Goal: Task Accomplishment & Management: Manage account settings

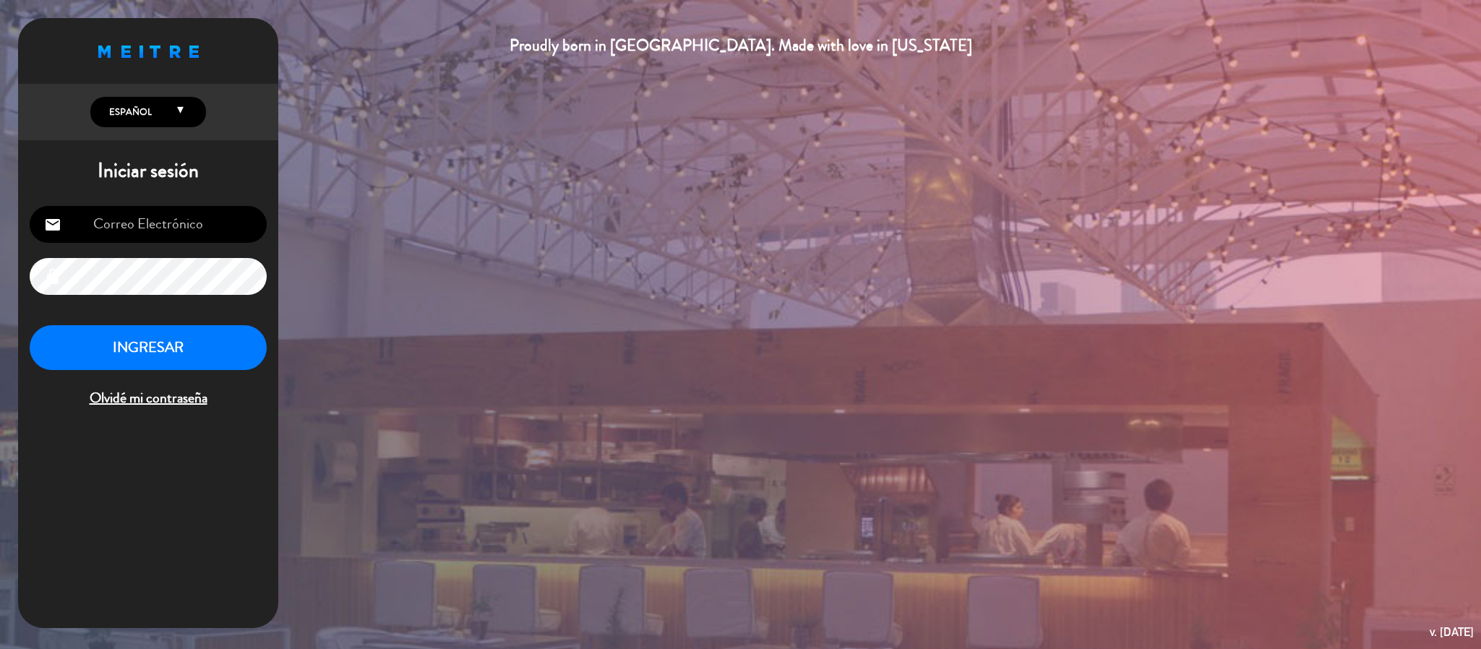
type input "[EMAIL_ADDRESS][DOMAIN_NAME]"
click at [87, 362] on button "INGRESAR" at bounding box center [148, 348] width 237 height 46
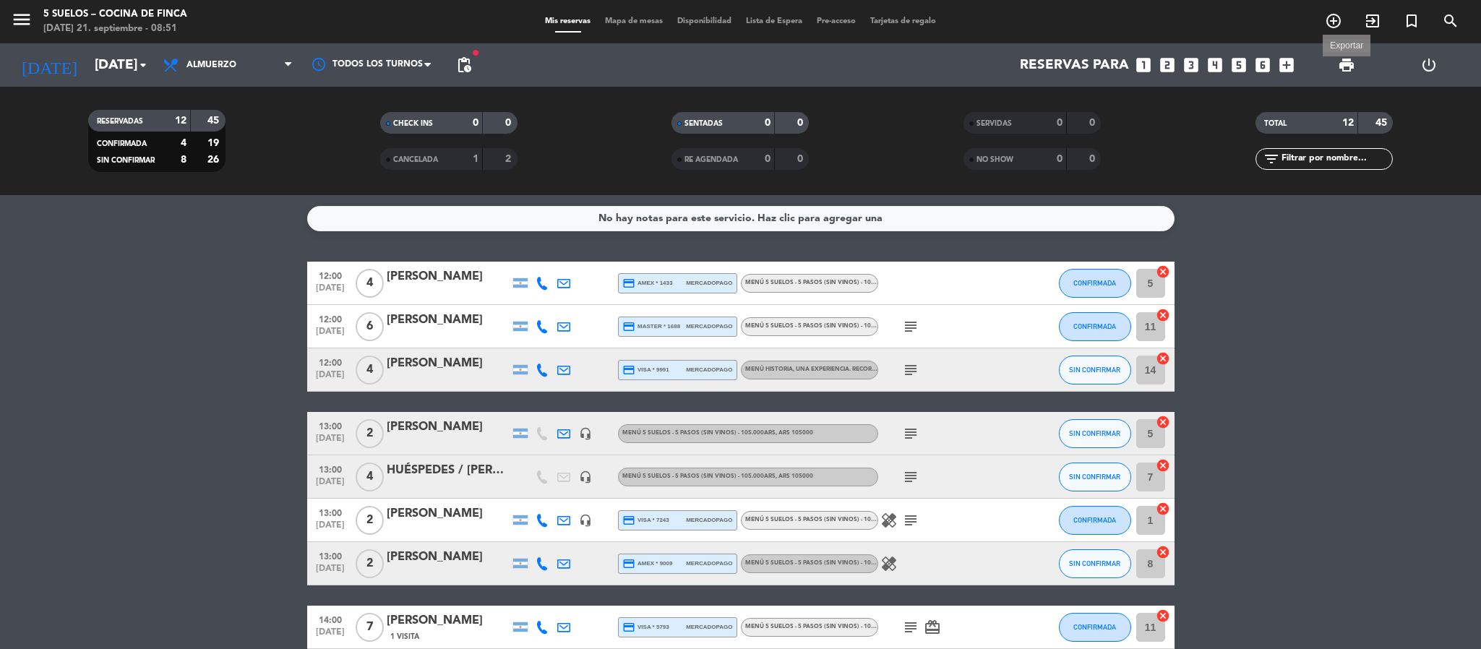
click at [1343, 61] on span "print" at bounding box center [1346, 64] width 17 height 17
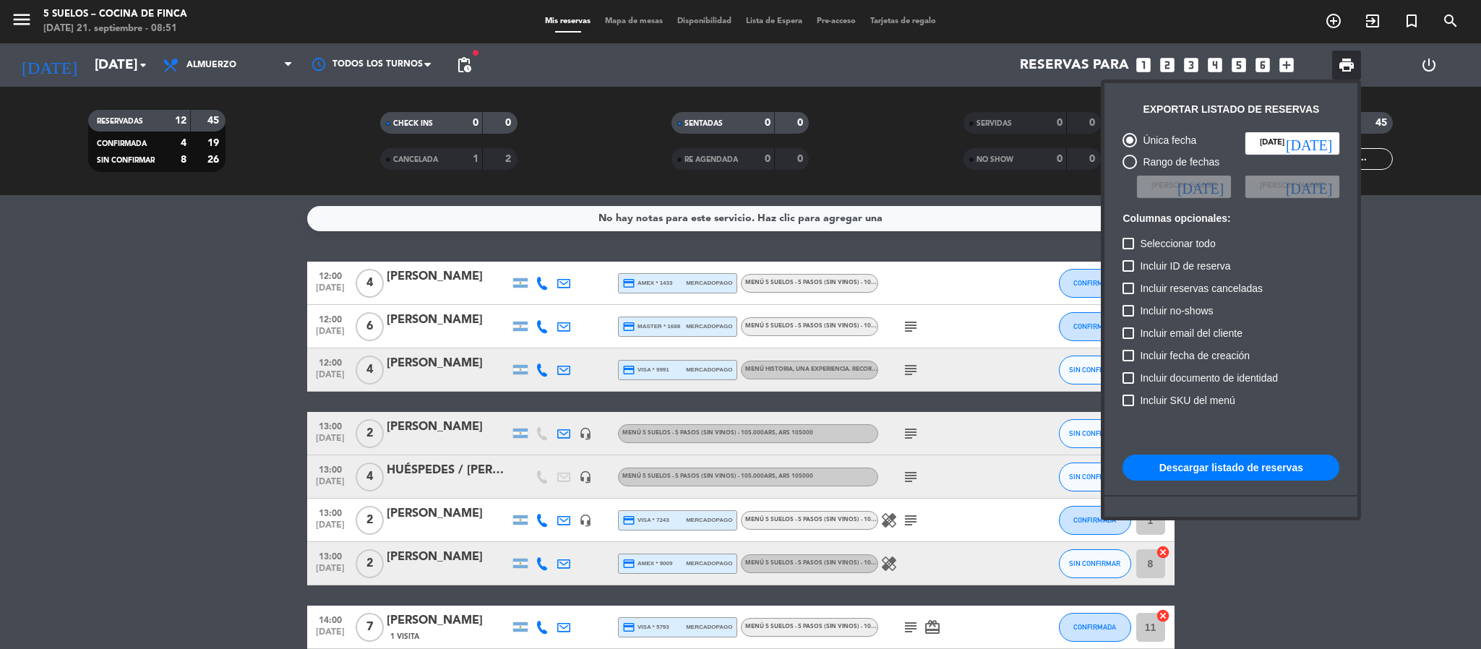
click at [1174, 469] on button "Descargar listado de reservas" at bounding box center [1231, 468] width 217 height 26
click at [20, 4] on div at bounding box center [740, 324] width 1481 height 649
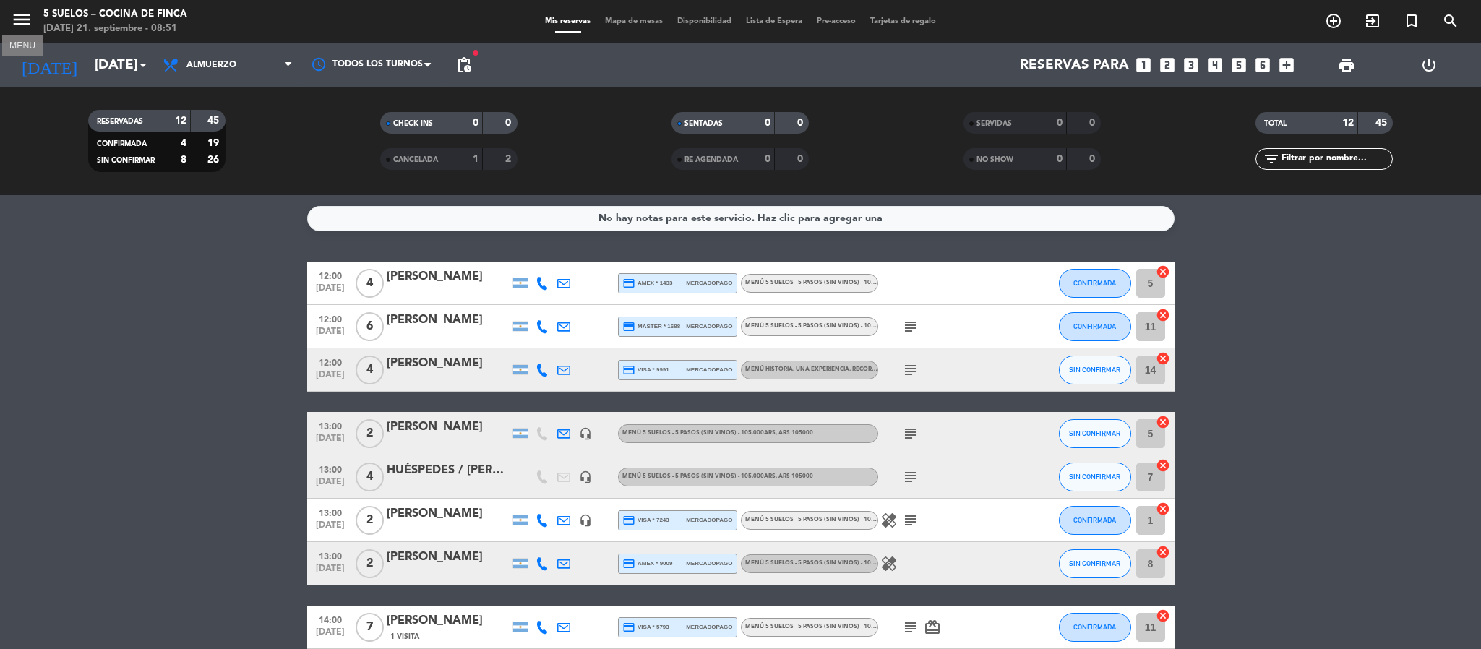
click at [20, 13] on icon "menu" at bounding box center [22, 20] width 22 height 22
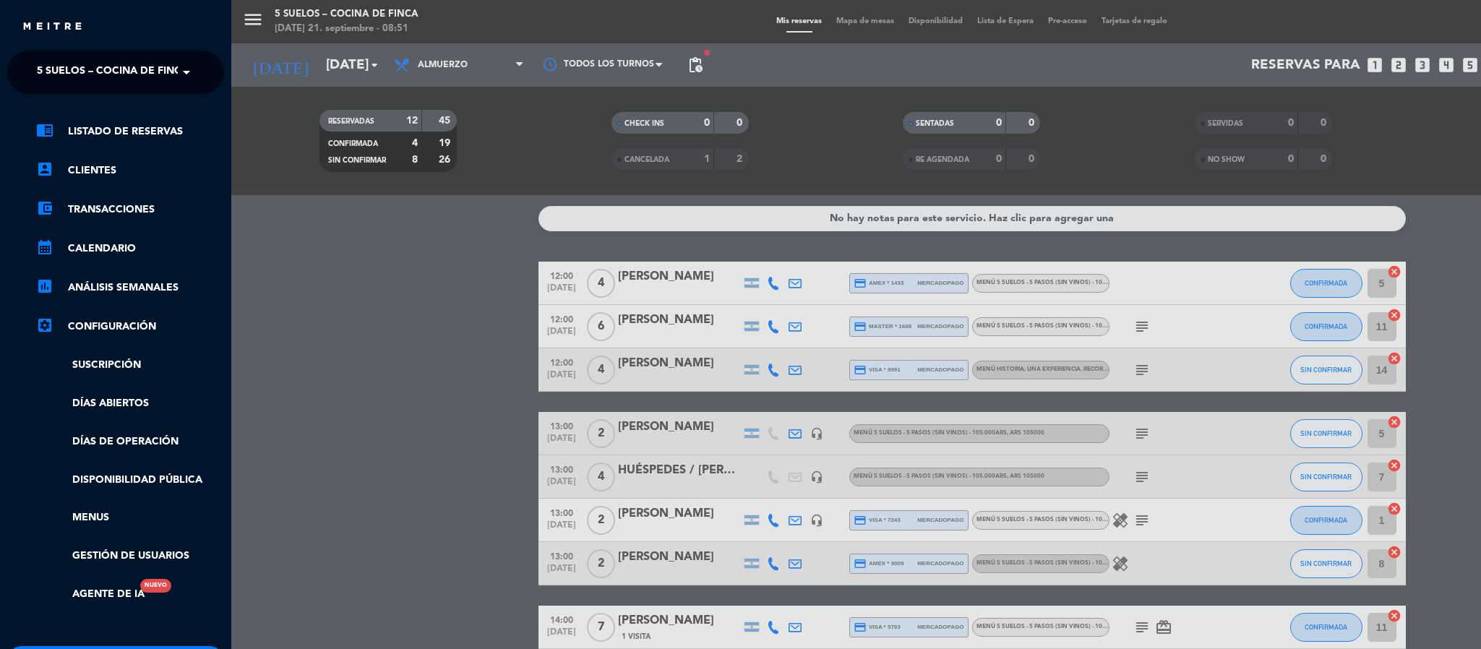
click at [38, 68] on span "5 SUELOS – COCINA DE FINCA" at bounding box center [113, 72] width 152 height 30
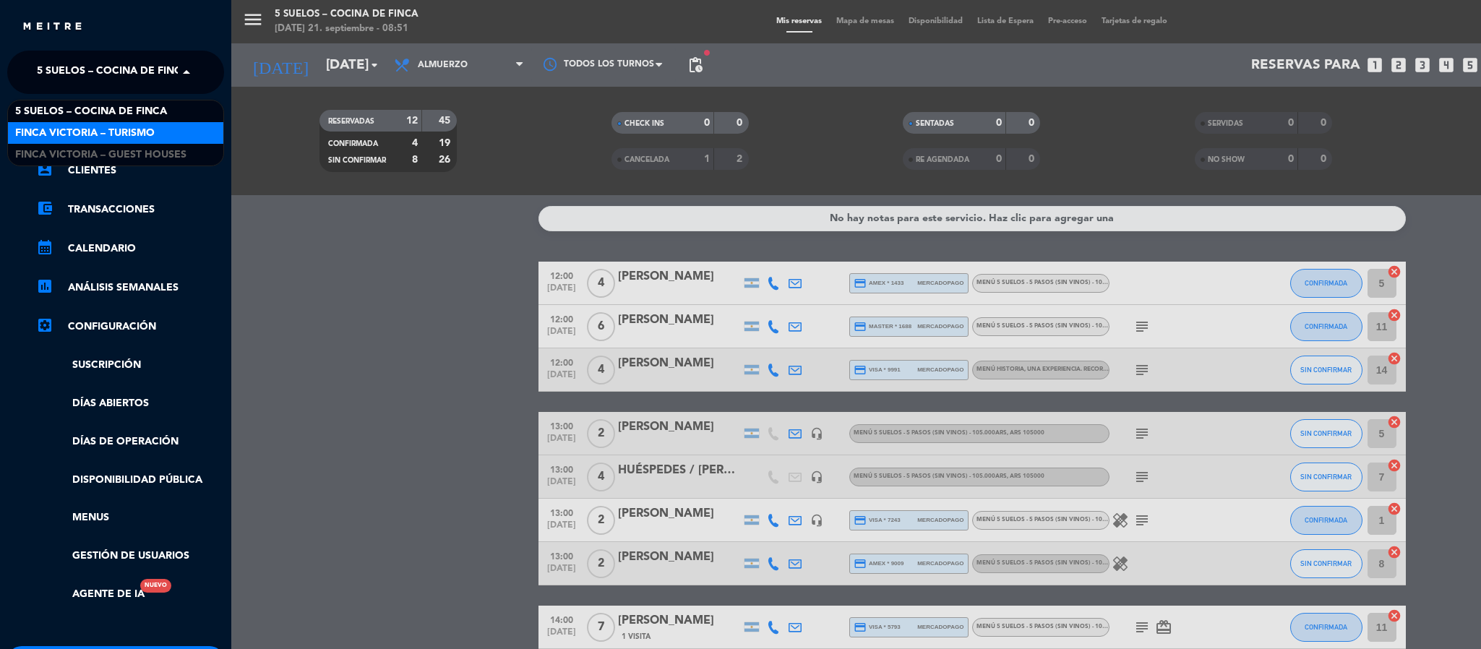
click at [56, 124] on div "FINCA VICTORIA – TURISMO" at bounding box center [115, 133] width 215 height 22
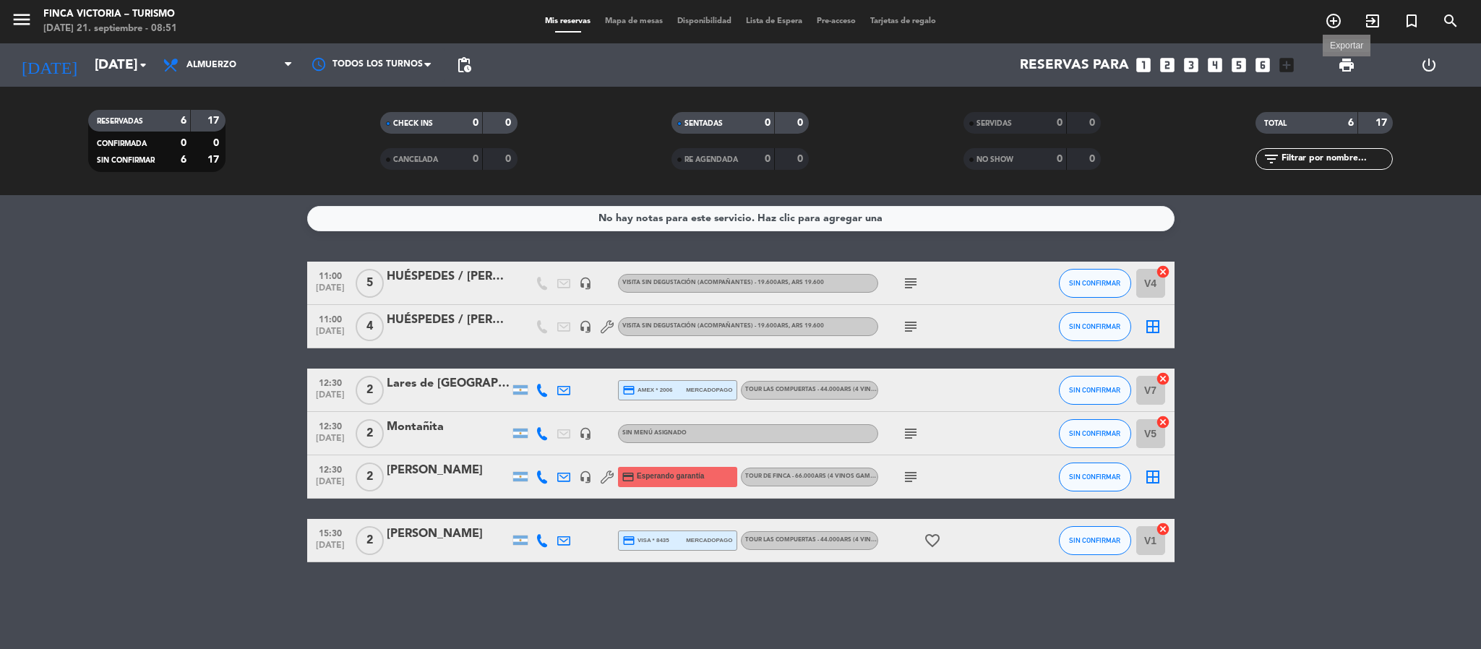
click at [1341, 70] on span "print" at bounding box center [1346, 64] width 17 height 17
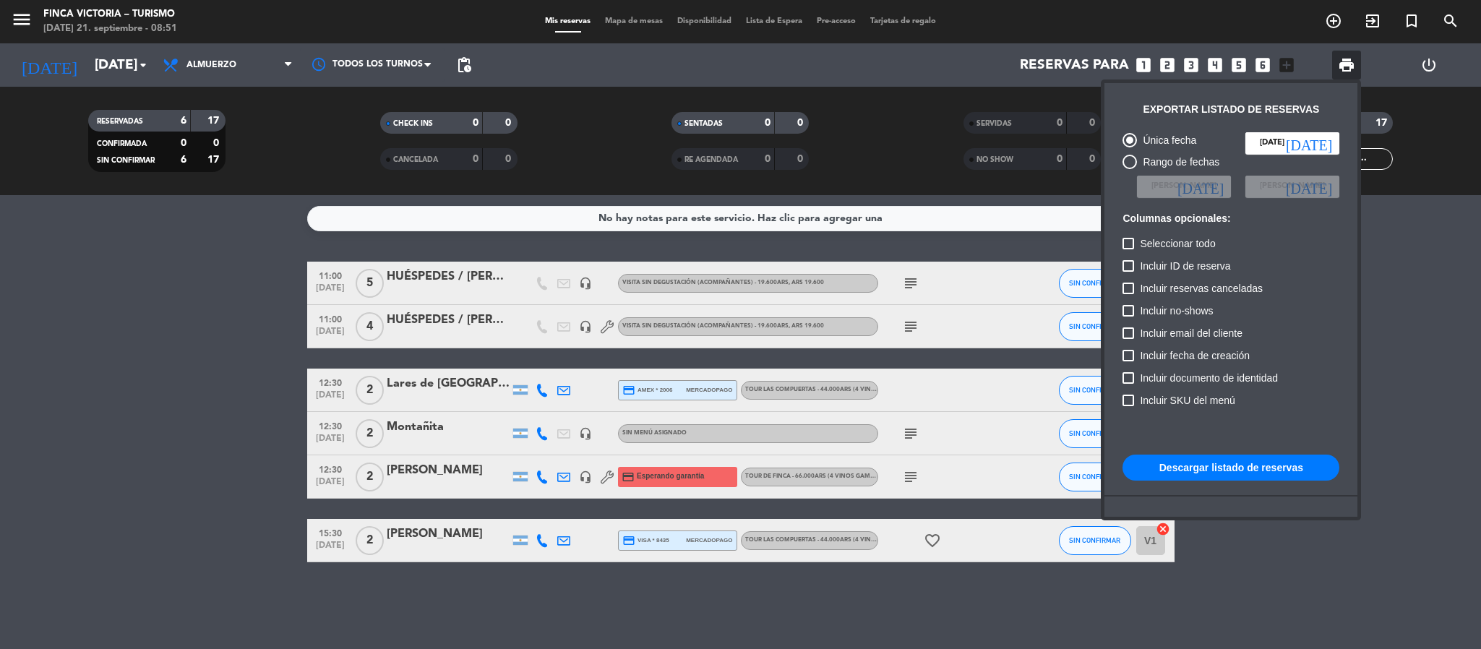
click at [1178, 455] on button "Descargar listado de reservas" at bounding box center [1231, 468] width 217 height 26
click at [13, 28] on div at bounding box center [740, 324] width 1481 height 649
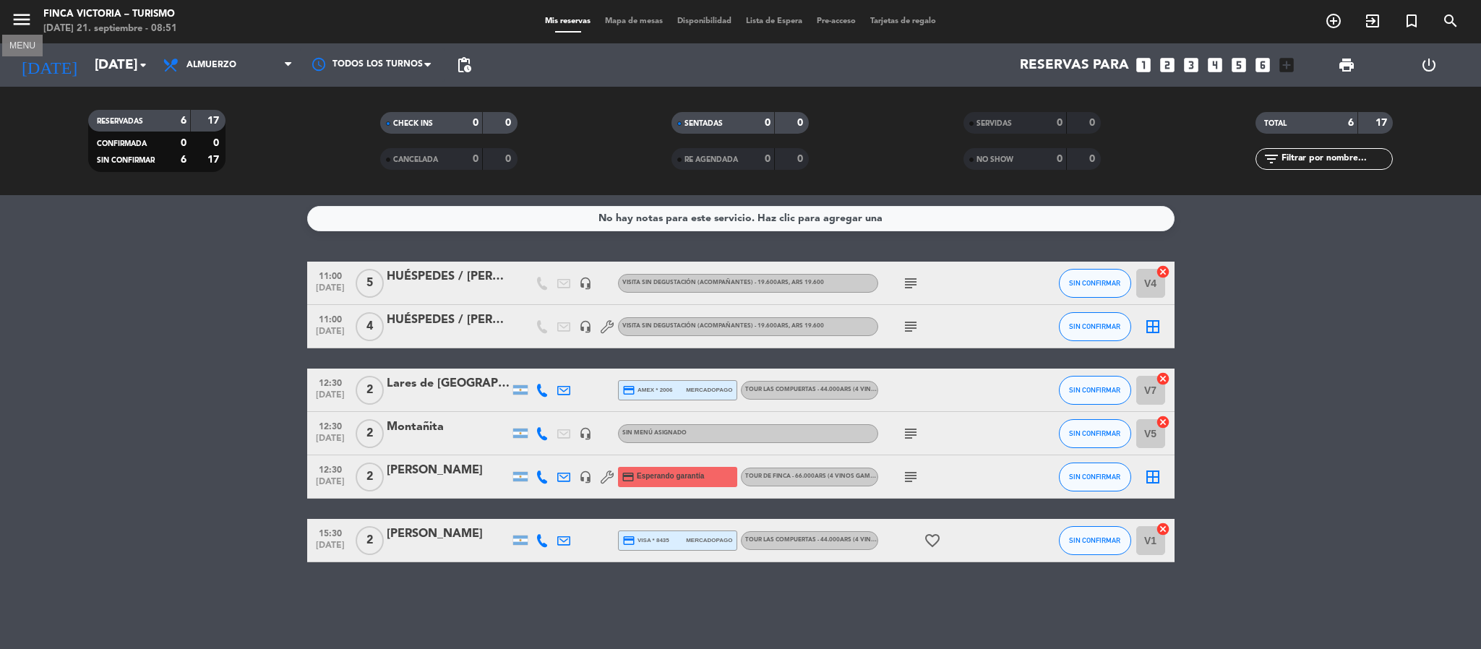
click at [16, 27] on icon "menu" at bounding box center [22, 20] width 22 height 22
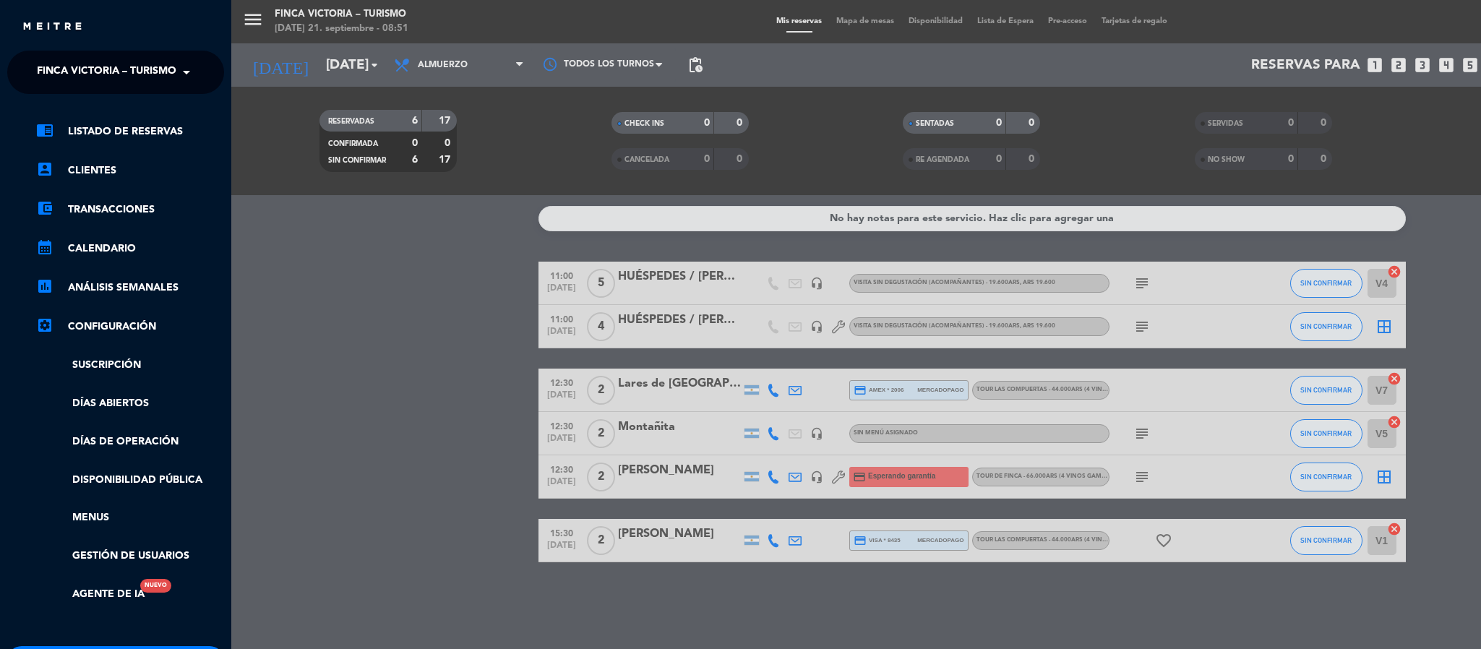
click at [33, 68] on div "× FINCA VICTORIA – TURISMO" at bounding box center [104, 72] width 147 height 30
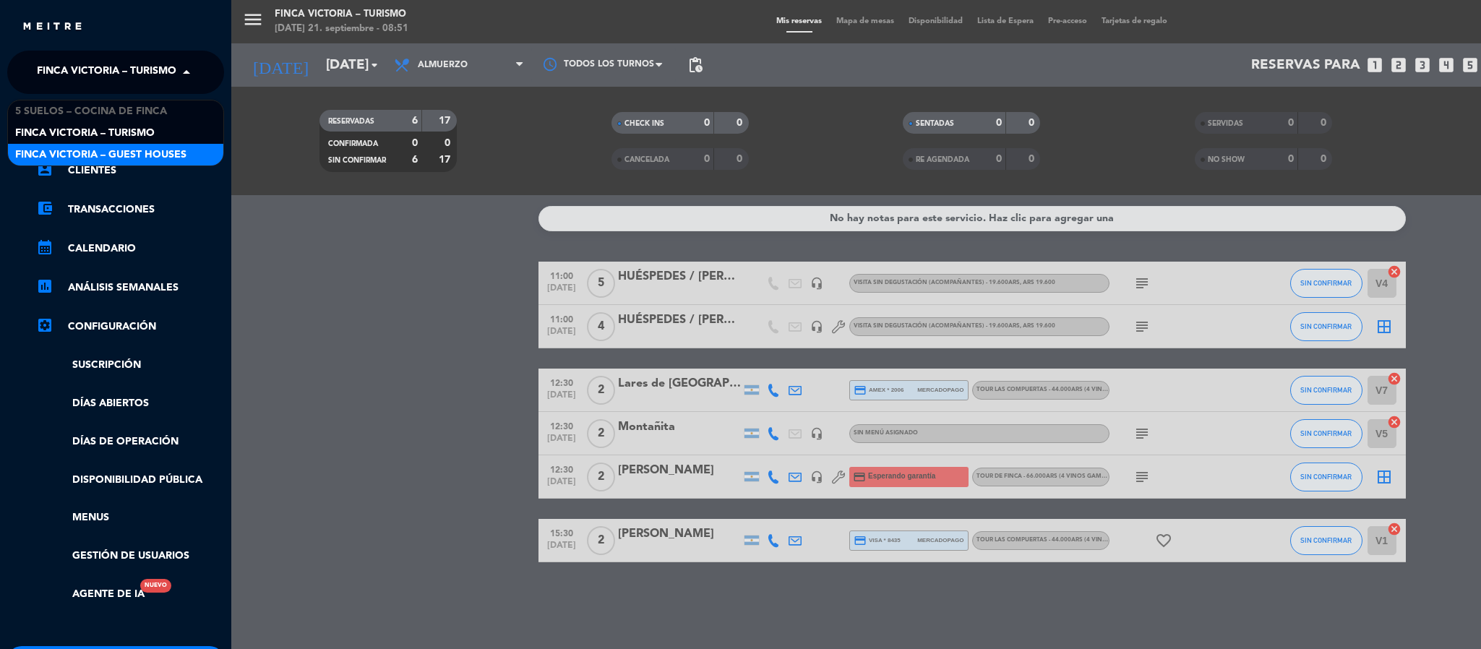
click at [41, 147] on span "FINCA VICTORIA – GUEST HOUSES" at bounding box center [100, 155] width 171 height 17
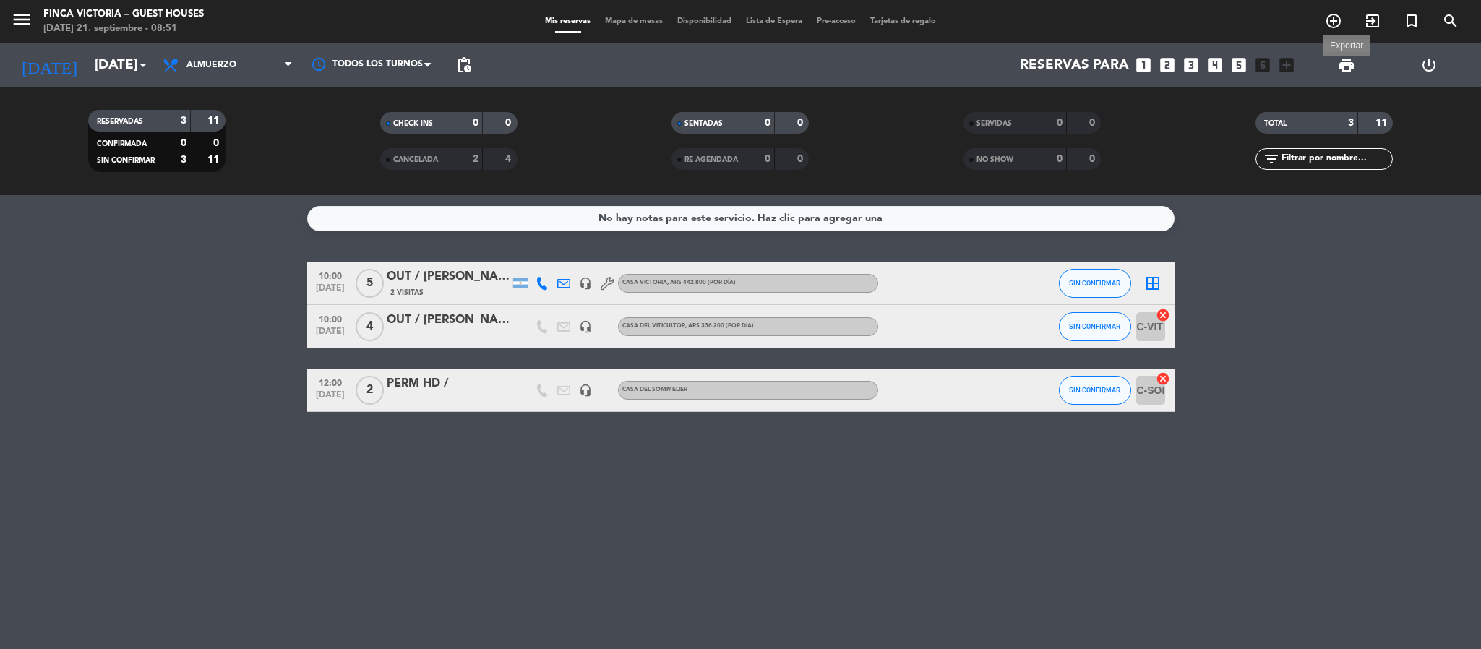
click at [1346, 64] on span "print" at bounding box center [1346, 64] width 17 height 17
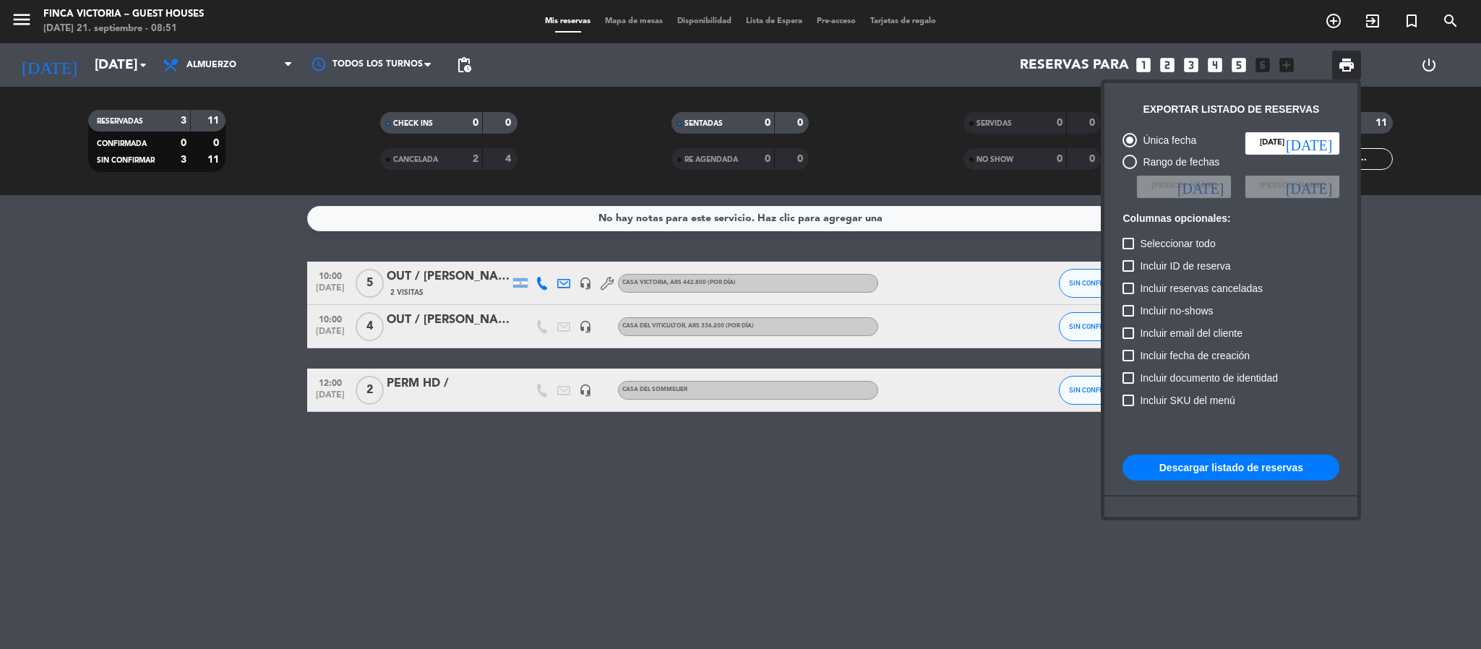
click at [1161, 471] on button "Descargar listado de reservas" at bounding box center [1231, 468] width 217 height 26
click at [87, 80] on div at bounding box center [740, 324] width 1481 height 649
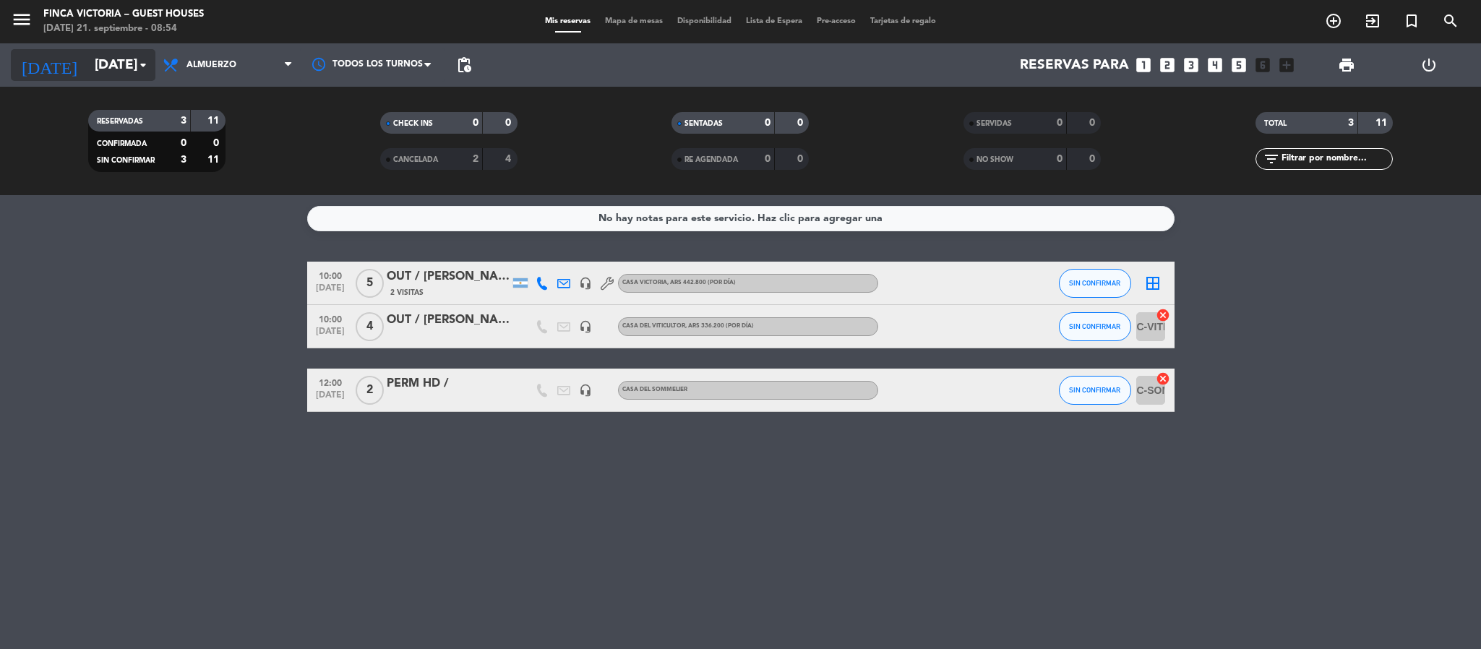
click at [93, 74] on input "[DATE]" at bounding box center [174, 65] width 174 height 30
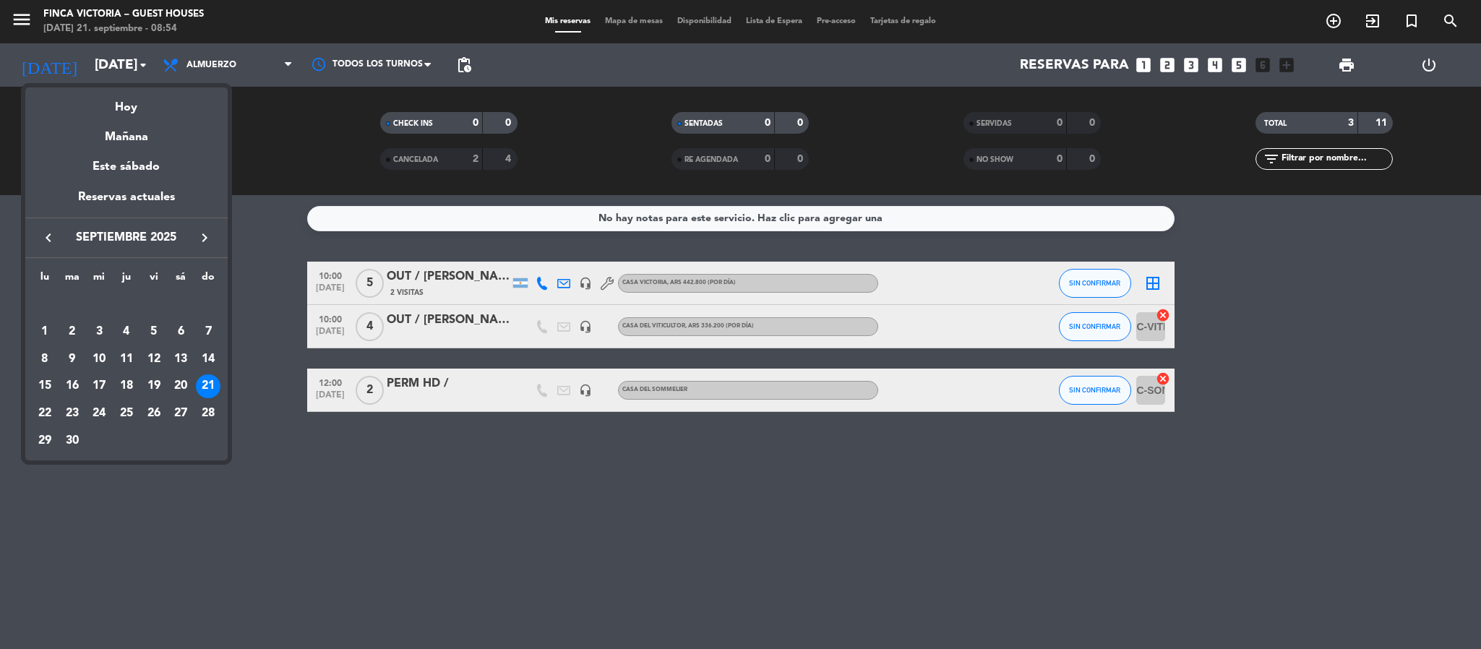
click at [27, 33] on div at bounding box center [740, 324] width 1481 height 649
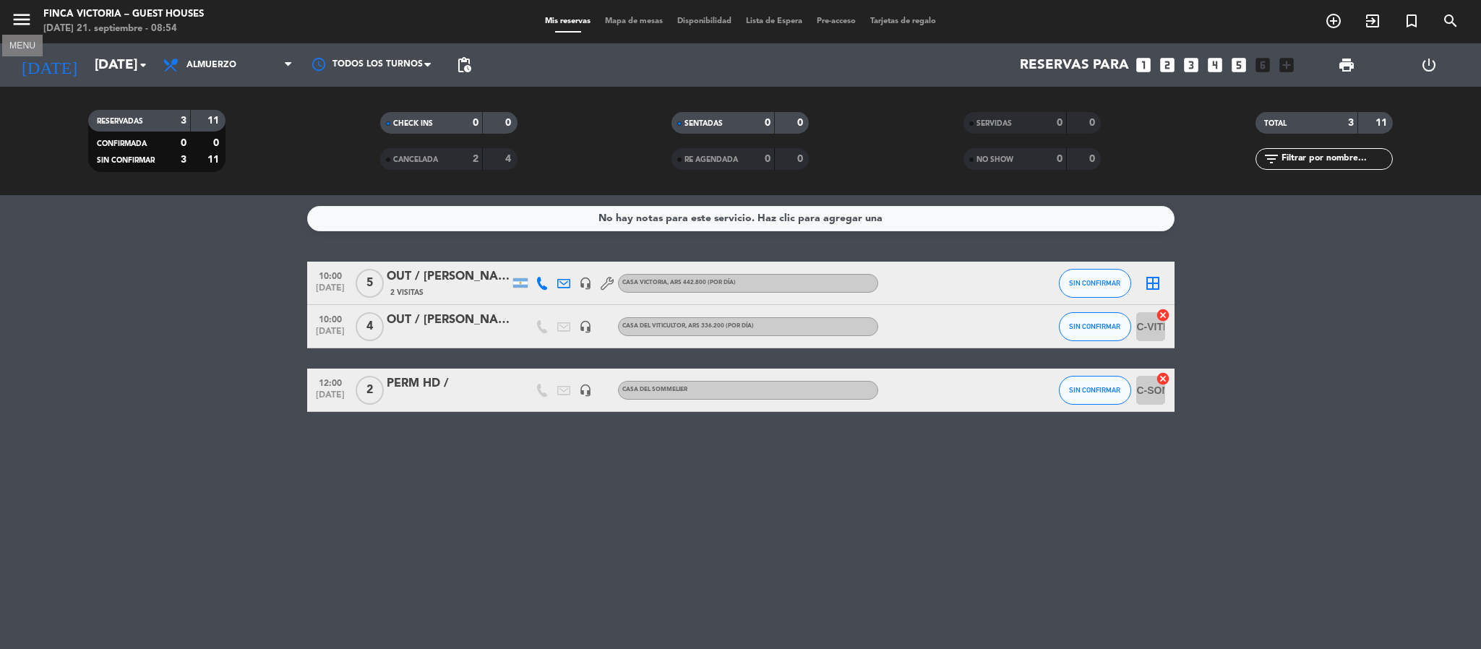
click at [28, 7] on span "menu MENU" at bounding box center [27, 22] width 33 height 34
click at [24, 25] on icon "menu" at bounding box center [22, 20] width 22 height 22
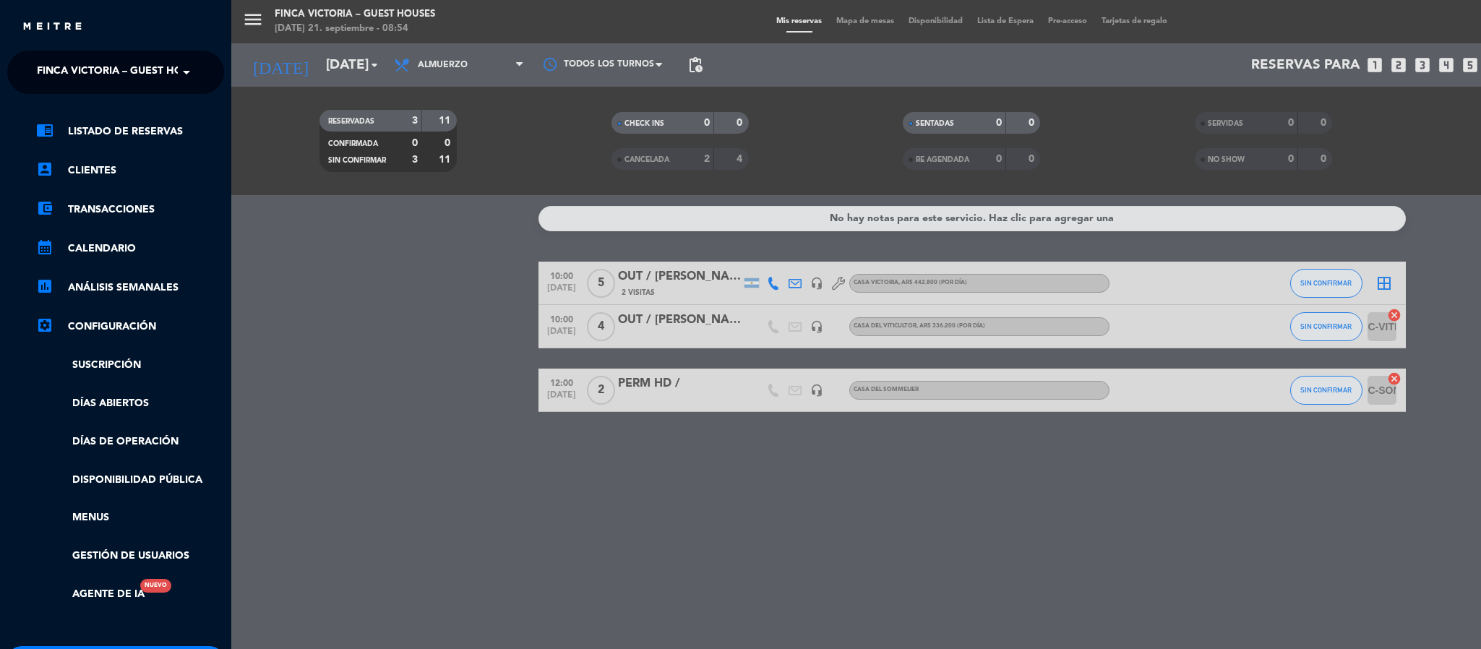
click at [39, 61] on span "FINCA VICTORIA – GUEST HOUSES" at bounding box center [122, 72] width 171 height 30
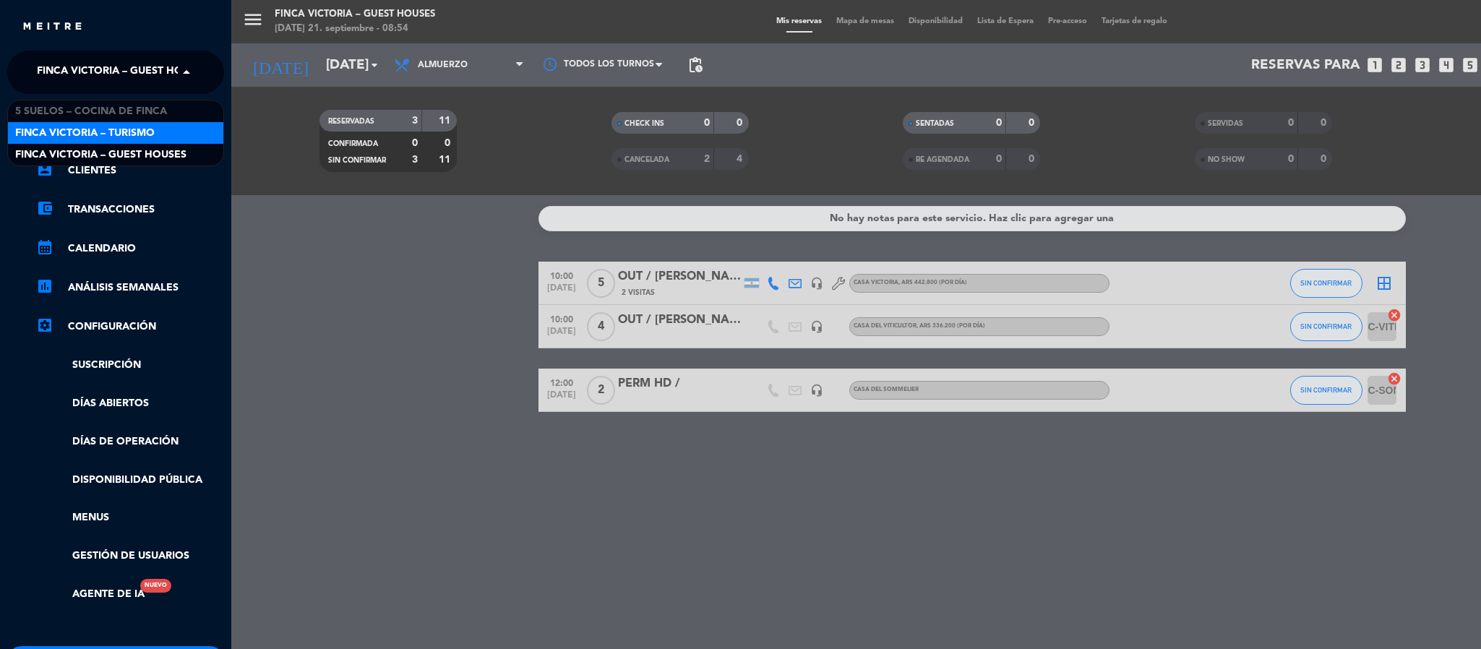
click at [50, 130] on span "FINCA VICTORIA – TURISMO" at bounding box center [85, 133] width 140 height 17
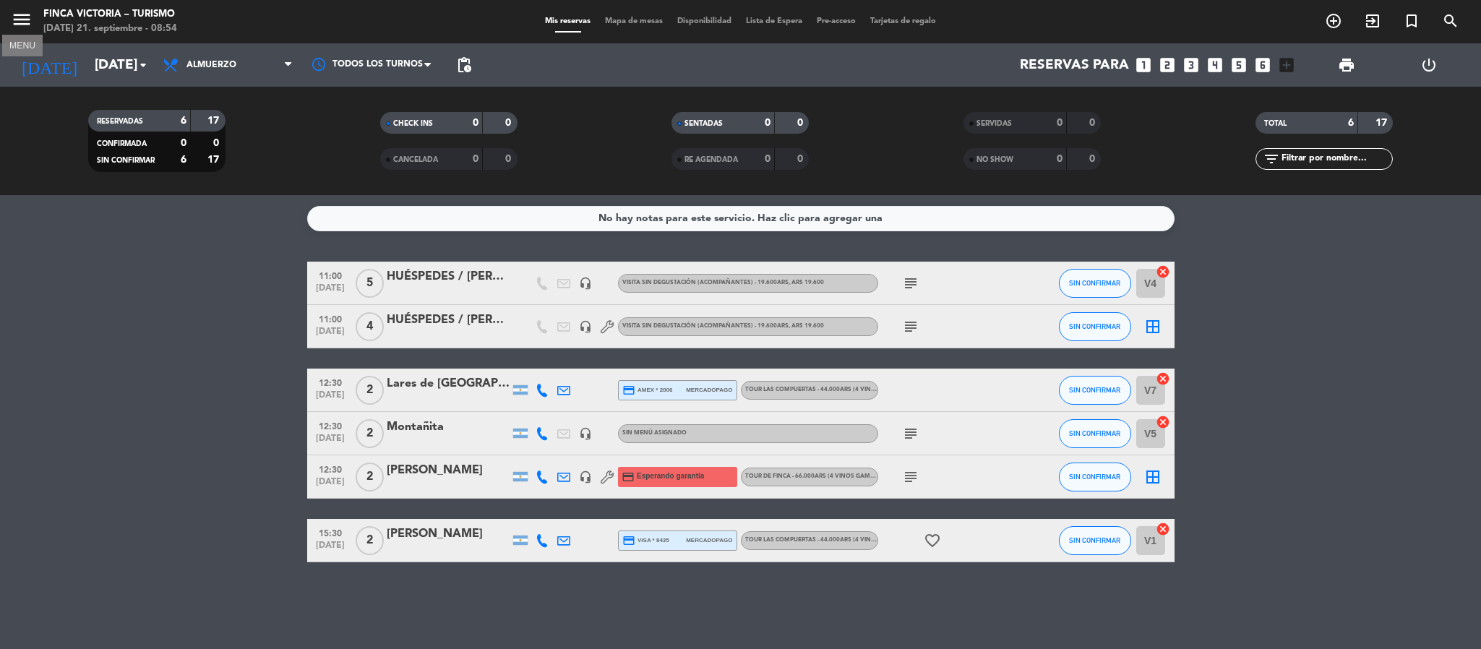
click at [20, 22] on icon "menu" at bounding box center [22, 20] width 22 height 22
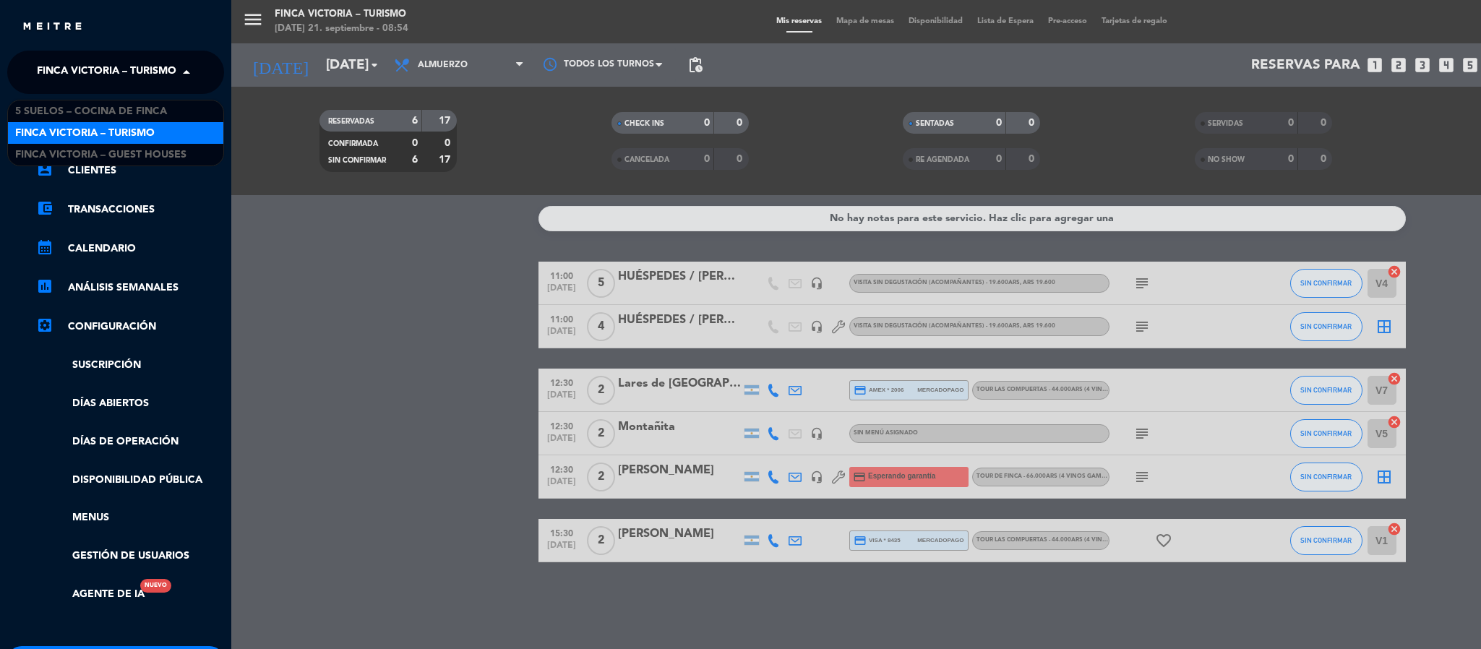
click at [33, 66] on div "× FINCA VICTORIA – TURISMO" at bounding box center [104, 72] width 147 height 30
click at [502, 580] on div "menu FINCA VICTORIA – TURISMO [DATE] 21. septiembre - 08:54 Mis reservas Mapa d…" at bounding box center [971, 324] width 1481 height 649
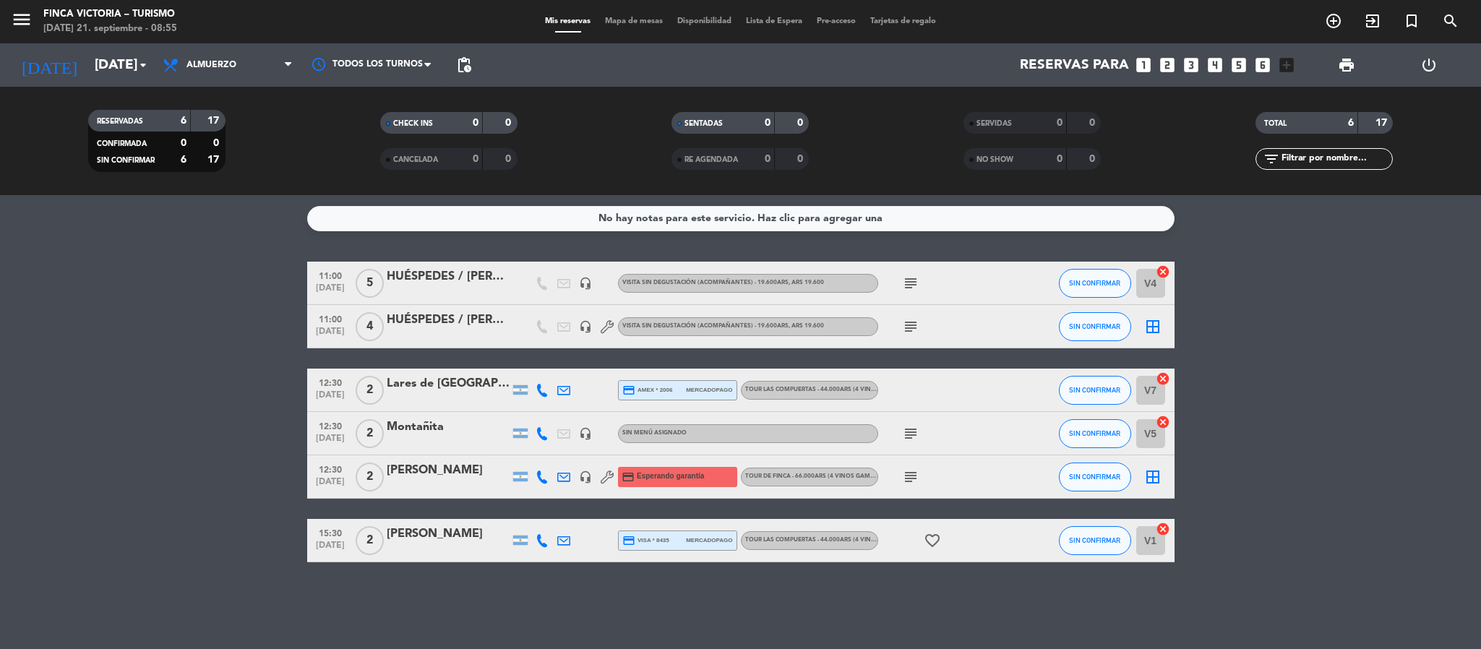
click at [17, 25] on icon "menu" at bounding box center [22, 20] width 22 height 22
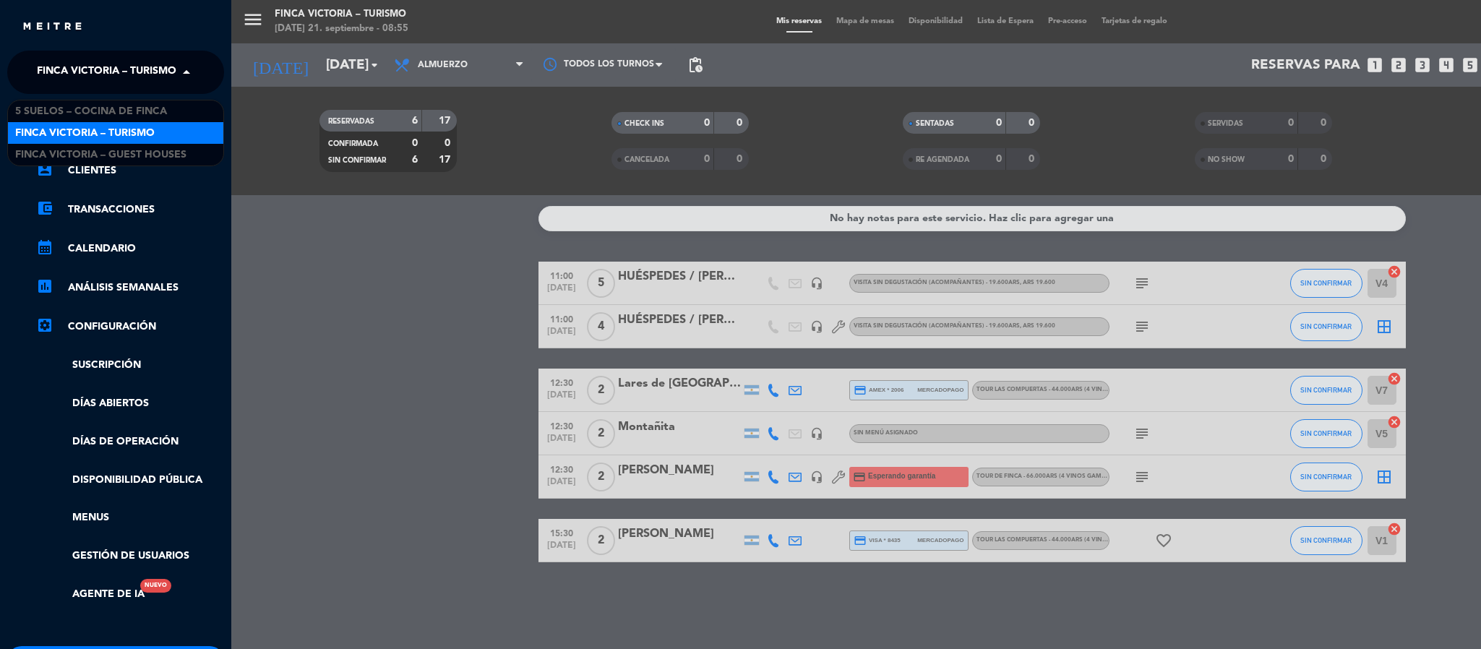
click at [44, 64] on span "FINCA VICTORIA – TURISMO" at bounding box center [107, 72] width 140 height 30
click at [61, 119] on span "5 SUELOS – COCINA DE FINCA" at bounding box center [91, 111] width 152 height 17
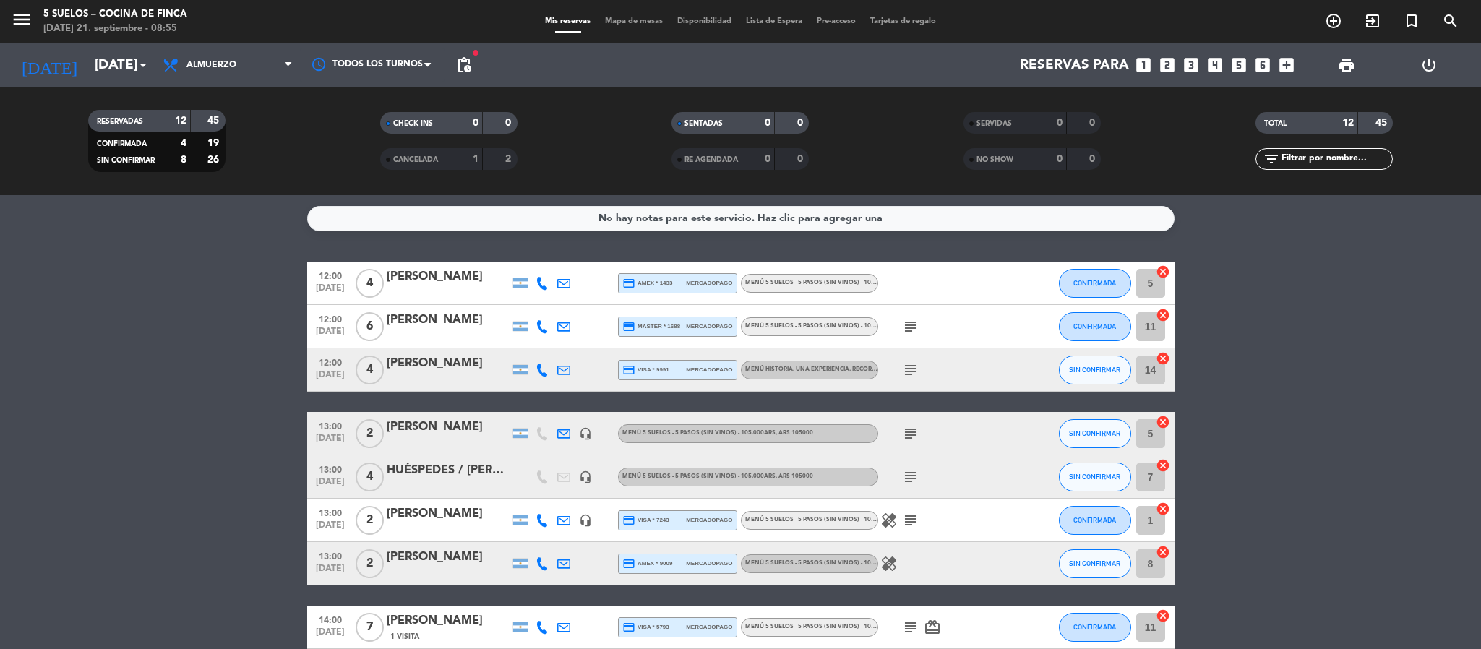
click at [911, 330] on icon "subject" at bounding box center [910, 326] width 17 height 17
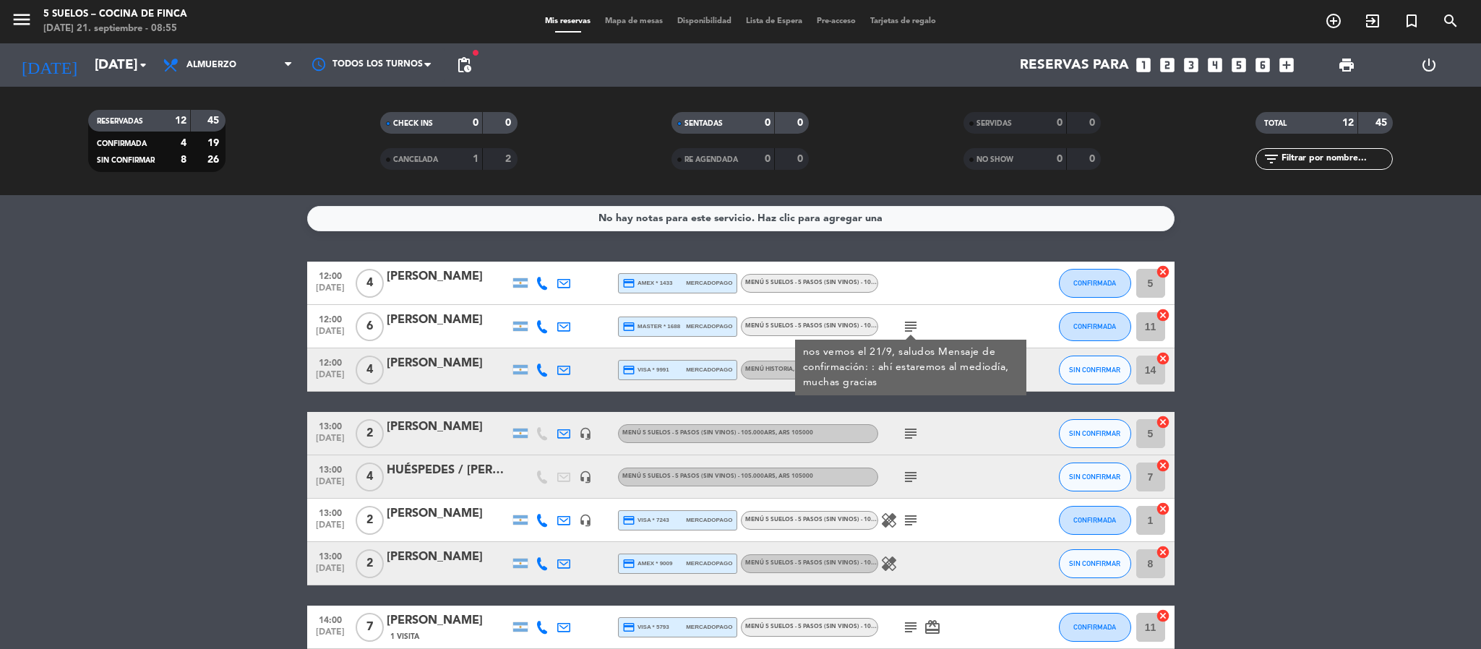
click at [224, 295] on bookings-row "12:00 [DATE] 4 [PERSON_NAME] credit_card amex * 1433 mercadopago MENÚ 5 SUELOS …" at bounding box center [740, 542] width 1481 height 561
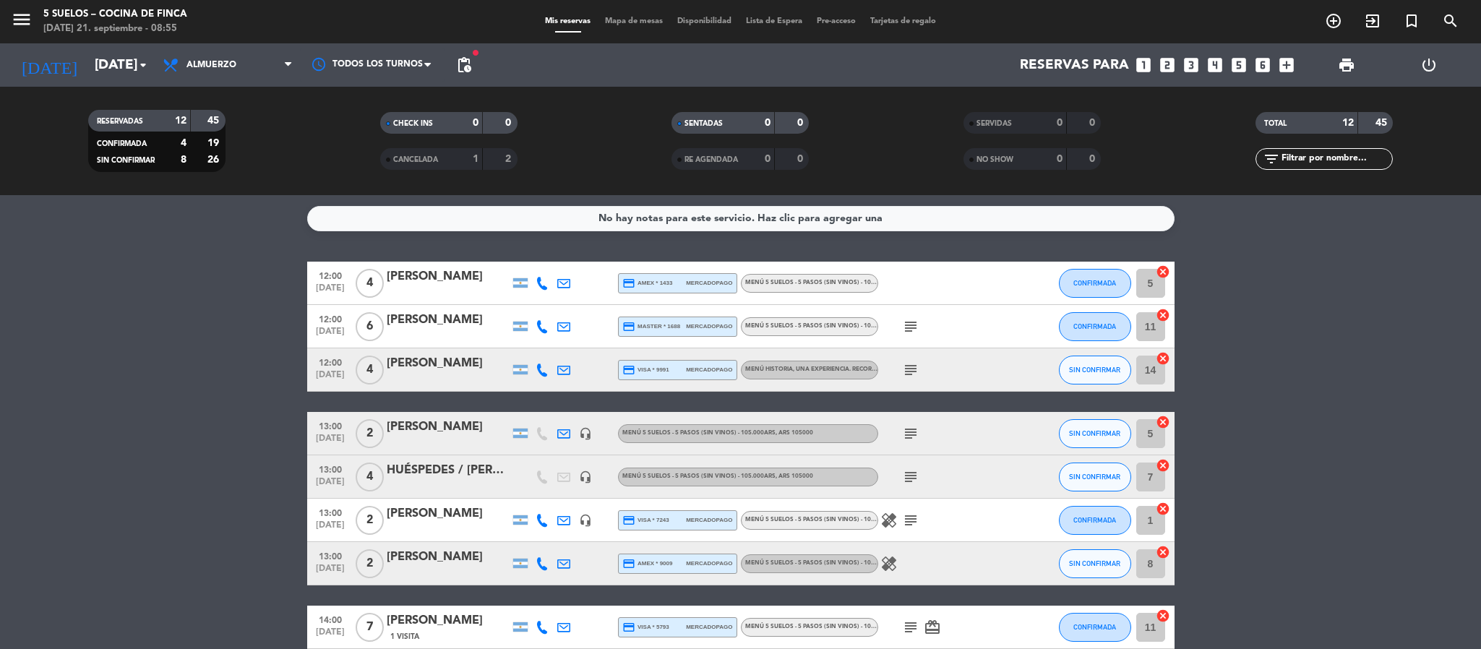
click at [913, 371] on icon "subject" at bounding box center [910, 370] width 17 height 17
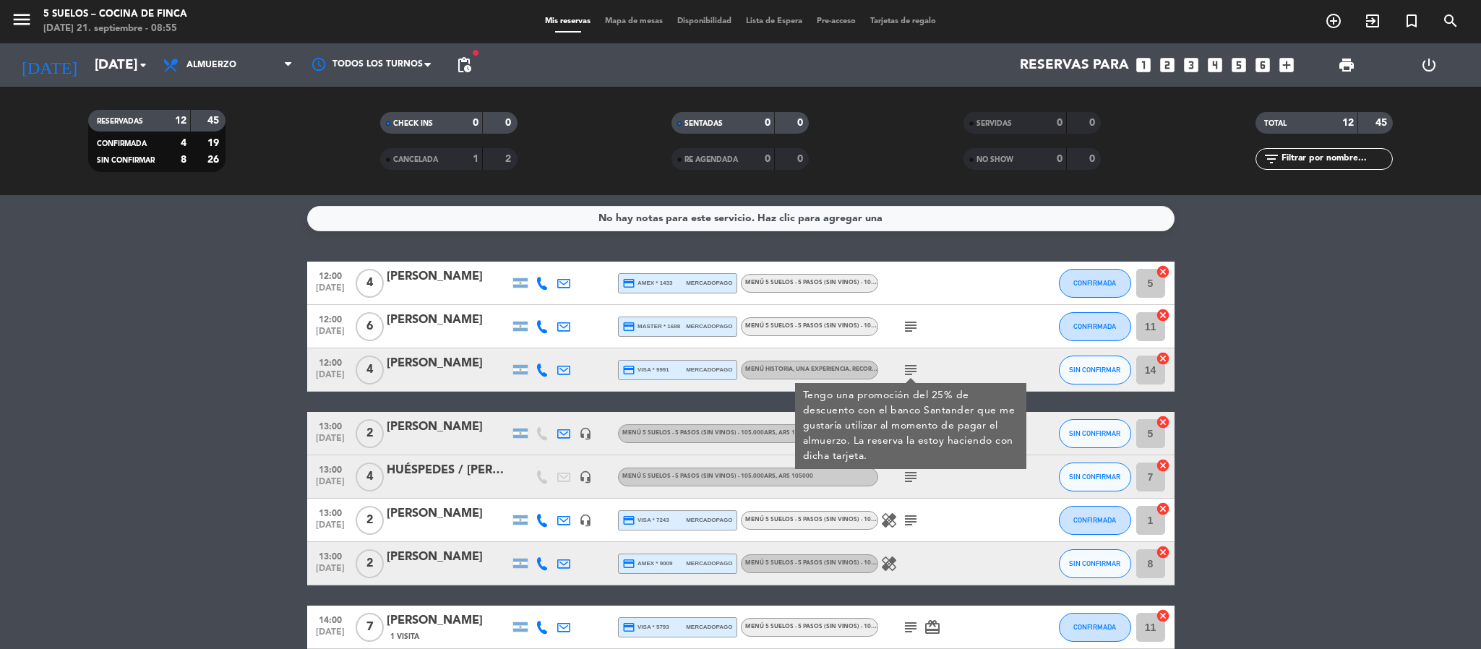
click at [250, 354] on bookings-row "12:00 [DATE] 4 [PERSON_NAME] credit_card amex * 1433 mercadopago MENÚ 5 SUELOS …" at bounding box center [740, 542] width 1481 height 561
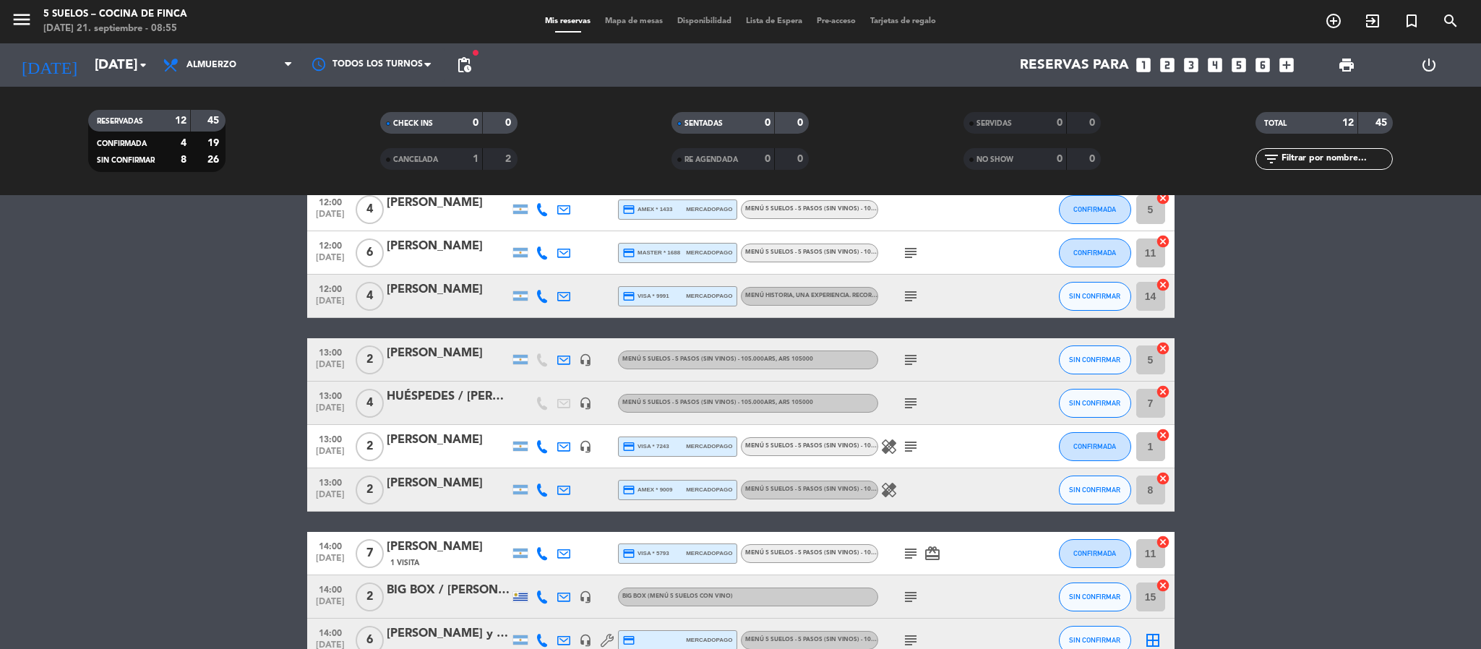
scroll to position [108, 0]
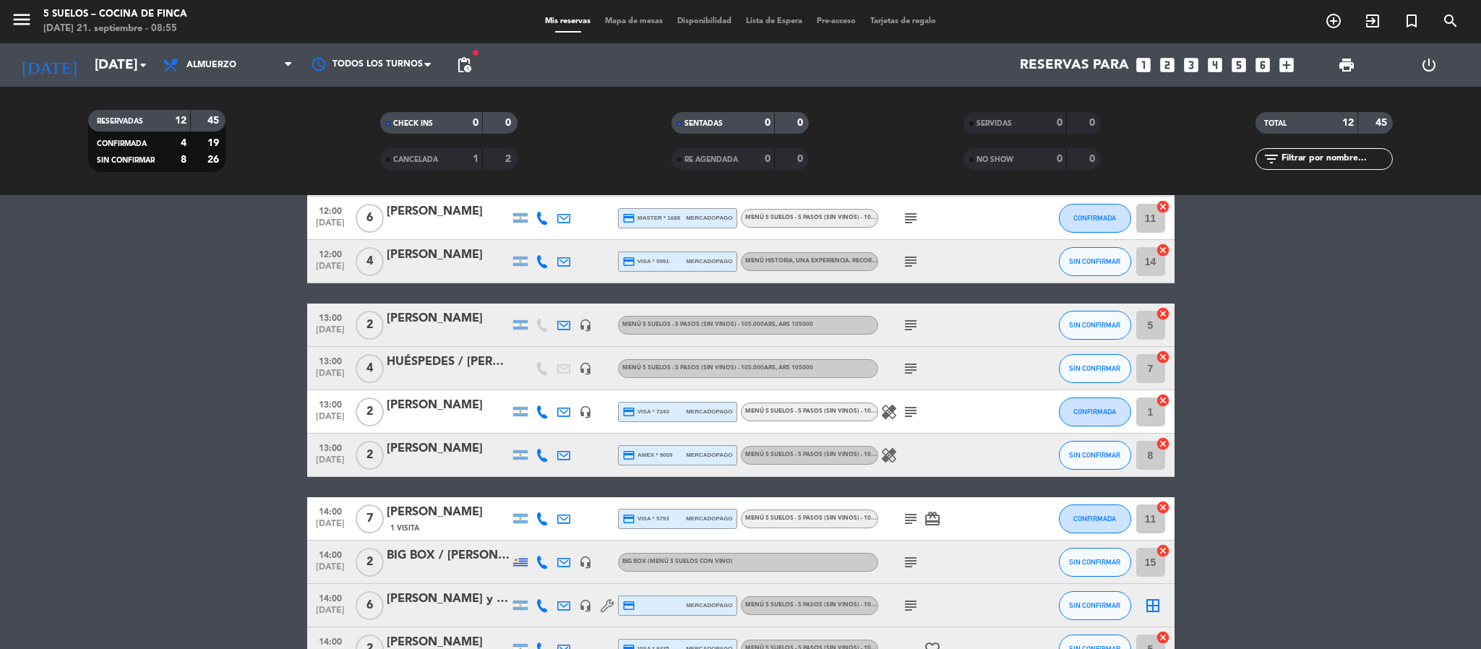
click at [905, 317] on icon "subject" at bounding box center [910, 325] width 17 height 17
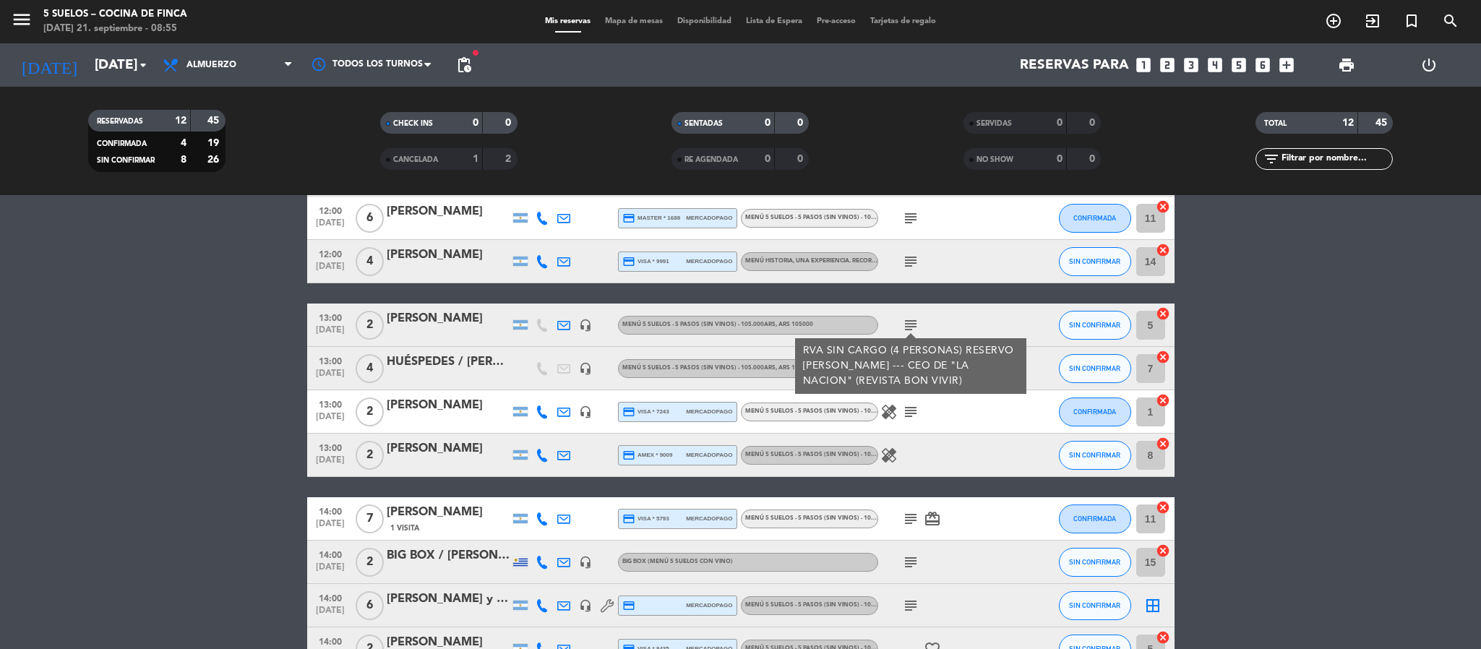
click at [224, 328] on bookings-row "12:00 [DATE] 4 [PERSON_NAME] credit_card amex * 1433 mercadopago MENÚ 5 SUELOS …" at bounding box center [740, 433] width 1481 height 561
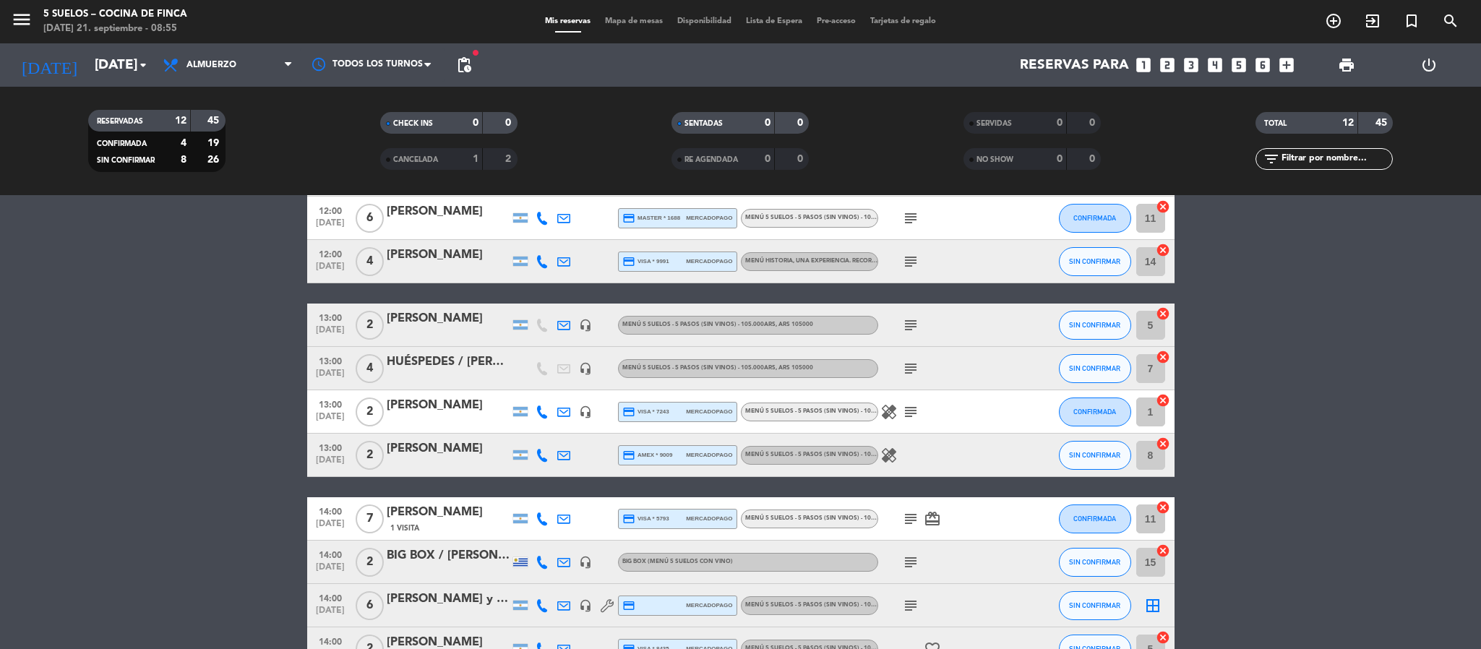
click at [909, 356] on div "subject" at bounding box center [943, 368] width 130 height 43
click at [915, 367] on icon "subject" at bounding box center [910, 368] width 17 height 17
click at [909, 408] on icon "subject" at bounding box center [910, 411] width 17 height 17
click at [896, 458] on icon "healing" at bounding box center [889, 455] width 17 height 17
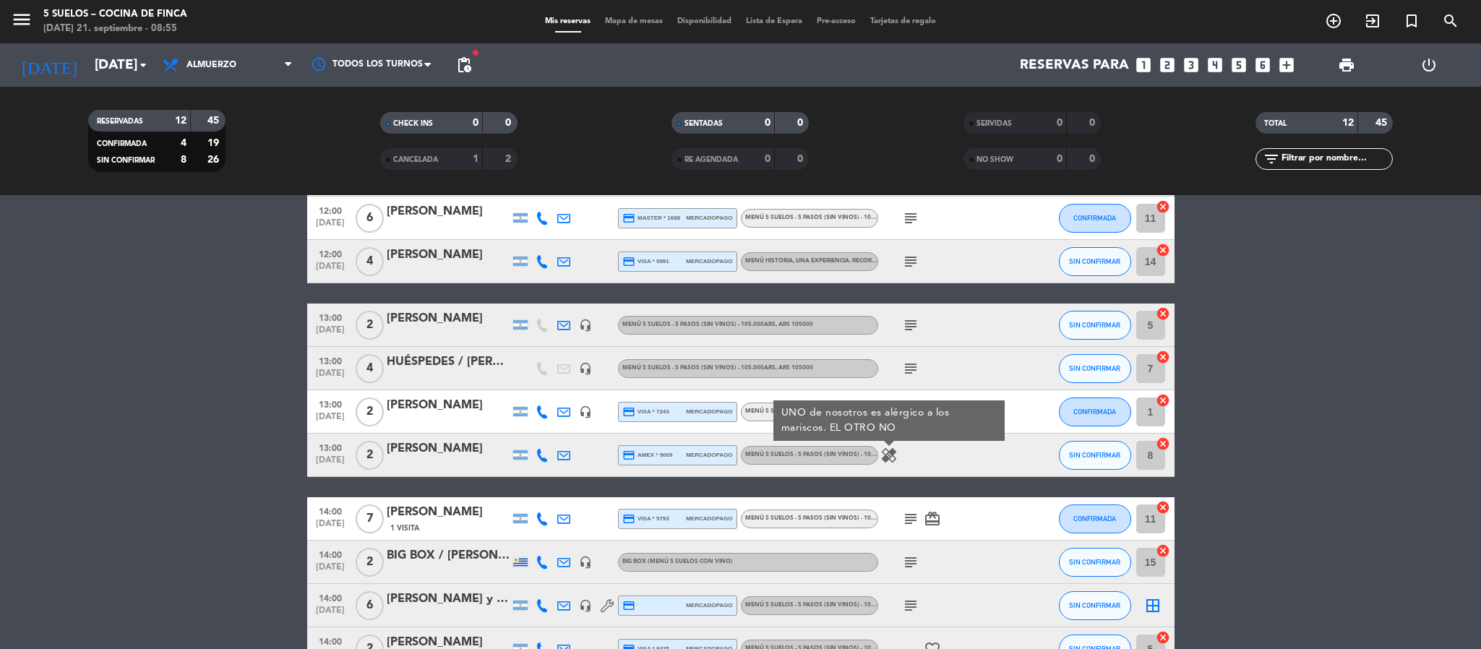
click at [458, 403] on div "[PERSON_NAME]" at bounding box center [448, 405] width 123 height 19
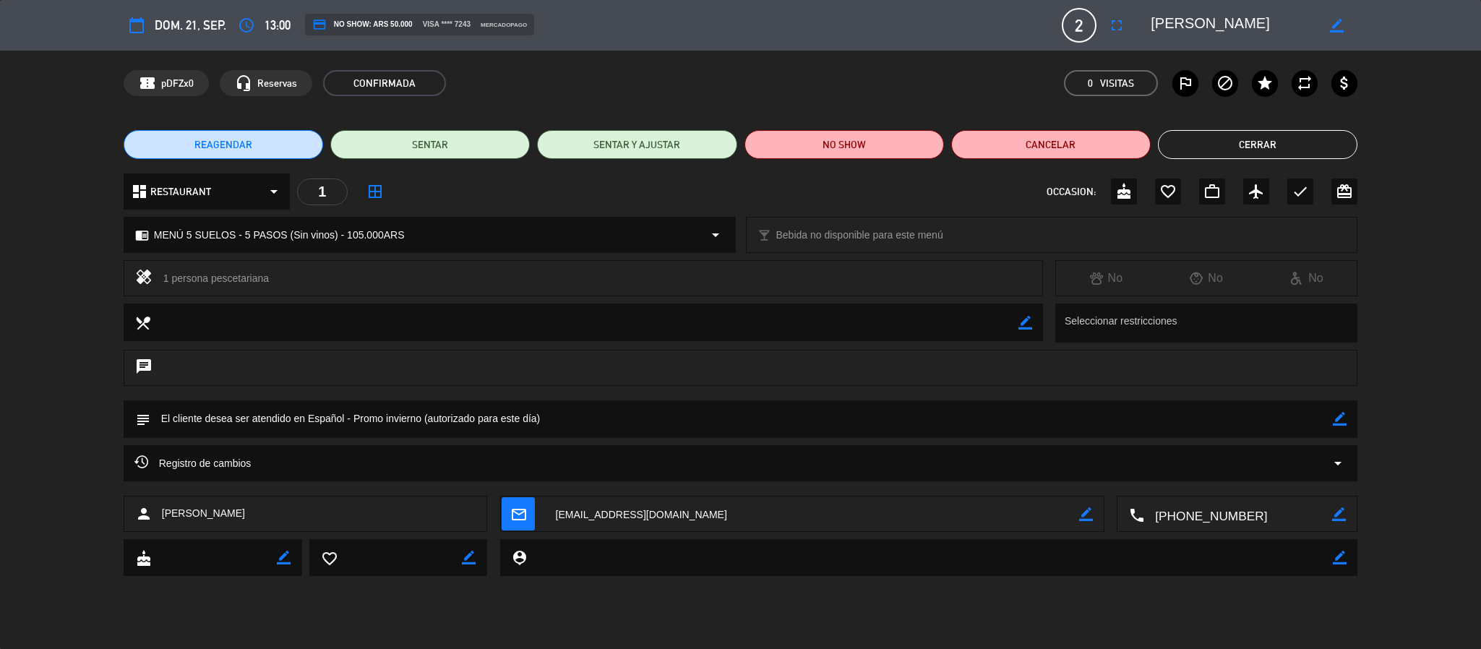
click at [1343, 414] on icon "border_color" at bounding box center [1340, 419] width 14 height 14
drag, startPoint x: 458, startPoint y: 402, endPoint x: 278, endPoint y: 432, distance: 181.9
click at [268, 432] on div "calendar_today dom. 21, sep. access_time 13:00 credit_card NO SHOW: ARS 50.000 …" at bounding box center [740, 324] width 1481 height 649
drag, startPoint x: 352, startPoint y: 421, endPoint x: 230, endPoint y: 438, distance: 123.4
click at [230, 437] on textarea at bounding box center [742, 419] width 1184 height 37
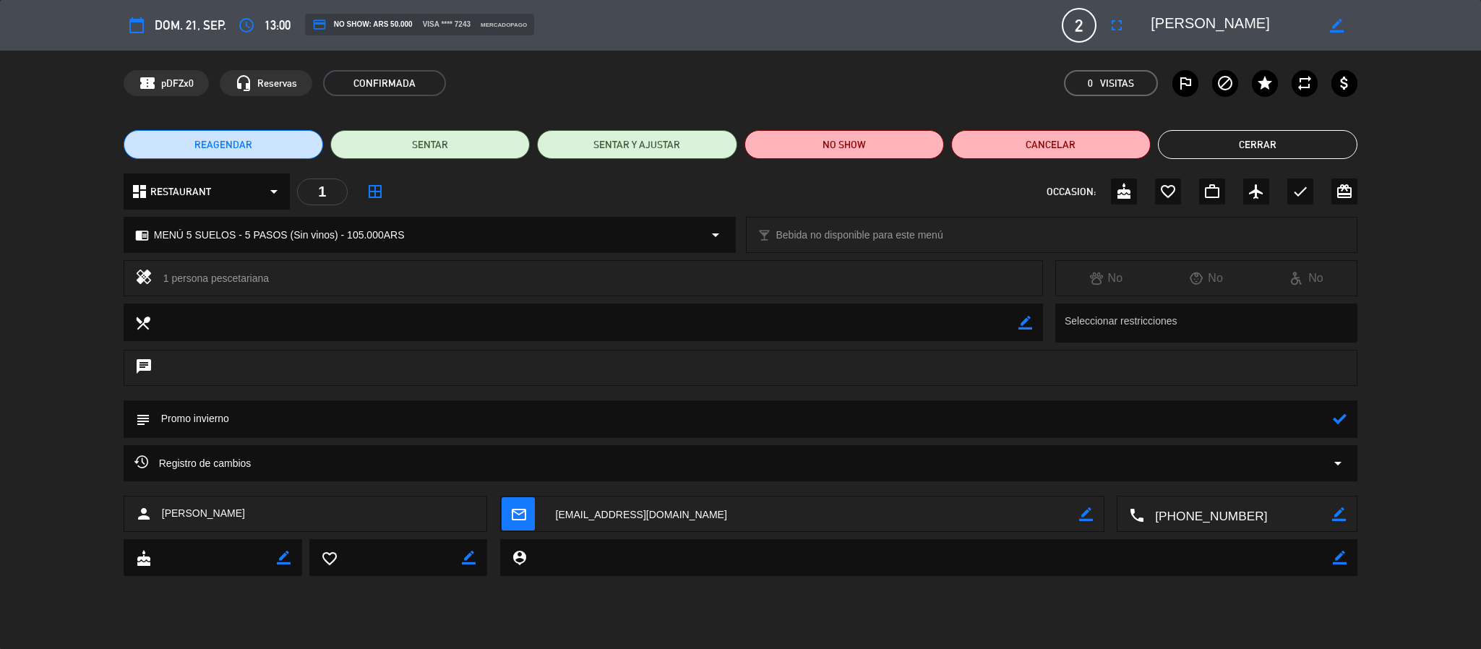
type textarea "Promo invierno"
click at [1338, 424] on icon at bounding box center [1340, 419] width 14 height 14
click at [1265, 150] on button "Cerrar" at bounding box center [1258, 144] width 200 height 29
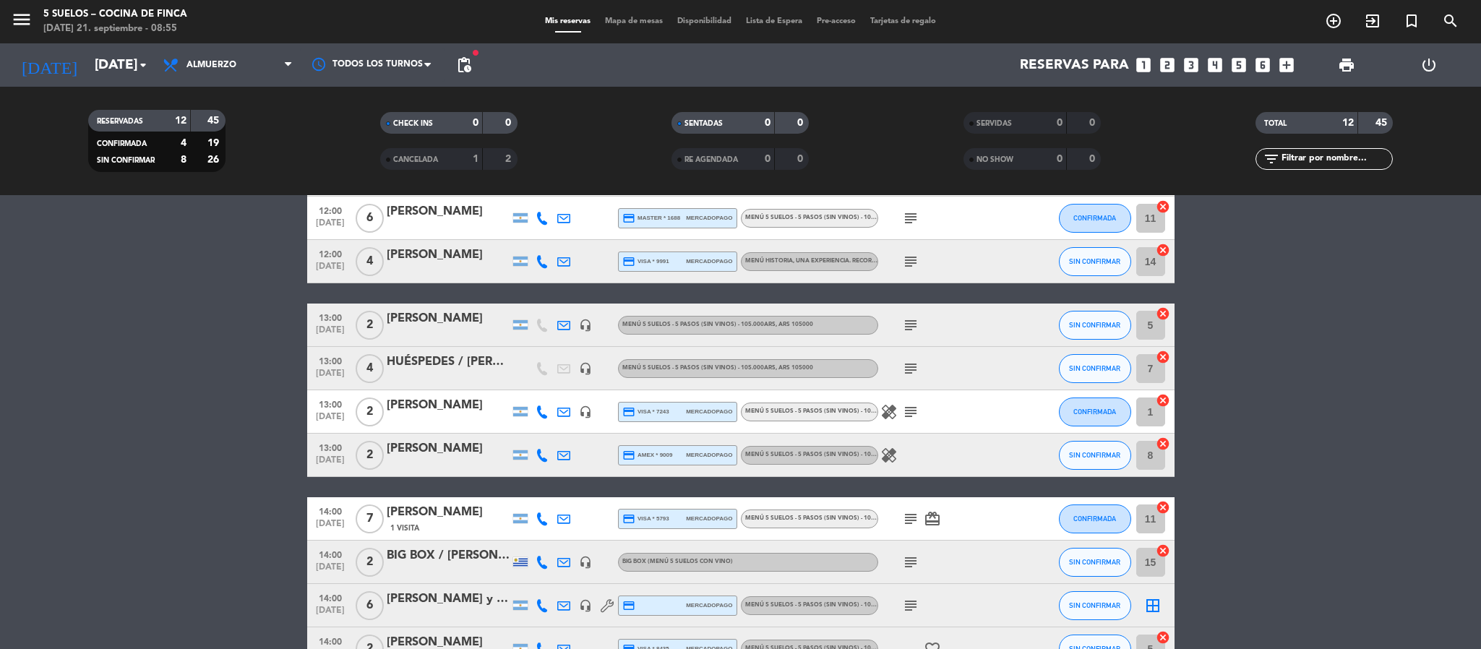
click at [887, 414] on icon "healing" at bounding box center [889, 411] width 17 height 17
click at [887, 447] on icon "healing" at bounding box center [889, 455] width 17 height 17
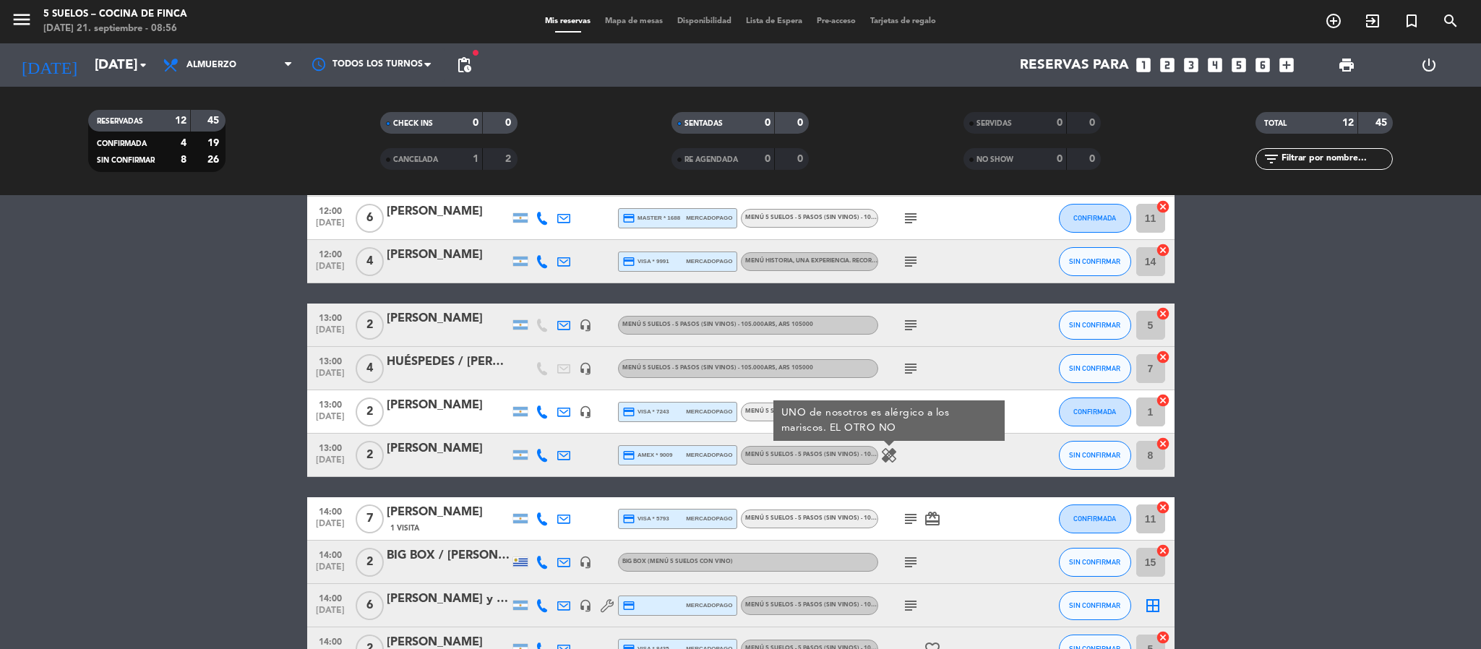
click at [176, 397] on bookings-row "12:00 [DATE] 4 [PERSON_NAME] credit_card amex * 1433 mercadopago MENÚ 5 SUELOS …" at bounding box center [740, 433] width 1481 height 561
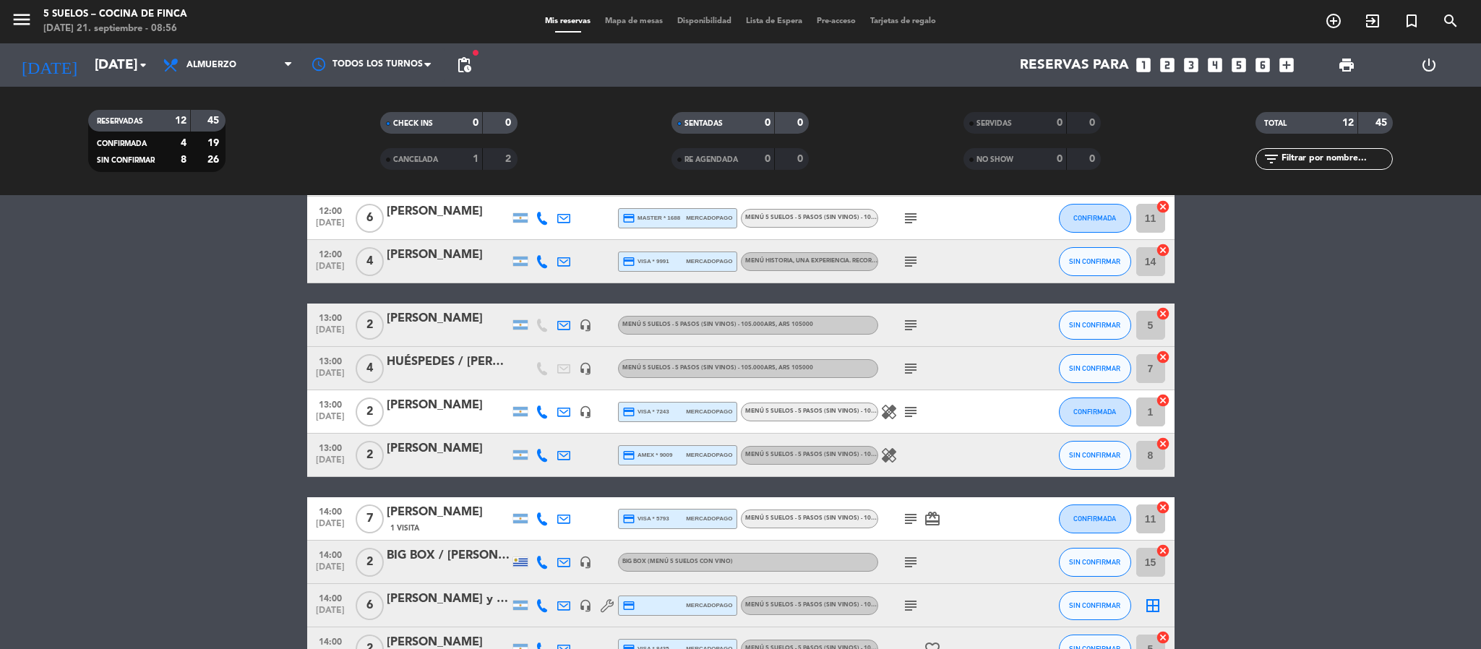
click at [894, 404] on icon "healing" at bounding box center [889, 411] width 17 height 17
click at [886, 445] on div "healing" at bounding box center [943, 455] width 130 height 43
click at [889, 458] on icon "healing" at bounding box center [889, 455] width 17 height 17
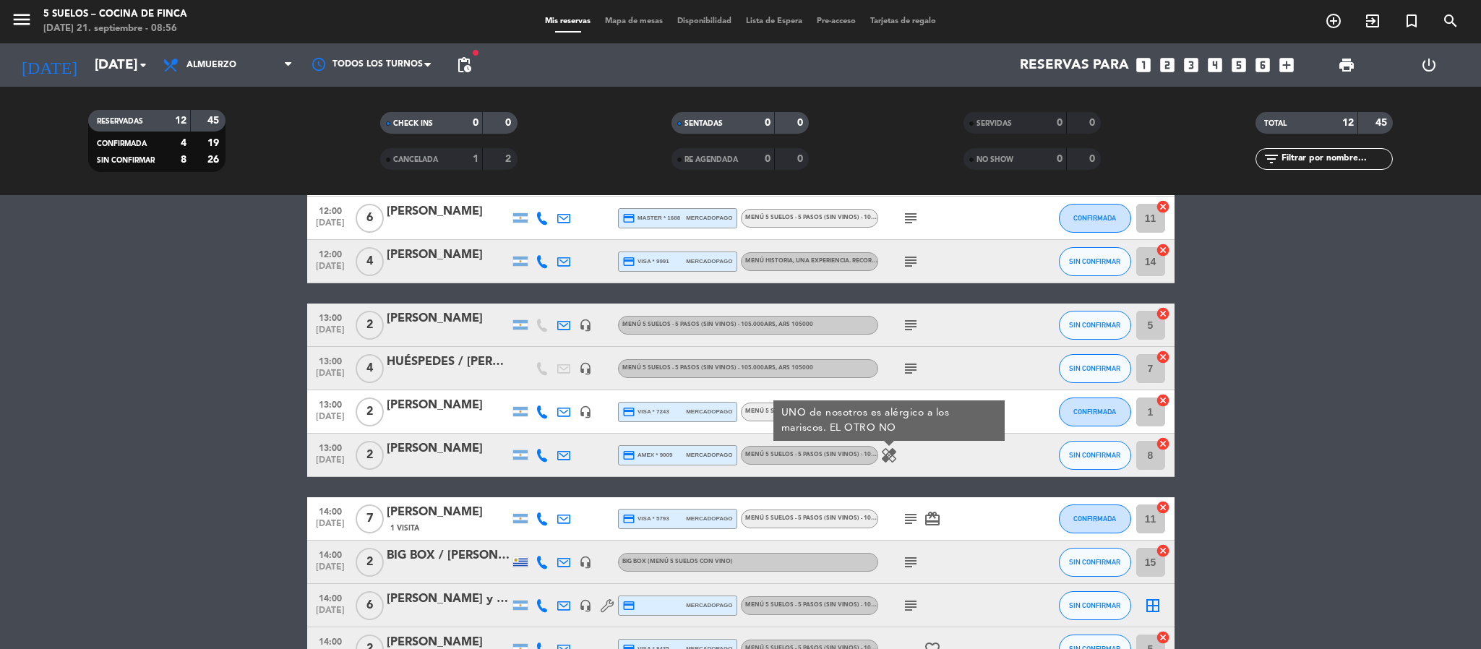
click at [27, 330] on bookings-row "12:00 [DATE] 4 [PERSON_NAME] credit_card amex * 1433 mercadopago MENÚ 5 SUELOS …" at bounding box center [740, 433] width 1481 height 561
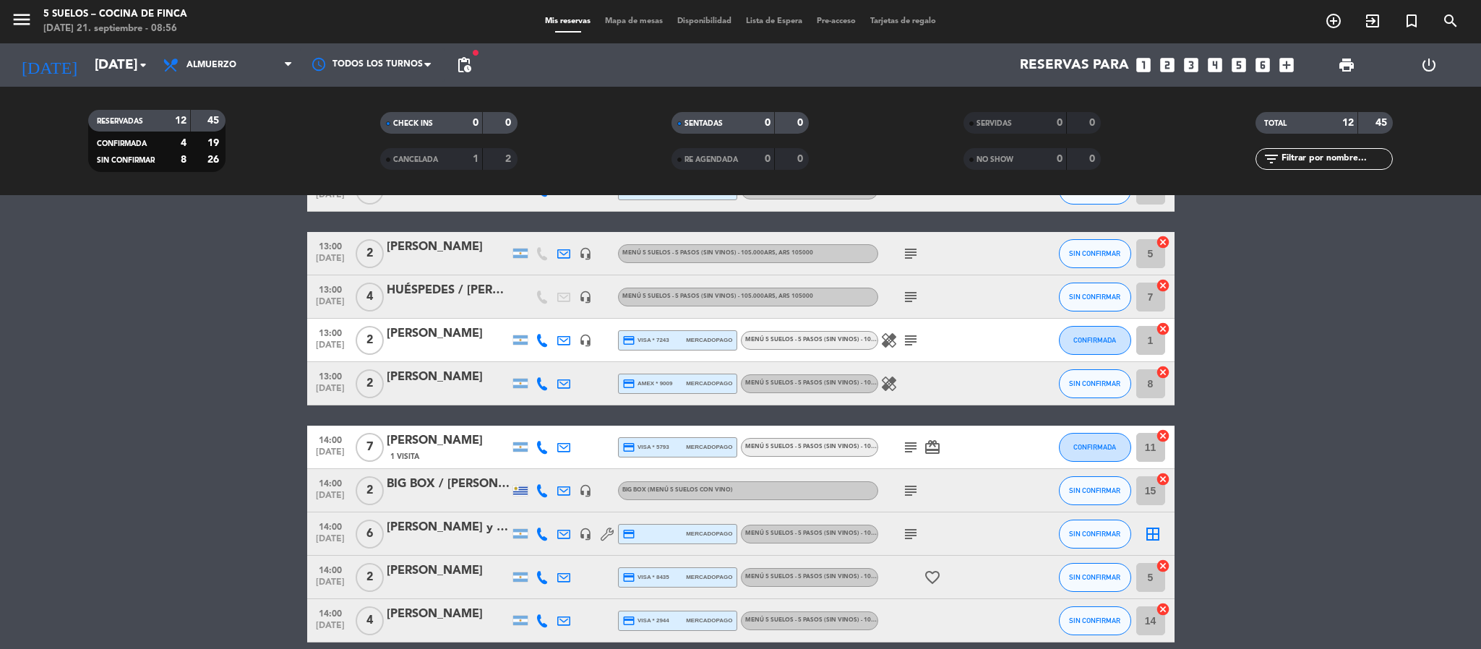
scroll to position [217, 0]
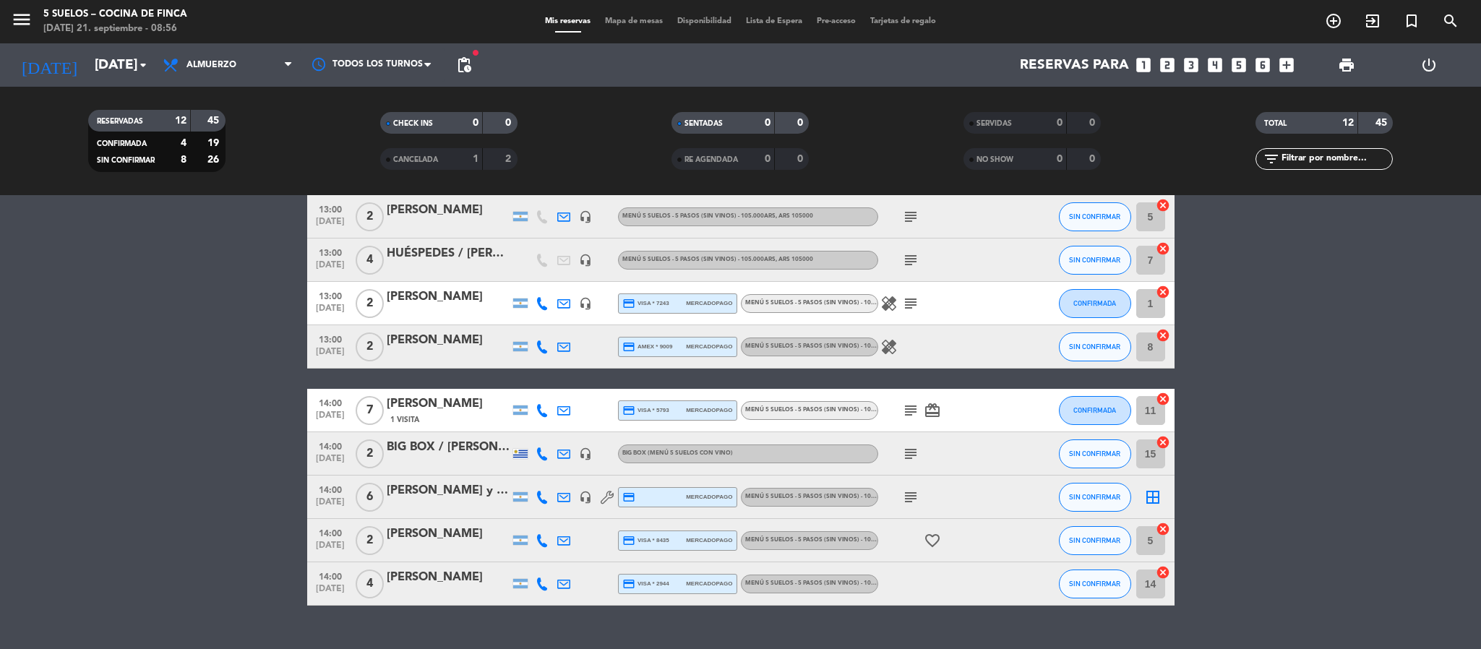
click at [916, 404] on icon "subject" at bounding box center [910, 410] width 17 height 17
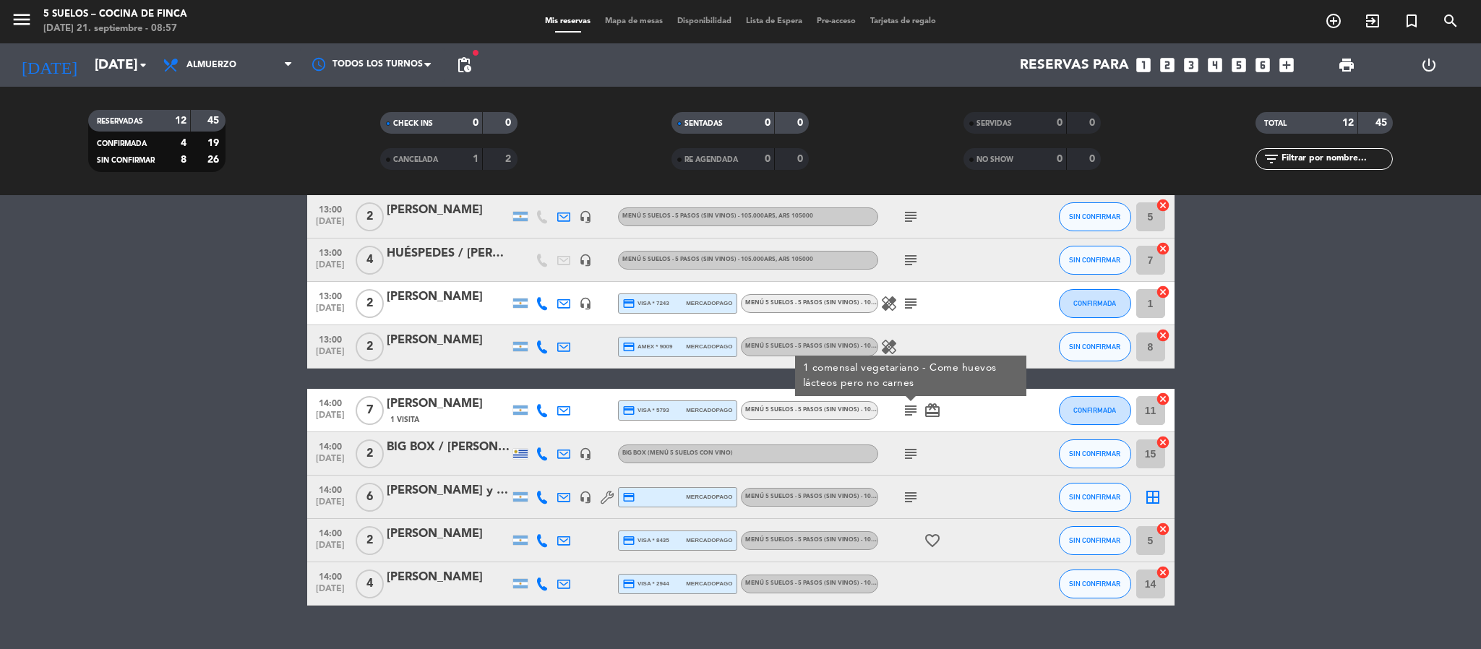
click at [905, 458] on icon "subject" at bounding box center [910, 453] width 17 height 17
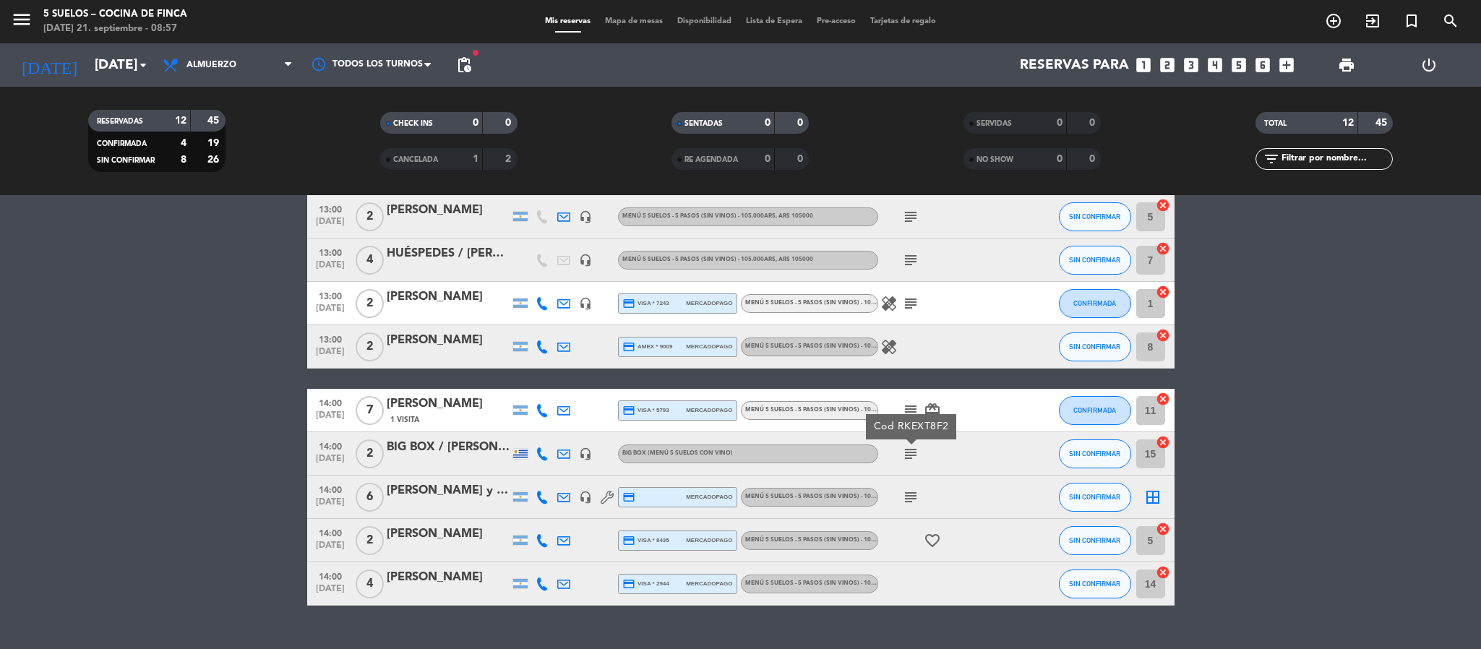
click at [907, 487] on div "subject" at bounding box center [943, 497] width 130 height 43
click at [907, 495] on icon "subject" at bounding box center [910, 497] width 17 height 17
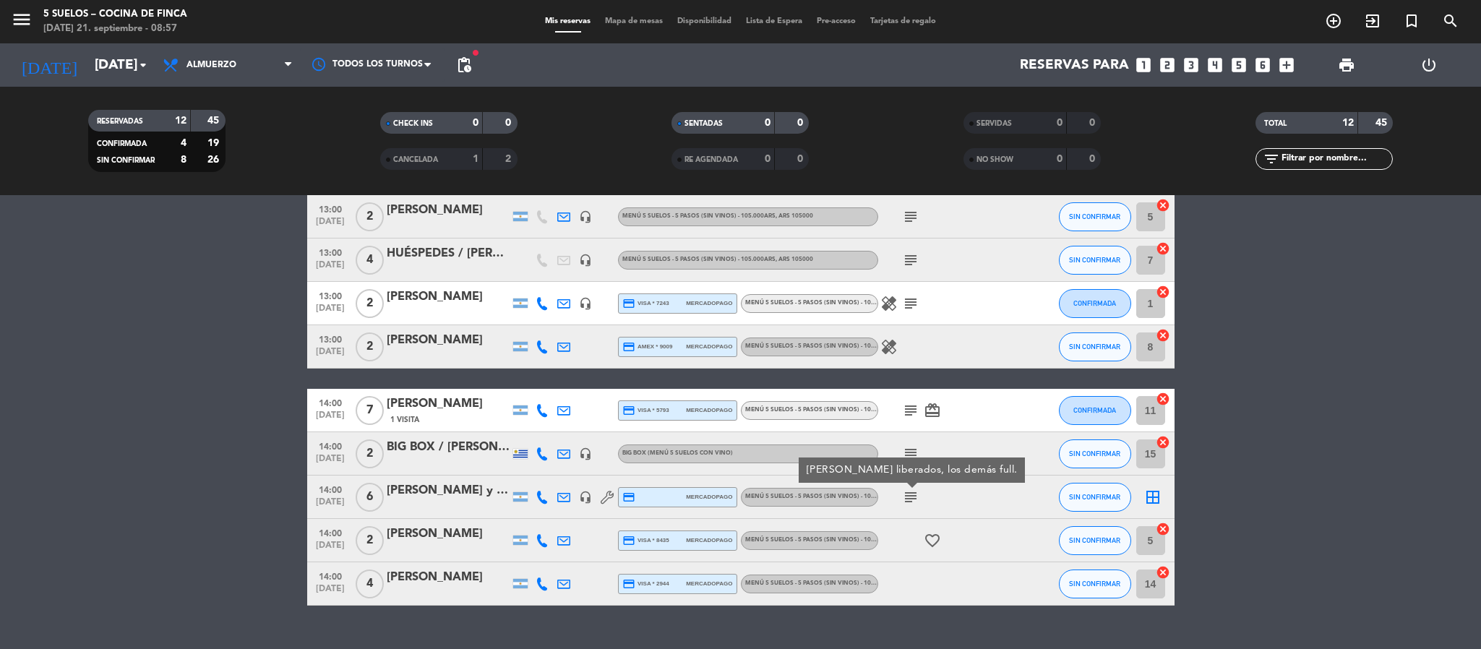
click at [910, 538] on div "favorite_border" at bounding box center [943, 540] width 130 height 43
click at [898, 578] on div at bounding box center [943, 583] width 130 height 43
click at [30, 29] on icon "menu" at bounding box center [22, 20] width 22 height 22
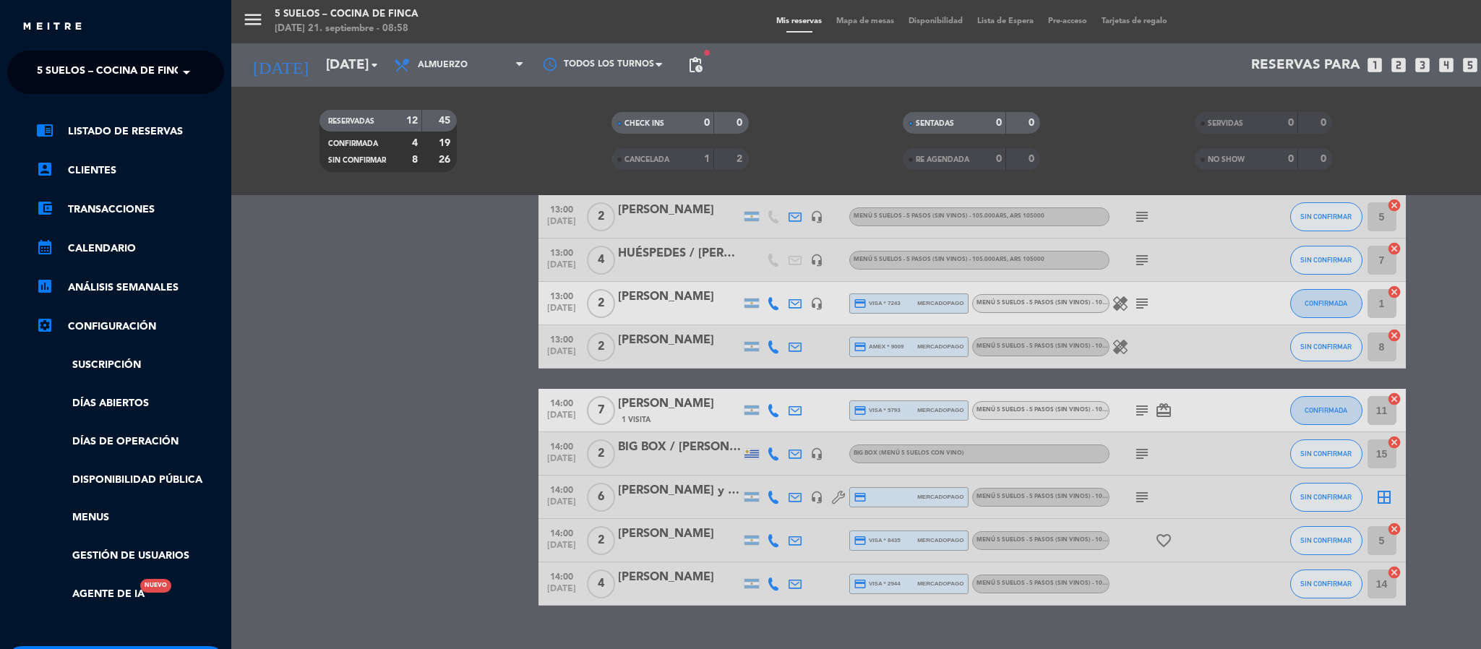
click at [37, 74] on span "5 SUELOS – COCINA DE FINCA" at bounding box center [113, 72] width 152 height 30
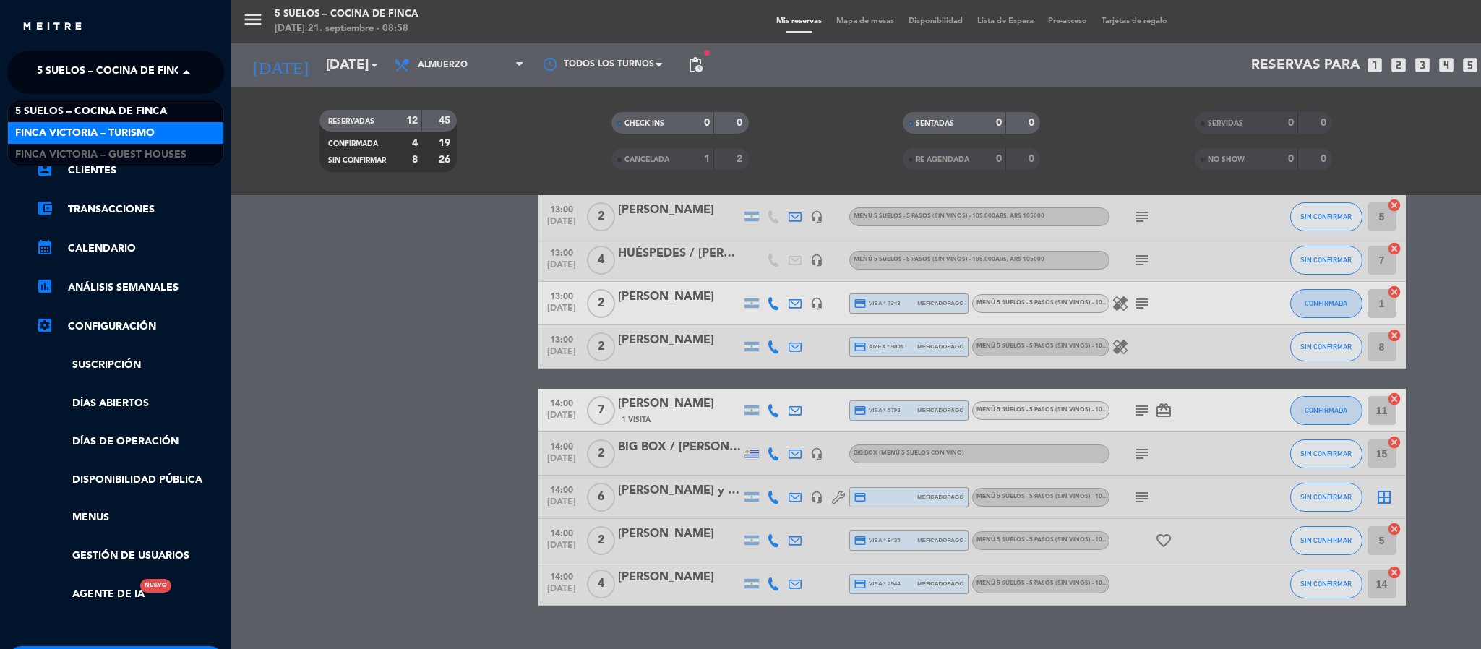
click at [43, 134] on span "FINCA VICTORIA – TURISMO" at bounding box center [85, 133] width 140 height 17
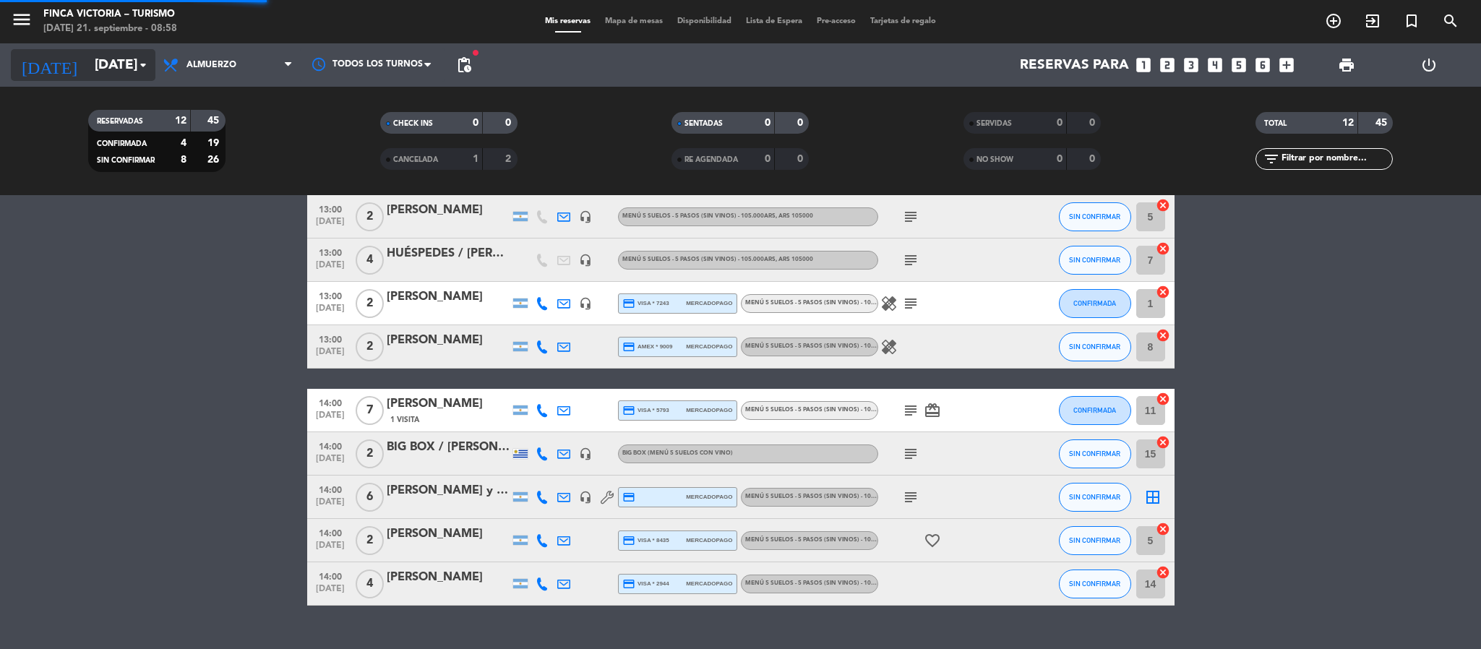
click at [87, 50] on input "[DATE]" at bounding box center [174, 65] width 174 height 30
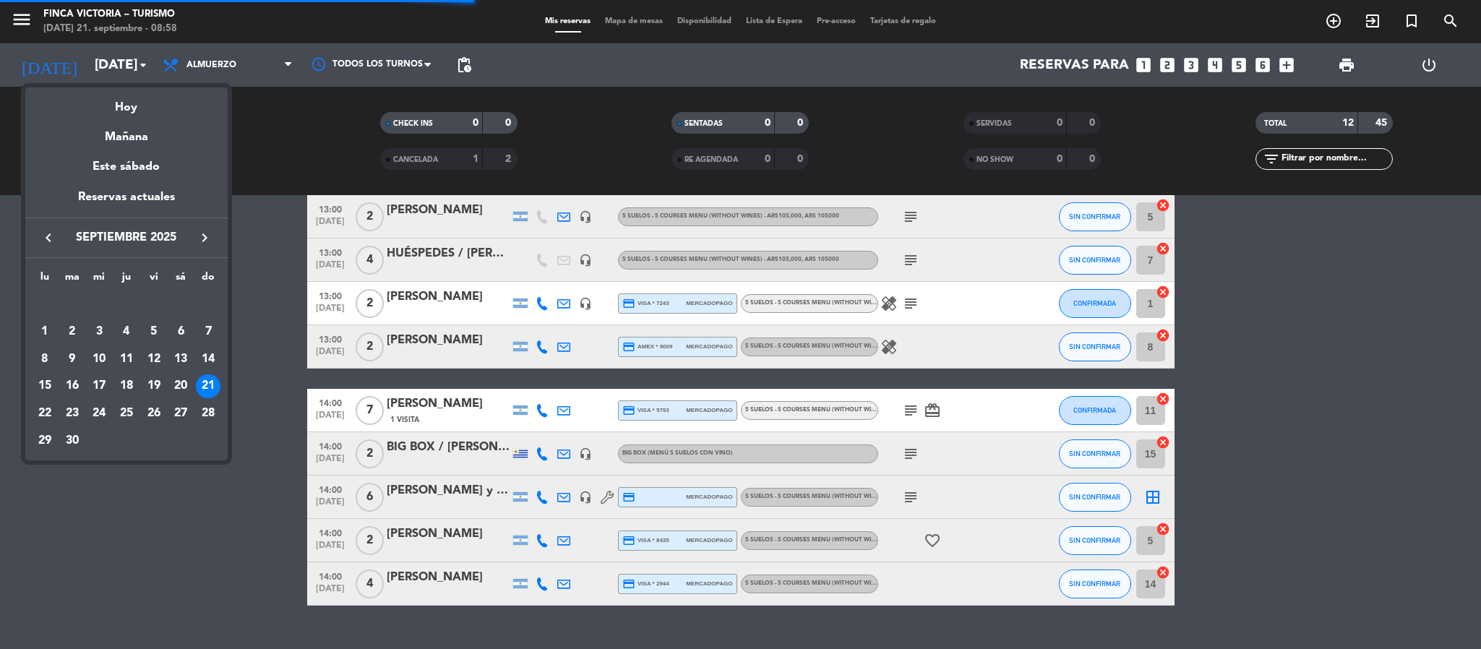
scroll to position [0, 0]
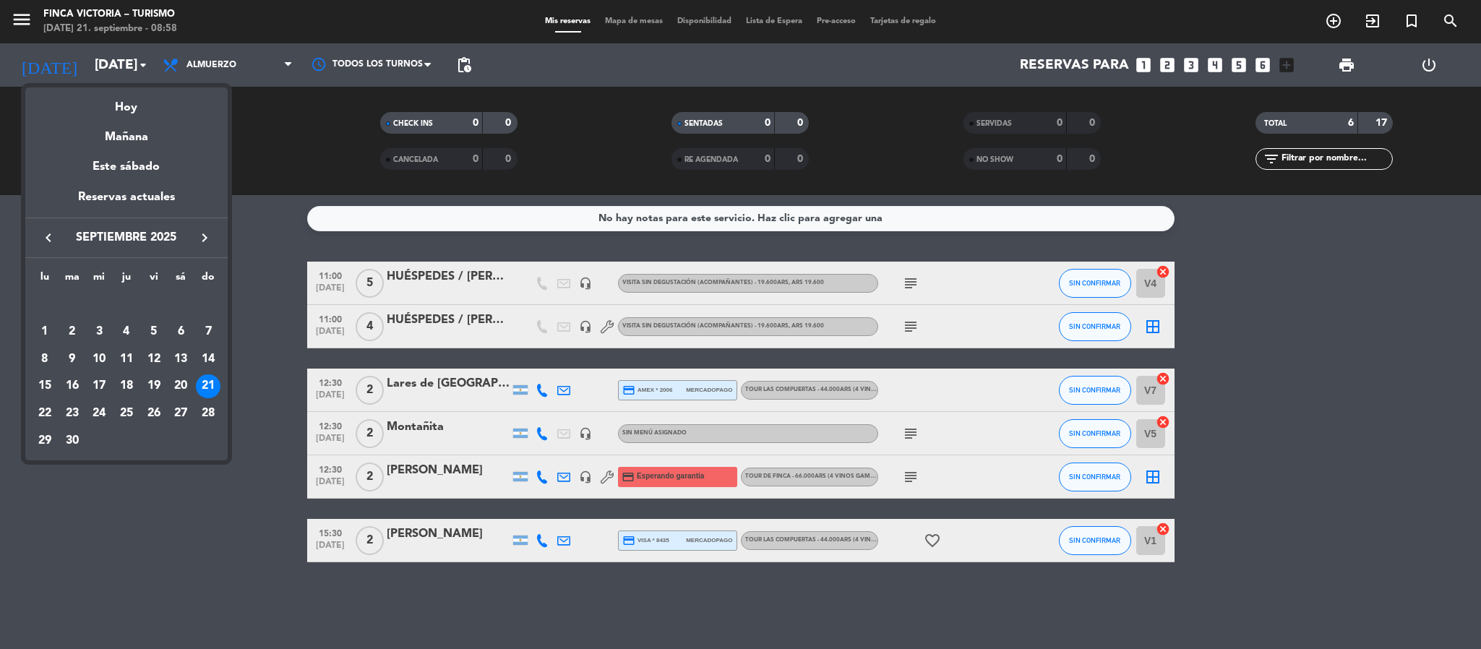
click at [436, 479] on div at bounding box center [740, 324] width 1481 height 649
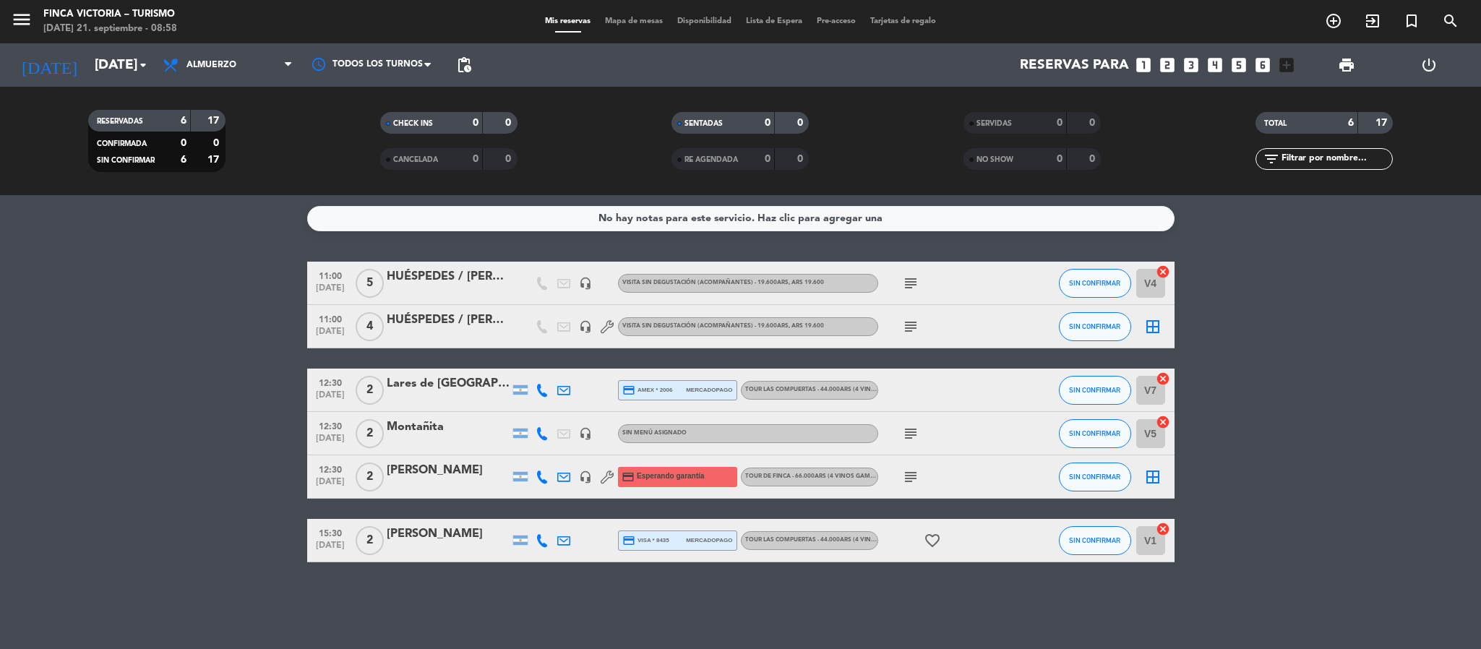
click at [436, 479] on div "[PERSON_NAME]" at bounding box center [448, 470] width 123 height 19
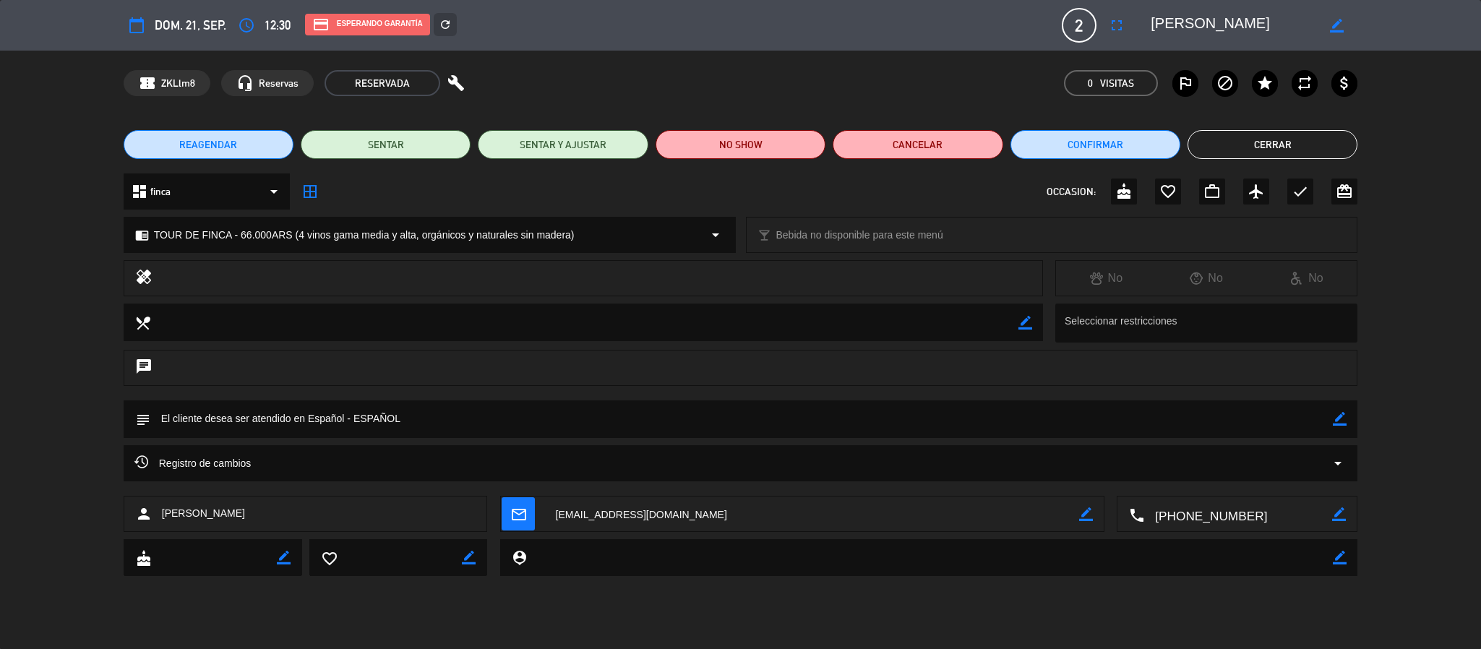
click at [1082, 510] on icon "border_color" at bounding box center [1086, 515] width 14 height 14
drag, startPoint x: 848, startPoint y: 518, endPoint x: 530, endPoint y: 503, distance: 318.5
click at [530, 503] on div "mail_outline" at bounding box center [803, 515] width 604 height 36
paste textarea "jazminmurgia"
type textarea "[EMAIL_ADDRESS][DOMAIN_NAME]"
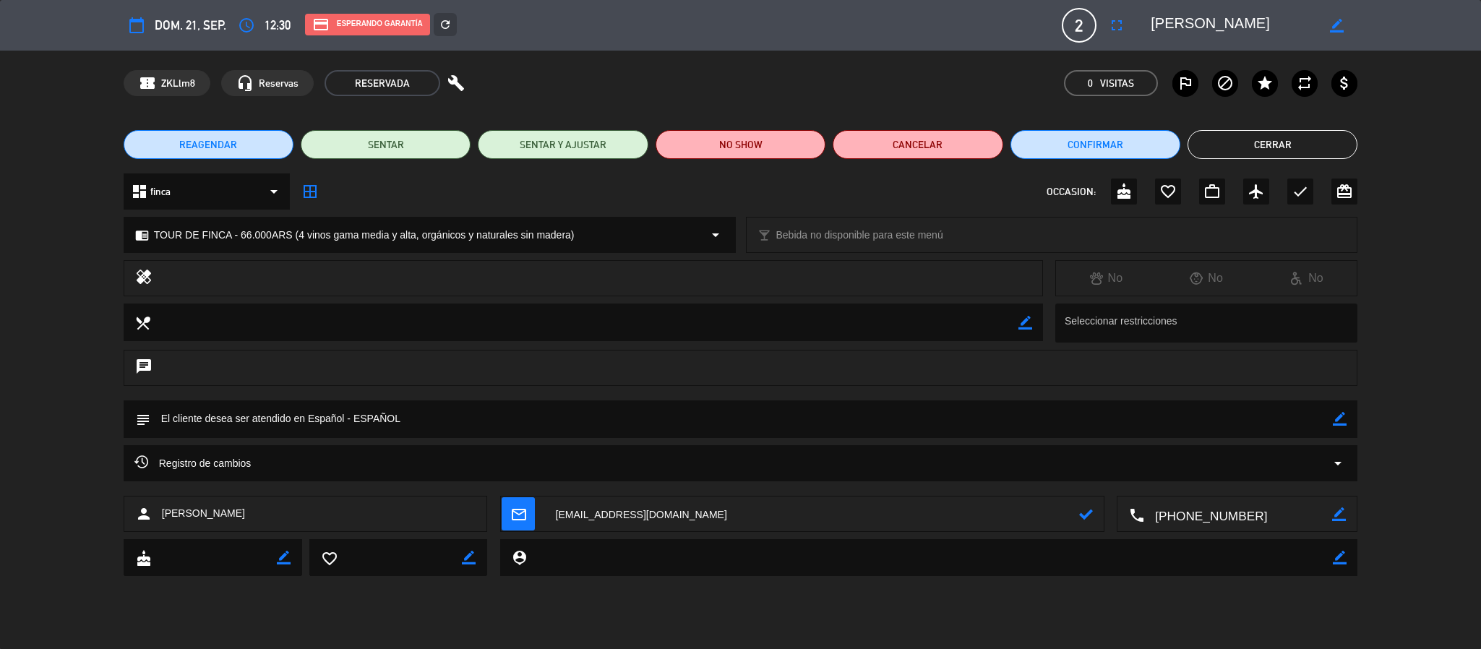
click at [1094, 512] on div "mail_outline" at bounding box center [803, 515] width 604 height 36
click at [1087, 512] on icon at bounding box center [1086, 515] width 14 height 14
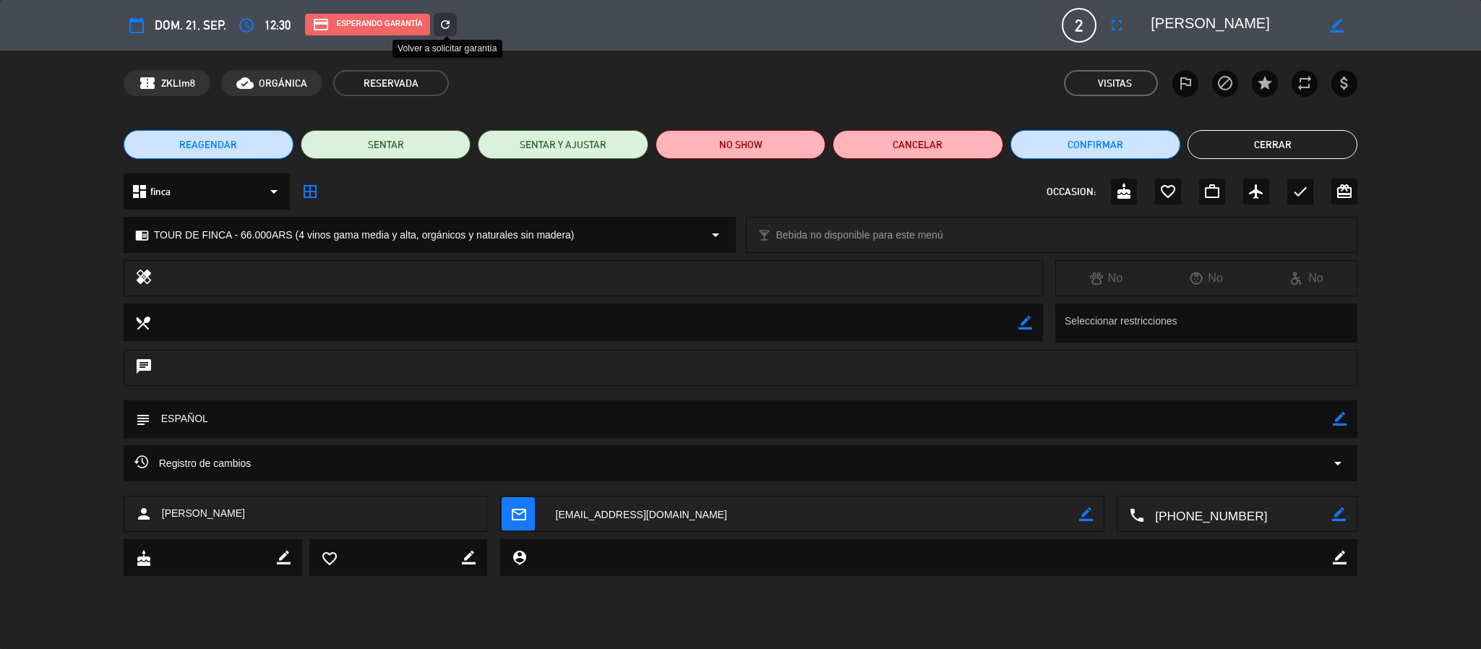
click at [440, 29] on icon "refresh" at bounding box center [445, 24] width 13 height 13
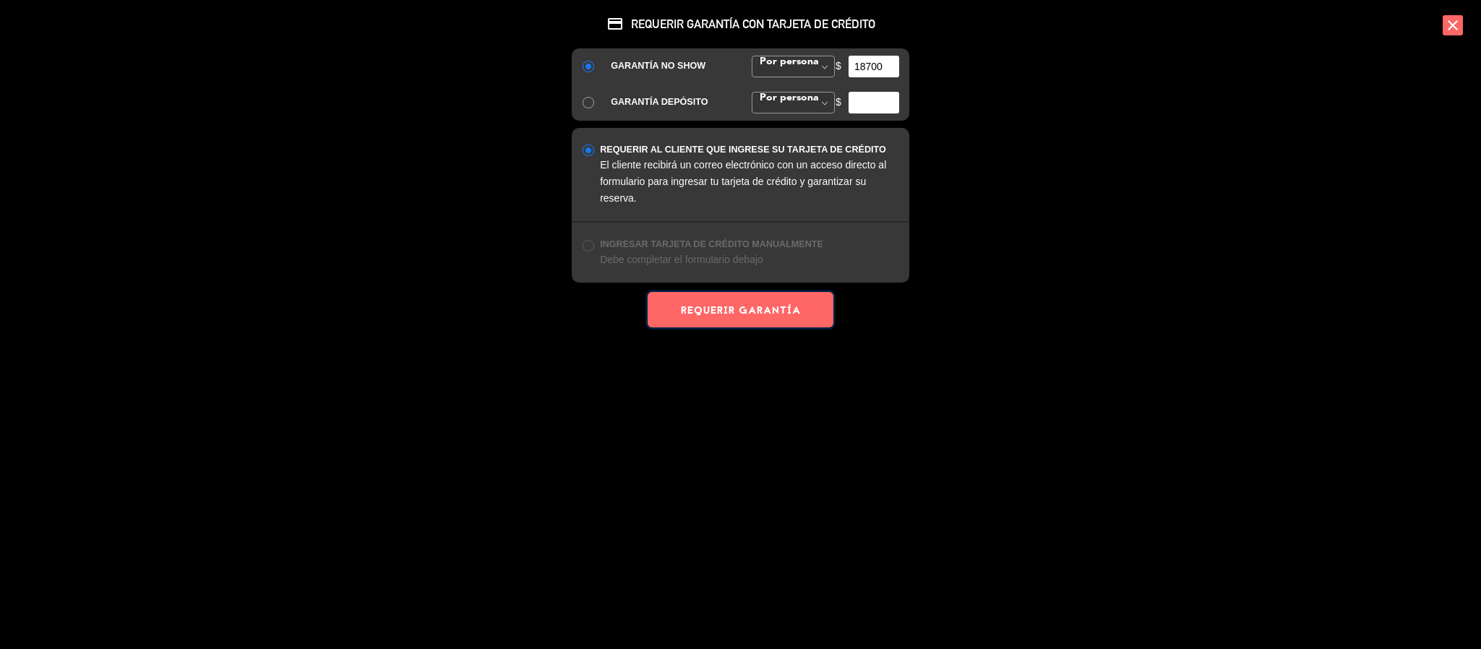
click at [758, 308] on button "REQUERIR GARANTÍA" at bounding box center [740, 309] width 185 height 35
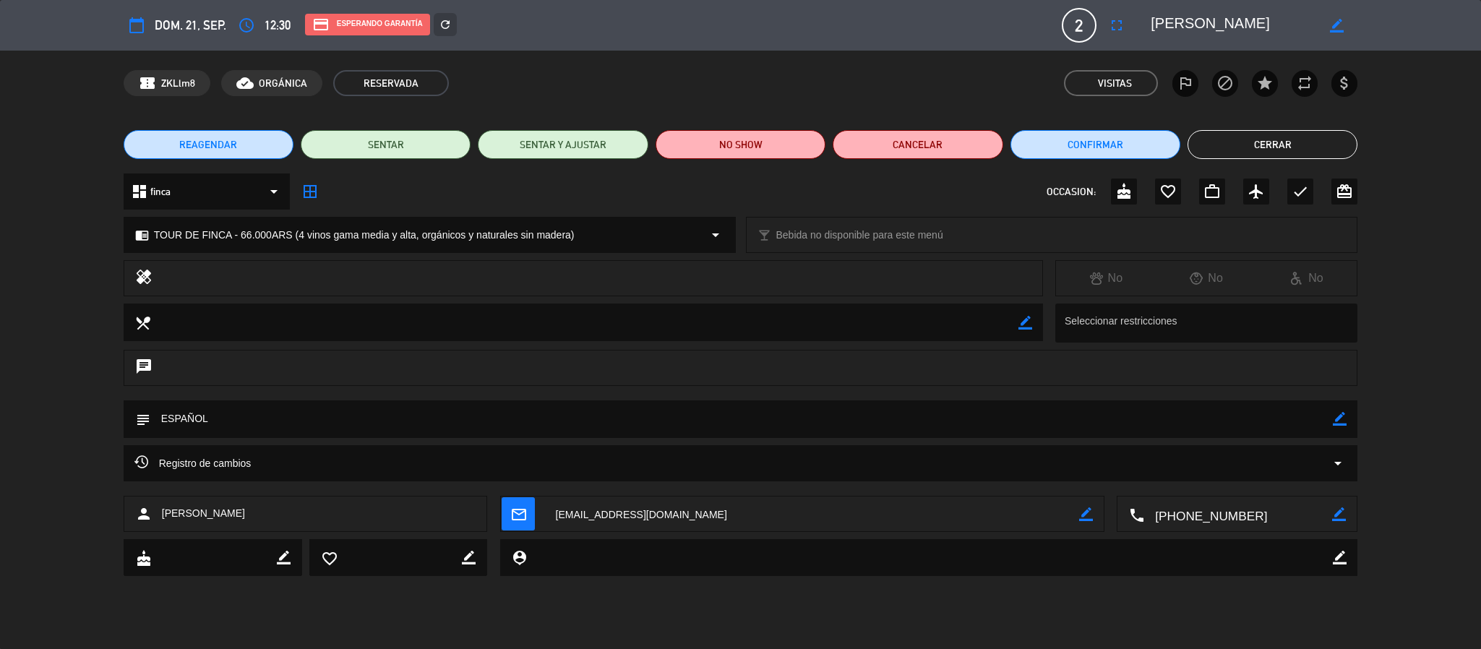
click at [1275, 132] on button "Cerrar" at bounding box center [1273, 144] width 170 height 29
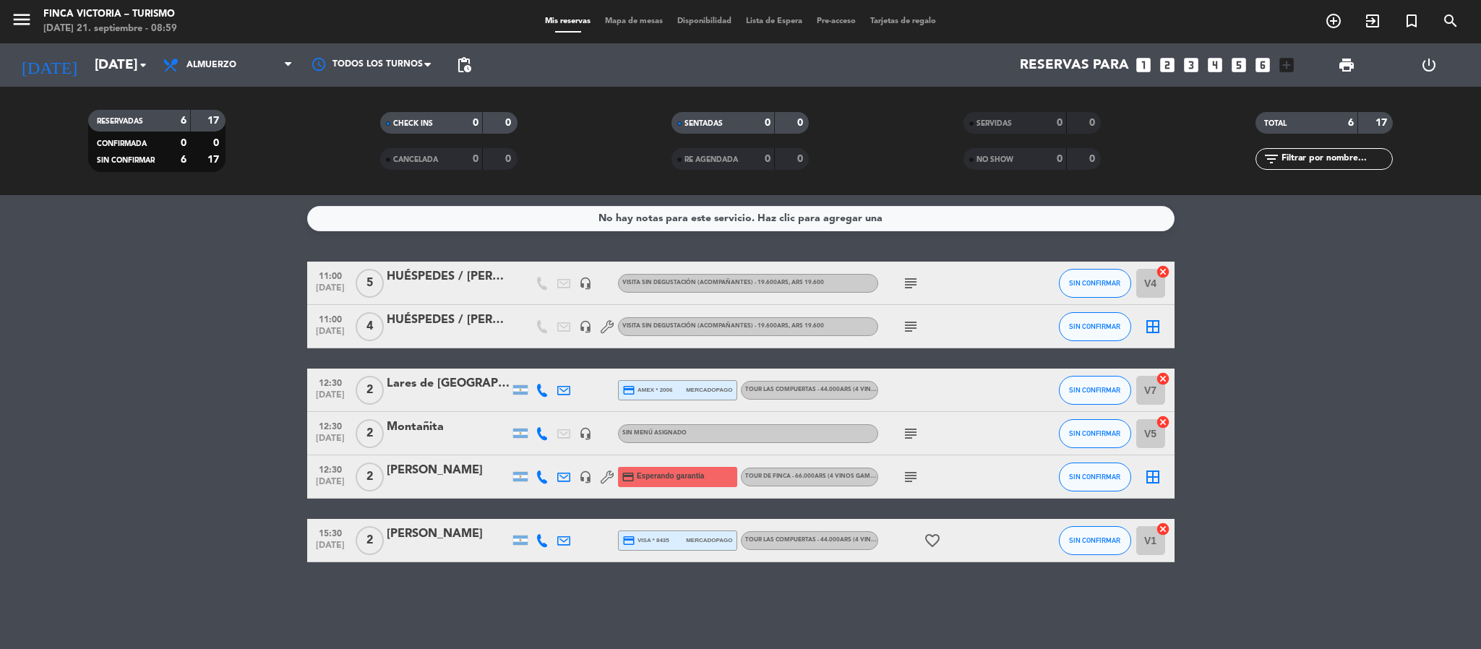
click at [917, 475] on icon "subject" at bounding box center [910, 477] width 17 height 17
click at [200, 445] on bookings-row "11:00 [DATE] 5 HUÉSPEDES / [PERSON_NAME] headset_mic VISITA SIN DEGUSTACIÓN (AC…" at bounding box center [740, 412] width 1481 height 301
click at [18, 16] on icon "menu" at bounding box center [22, 20] width 22 height 22
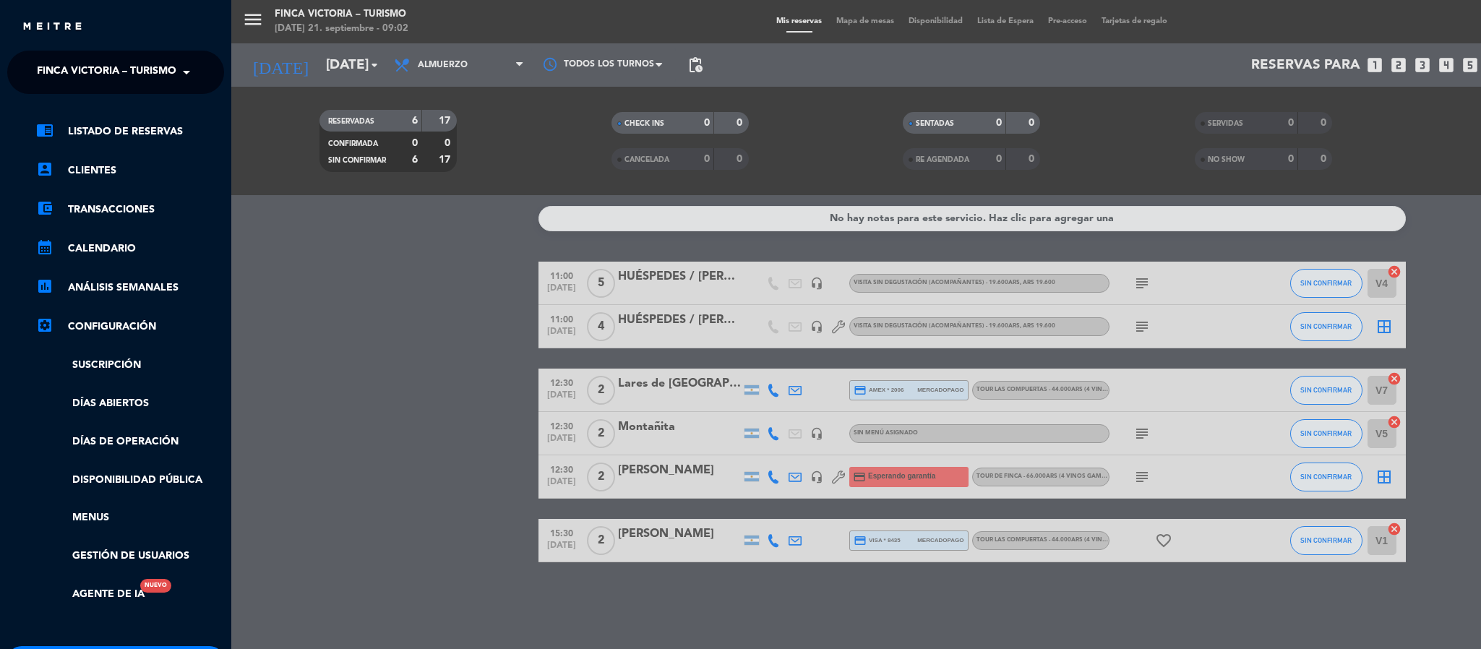
click at [53, 64] on span "FINCA VICTORIA – TURISMO" at bounding box center [107, 72] width 140 height 30
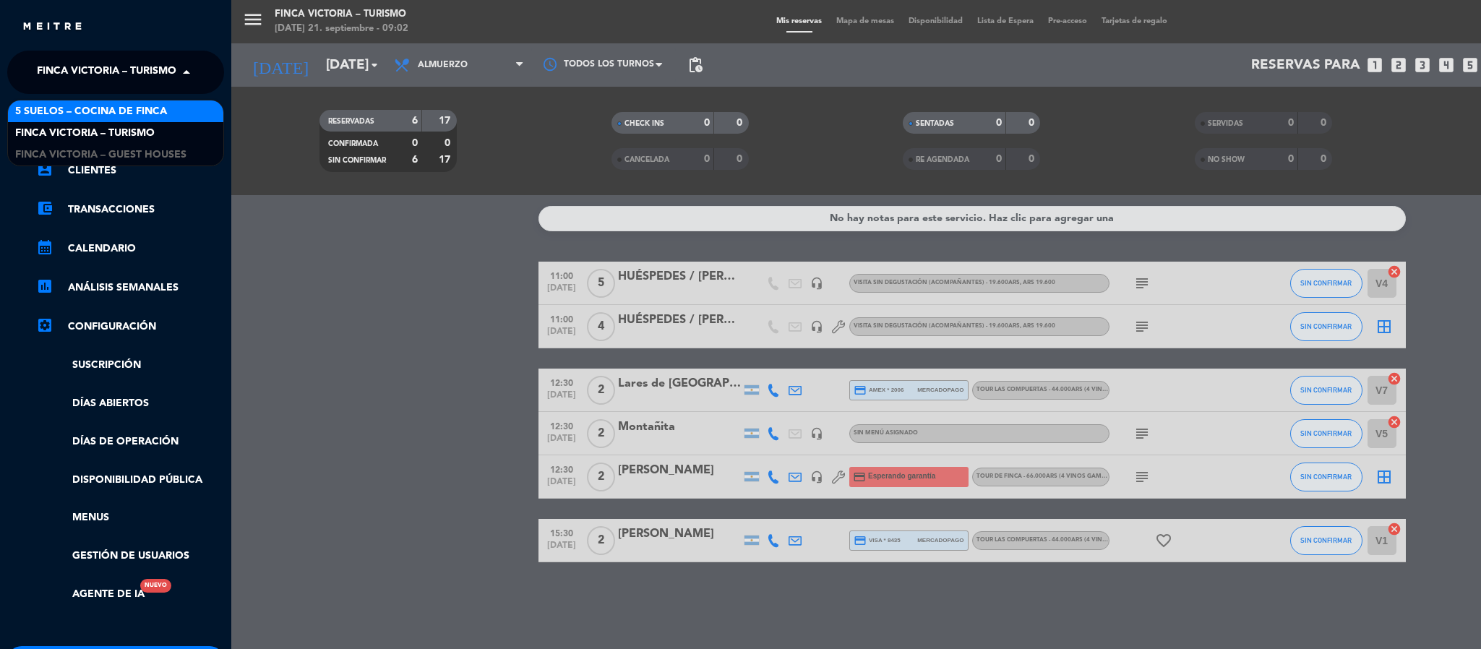
click at [48, 106] on span "5 SUELOS – COCINA DE FINCA" at bounding box center [91, 111] width 152 height 17
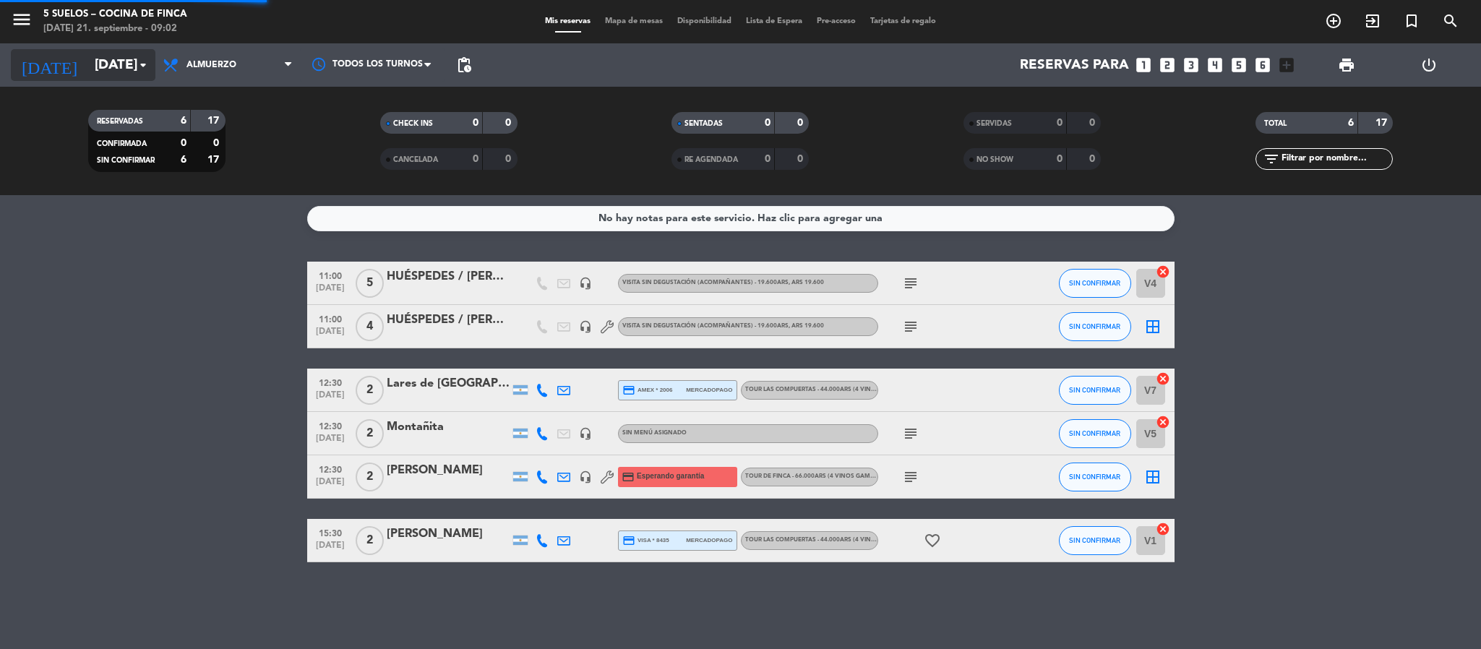
click at [87, 56] on input "[DATE]" at bounding box center [174, 65] width 174 height 30
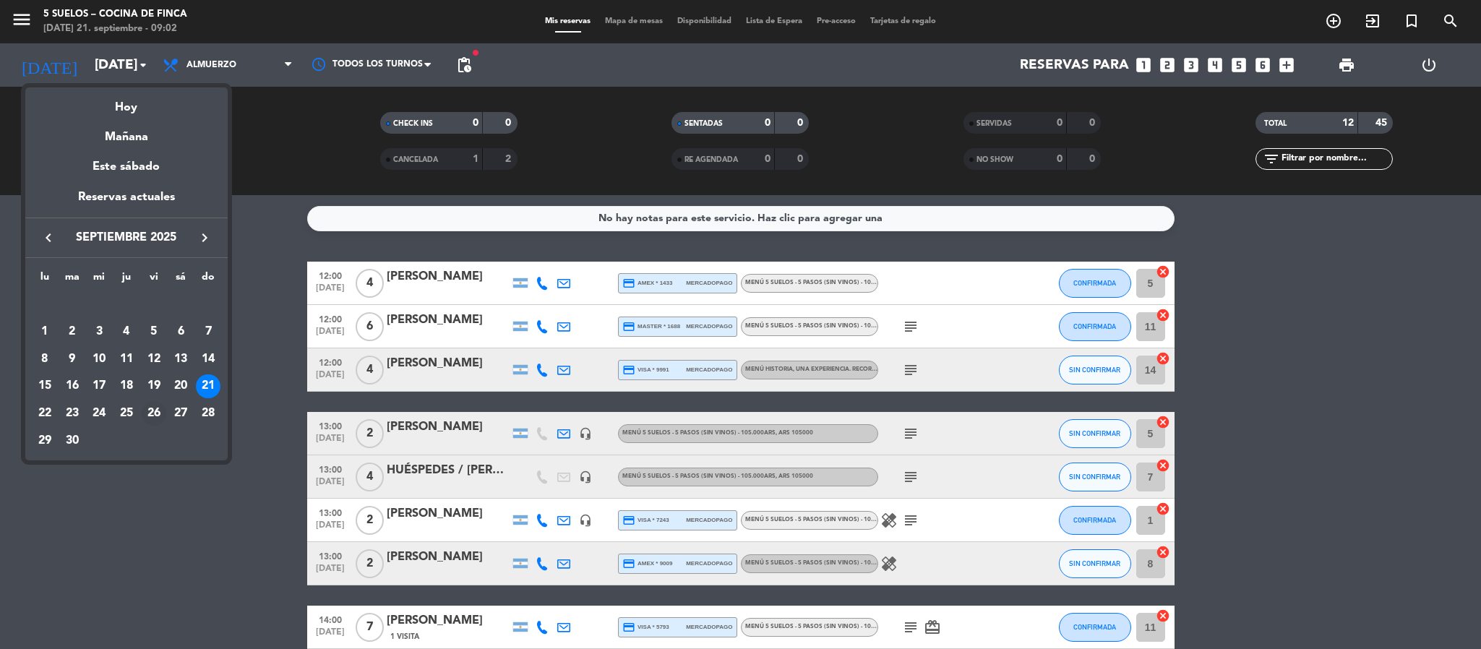
click at [156, 408] on div "26" at bounding box center [154, 413] width 25 height 25
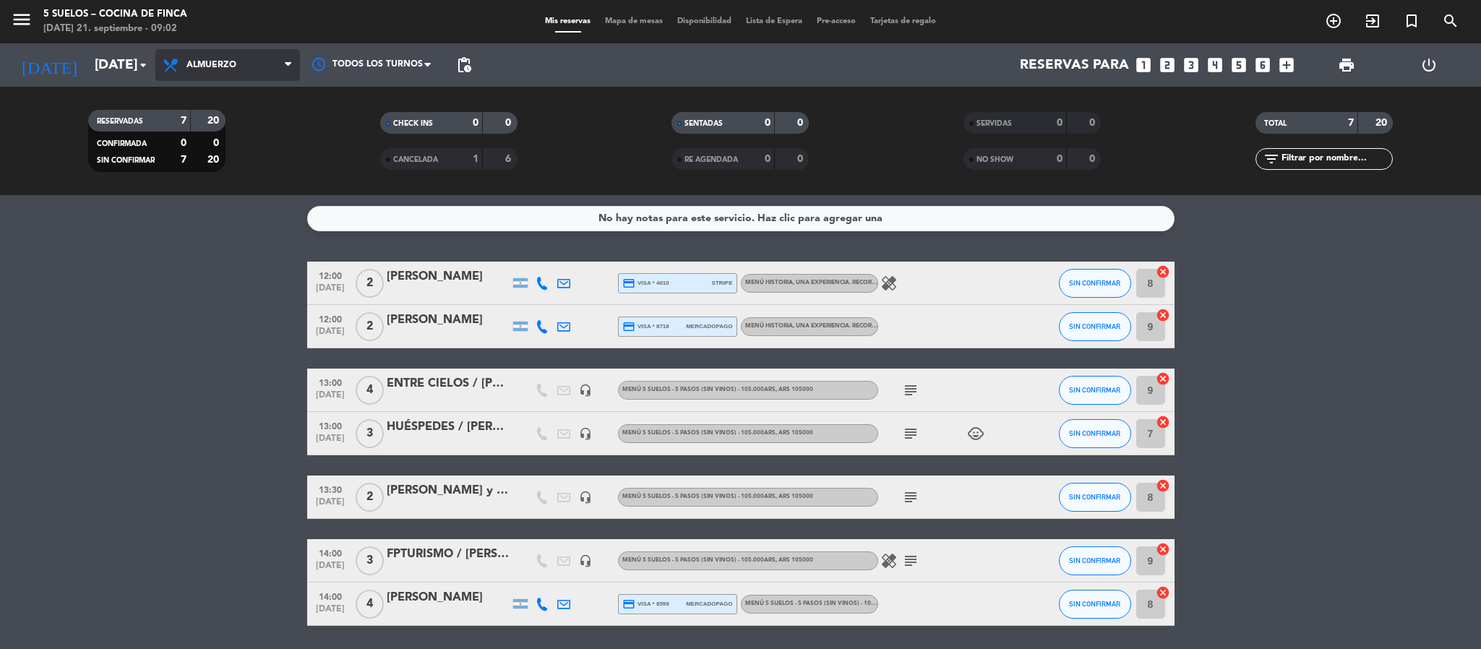
click at [226, 68] on span "Almuerzo" at bounding box center [212, 65] width 50 height 10
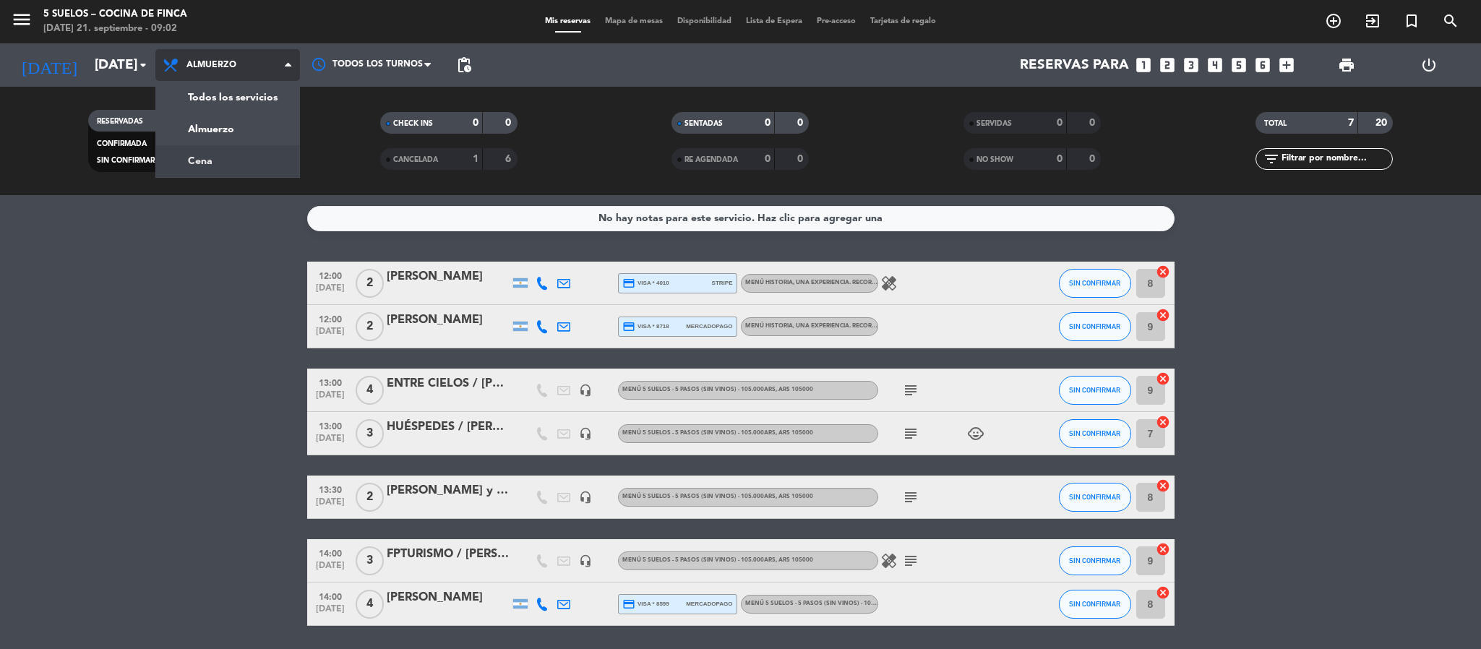
click at [211, 165] on div "menu 5 SUELOS – COCINA DE FINCA [DATE] 21. septiembre - 09:02 Mis reservas Mapa…" at bounding box center [740, 97] width 1481 height 195
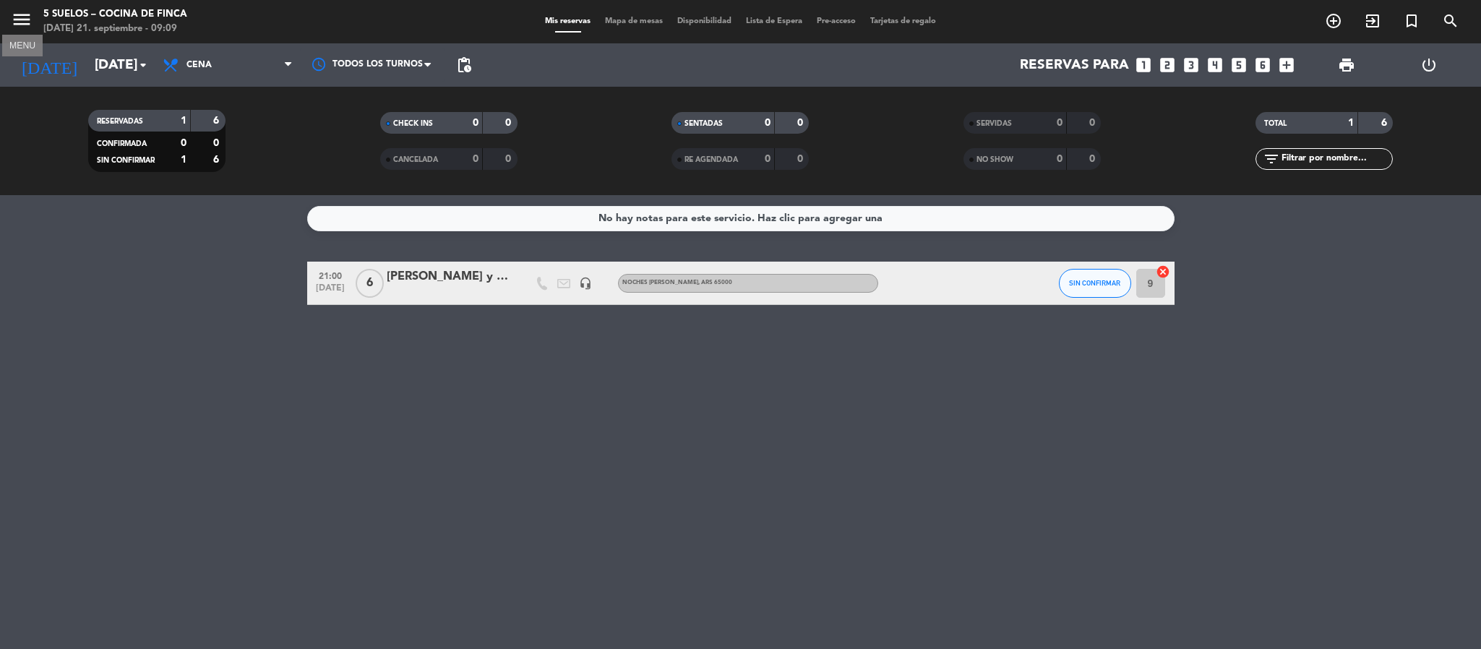
click at [18, 28] on icon "menu" at bounding box center [22, 20] width 22 height 22
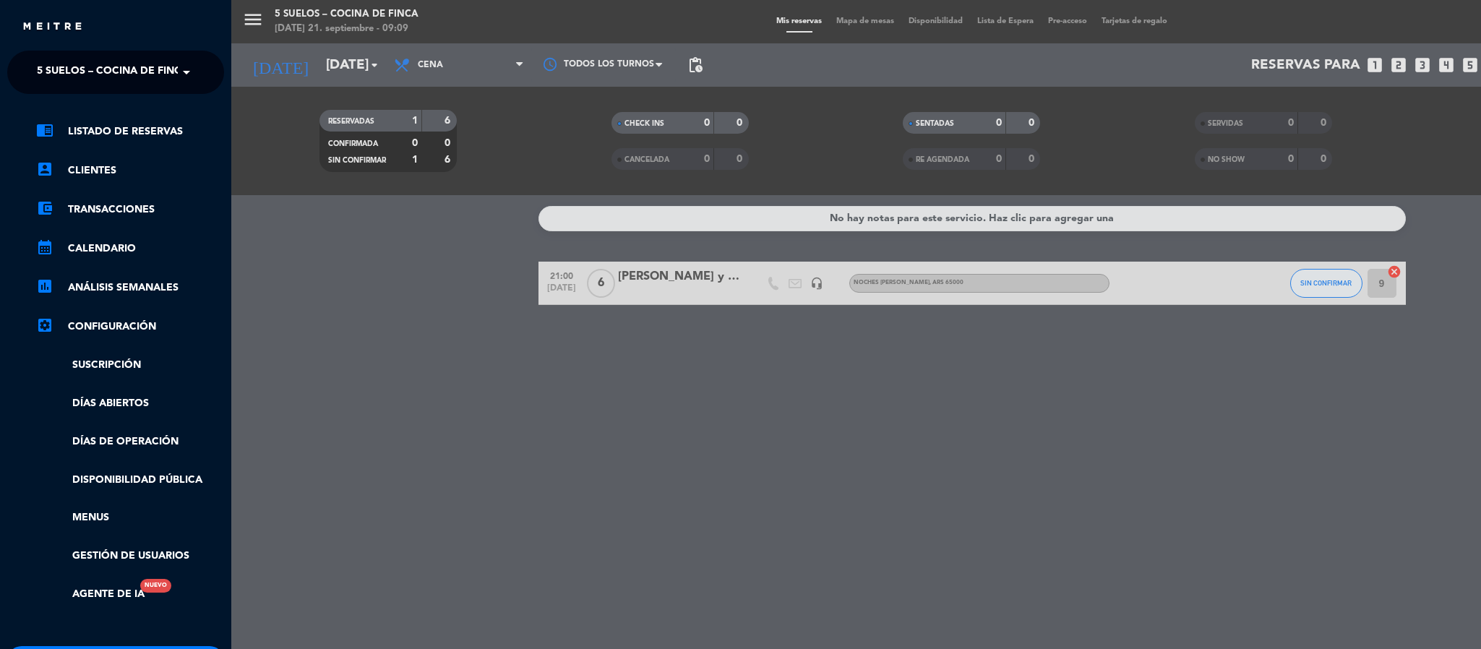
click at [26, 69] on ng-select "× 5 SUELOS – COCINA DE FINCA ×" at bounding box center [115, 72] width 217 height 43
click at [41, 72] on span "5 SUELOS – COCINA DE FINCA" at bounding box center [113, 72] width 152 height 30
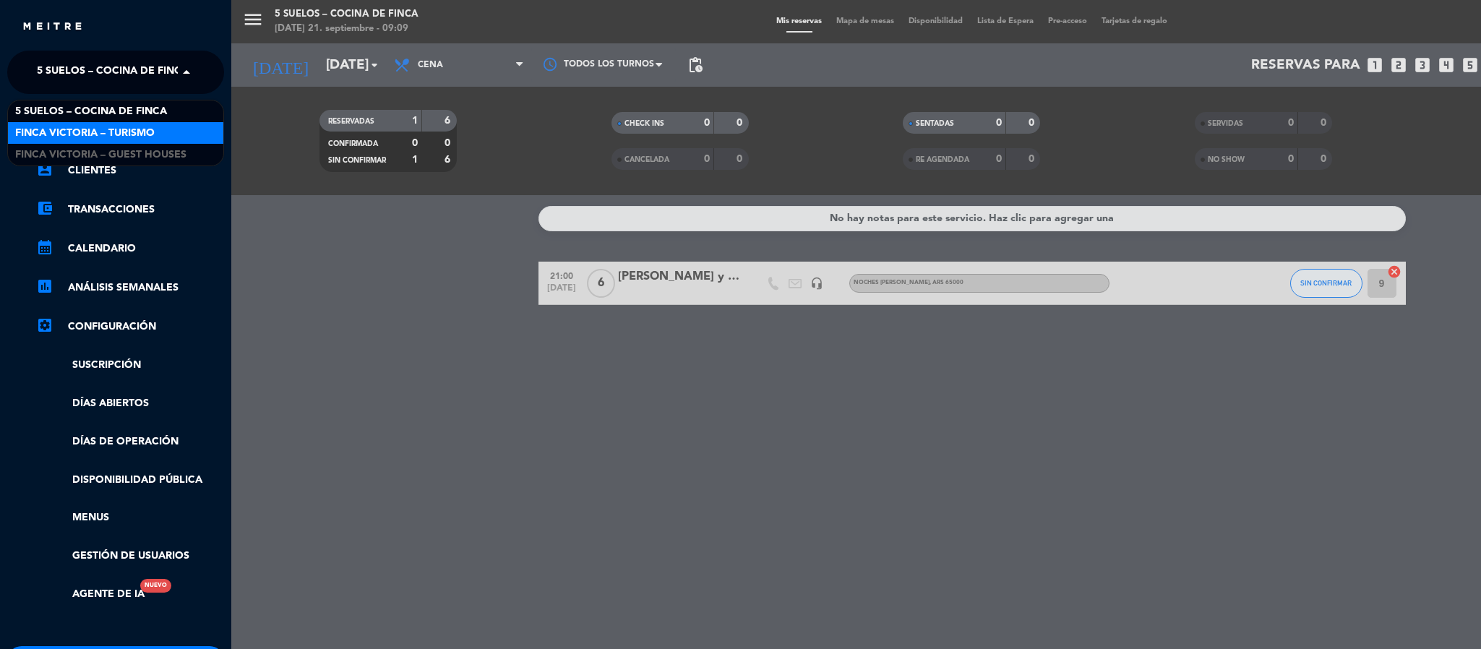
click at [61, 126] on span "FINCA VICTORIA – TURISMO" at bounding box center [85, 133] width 140 height 17
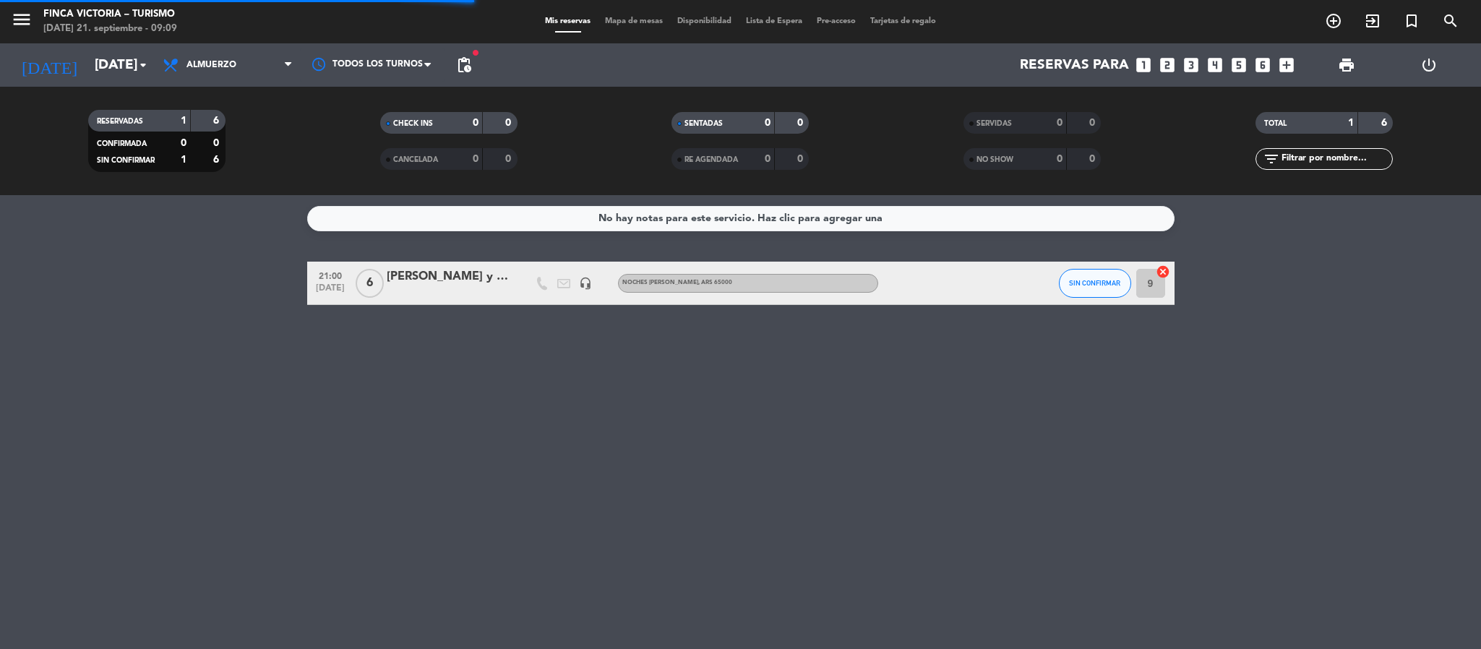
click at [213, 87] on div "RESERVADAS 1 6 CONFIRMADA 0 0 SIN CONFIRMAR 1 6 CHECK INS 0 0 CANCELADA 0 0 SEN…" at bounding box center [740, 141] width 1481 height 108
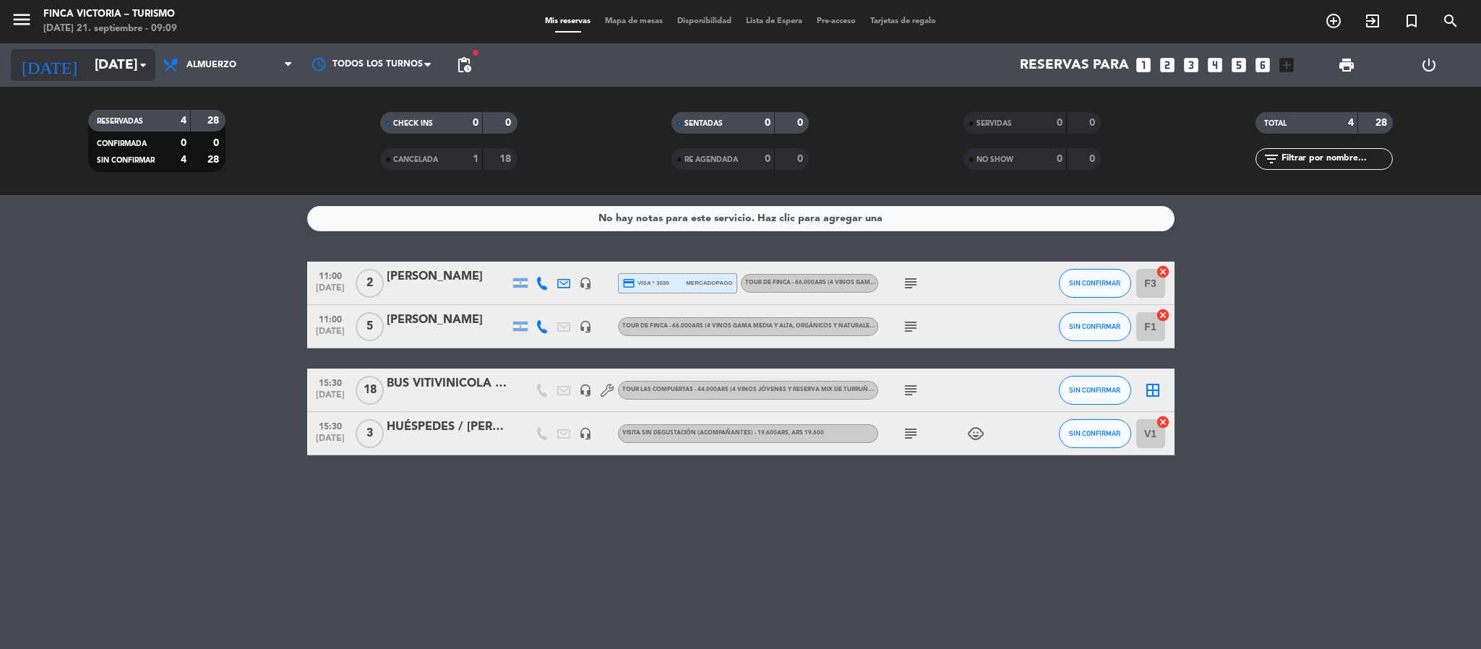
click at [104, 74] on input "[DATE]" at bounding box center [174, 65] width 174 height 30
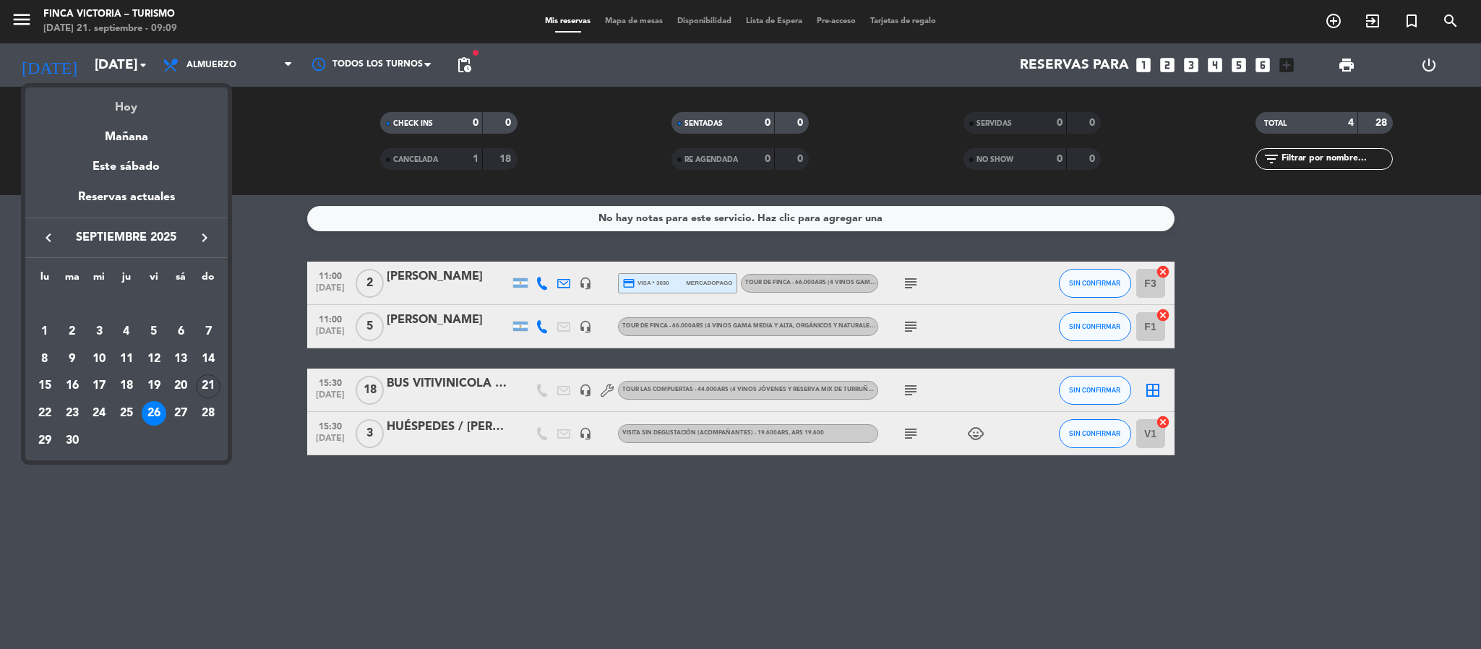
click at [117, 100] on div "Hoy" at bounding box center [126, 102] width 202 height 30
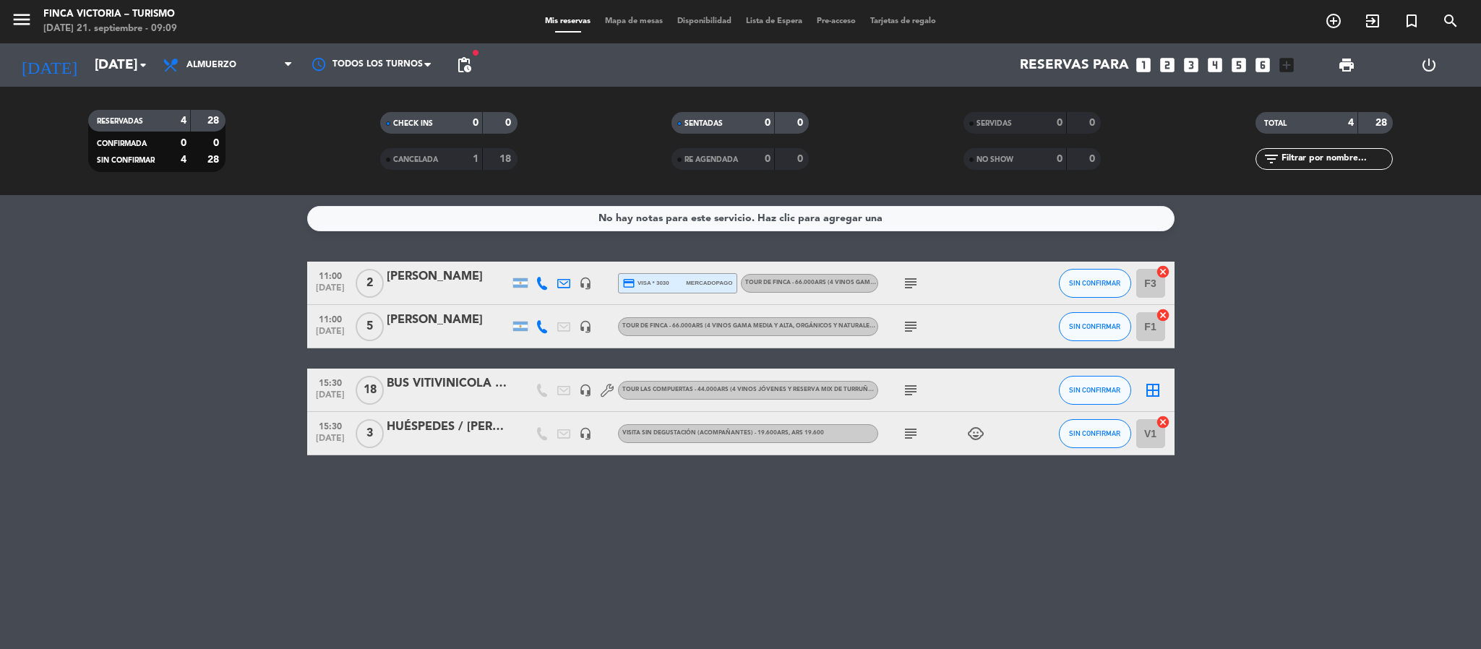
type input "[DATE]"
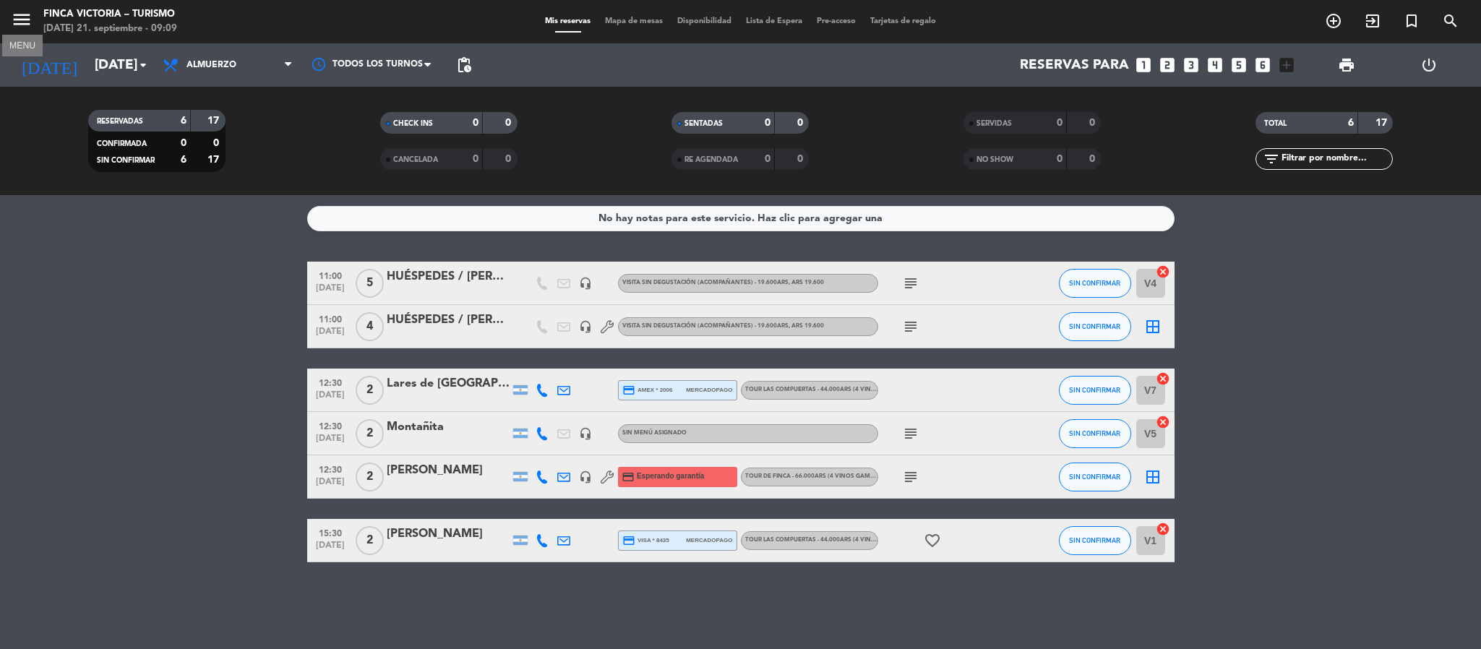
click at [16, 26] on icon "menu" at bounding box center [22, 20] width 22 height 22
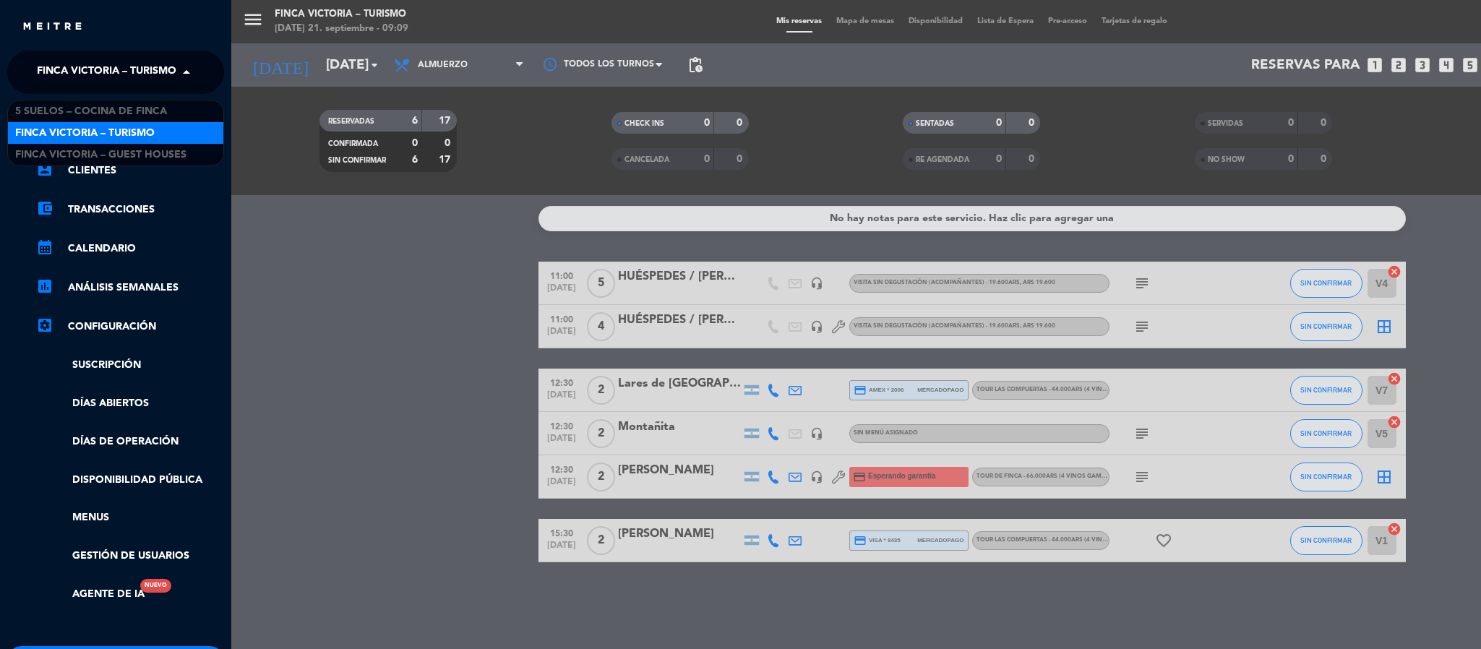
click at [61, 74] on span "FINCA VICTORIA – TURISMO" at bounding box center [107, 72] width 140 height 30
click at [74, 111] on span "5 SUELOS – COCINA DE FINCA" at bounding box center [91, 111] width 152 height 17
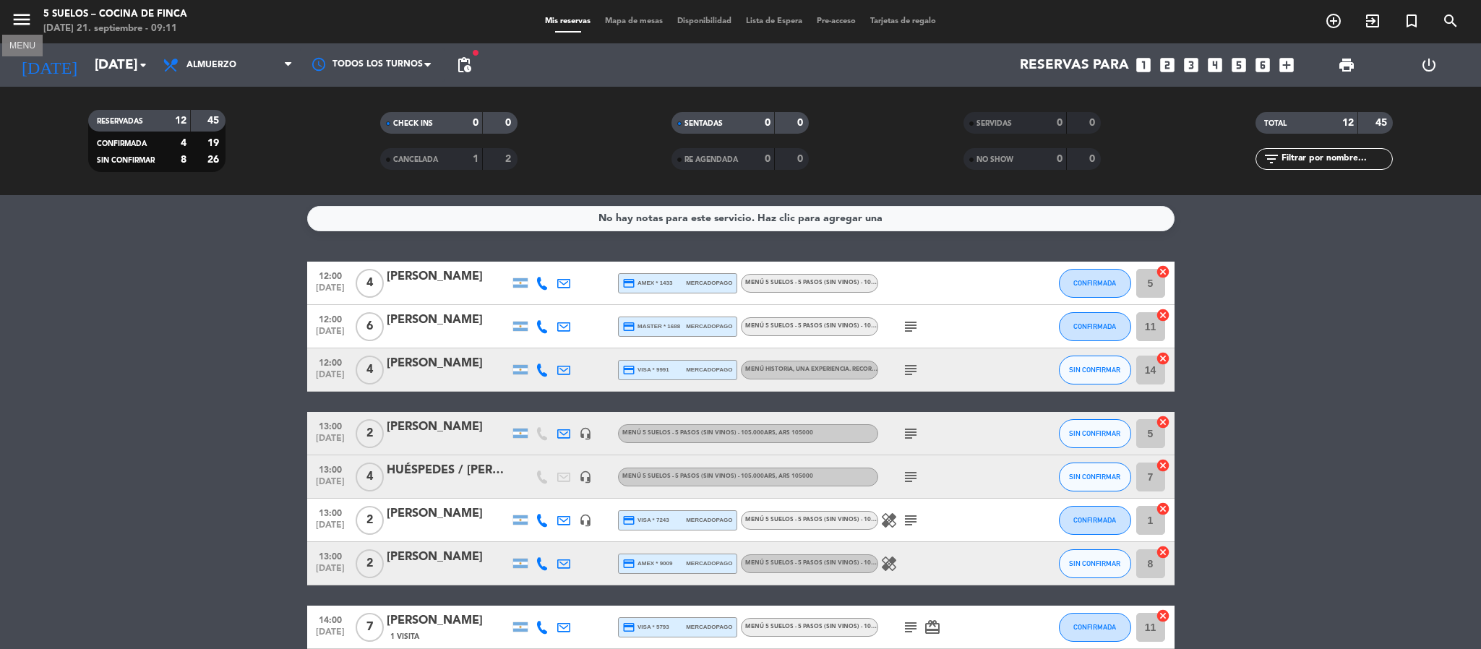
click at [26, 24] on icon "menu" at bounding box center [22, 20] width 22 height 22
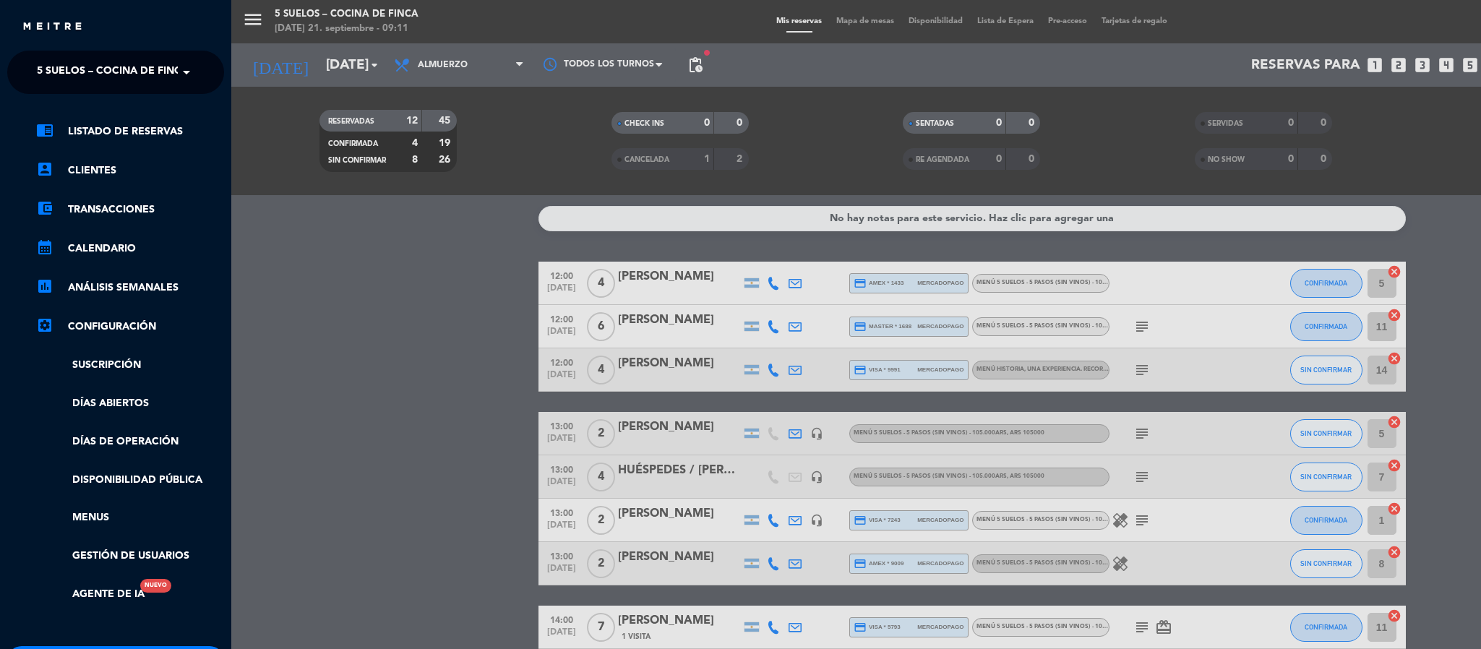
click at [44, 67] on span "5 SUELOS – COCINA DE FINCA" at bounding box center [113, 72] width 152 height 30
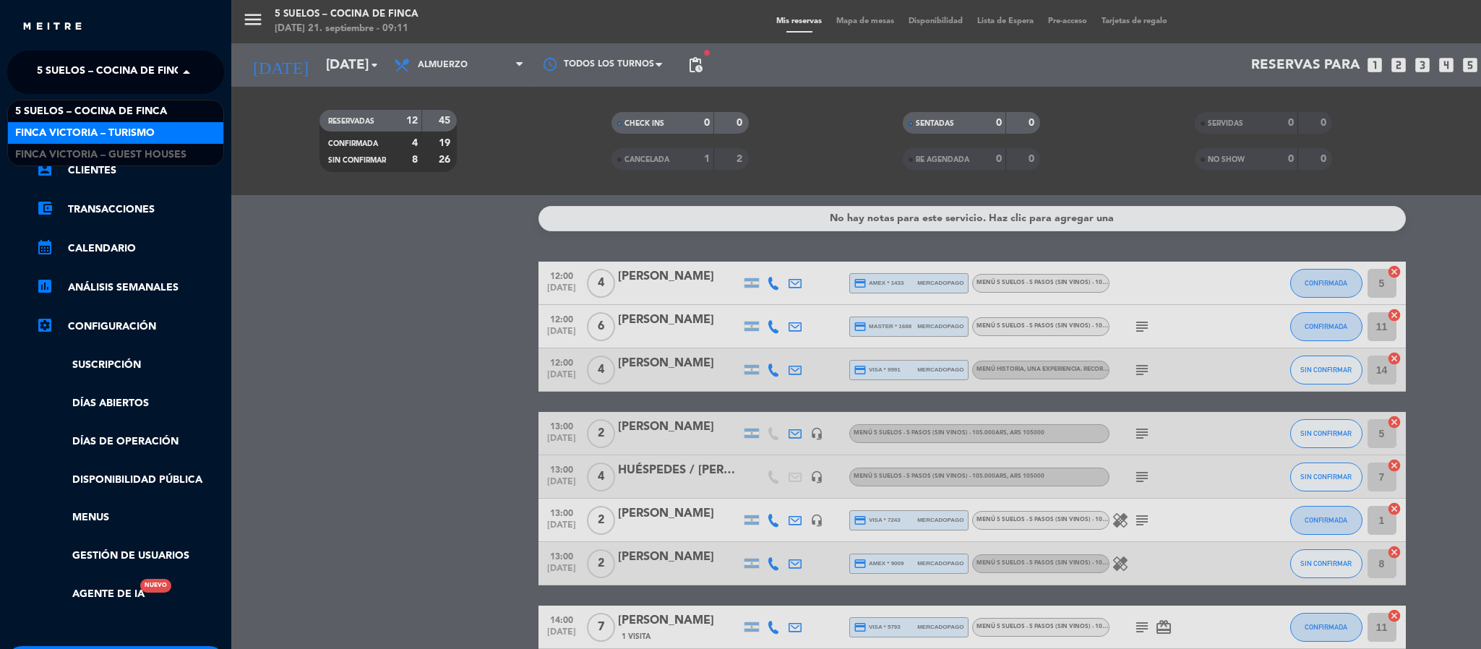
click at [56, 130] on span "FINCA VICTORIA – TURISMO" at bounding box center [85, 133] width 140 height 17
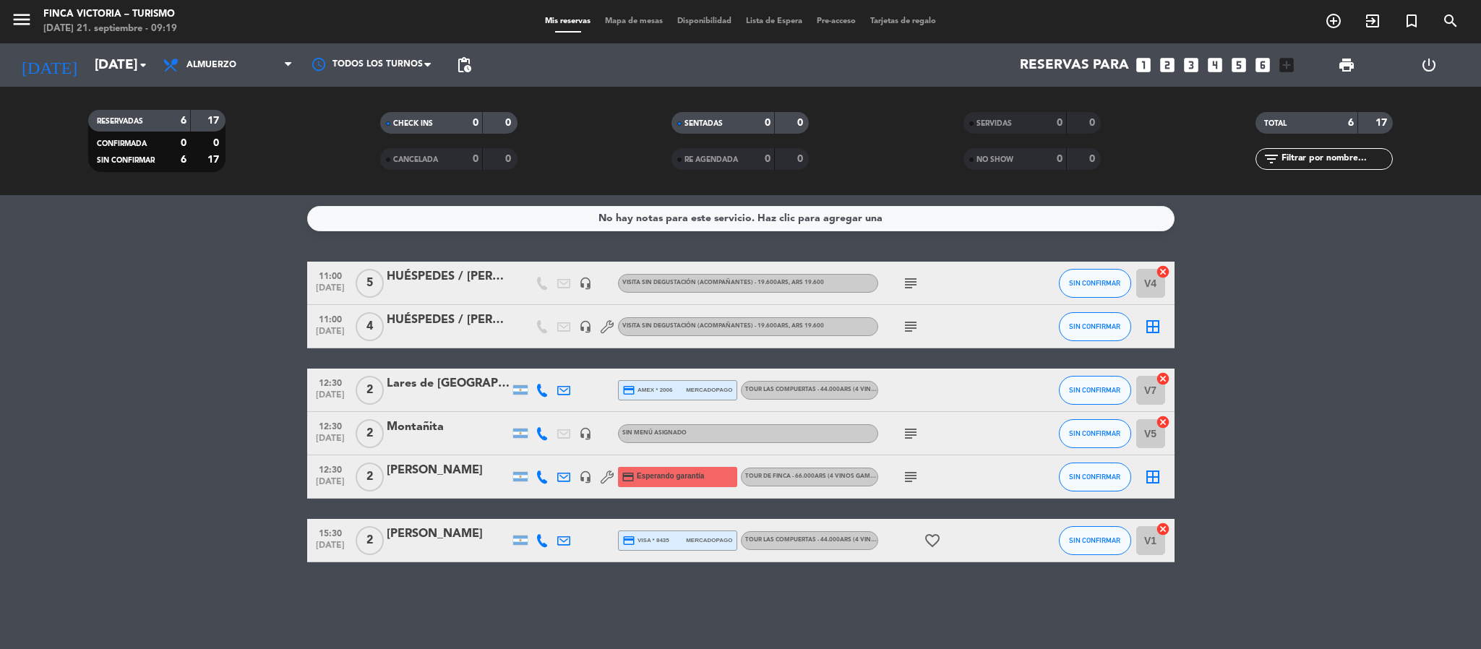
click at [434, 385] on div "Lares de [GEOGRAPHIC_DATA]" at bounding box center [448, 384] width 123 height 19
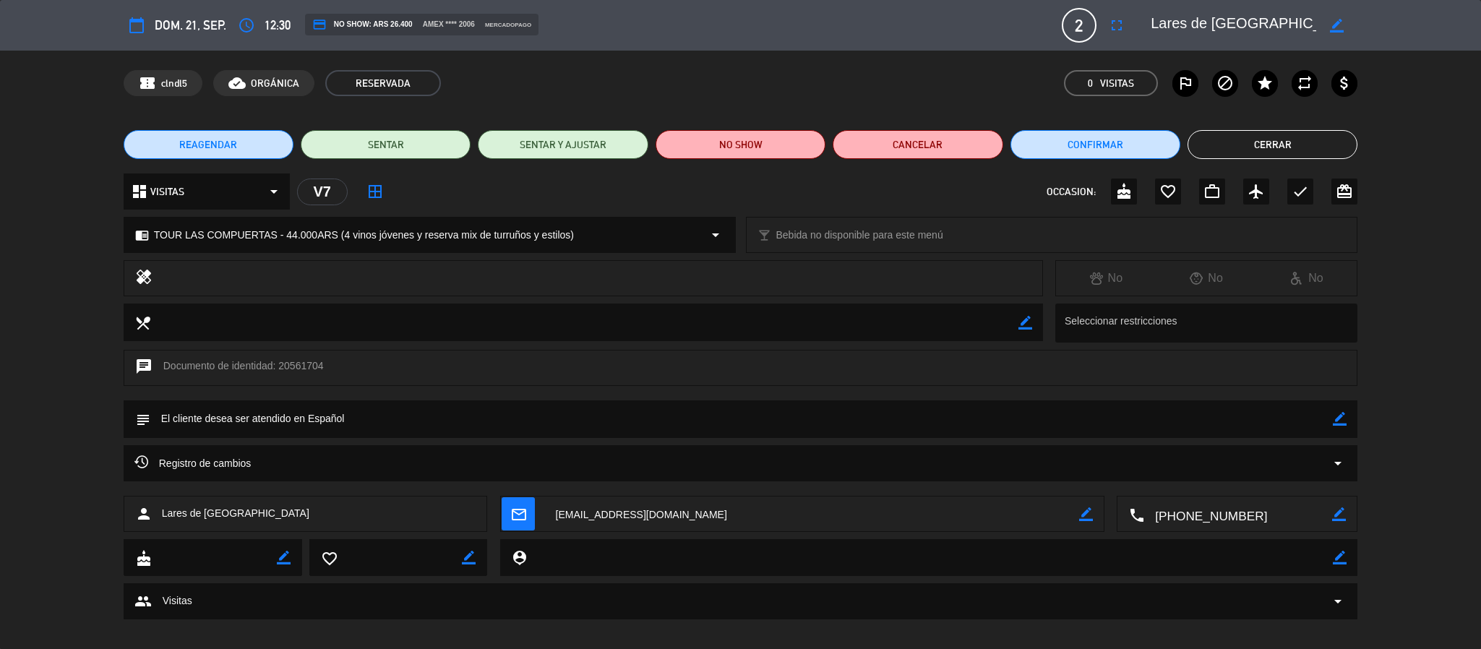
click at [40, 487] on div "Registro de cambios arrow_drop_down" at bounding box center [740, 470] width 1481 height 51
click at [37, 480] on div "Registro de cambios arrow_drop_down" at bounding box center [740, 470] width 1481 height 51
click at [33, 478] on div "Registro de cambios arrow_drop_down" at bounding box center [740, 470] width 1481 height 51
click at [38, 454] on div "Registro de cambios arrow_drop_down" at bounding box center [740, 470] width 1481 height 51
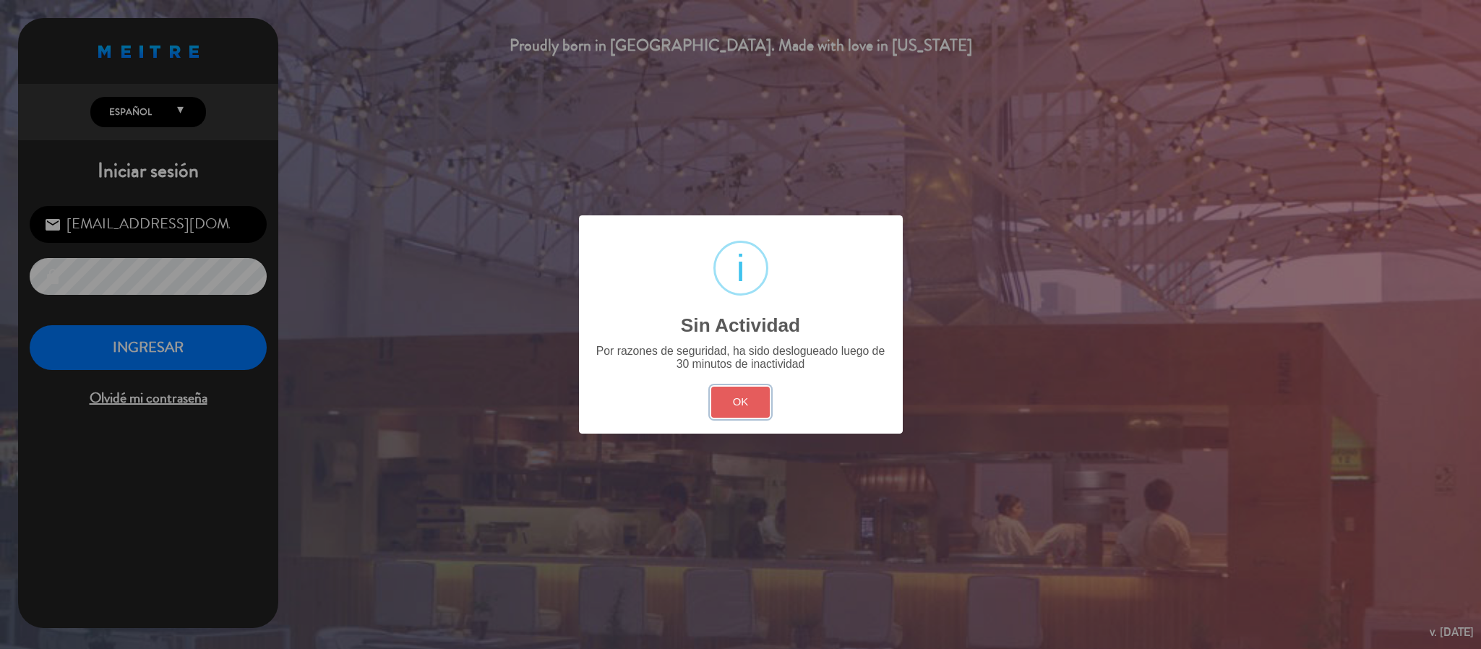
click at [736, 416] on button "OK" at bounding box center [740, 402] width 59 height 31
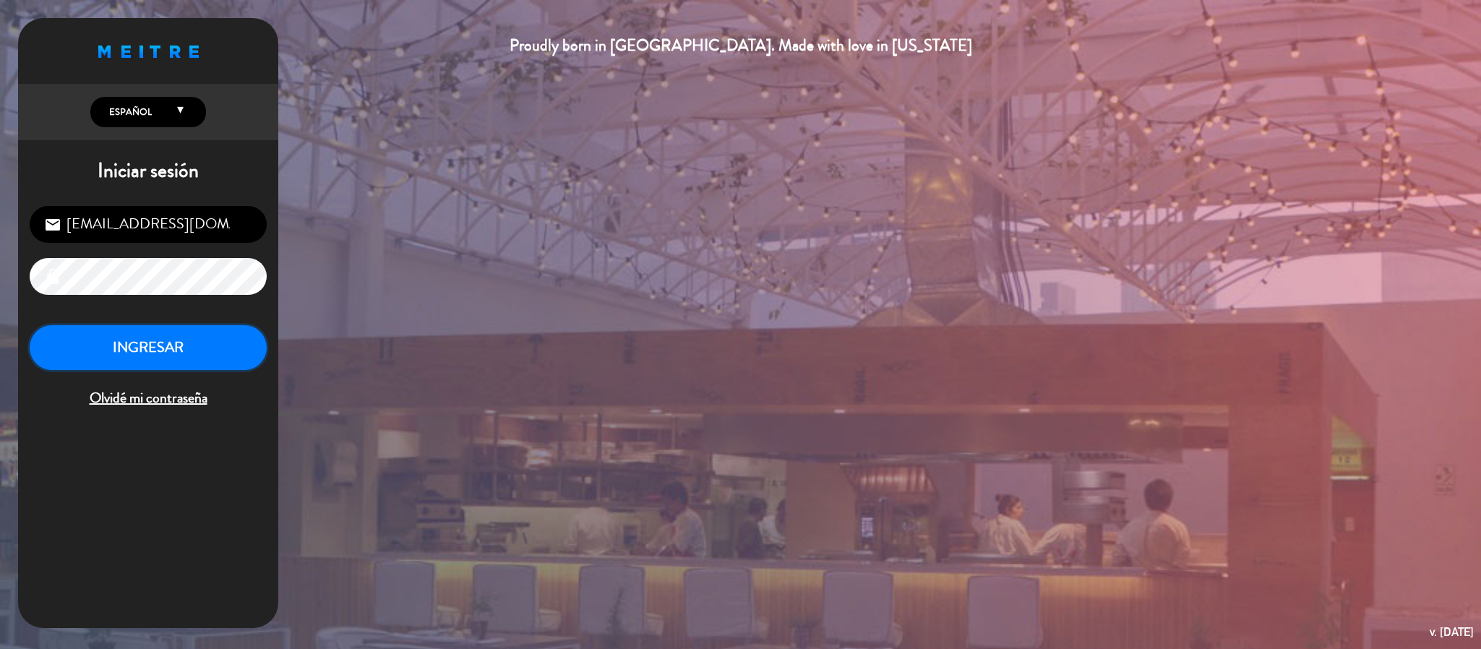
click at [228, 330] on button "INGRESAR" at bounding box center [148, 348] width 237 height 46
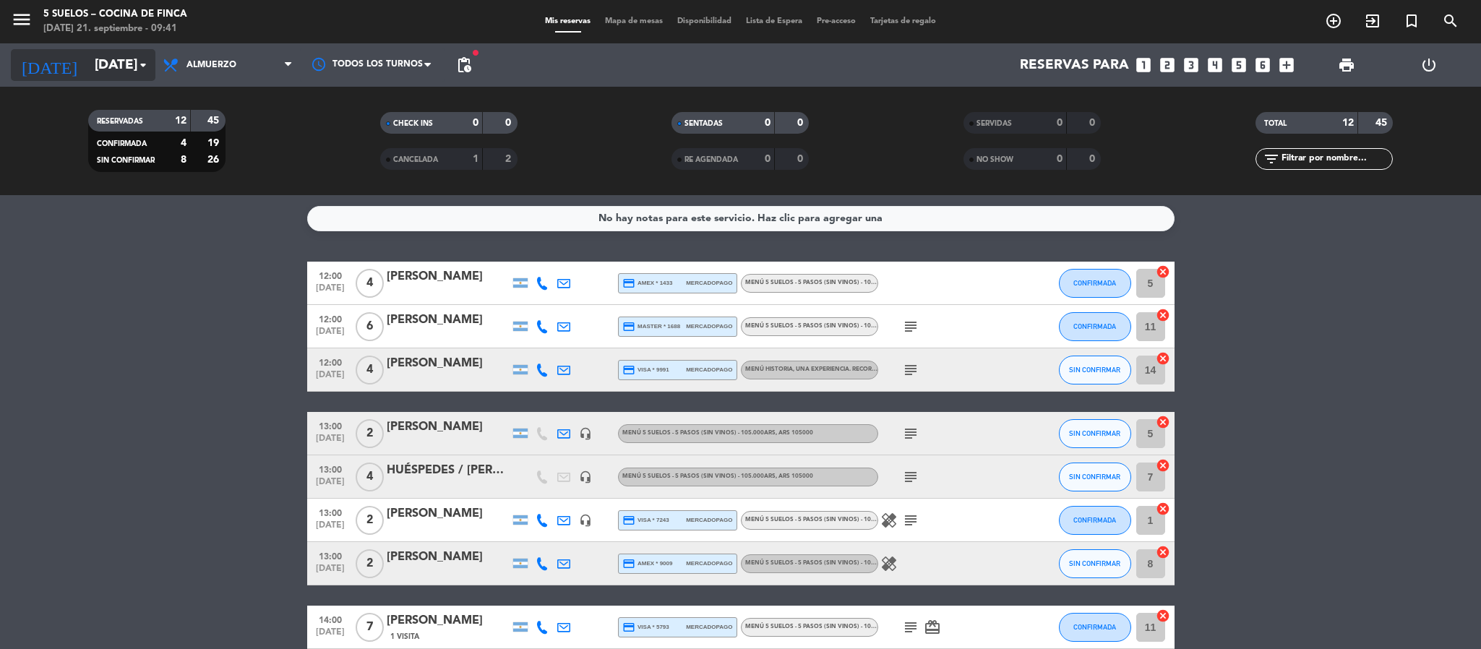
click at [87, 76] on input "[DATE]" at bounding box center [174, 65] width 174 height 30
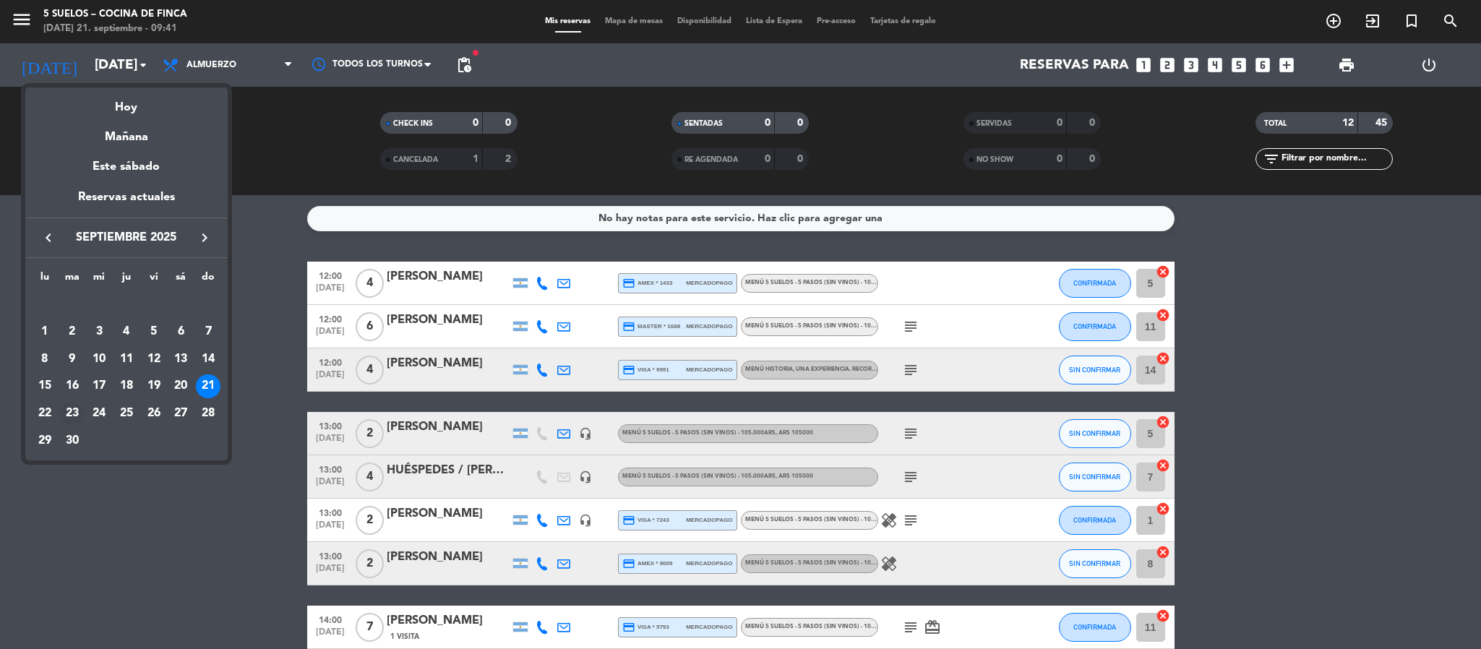
click at [70, 406] on div "23" at bounding box center [72, 413] width 25 height 25
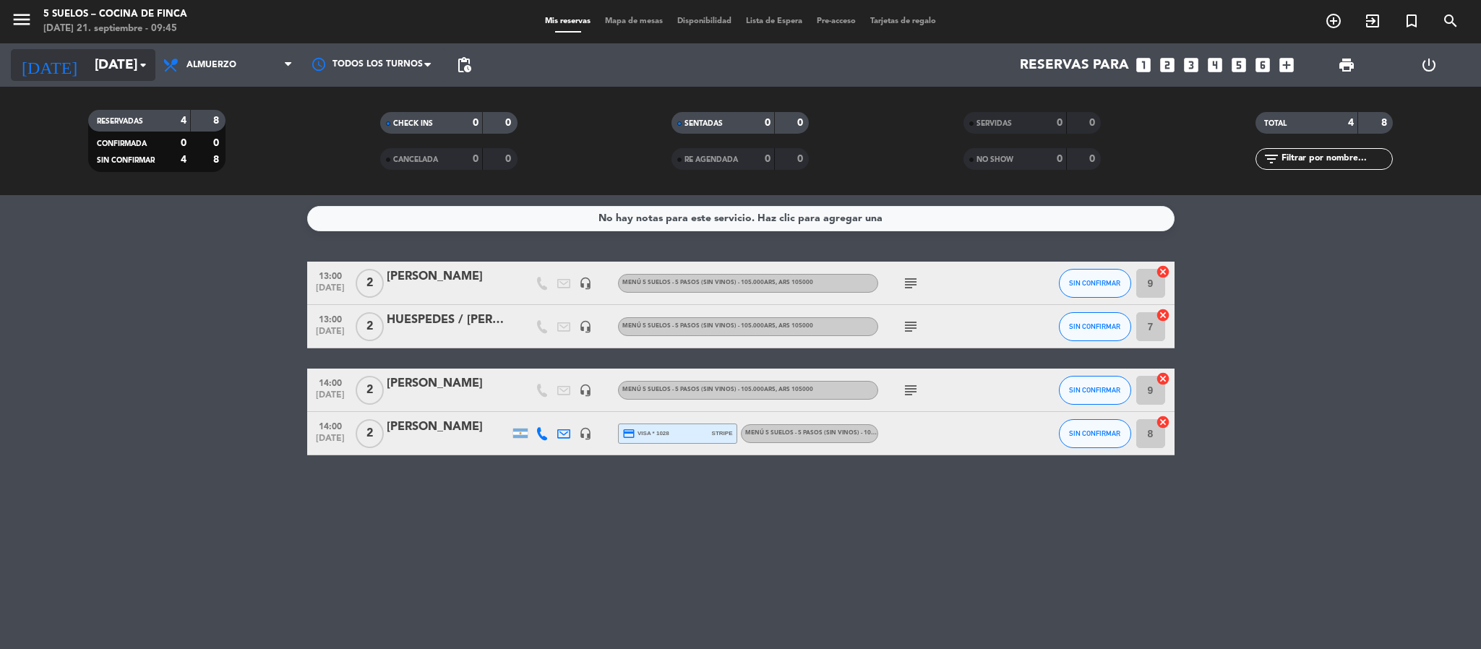
click at [124, 56] on input "[DATE]" at bounding box center [174, 65] width 174 height 30
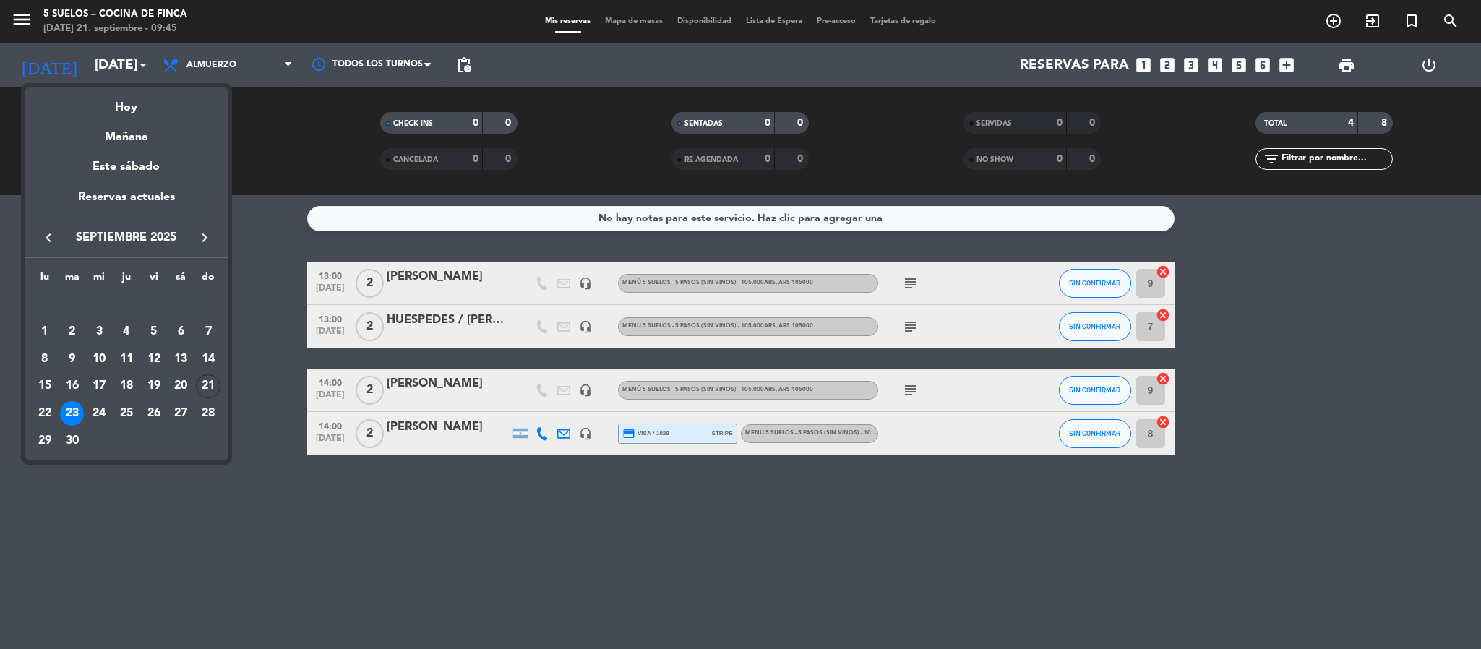
click at [200, 234] on icon "keyboard_arrow_right" at bounding box center [204, 237] width 17 height 17
click at [178, 354] on div "11" at bounding box center [180, 359] width 25 height 25
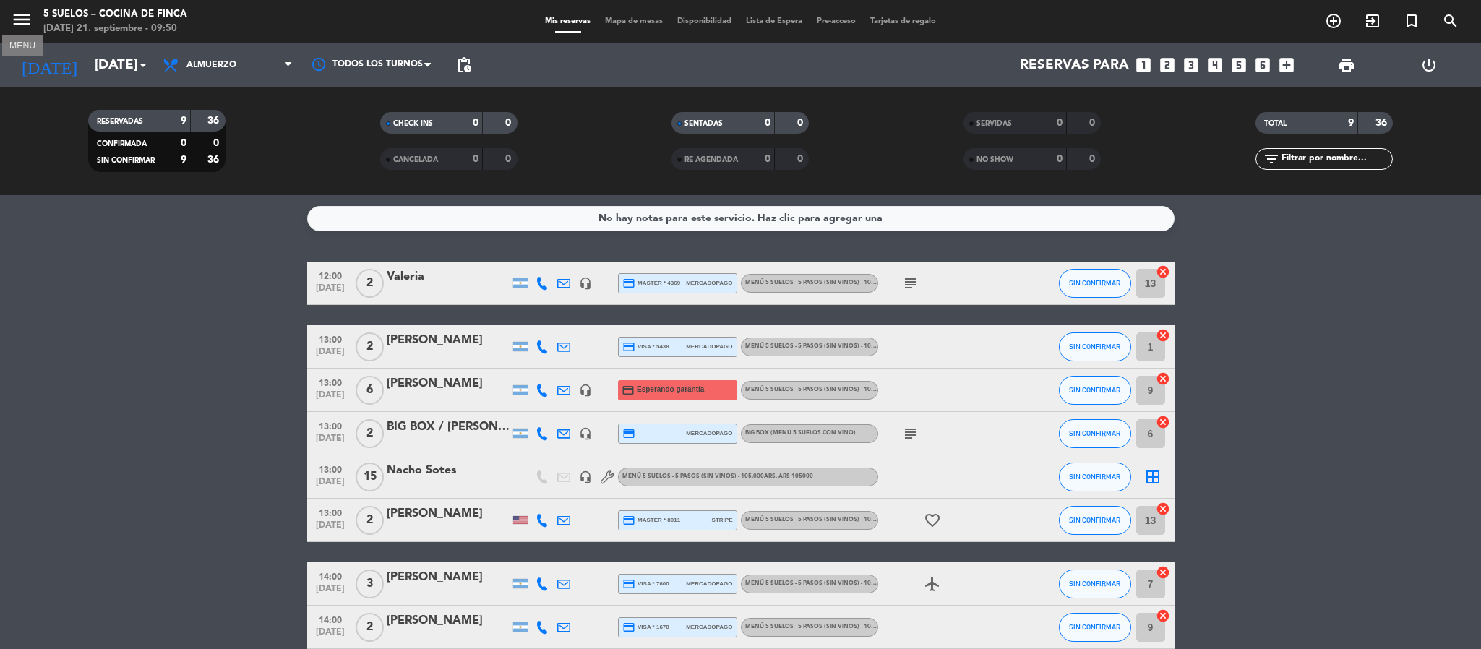
click at [22, 22] on icon "menu" at bounding box center [22, 20] width 22 height 22
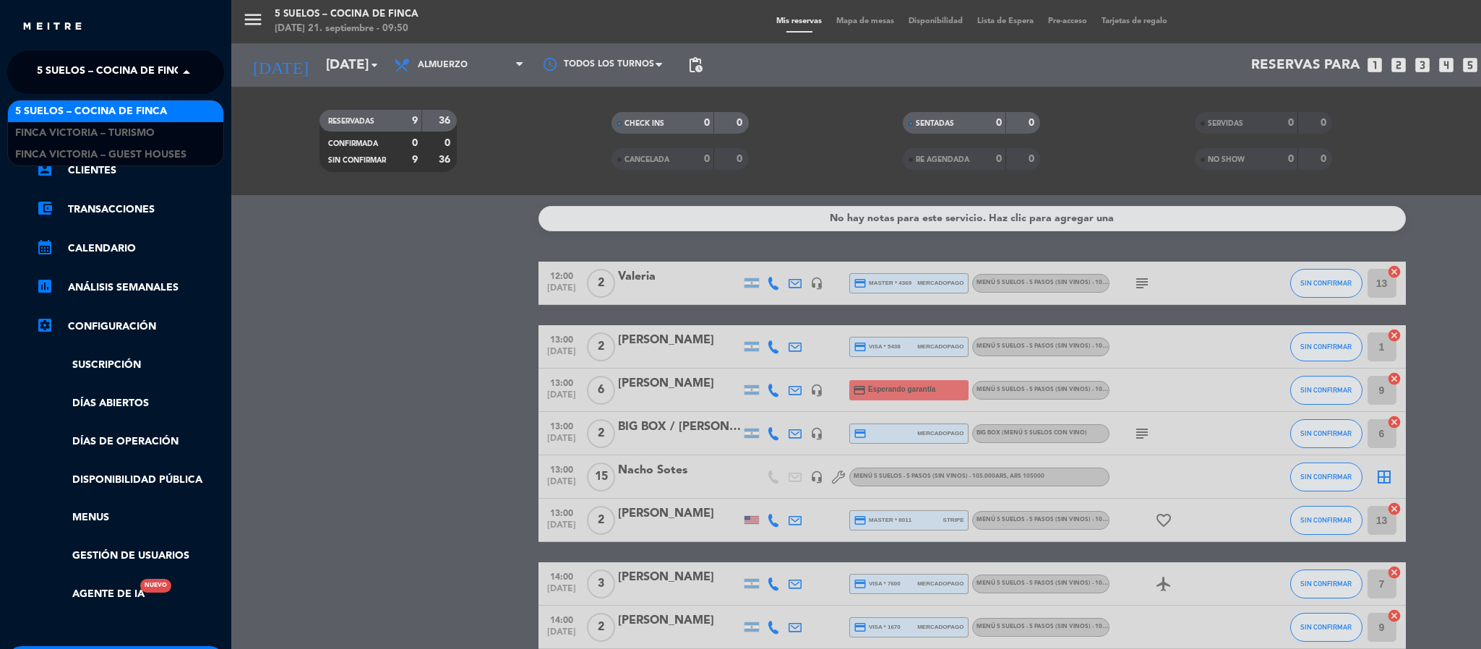
click at [37, 80] on span "5 SUELOS – COCINA DE FINCA" at bounding box center [113, 72] width 152 height 30
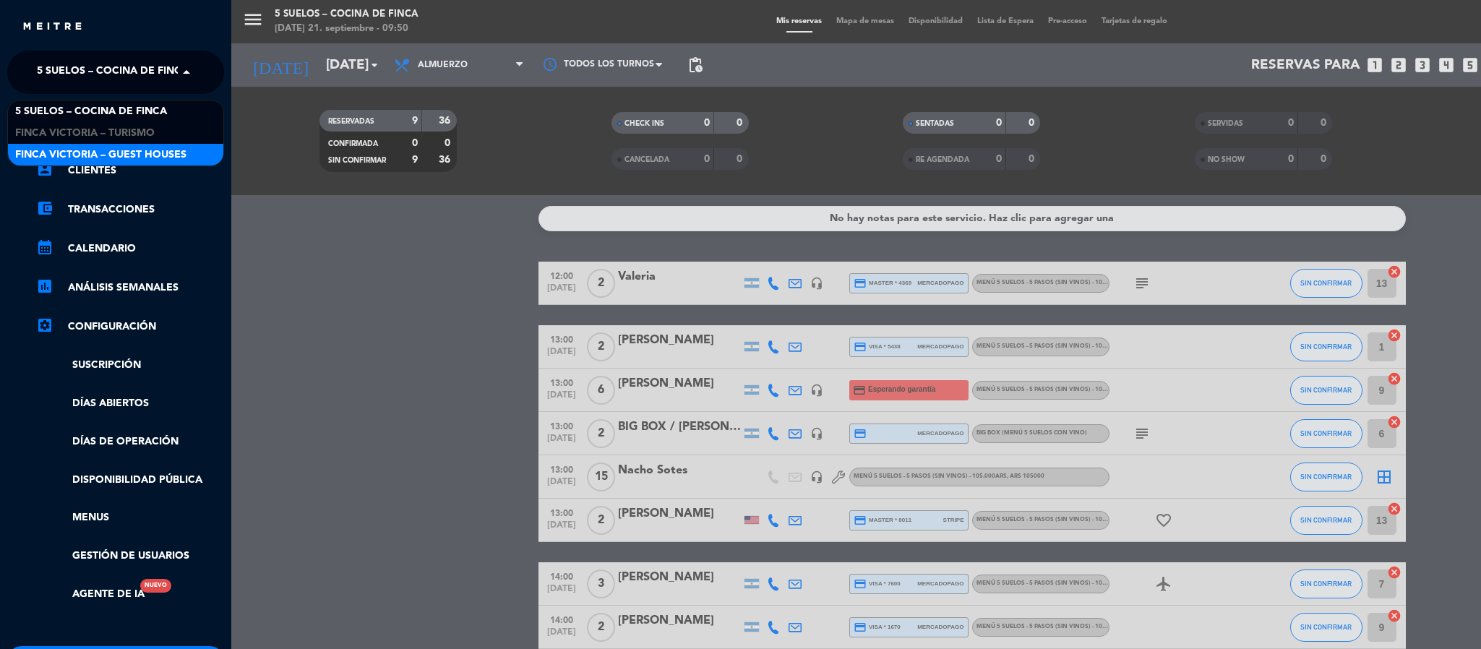
click at [69, 153] on span "FINCA VICTORIA – GUEST HOUSES" at bounding box center [100, 155] width 171 height 17
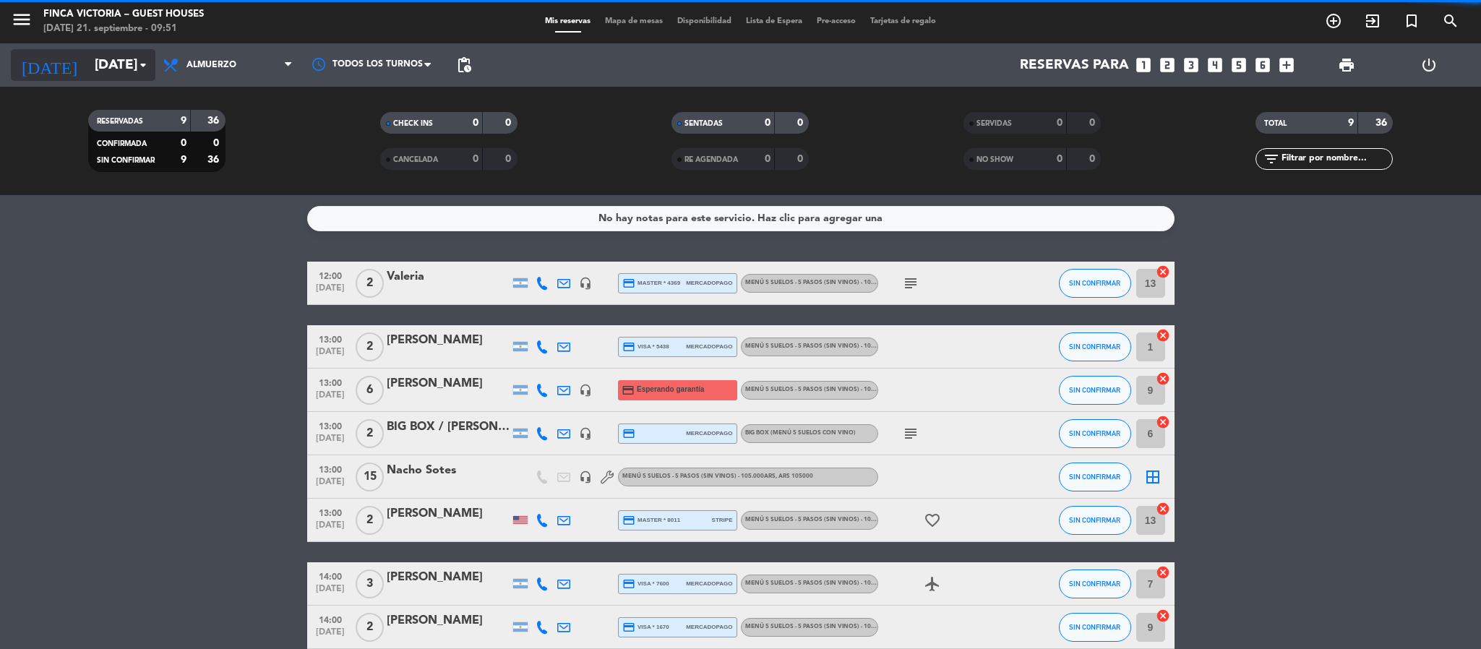
click at [93, 72] on input "[DATE]" at bounding box center [174, 65] width 174 height 30
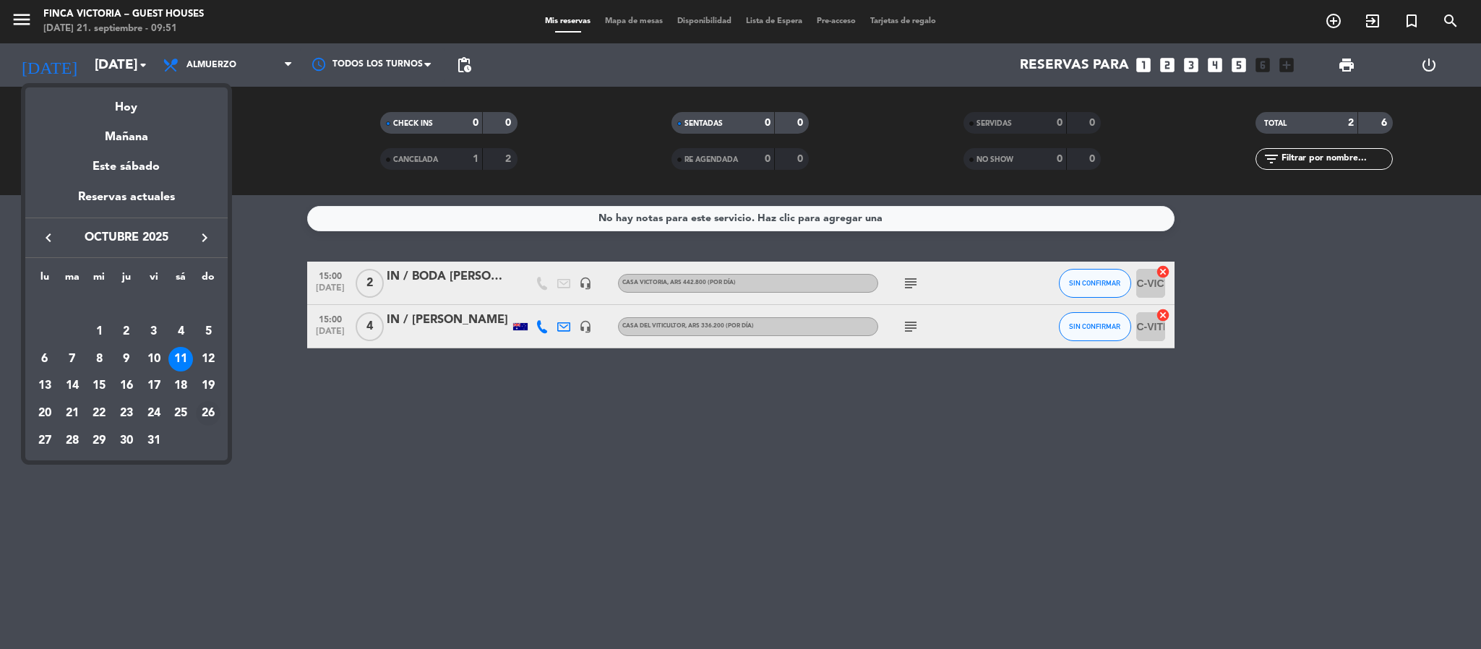
click at [205, 412] on div "26" at bounding box center [208, 413] width 25 height 25
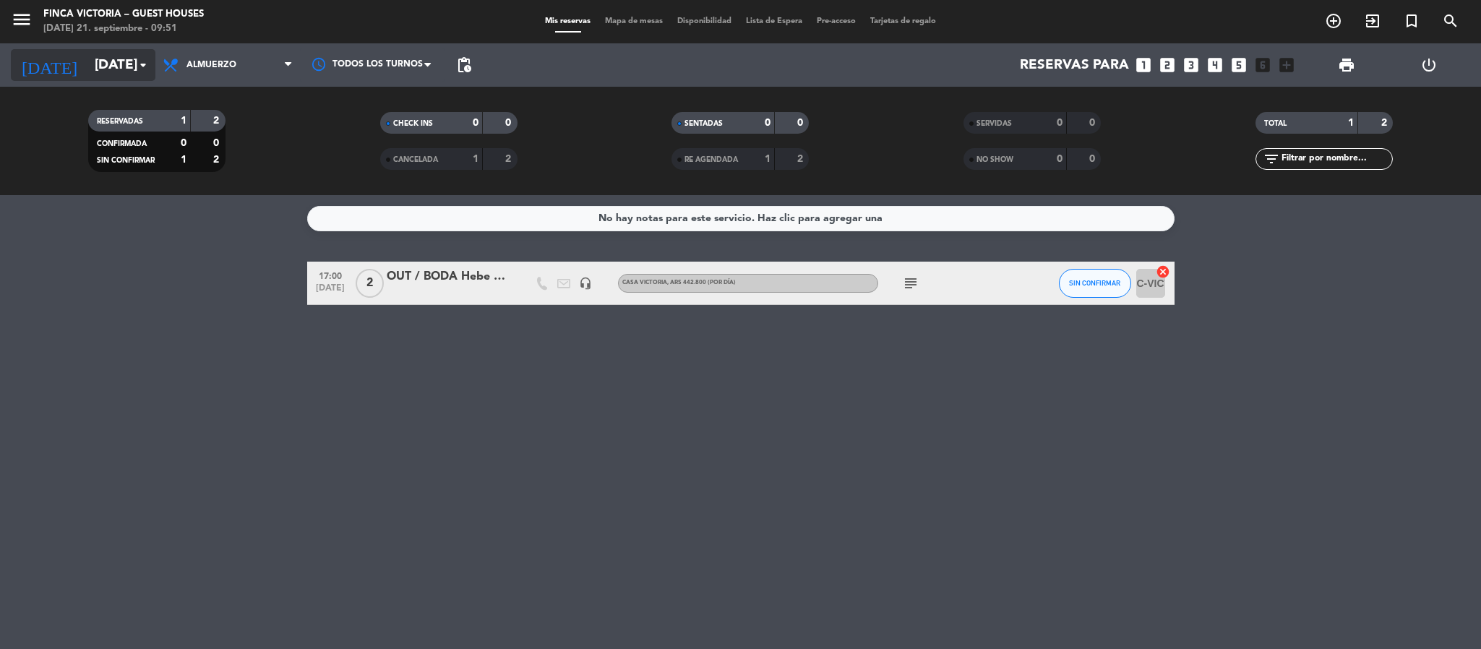
click at [102, 68] on input "[DATE]" at bounding box center [174, 65] width 174 height 30
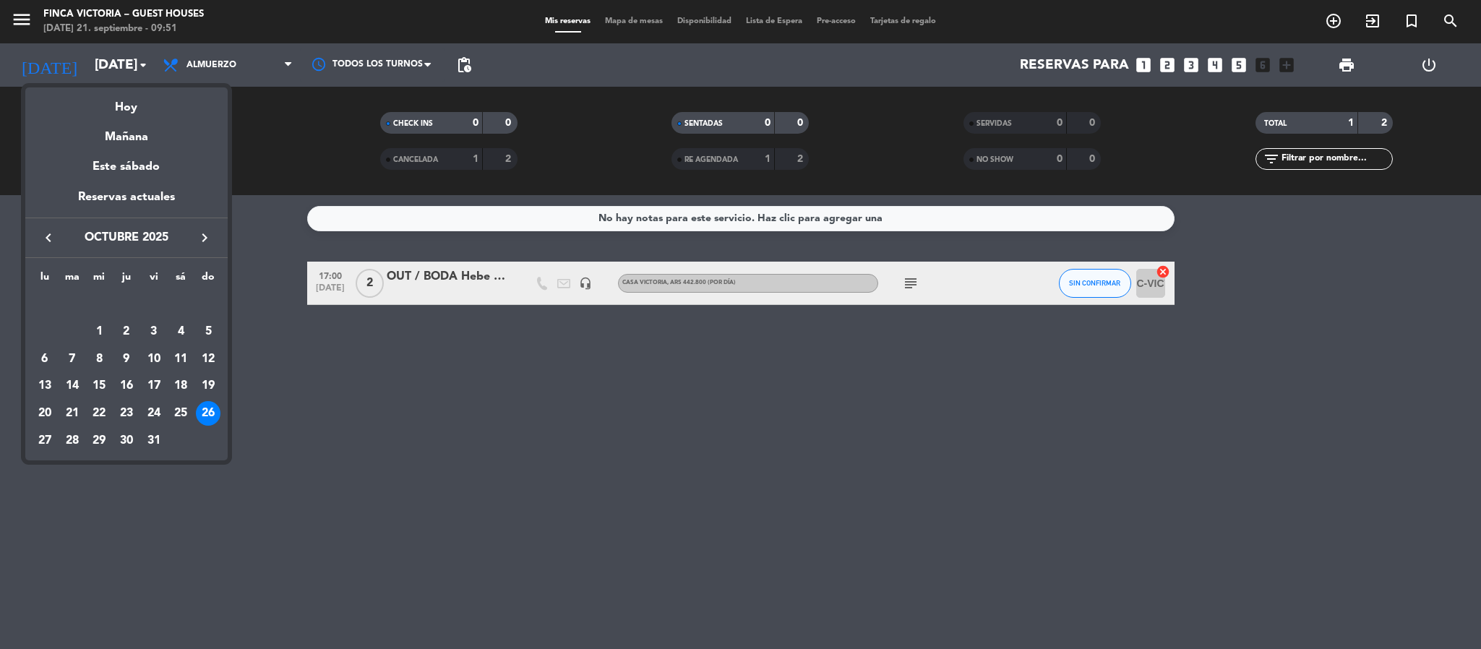
click at [46, 233] on icon "keyboard_arrow_left" at bounding box center [48, 237] width 17 height 17
click at [152, 408] on div "26" at bounding box center [154, 413] width 25 height 25
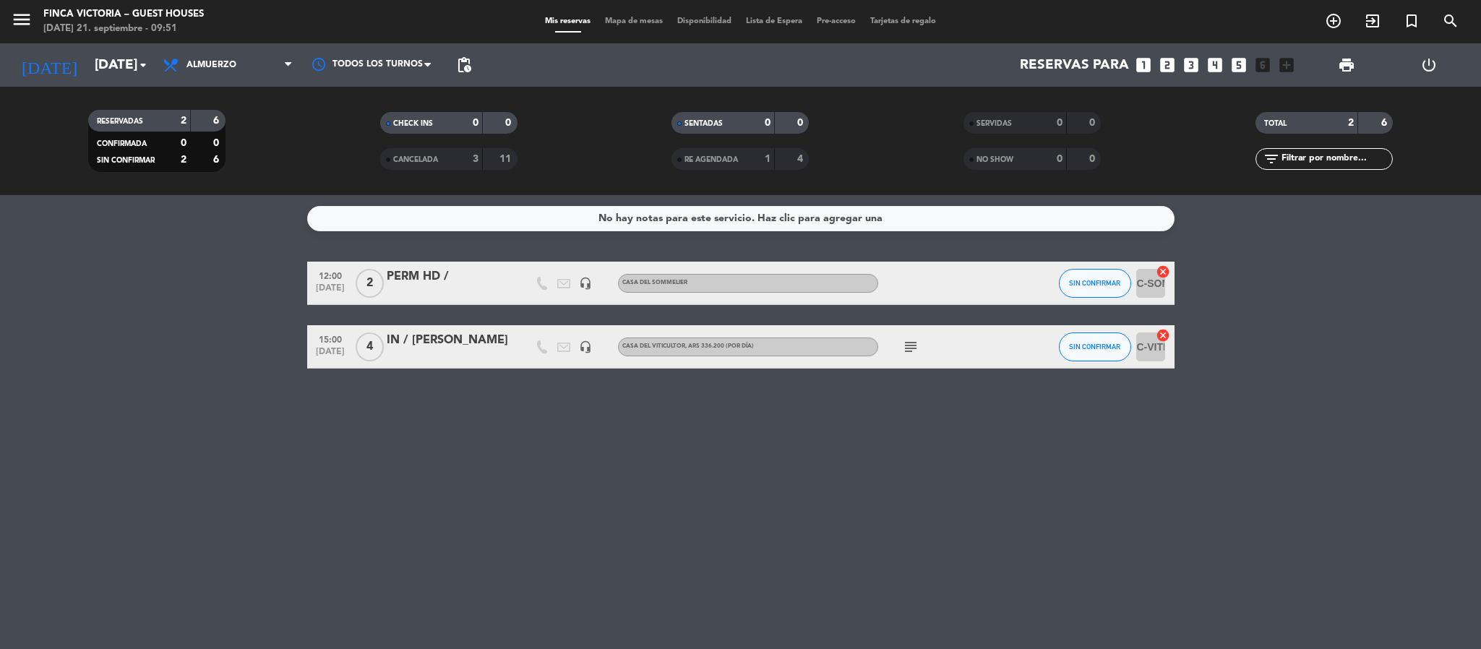
click at [484, 351] on div at bounding box center [448, 357] width 123 height 12
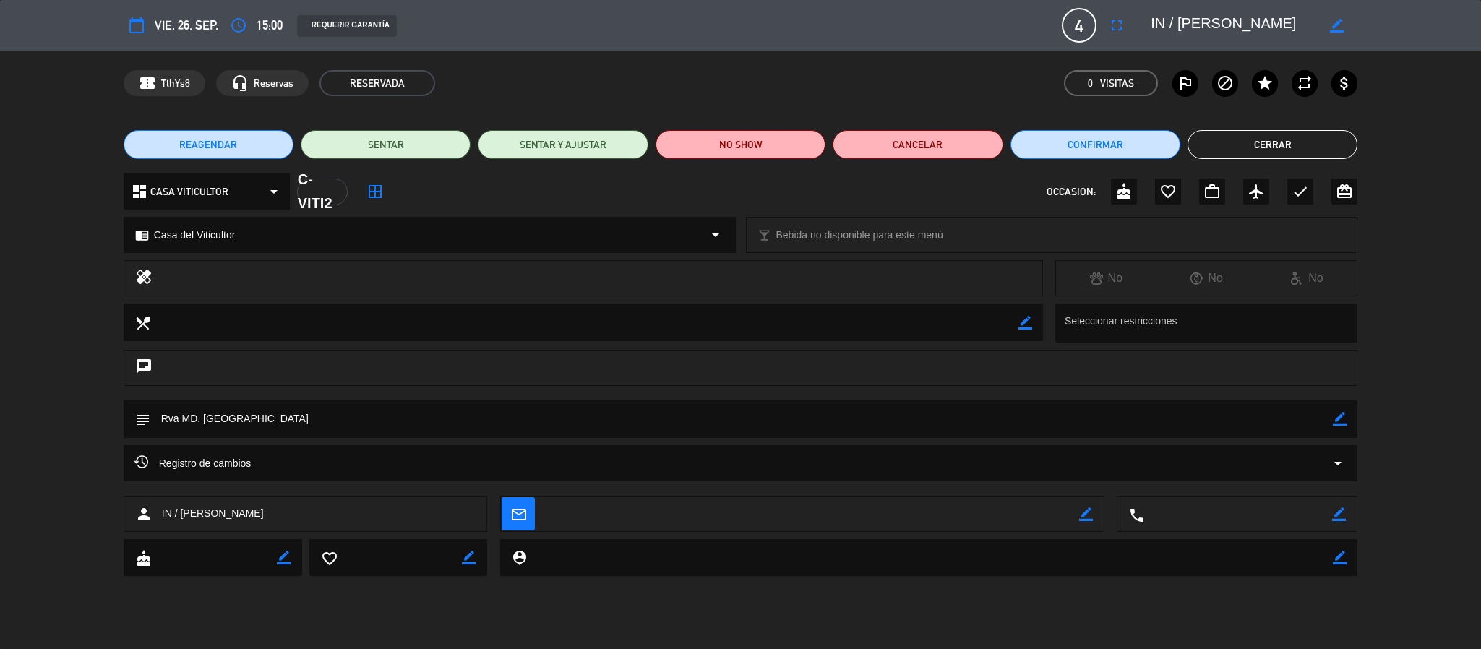
drag, startPoint x: 276, startPoint y: 517, endPoint x: 181, endPoint y: 539, distance: 97.9
click at [181, 539] on div "person IN / [PERSON_NAME] mail_outline border_color local_phone border_color" at bounding box center [740, 517] width 1481 height 43
copy span "[PERSON_NAME]"
click at [1208, 133] on button "Cerrar" at bounding box center [1273, 144] width 170 height 29
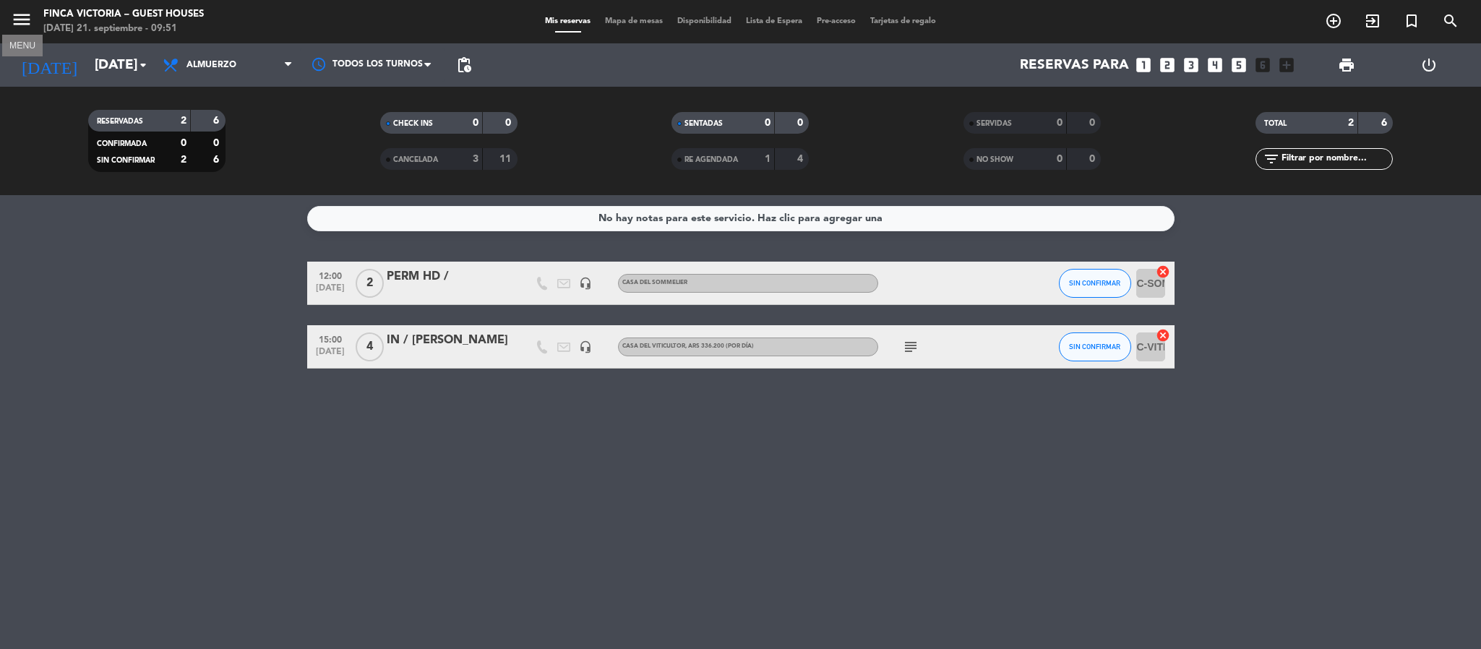
click at [20, 14] on icon "menu" at bounding box center [22, 20] width 22 height 22
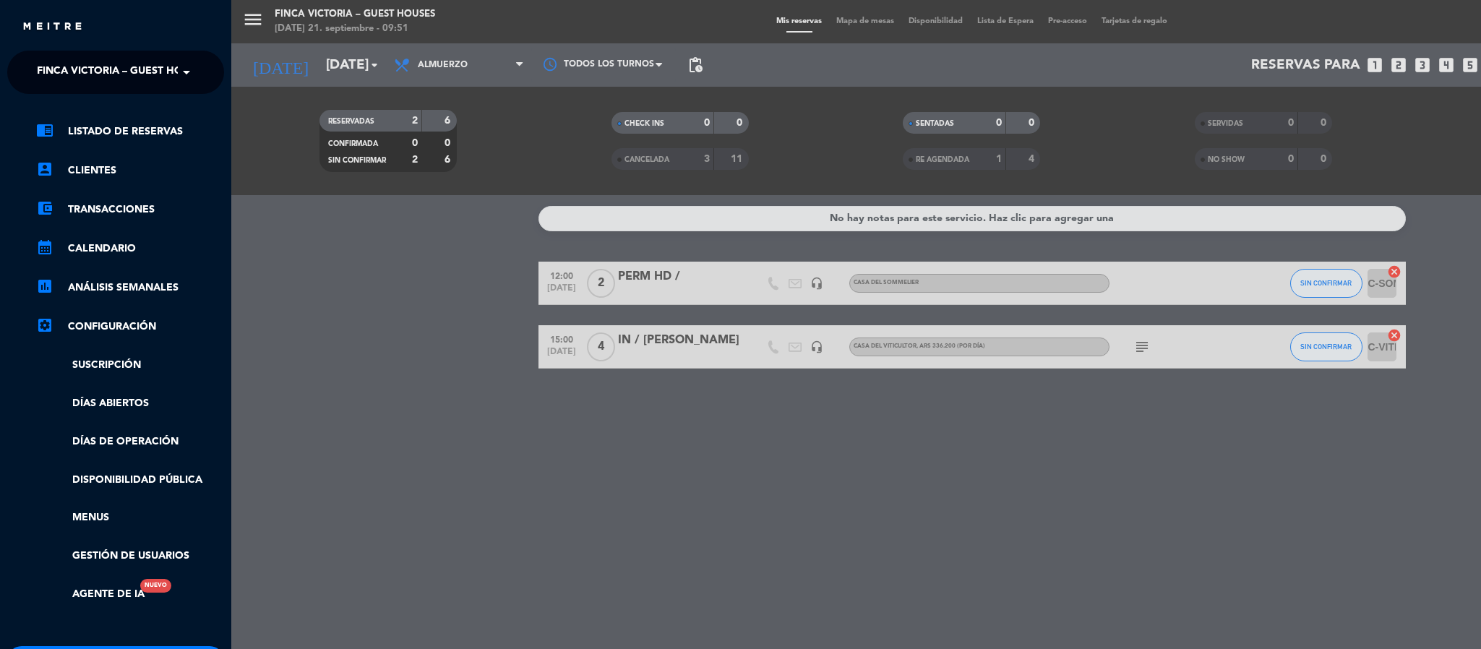
click at [33, 53] on ng-select "× FINCA VICTORIA – GUEST HOUSES ×" at bounding box center [115, 72] width 217 height 43
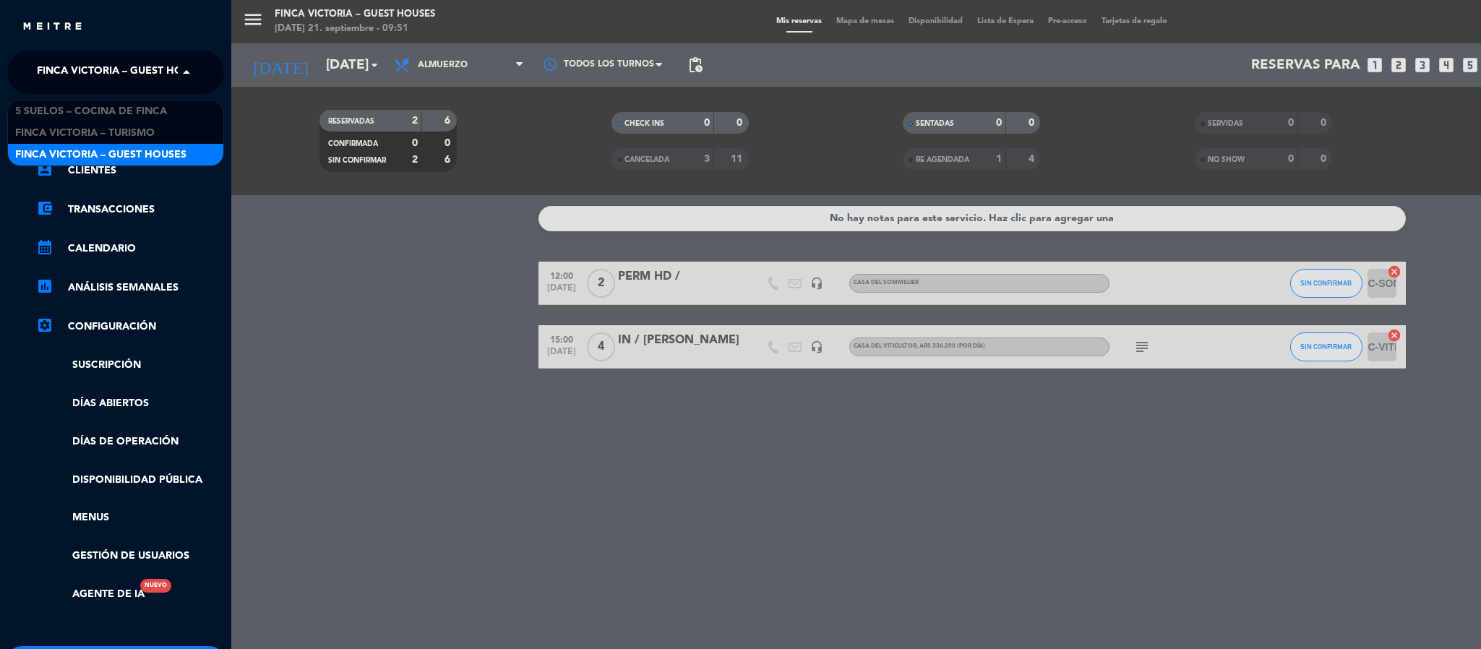
click at [39, 57] on span "FINCA VICTORIA – GUEST HOUSES" at bounding box center [122, 72] width 171 height 30
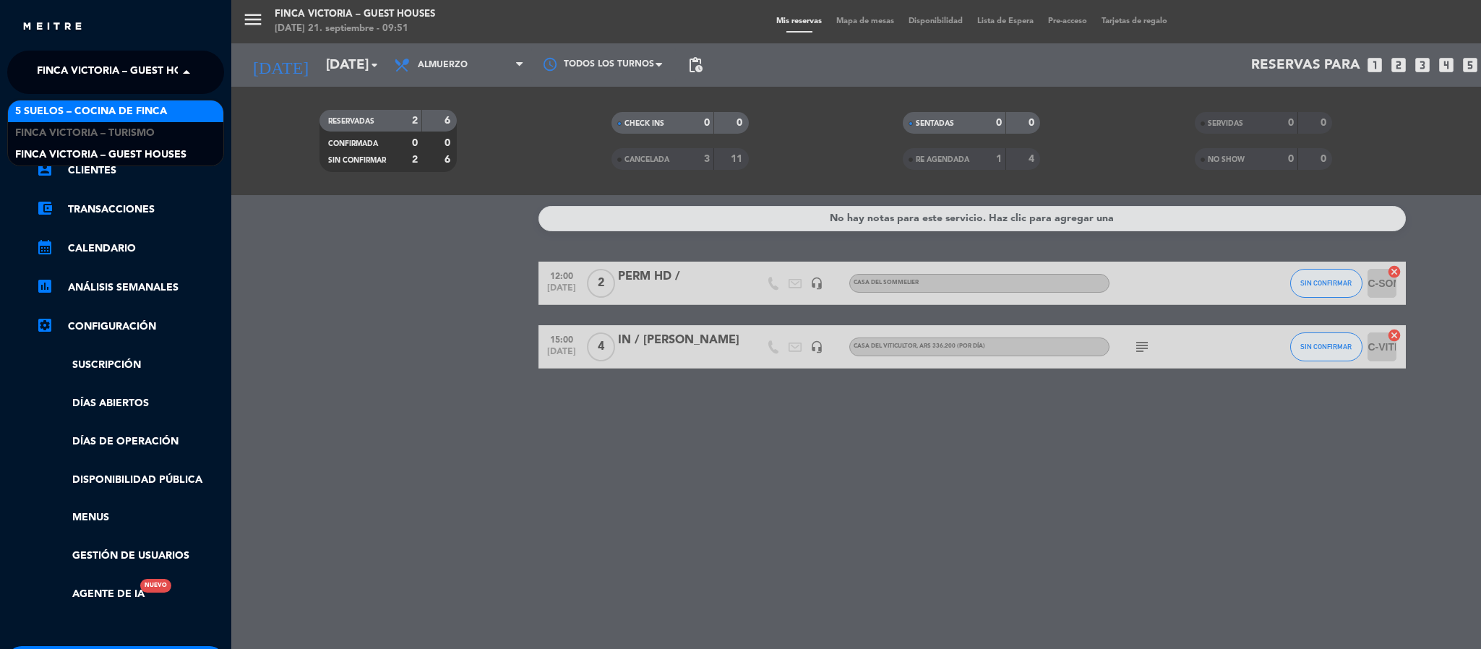
click at [68, 106] on span "5 SUELOS – COCINA DE FINCA" at bounding box center [91, 111] width 152 height 17
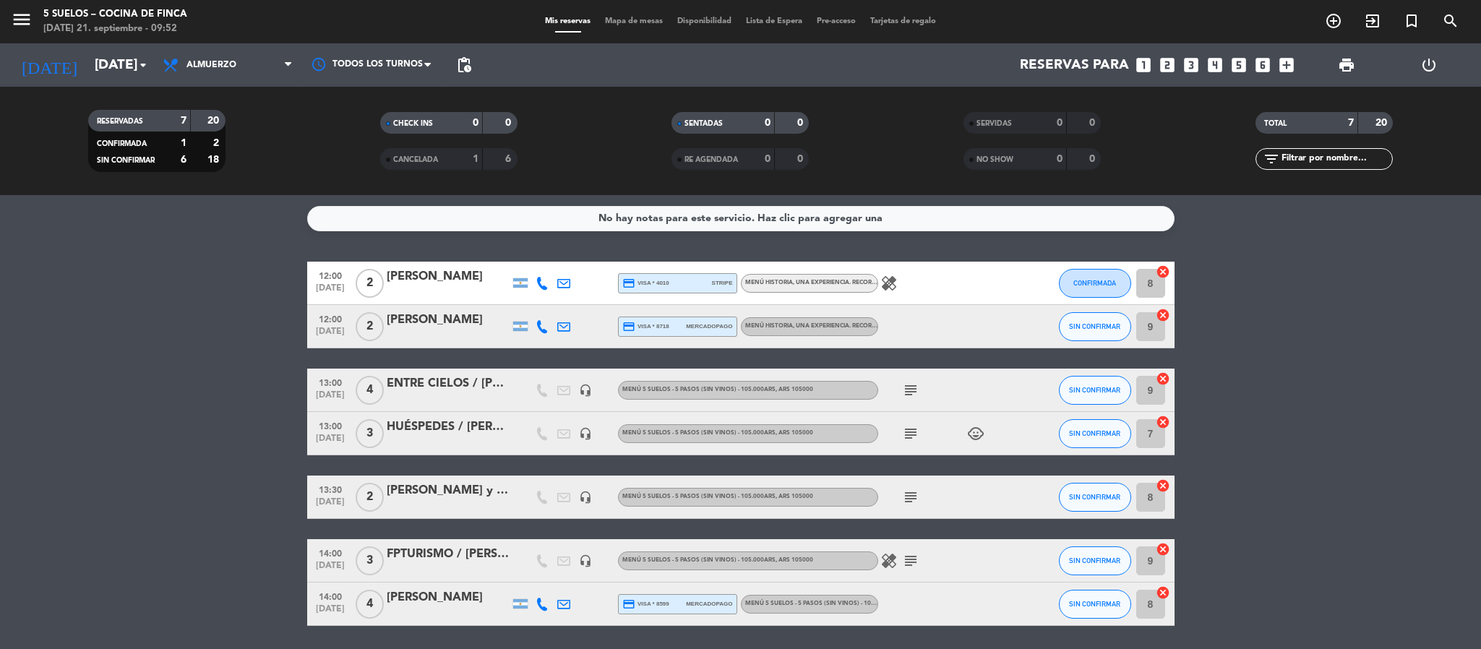
click at [35, 11] on span "menu" at bounding box center [27, 22] width 33 height 34
click at [25, 17] on icon "menu" at bounding box center [22, 20] width 22 height 22
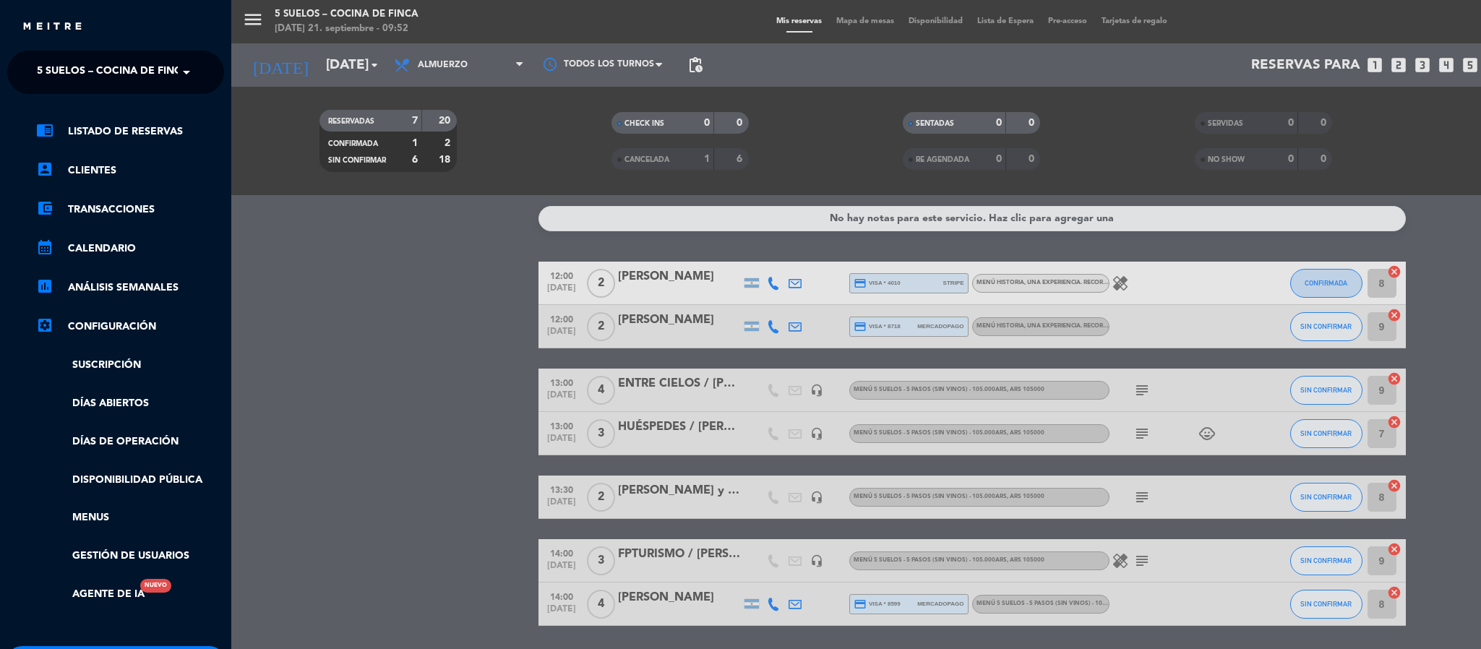
click at [37, 66] on span "5 SUELOS – COCINA DE FINCA" at bounding box center [113, 72] width 152 height 30
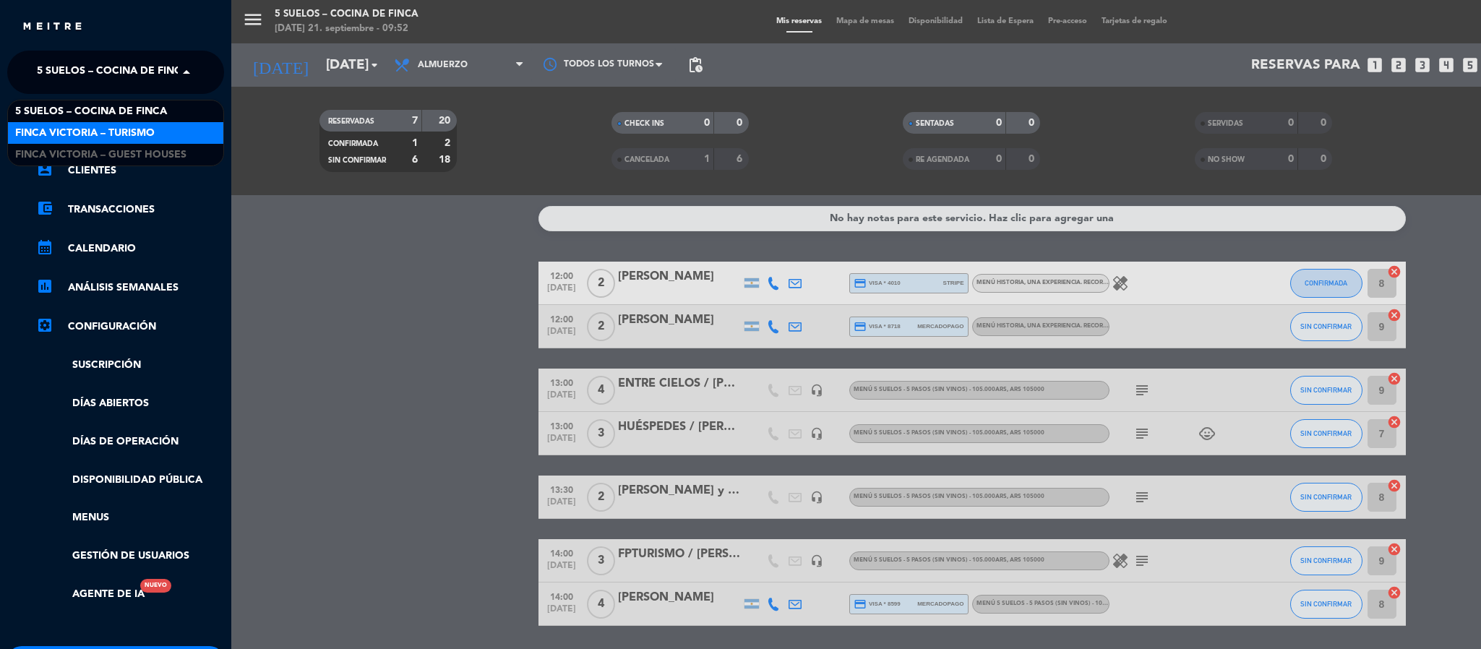
click at [51, 134] on span "FINCA VICTORIA – TURISMO" at bounding box center [85, 133] width 140 height 17
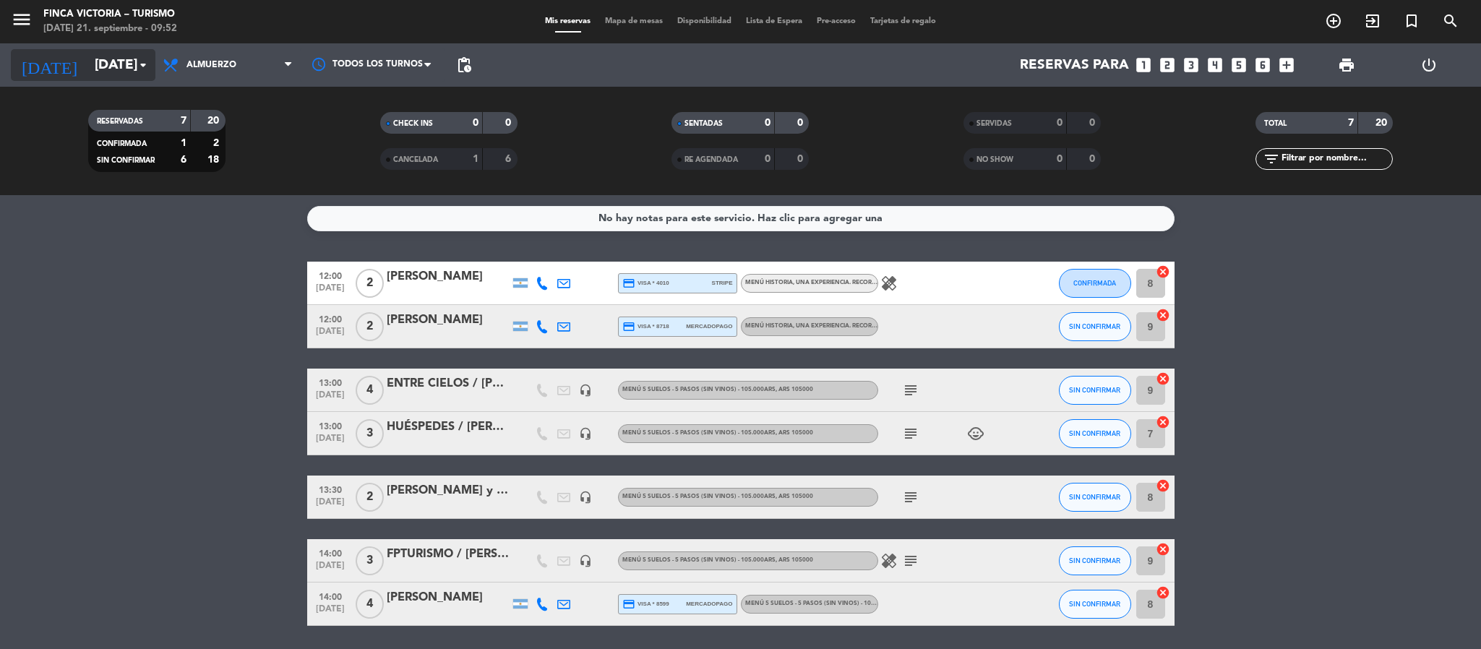
click at [87, 70] on input "[DATE]" at bounding box center [174, 65] width 174 height 30
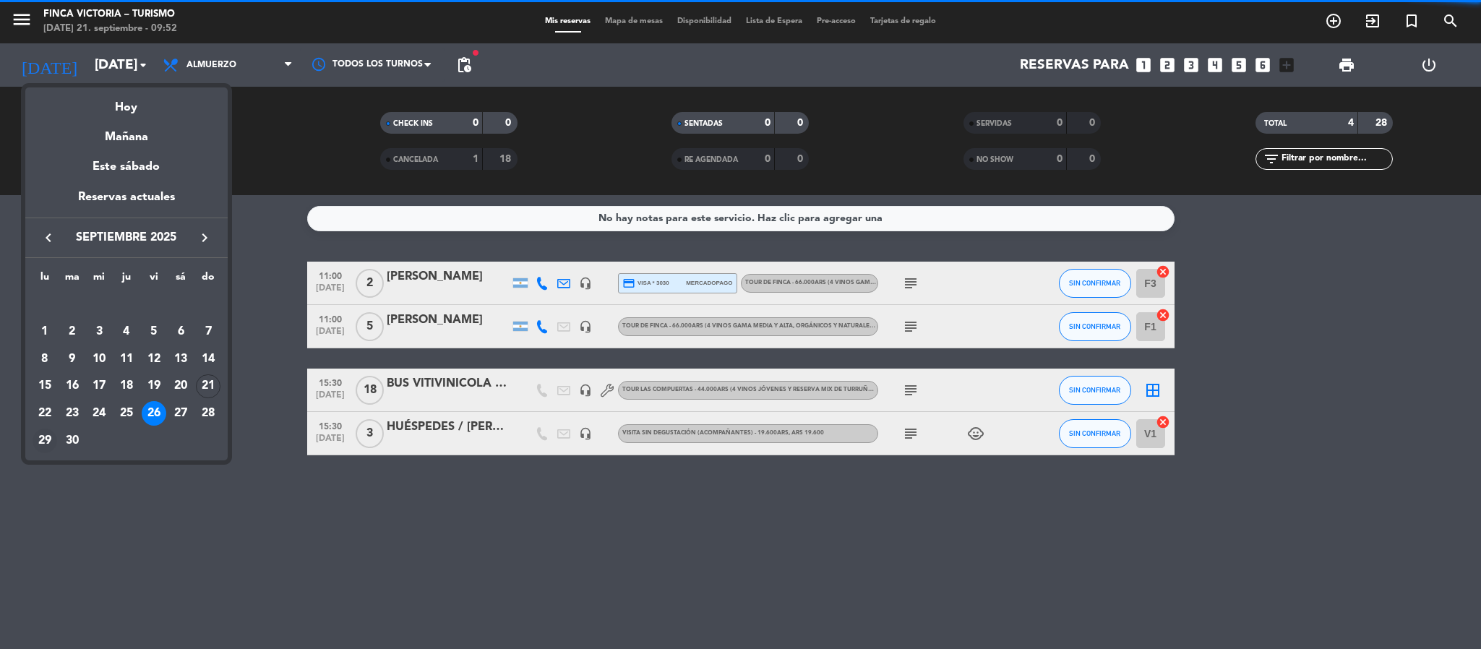
click at [48, 440] on div "29" at bounding box center [45, 441] width 25 height 25
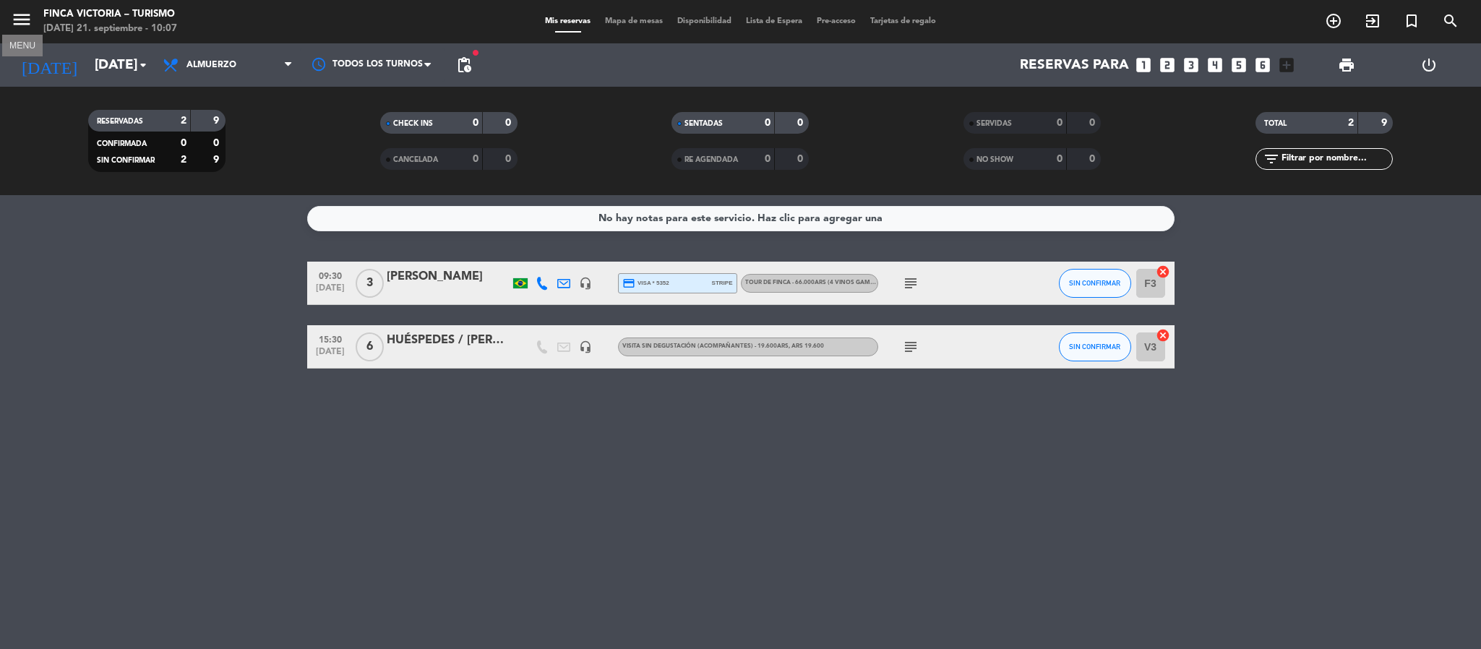
click at [29, 22] on icon "menu" at bounding box center [22, 20] width 22 height 22
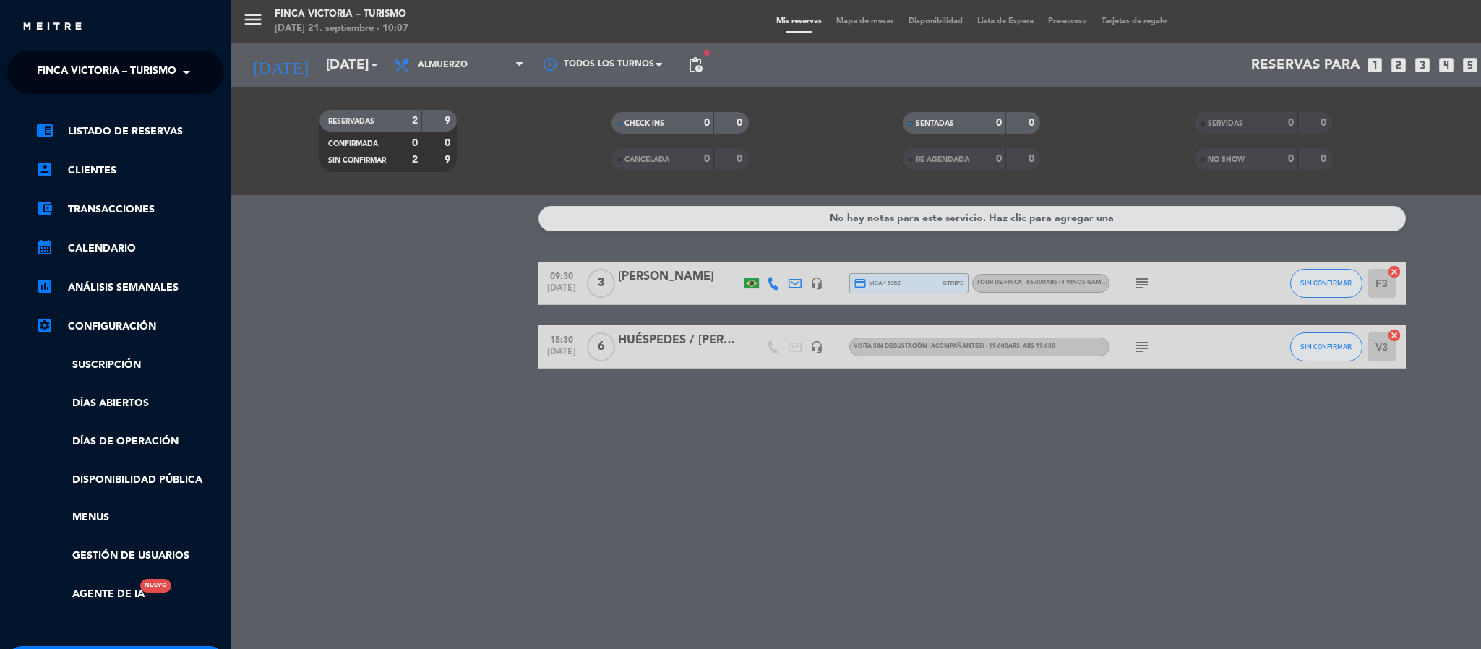
click at [29, 53] on ng-select "× FINCA VICTORIA – TURISMO ×" at bounding box center [115, 72] width 217 height 43
click at [33, 72] on div "× FINCA VICTORIA – TURISMO" at bounding box center [104, 72] width 147 height 30
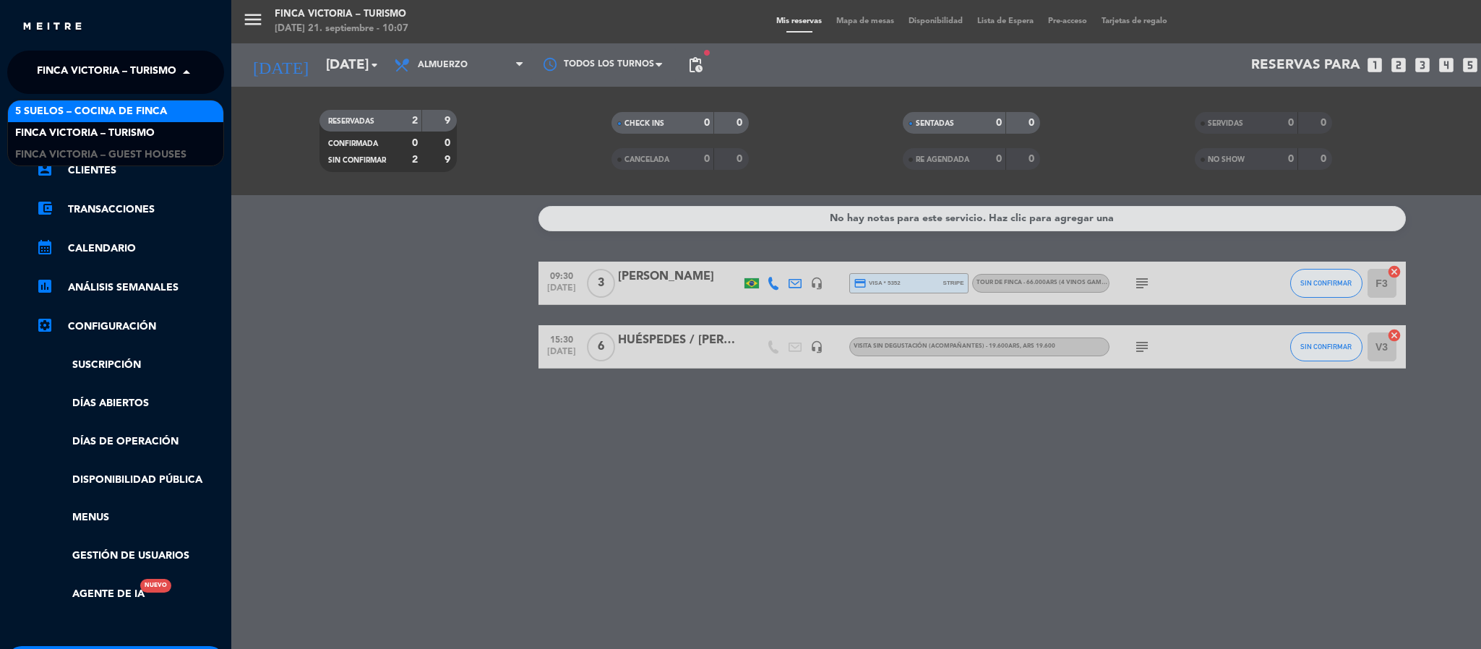
click at [42, 120] on div "5 SUELOS – COCINA DE FINCA" at bounding box center [115, 111] width 215 height 22
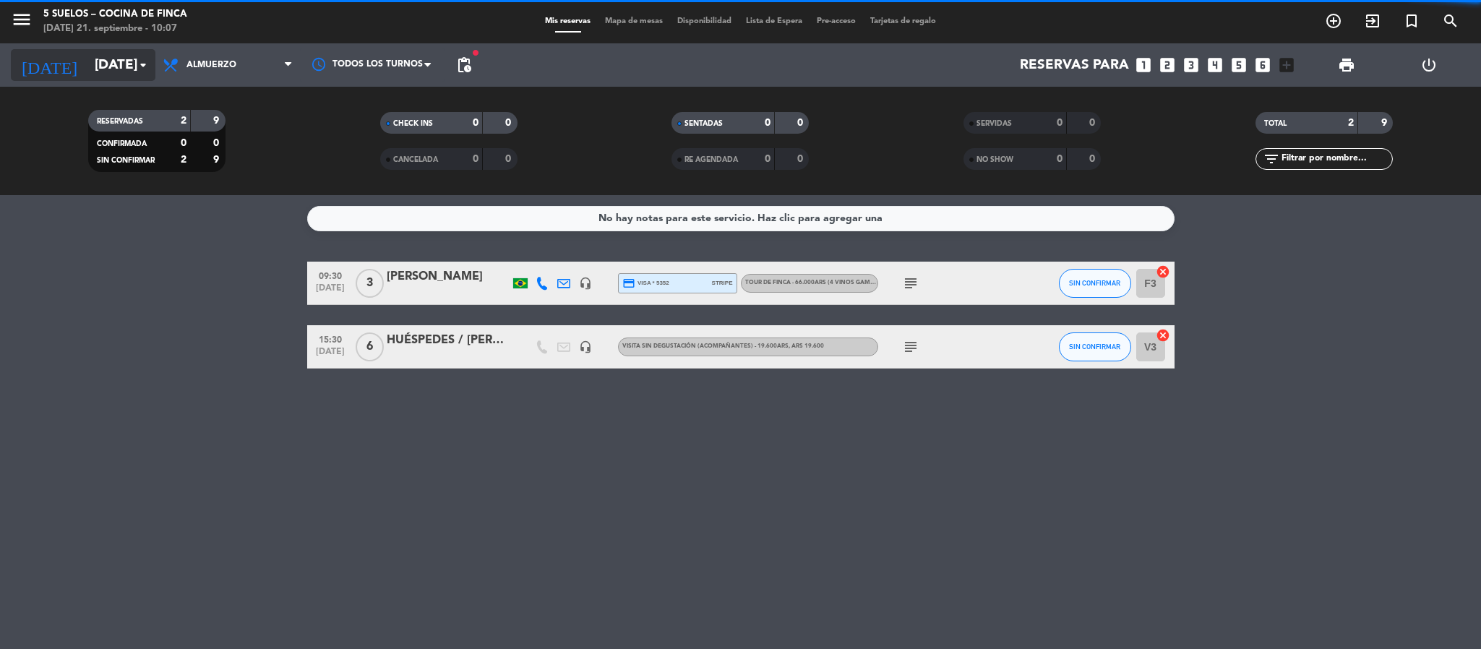
click at [124, 70] on input "[DATE]" at bounding box center [174, 65] width 174 height 30
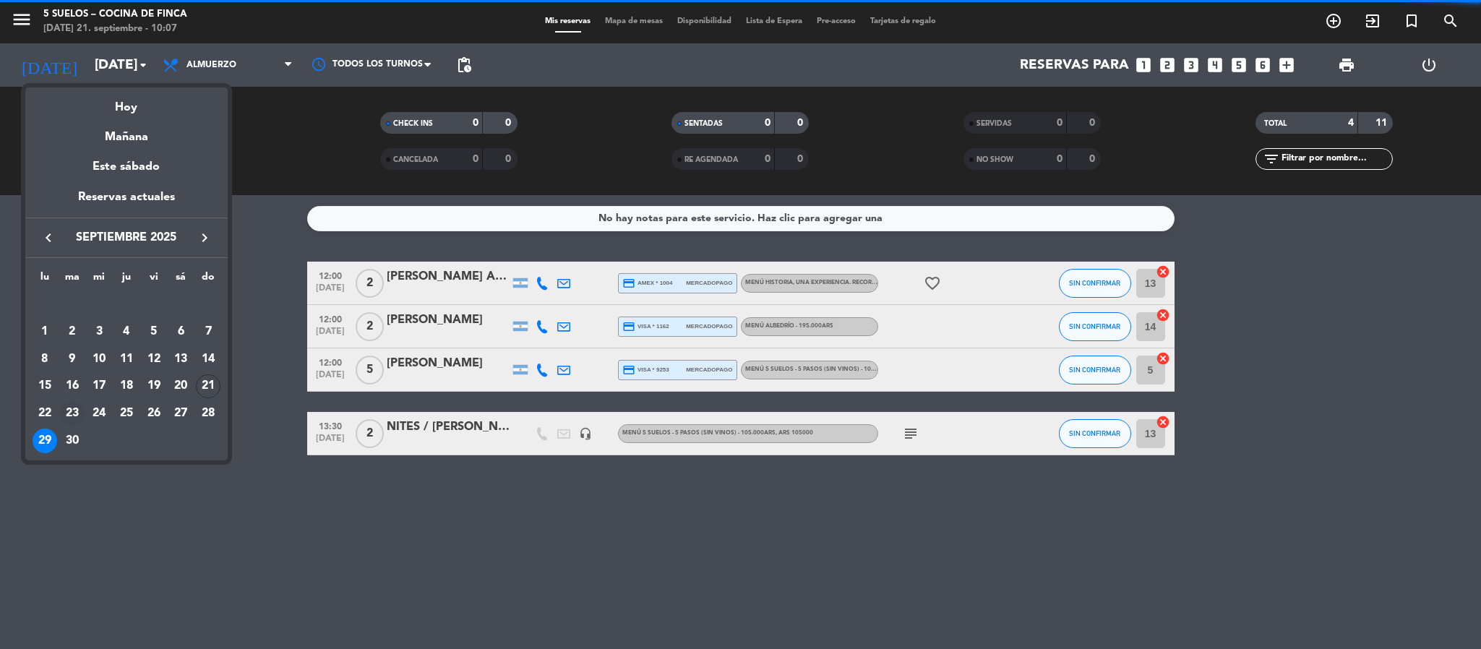
click at [64, 413] on div "23" at bounding box center [72, 413] width 25 height 25
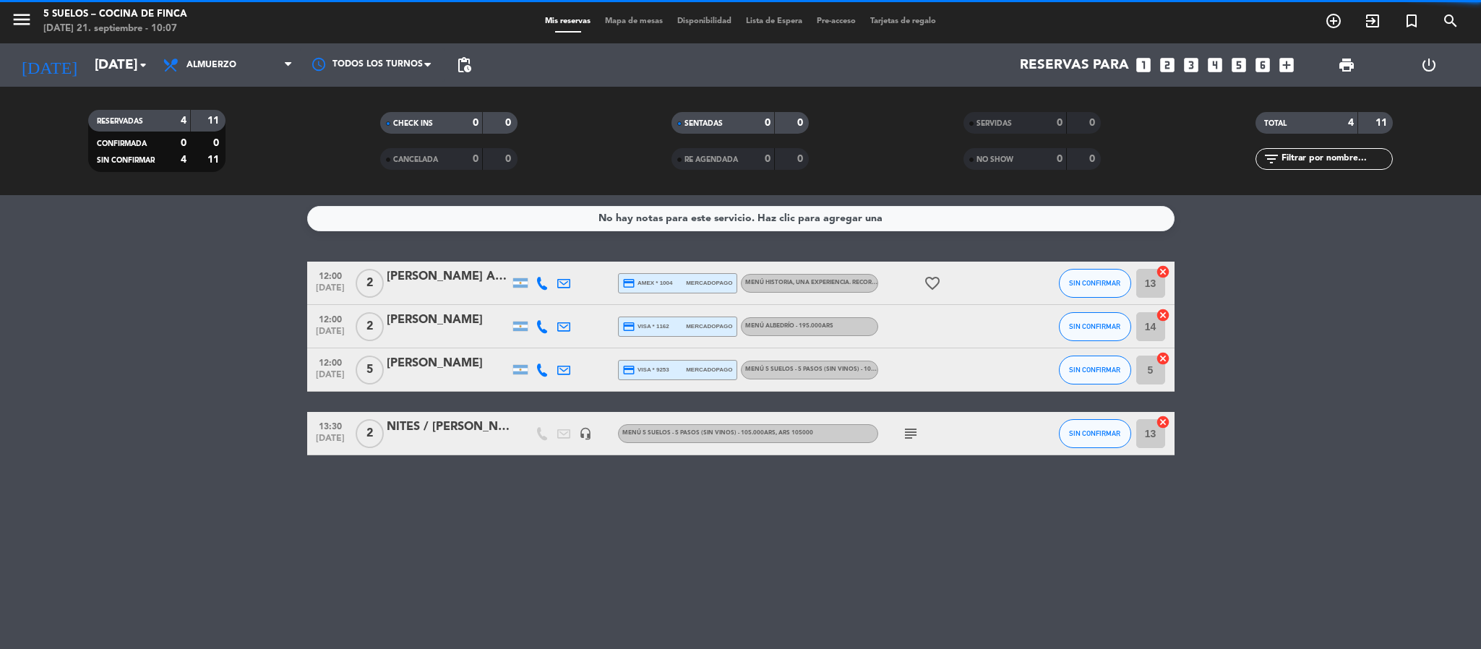
type input "[DATE]"
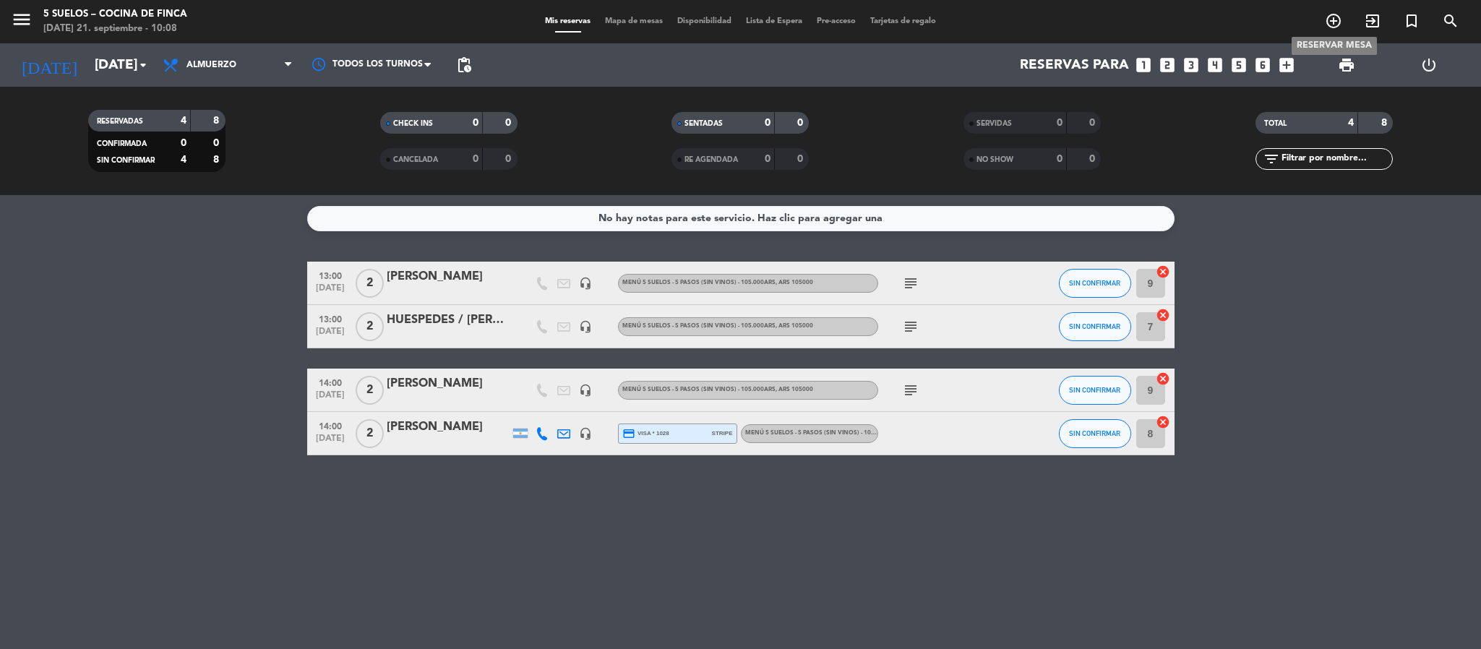
click at [1330, 20] on icon "add_circle_outline" at bounding box center [1333, 20] width 17 height 17
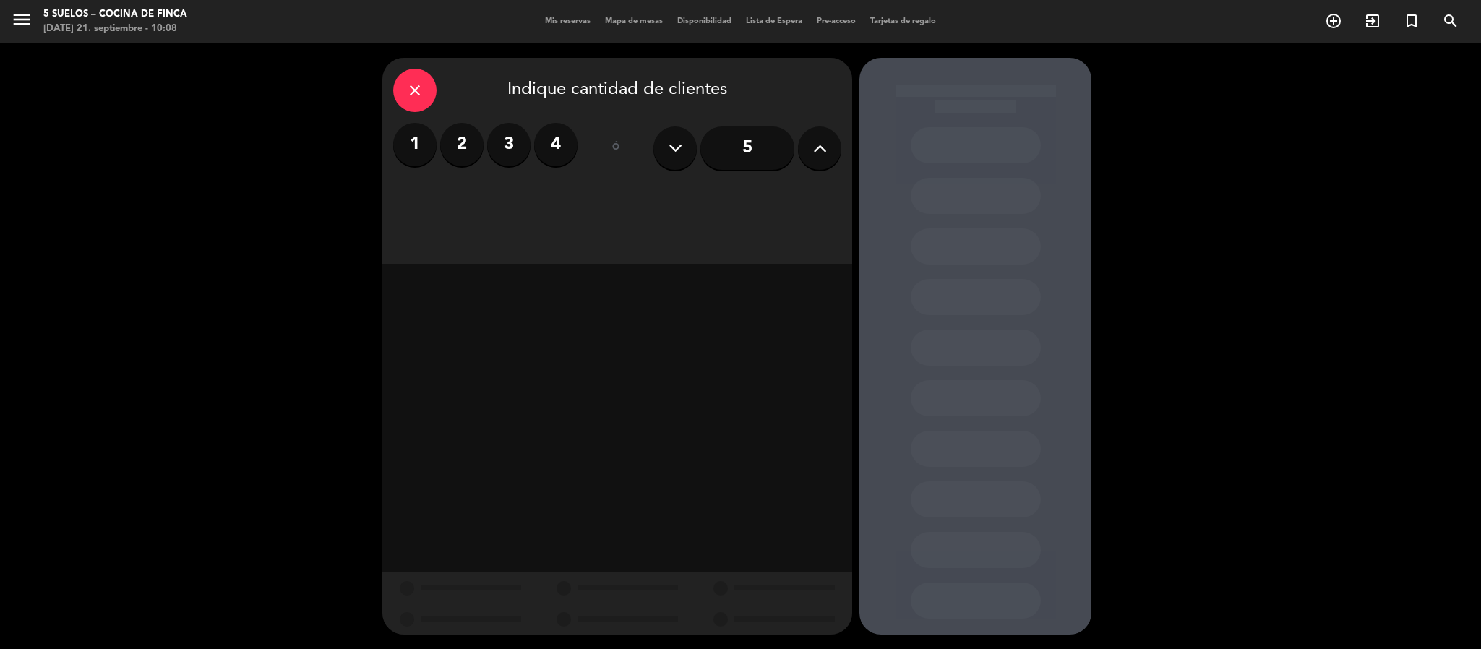
click at [462, 141] on label "2" at bounding box center [461, 144] width 43 height 43
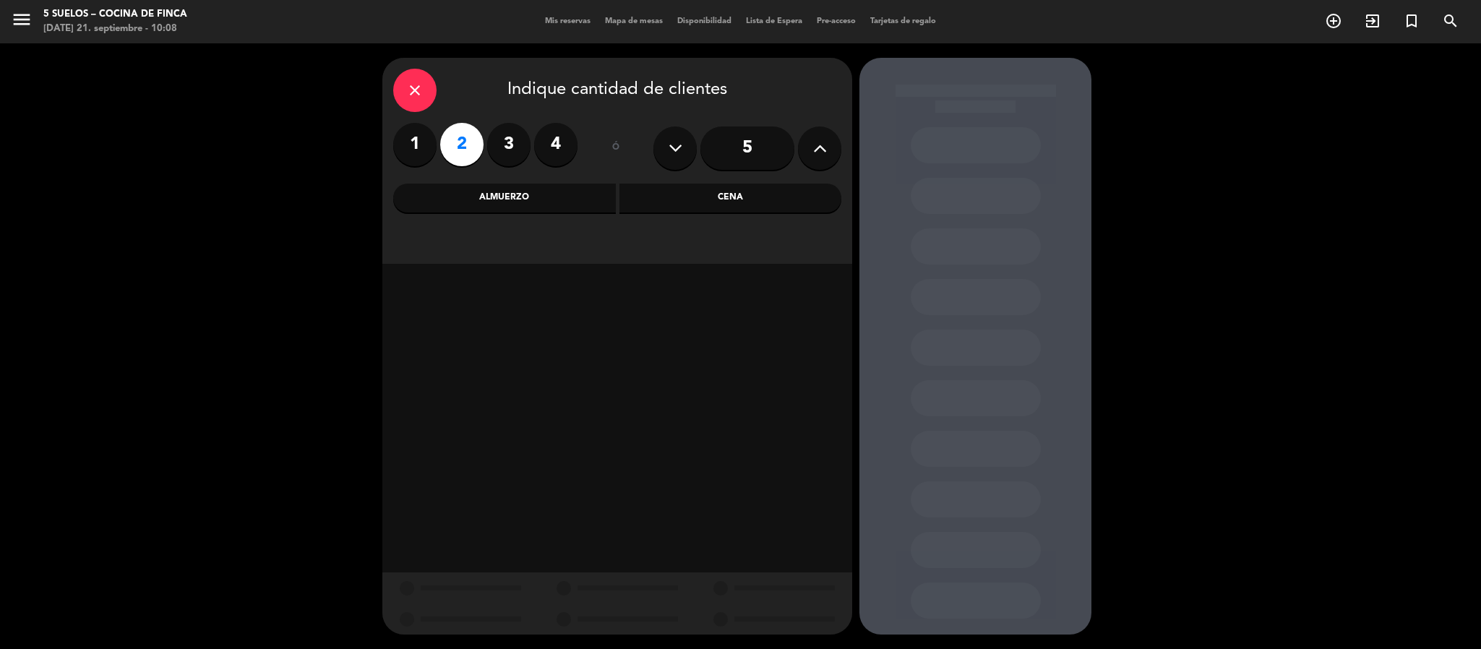
click at [454, 204] on div "Almuerzo" at bounding box center [504, 198] width 223 height 29
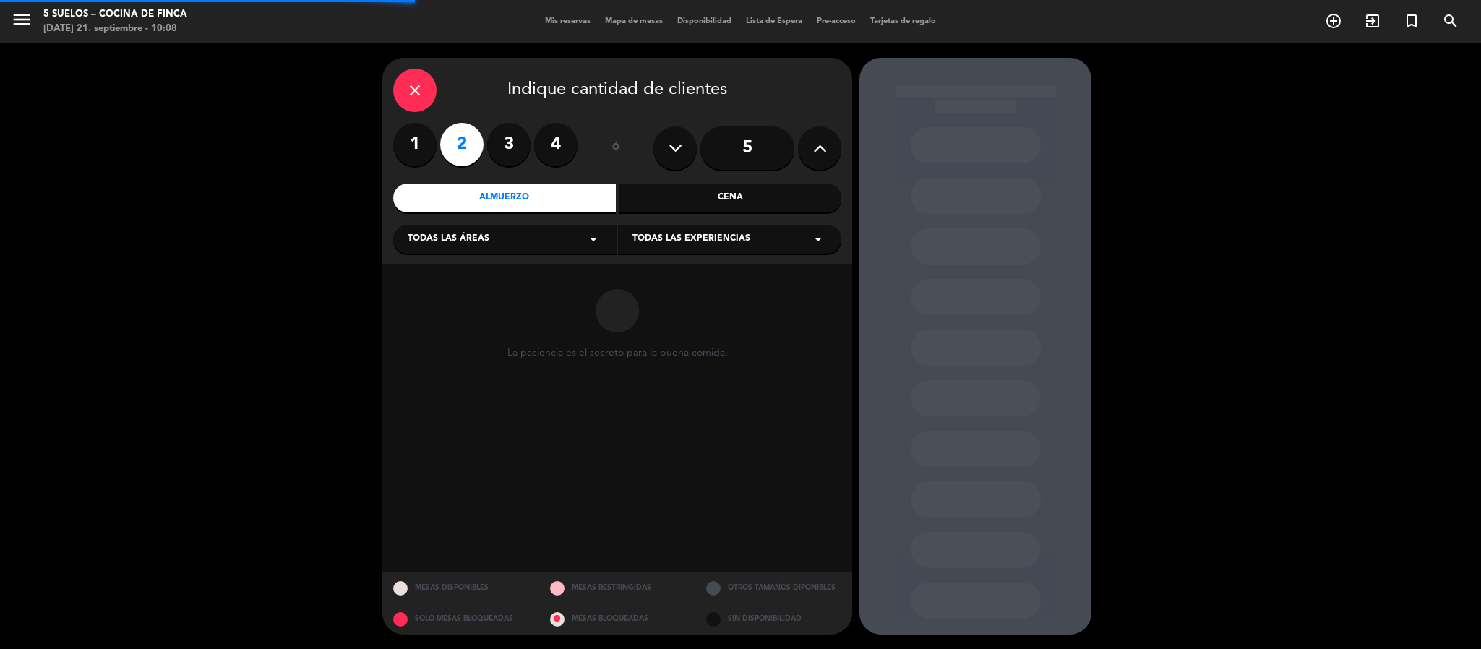
click at [443, 241] on span "Todas las áreas" at bounding box center [449, 239] width 82 height 14
click at [424, 317] on div "Restaurante" at bounding box center [505, 318] width 194 height 14
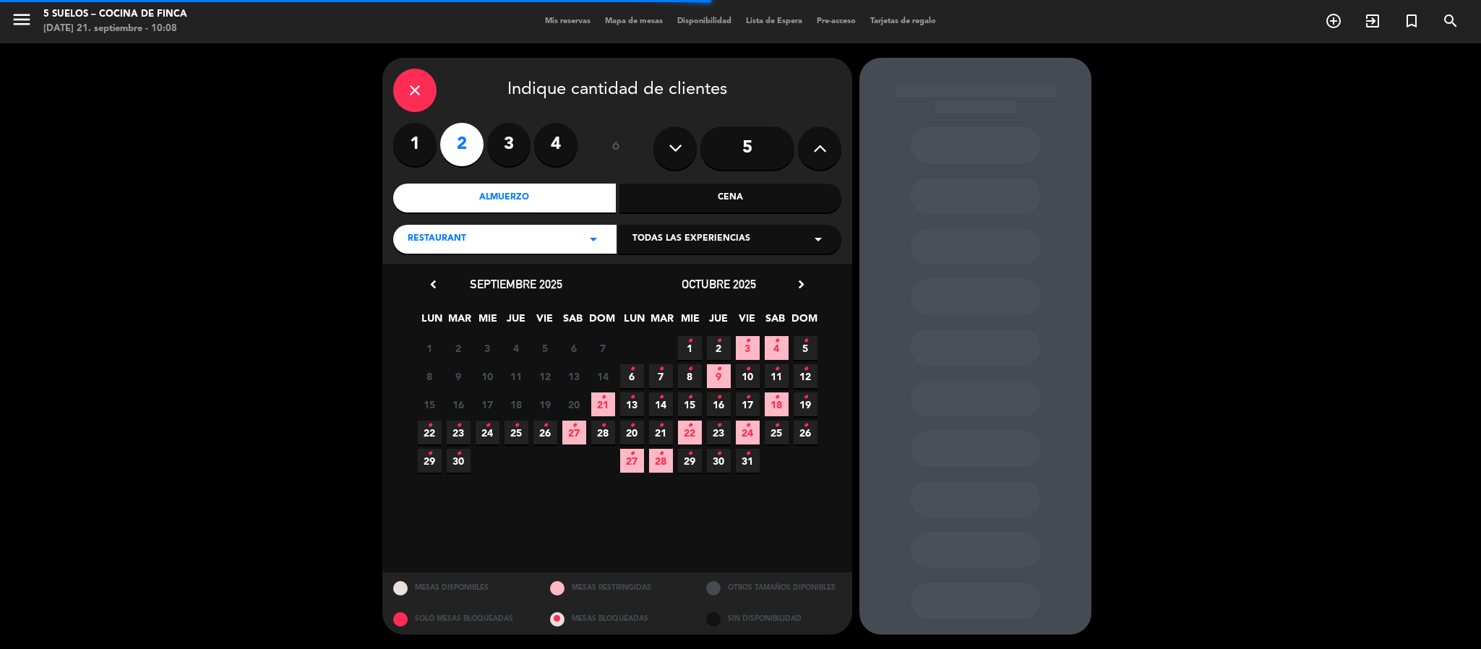
click at [766, 231] on div "Todas las experiencias arrow_drop_down" at bounding box center [729, 239] width 223 height 29
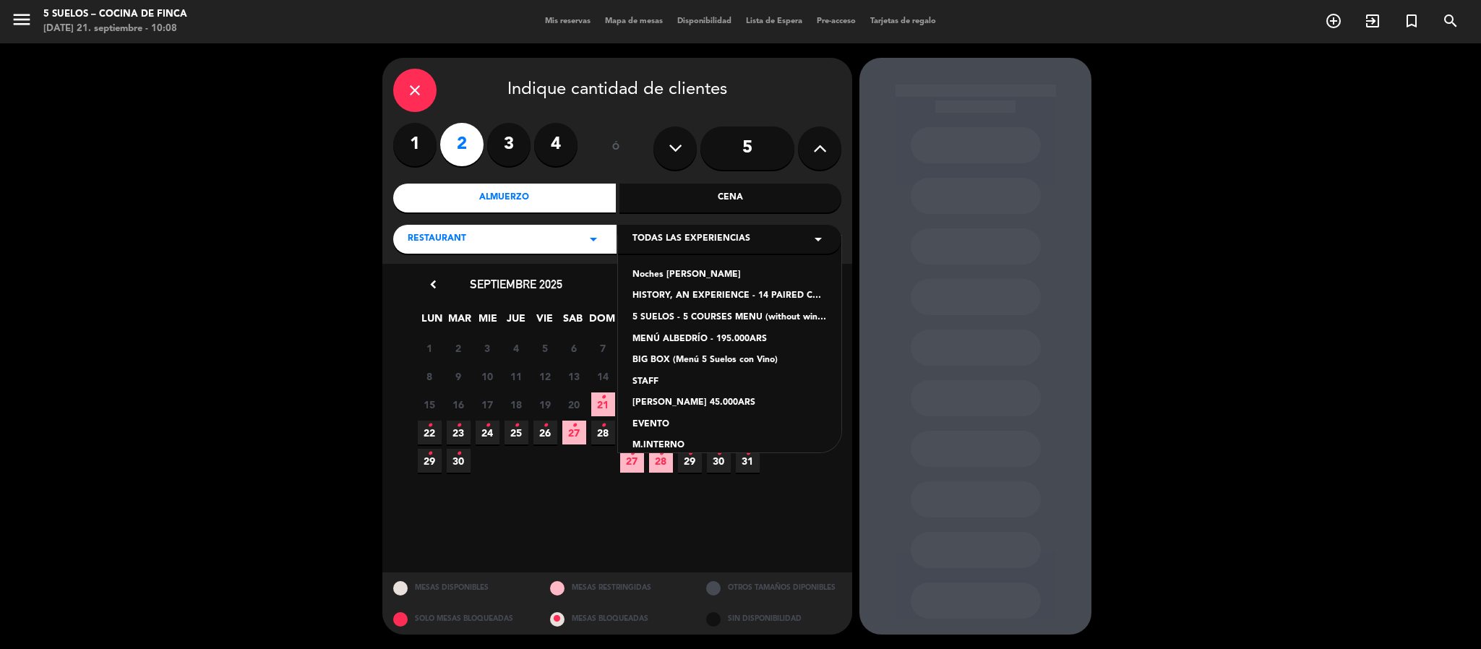
click at [644, 317] on div "5 SUELOS - 5 COURSES MENU (without wines) - ARS105,000" at bounding box center [730, 318] width 194 height 14
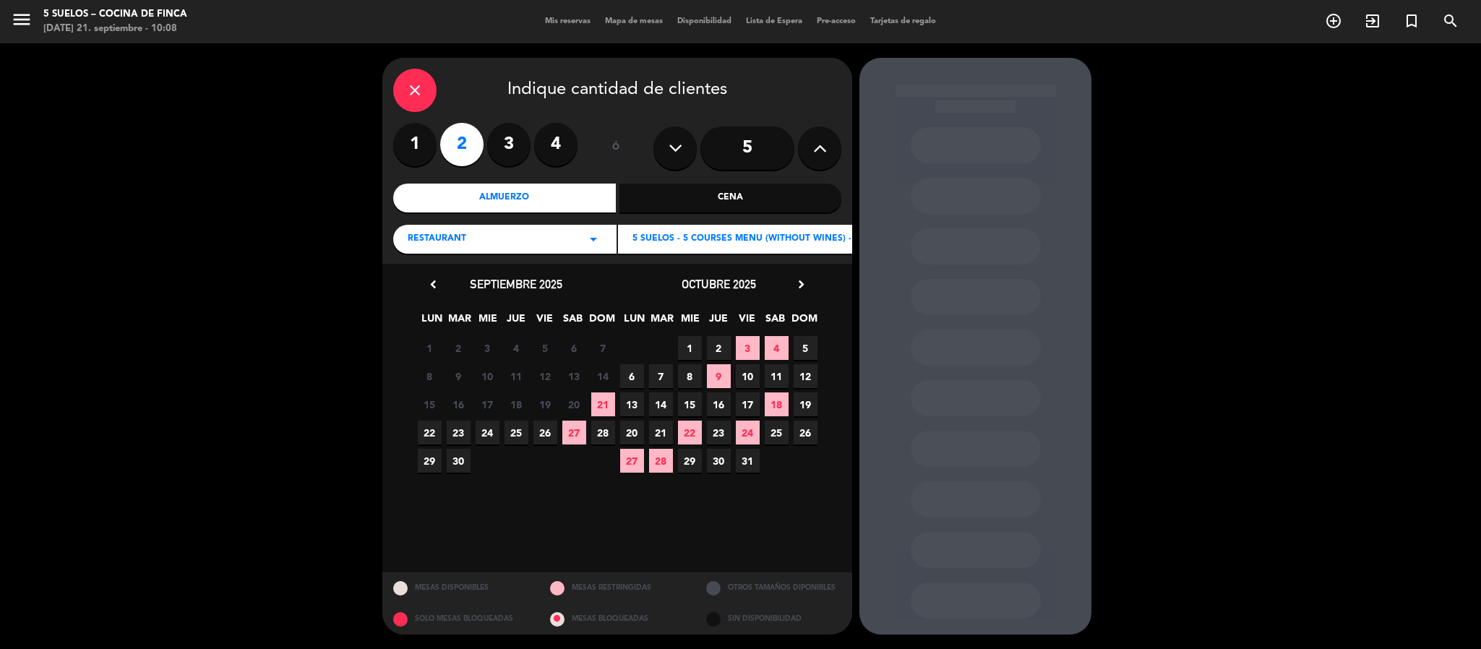
click at [453, 439] on span "23" at bounding box center [459, 433] width 24 height 24
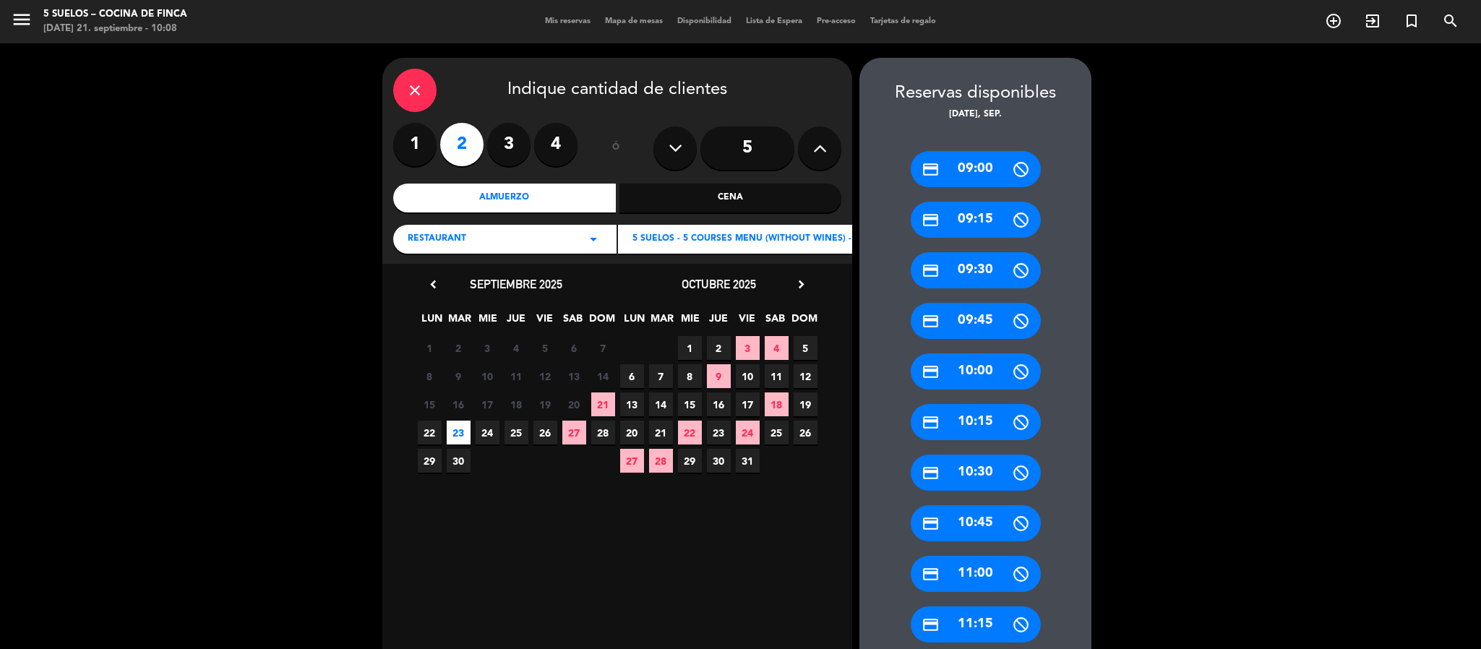
scroll to position [325, 0]
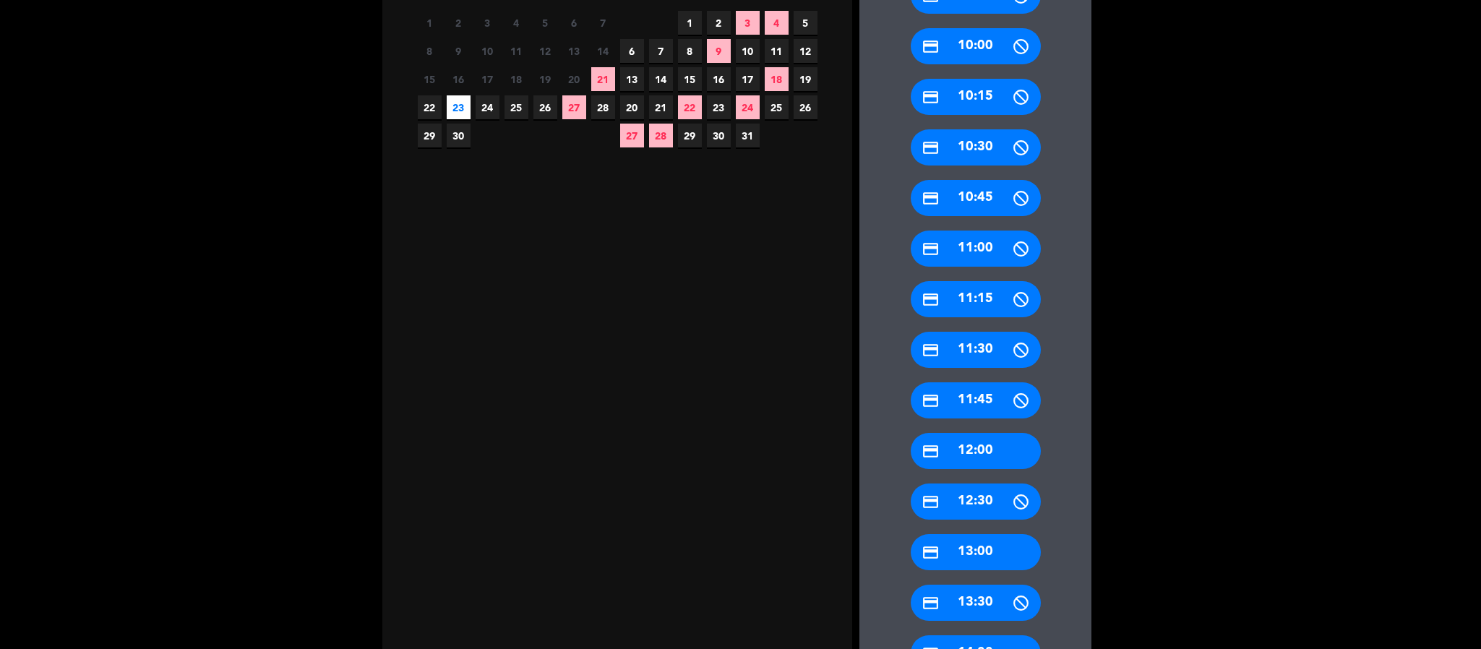
click at [937, 554] on icon "credit_card" at bounding box center [931, 553] width 18 height 18
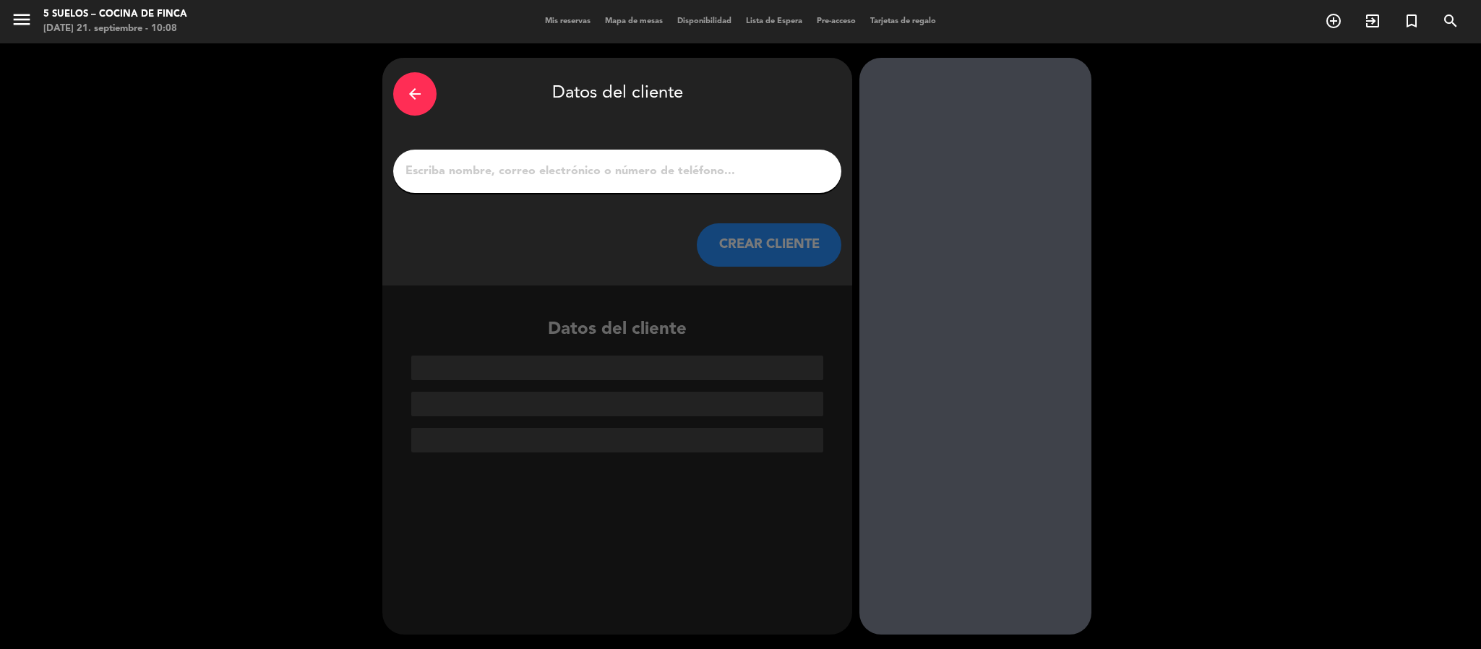
click at [484, 170] on input "1" at bounding box center [617, 171] width 427 height 20
paste input "[PERSON_NAME]"
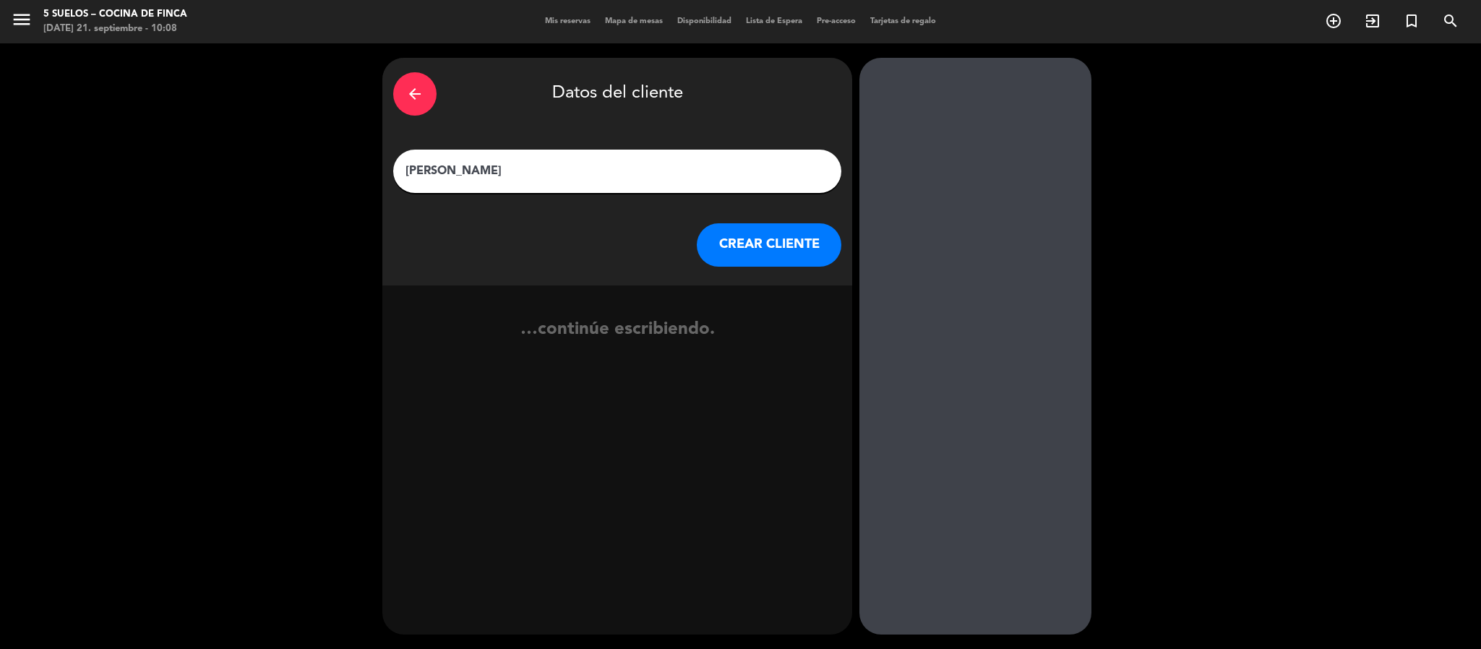
type input "[PERSON_NAME]"
click at [748, 239] on button "CREAR CLIENTE" at bounding box center [769, 244] width 145 height 43
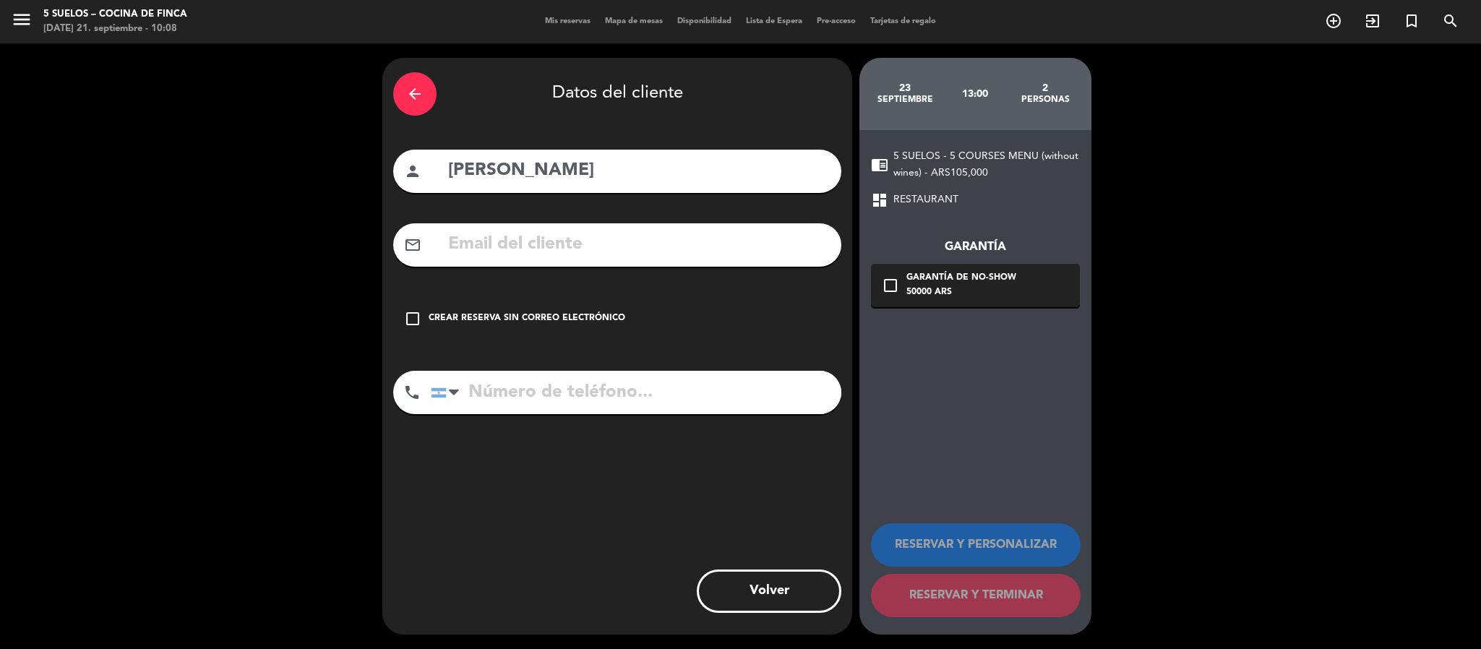
click at [466, 244] on input "text" at bounding box center [639, 245] width 384 height 30
paste input "[EMAIL_ADDRESS][DOMAIN_NAME]"
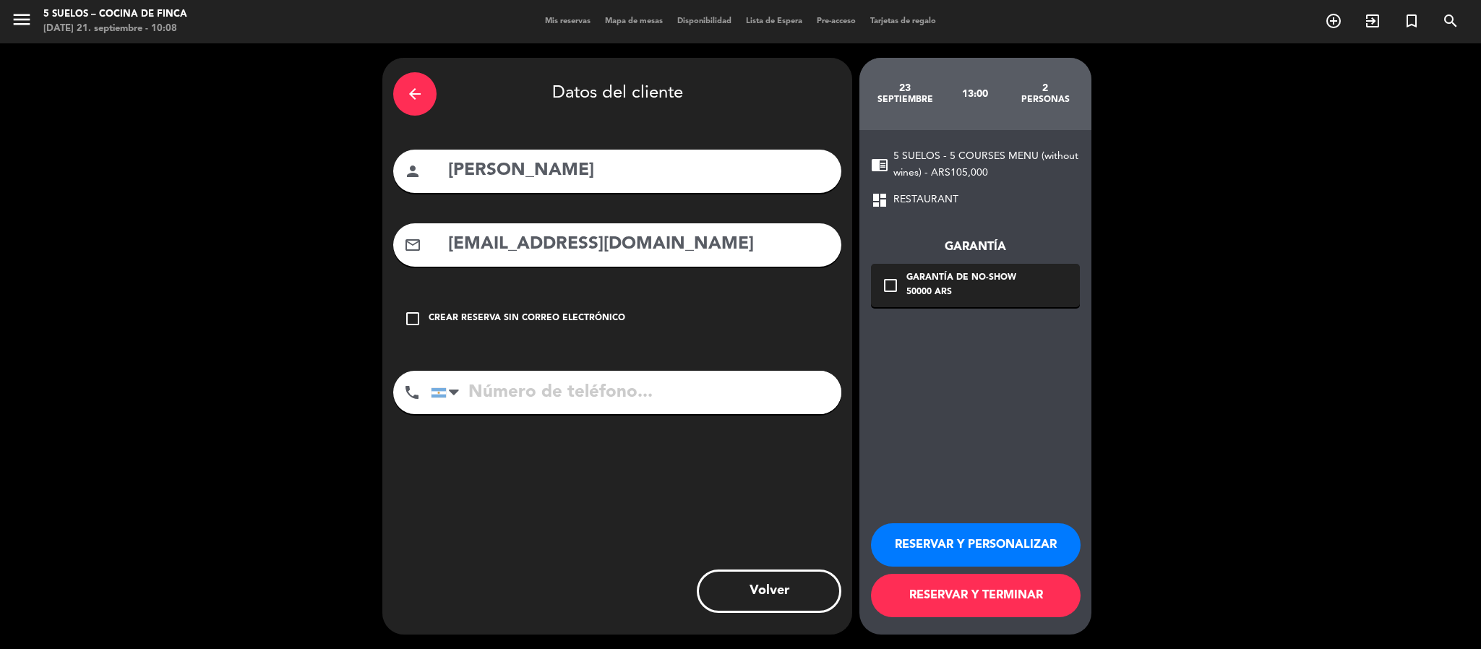
type input "[EMAIL_ADDRESS][DOMAIN_NAME]"
click at [549, 393] on input "tel" at bounding box center [636, 392] width 411 height 43
paste input "[PHONE_NUMBER]"
type input "[PHONE_NUMBER]"
click at [910, 270] on div "check_box_outline_blank Garantía de no-show 50000 ARS" at bounding box center [975, 285] width 209 height 43
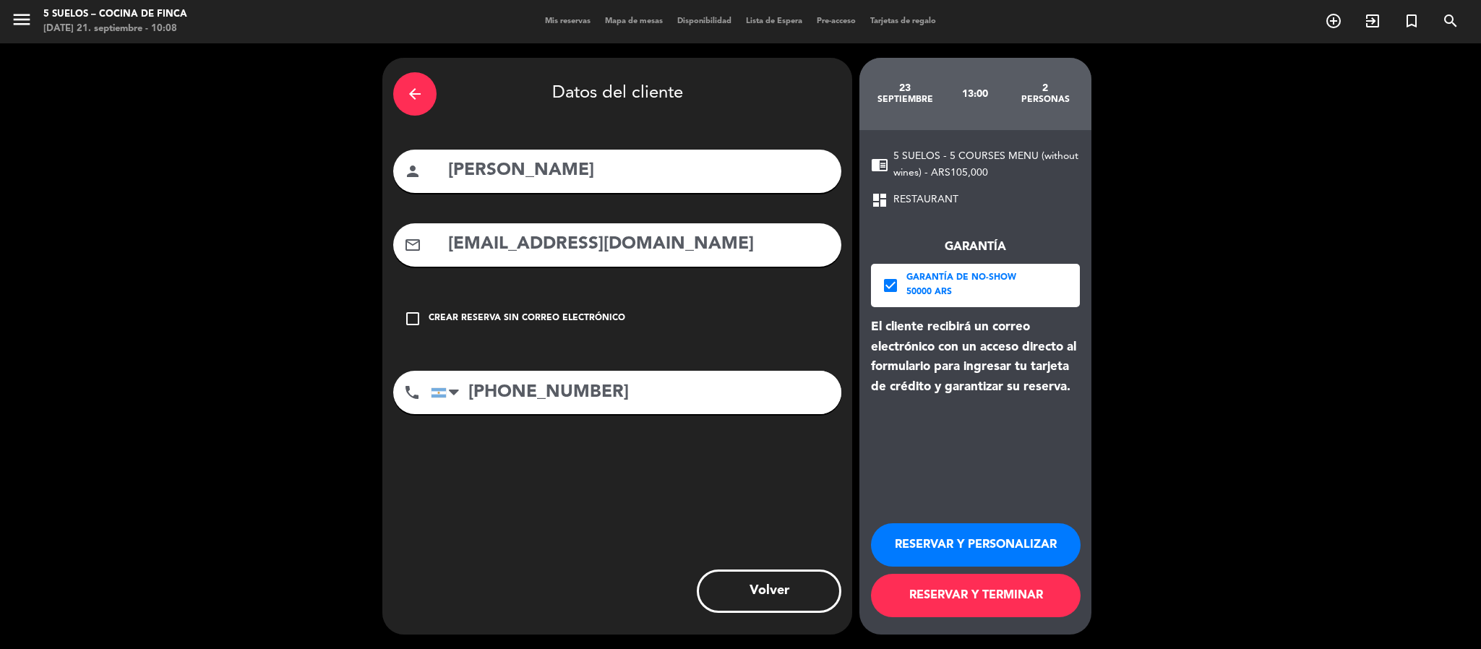
click at [946, 549] on button "RESERVAR Y PERSONALIZAR" at bounding box center [976, 544] width 210 height 43
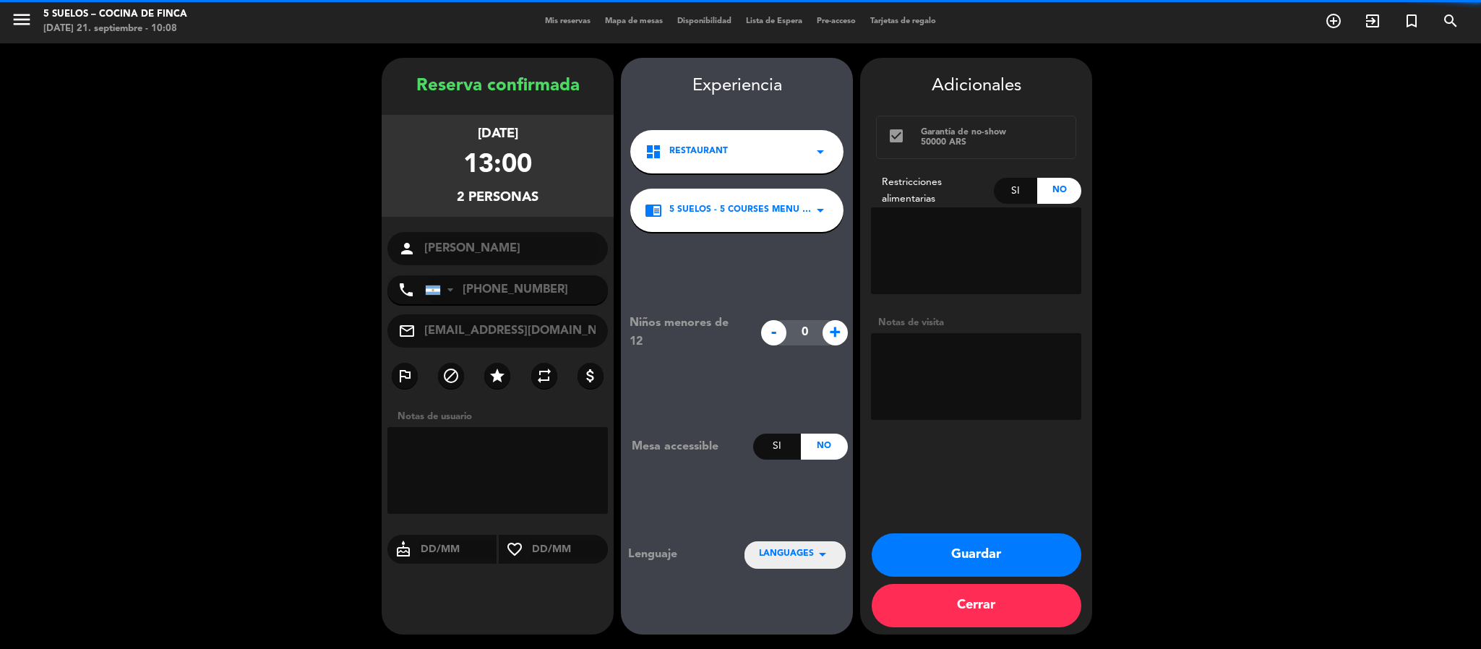
click at [798, 540] on div "Niños menores de 12 - 0 + Mesa accessible Si No Lenguaje LANGUAGES arrow_drop_d…" at bounding box center [737, 440] width 232 height 417
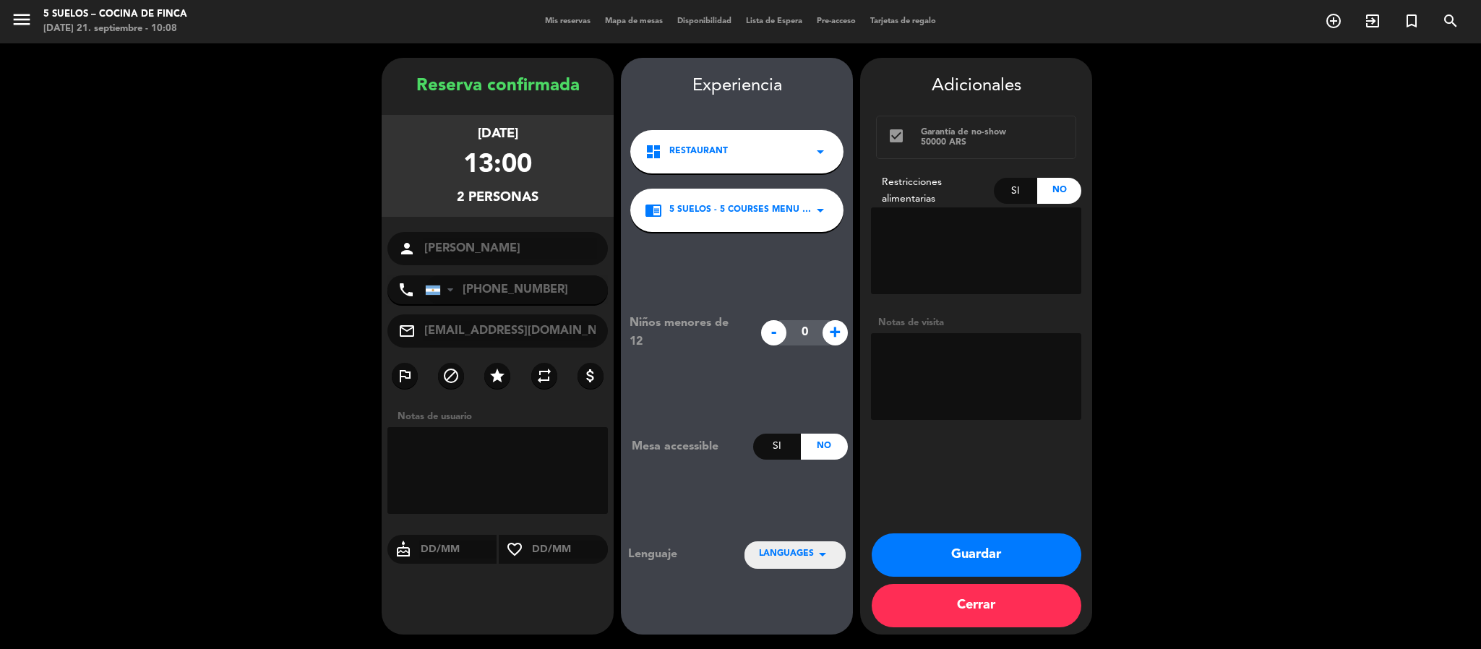
click at [795, 549] on span "LANGUAGES" at bounding box center [786, 554] width 55 height 14
click at [788, 492] on div "Español" at bounding box center [795, 489] width 72 height 14
click at [946, 553] on button "Guardar" at bounding box center [977, 555] width 210 height 43
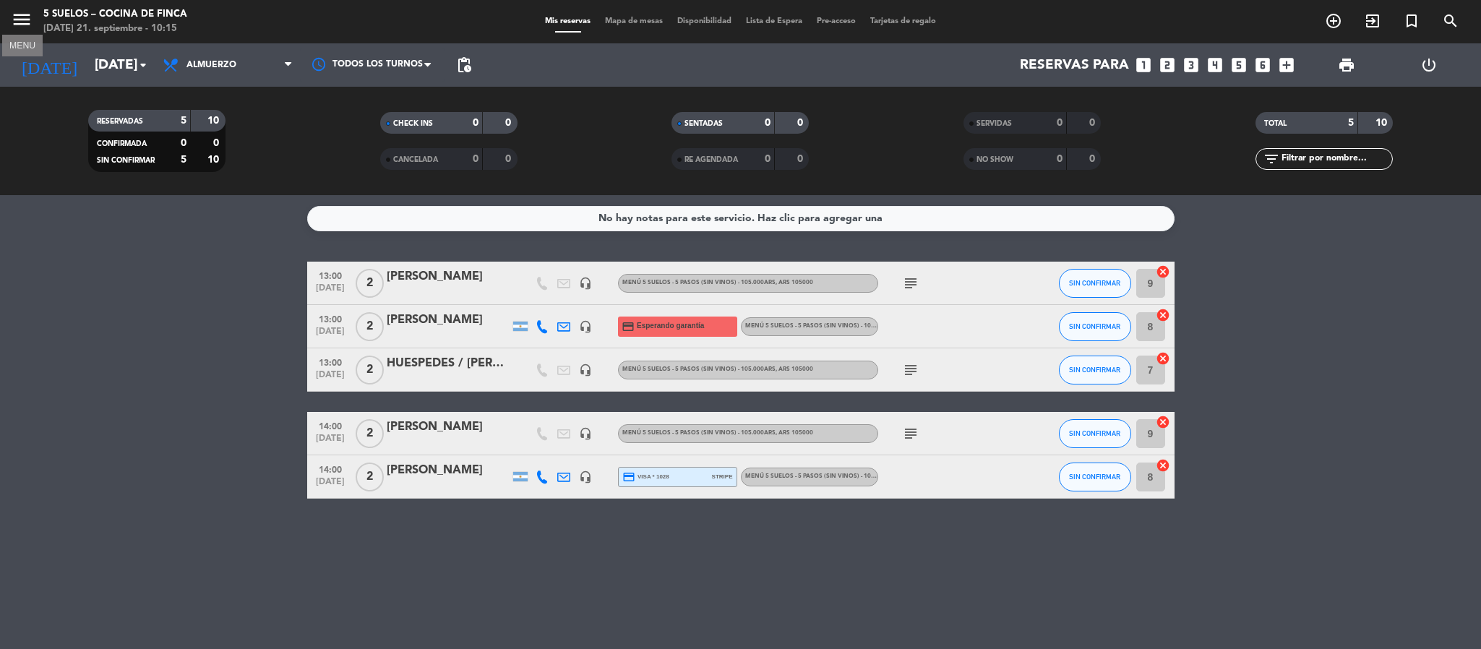
click at [18, 22] on icon "menu" at bounding box center [22, 20] width 22 height 22
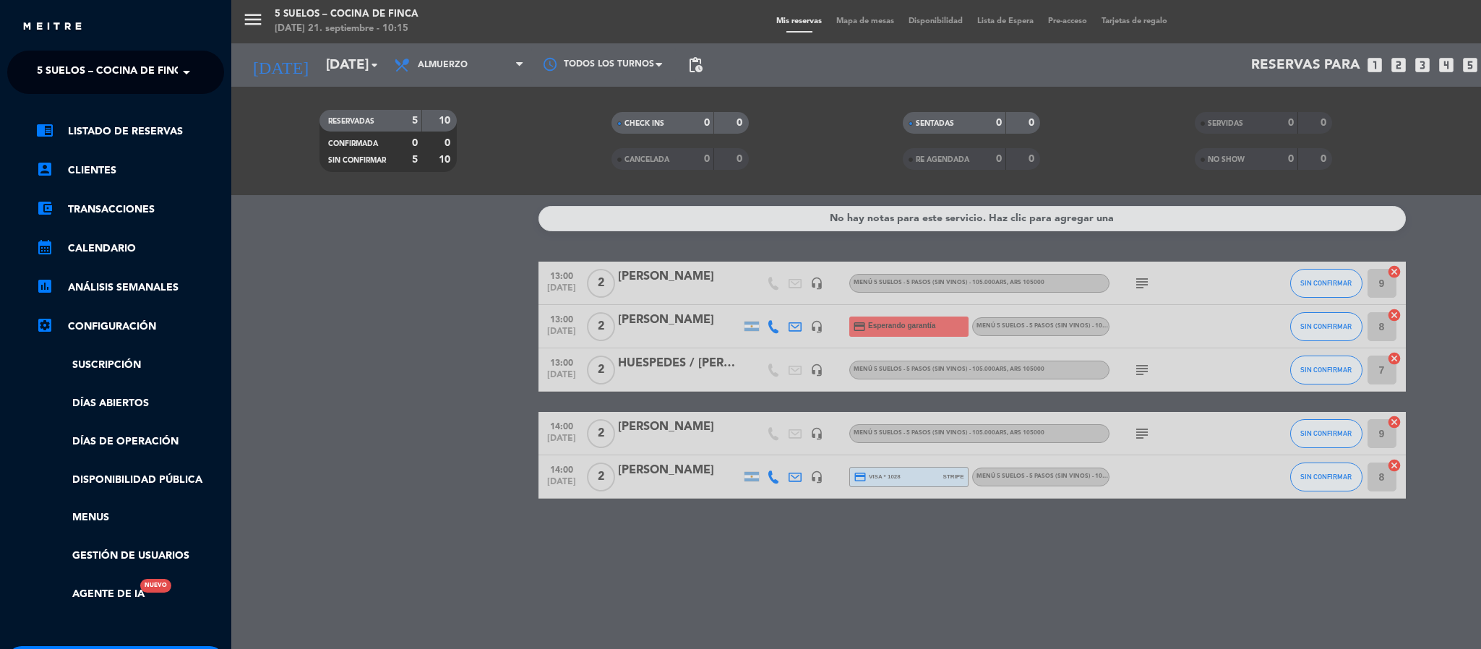
click at [46, 66] on span "5 SUELOS – COCINA DE FINCA" at bounding box center [113, 72] width 152 height 30
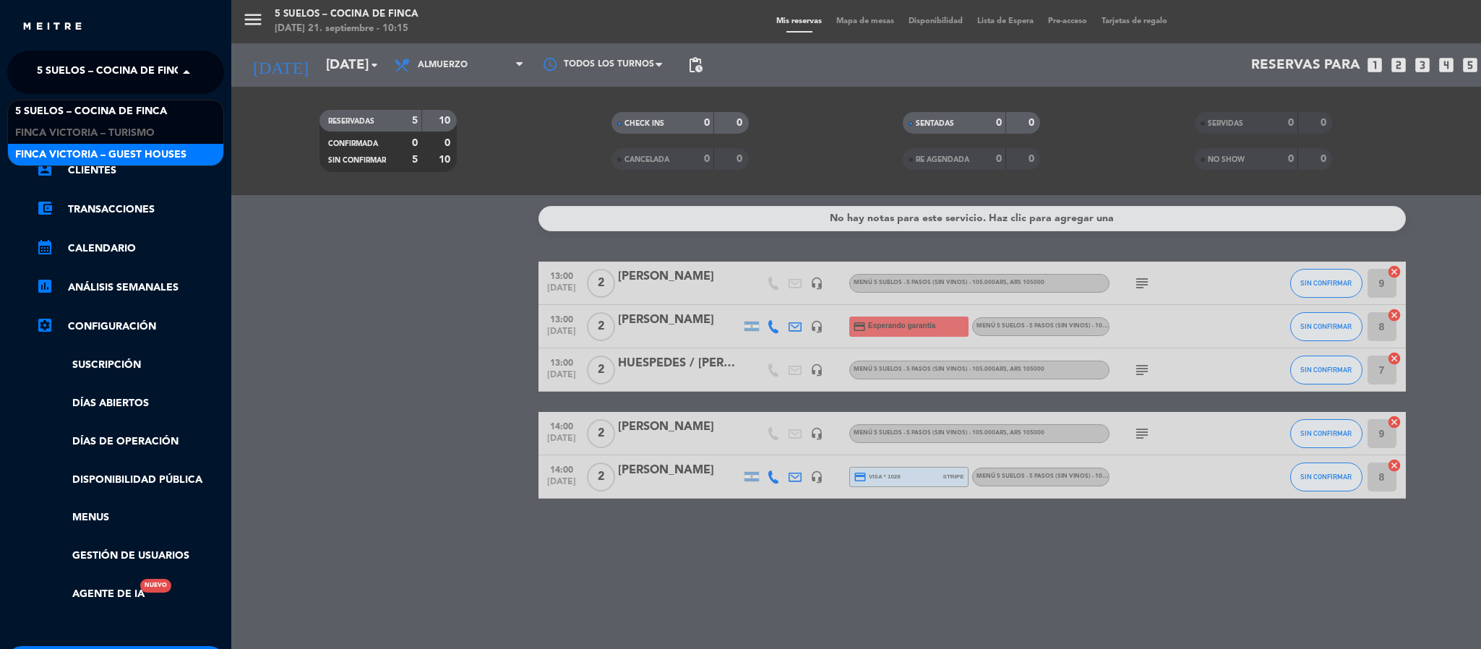
click at [28, 153] on span "FINCA VICTORIA – GUEST HOUSES" at bounding box center [100, 155] width 171 height 17
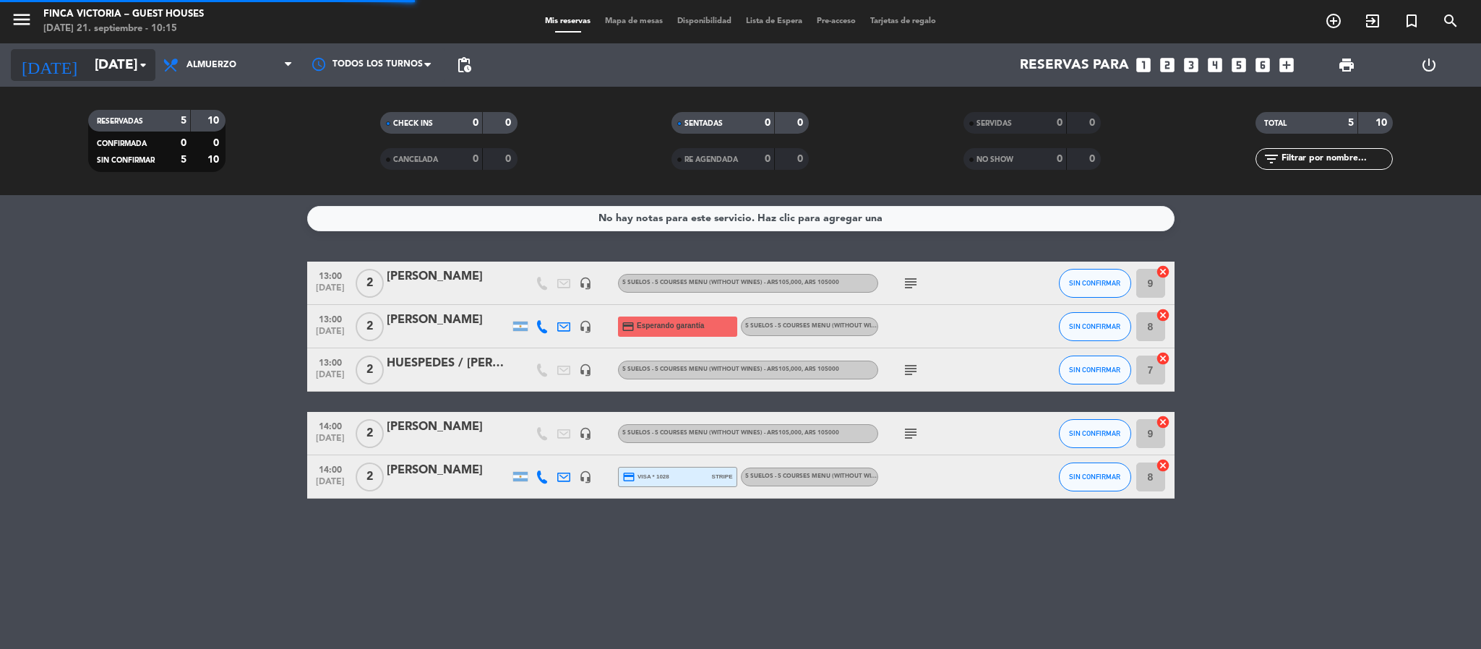
click at [87, 66] on input "[DATE]" at bounding box center [174, 65] width 174 height 30
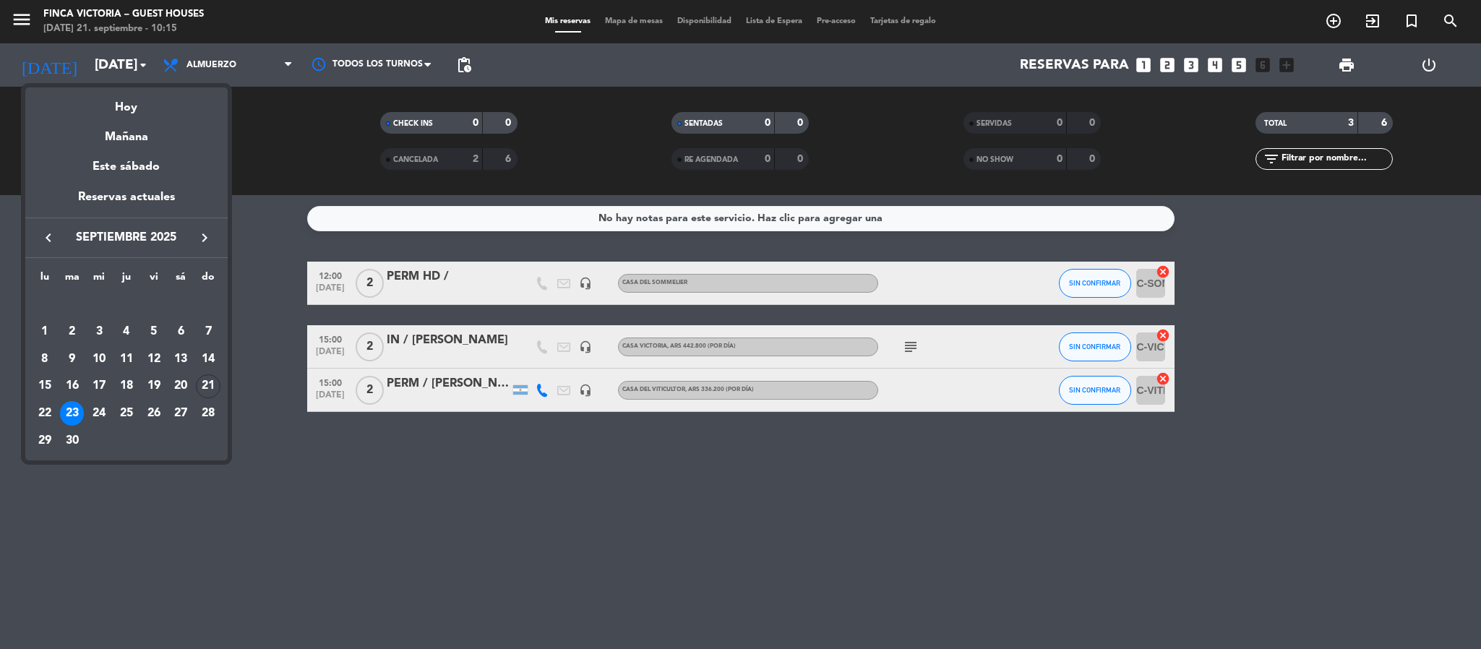
click at [198, 235] on icon "keyboard_arrow_right" at bounding box center [204, 237] width 17 height 17
click at [52, 359] on div "10" at bounding box center [45, 359] width 25 height 25
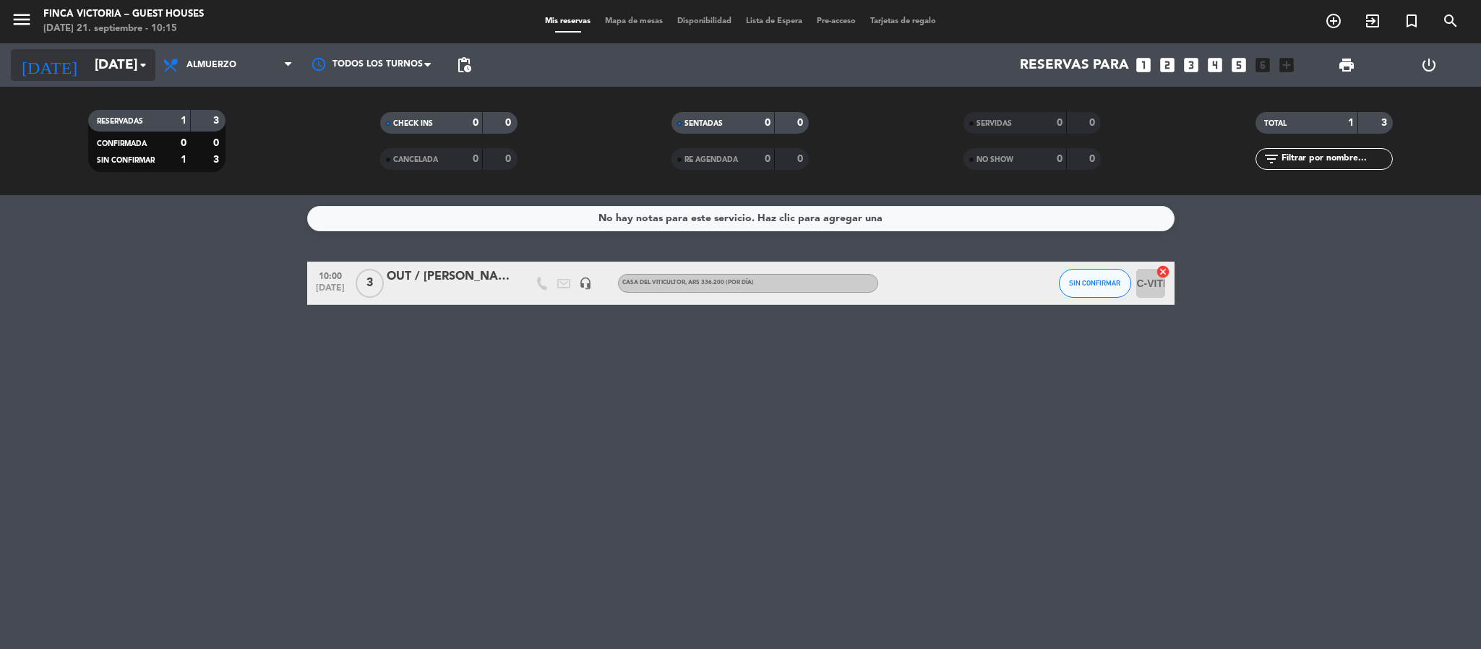
click at [87, 72] on input "[DATE]" at bounding box center [174, 65] width 174 height 30
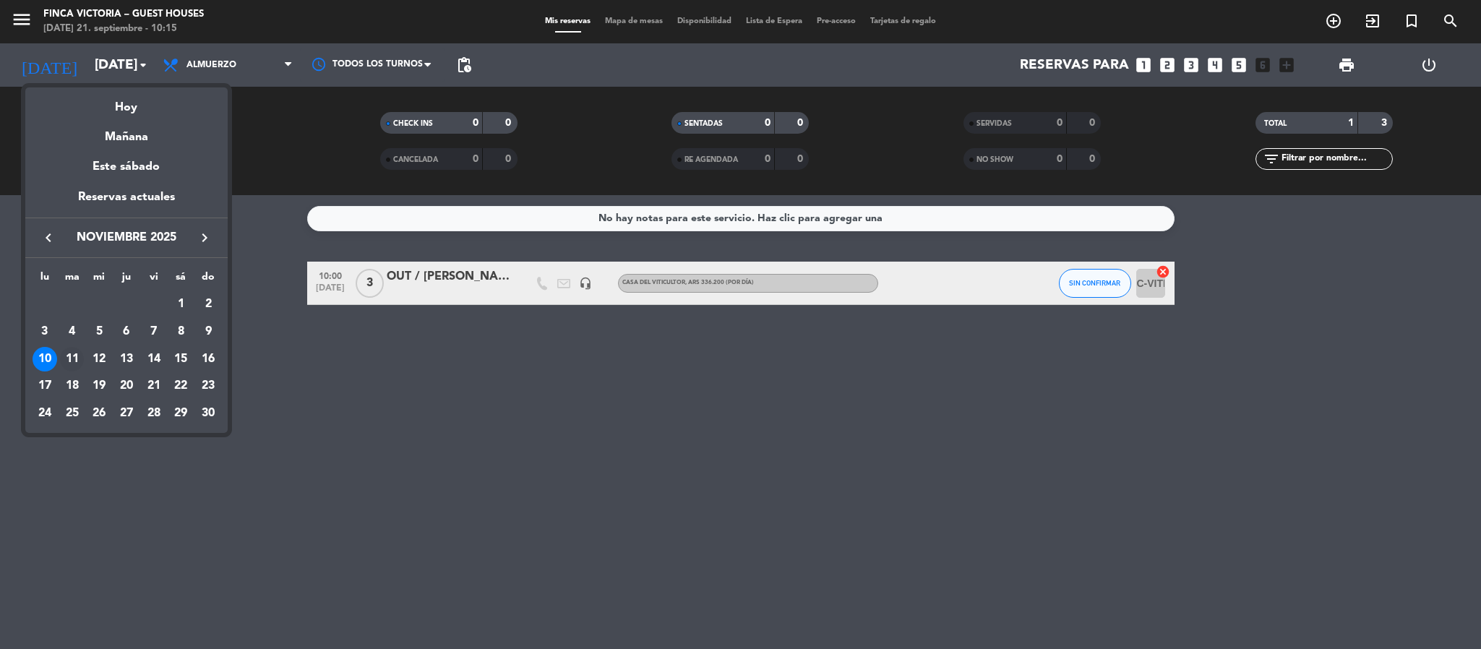
click at [74, 354] on div "11" at bounding box center [72, 359] width 25 height 25
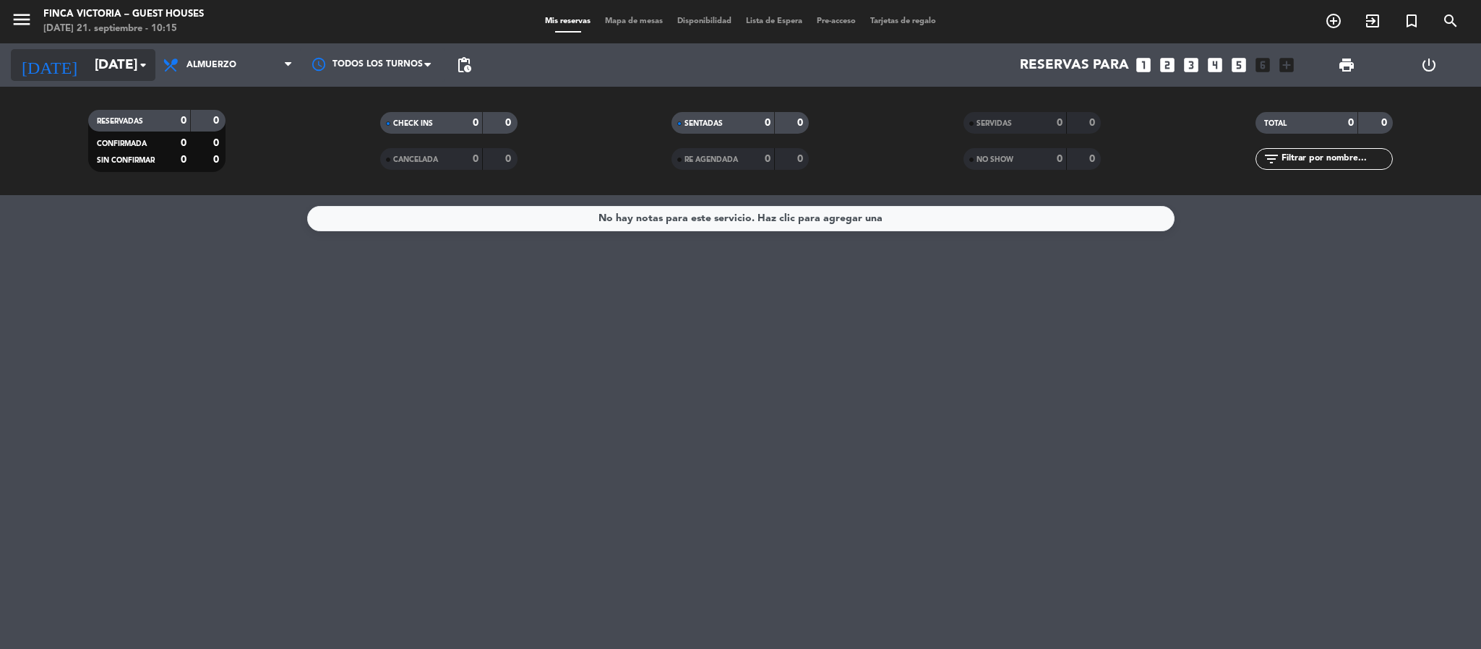
click at [87, 57] on input "[DATE]" at bounding box center [174, 65] width 174 height 30
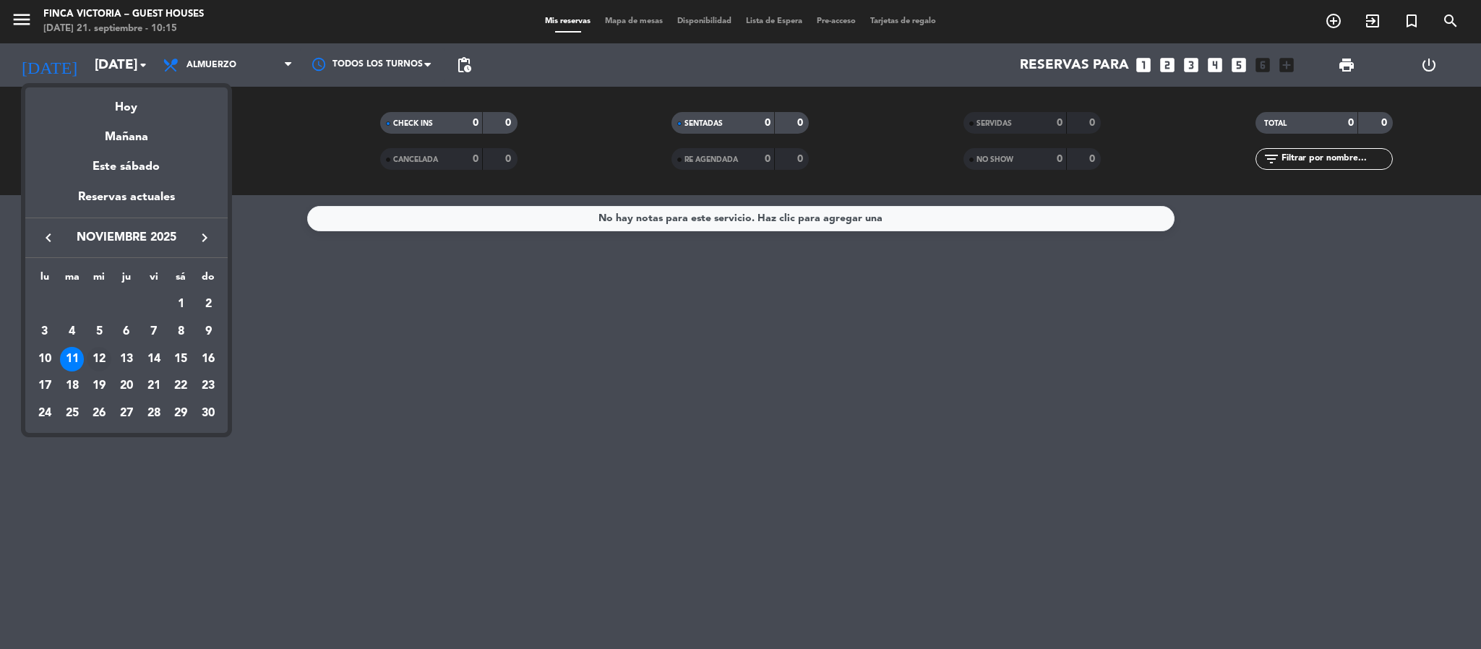
click at [98, 358] on div "12" at bounding box center [99, 359] width 25 height 25
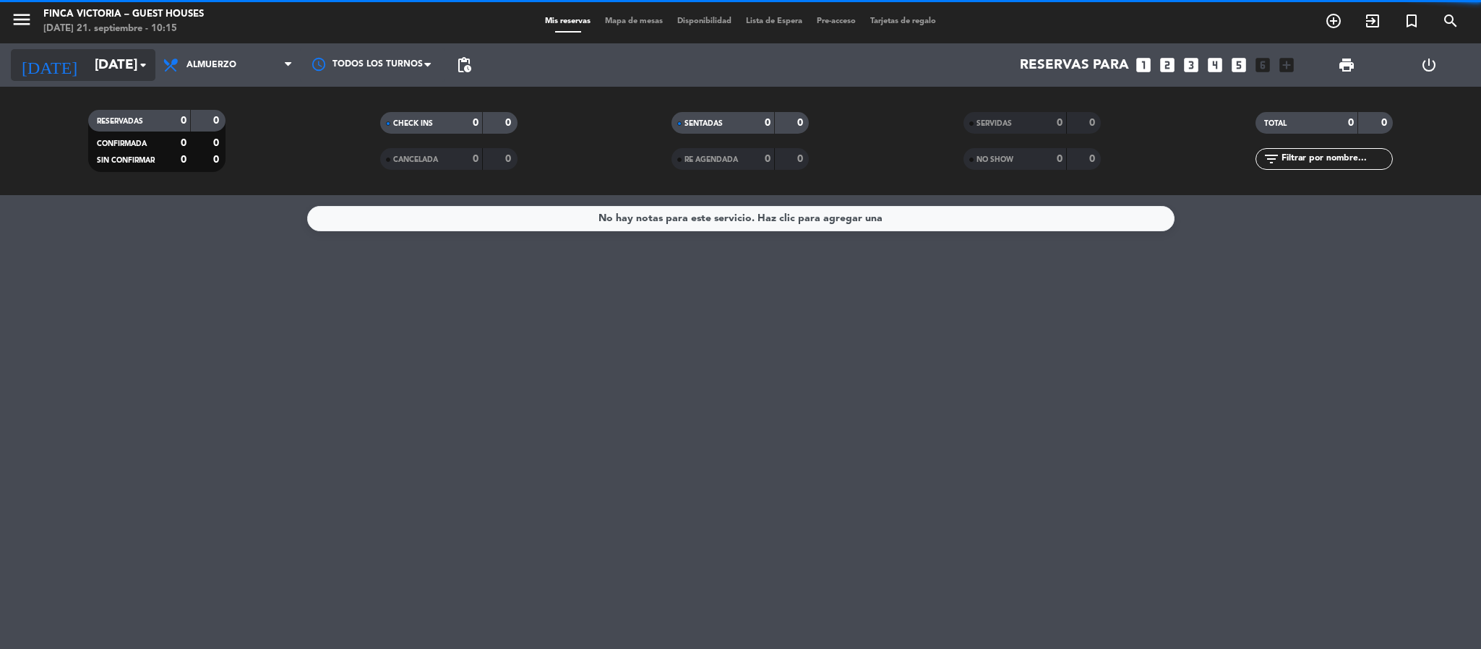
click at [92, 78] on input "[DATE]" at bounding box center [174, 65] width 174 height 30
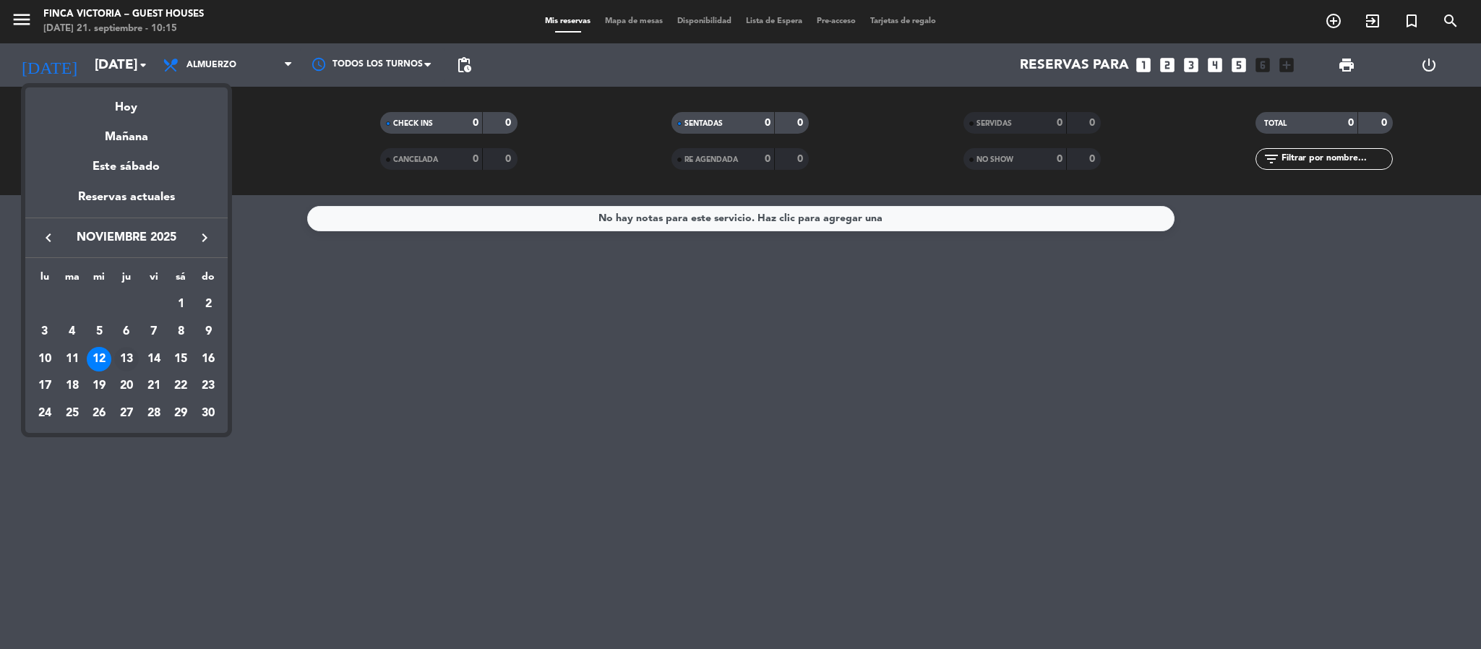
click at [124, 348] on div "13" at bounding box center [126, 359] width 25 height 25
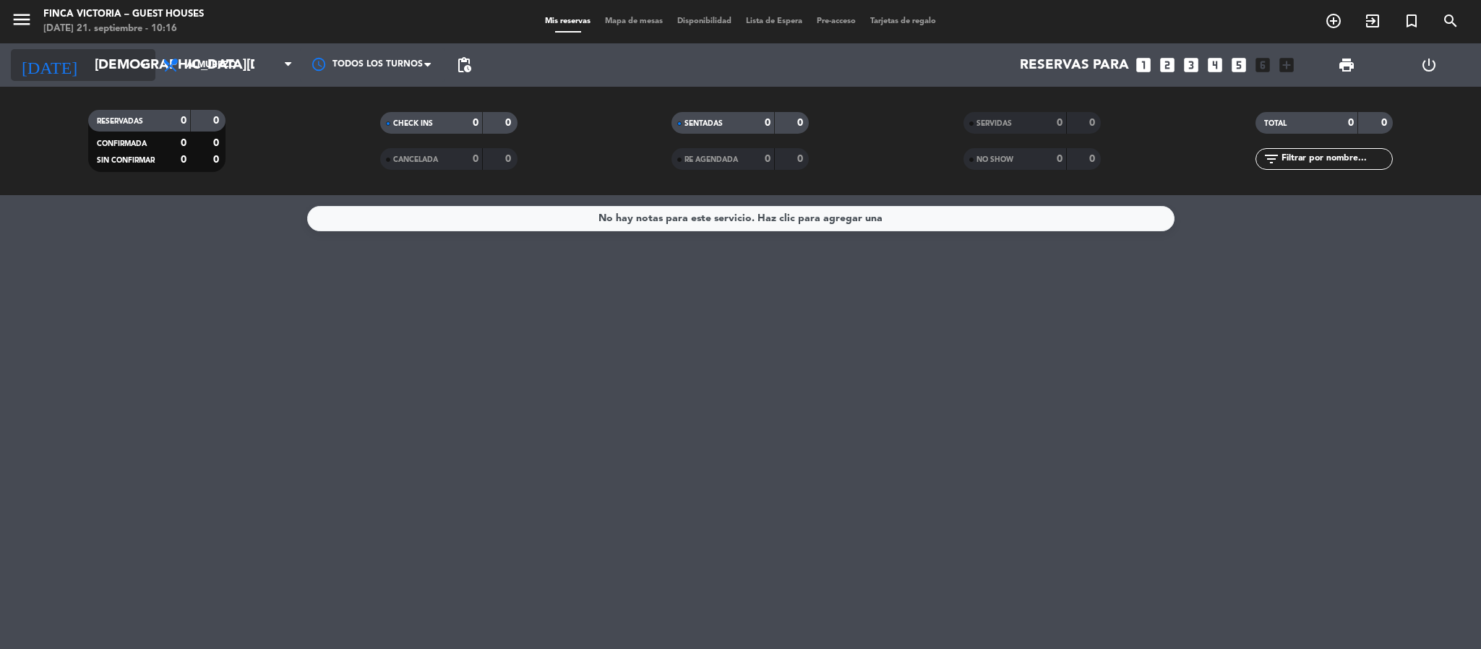
click at [95, 50] on input "[DEMOGRAPHIC_DATA][DATE]" at bounding box center [174, 65] width 174 height 30
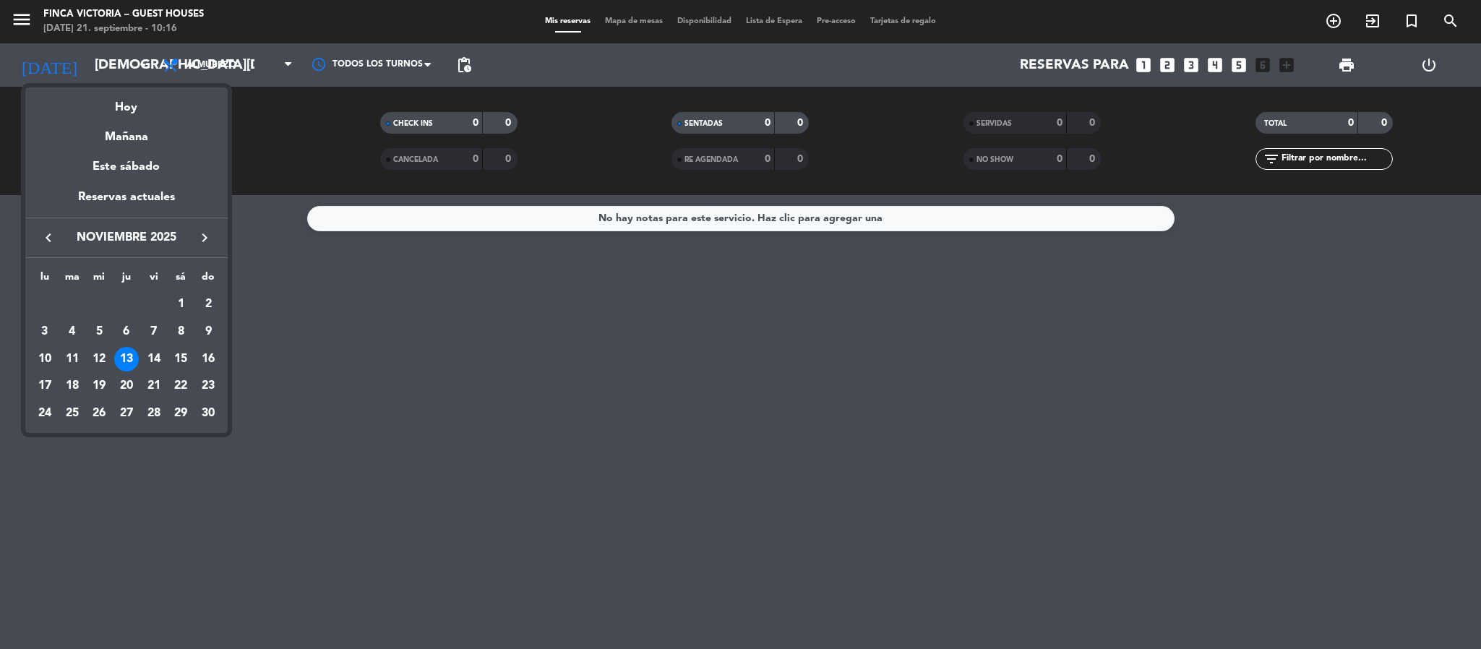
click at [35, 365] on div "10" at bounding box center [45, 359] width 25 height 25
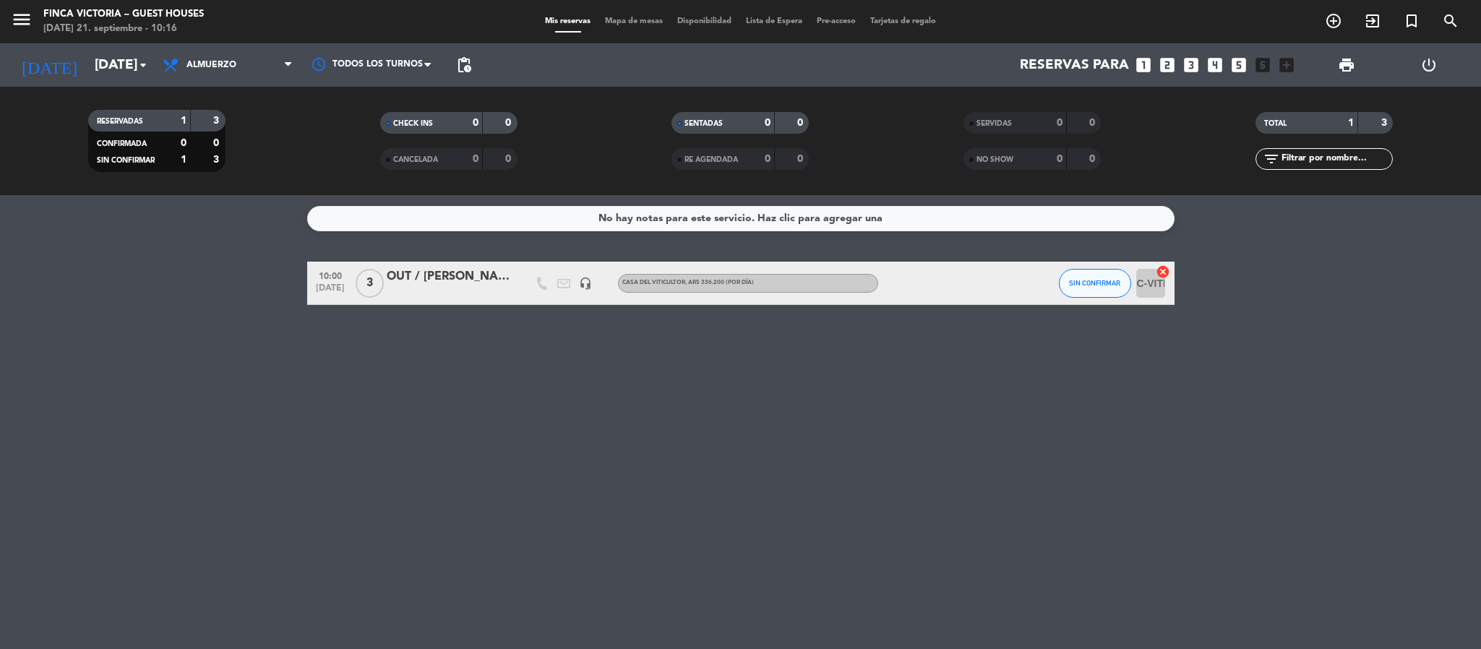
click at [72, 81] on div "[DATE] [DATE] arrow_drop_down" at bounding box center [83, 64] width 145 height 43
click at [92, 80] on input "[DATE]" at bounding box center [174, 65] width 174 height 30
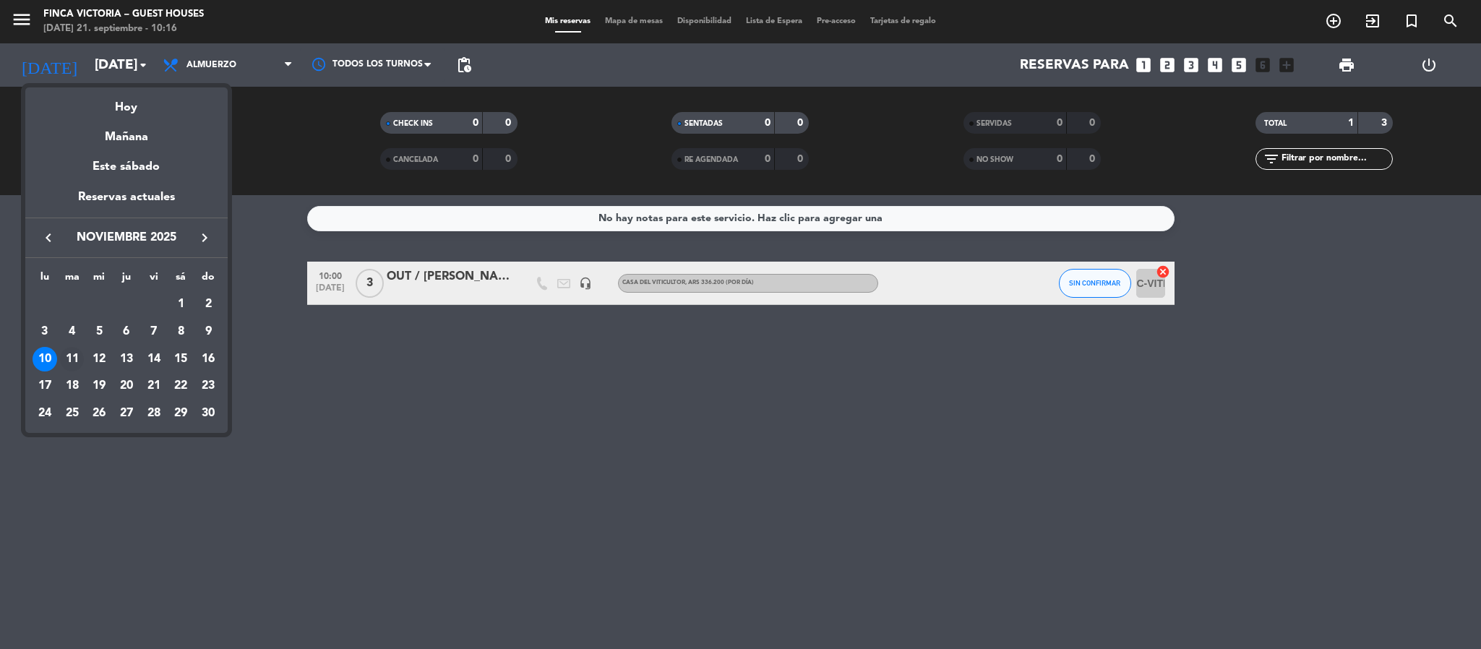
click at [67, 358] on div "11" at bounding box center [72, 359] width 25 height 25
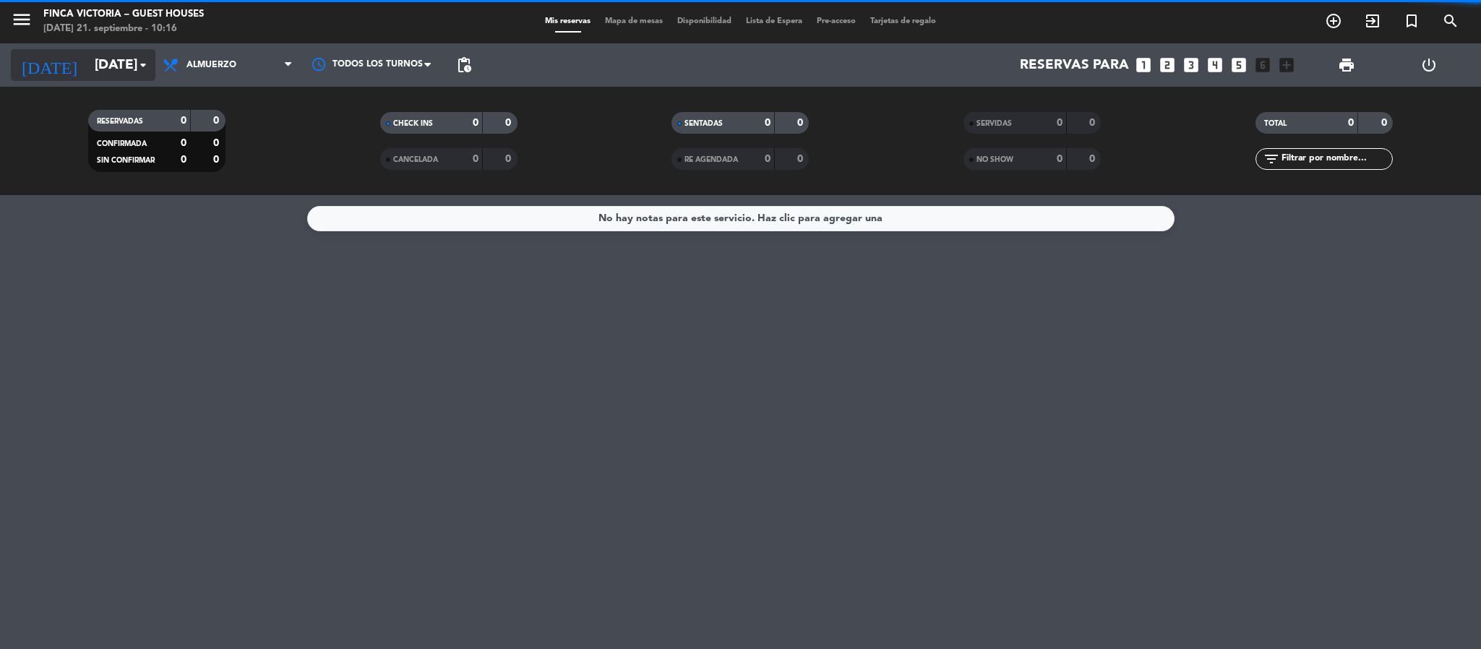
click at [87, 74] on input "[DATE]" at bounding box center [174, 65] width 174 height 30
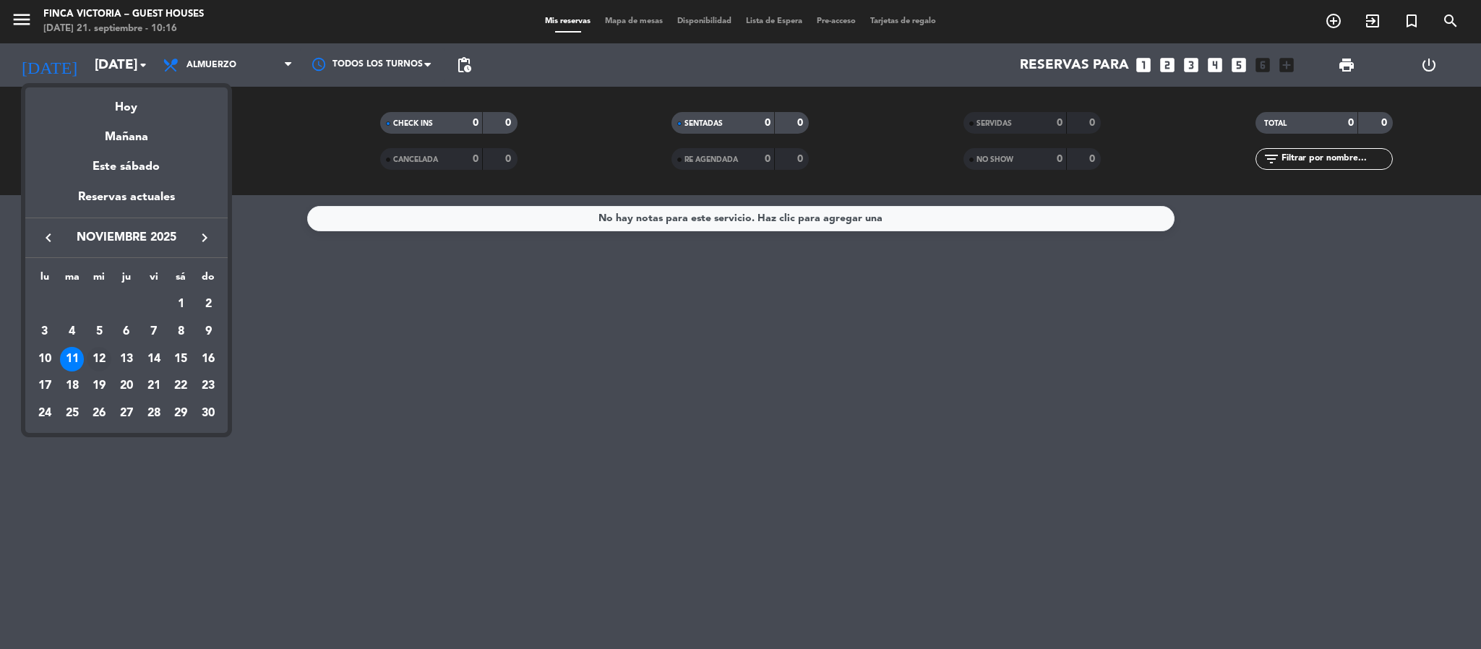
click at [100, 365] on div "12" at bounding box center [99, 359] width 25 height 25
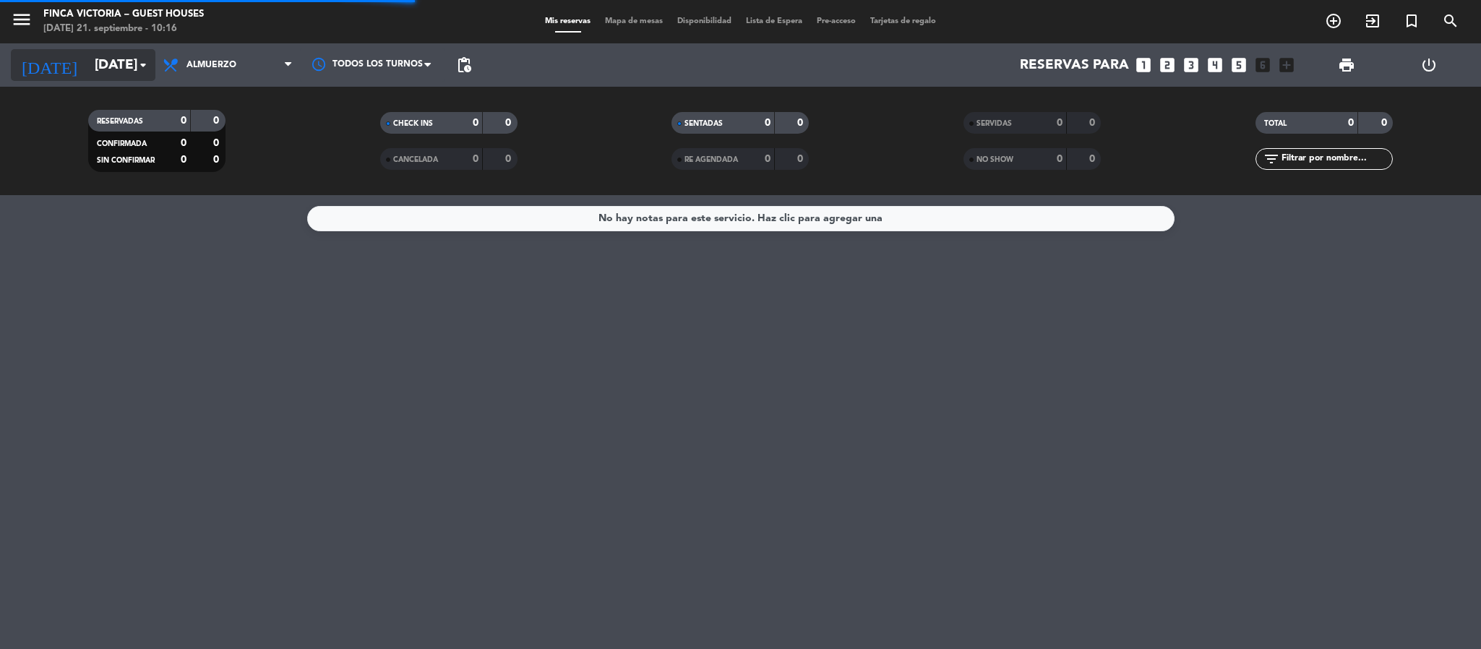
click at [87, 59] on input "[DATE]" at bounding box center [174, 65] width 174 height 30
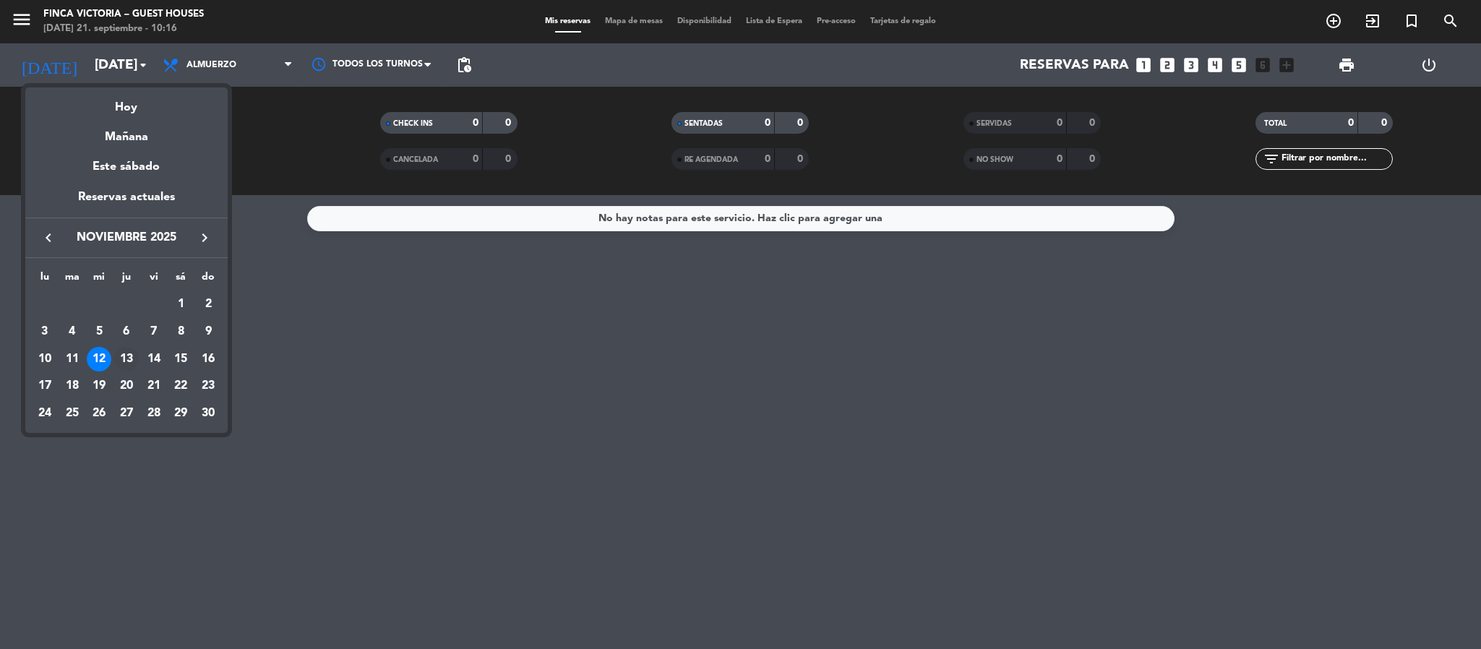
click at [126, 359] on div "13" at bounding box center [126, 359] width 25 height 25
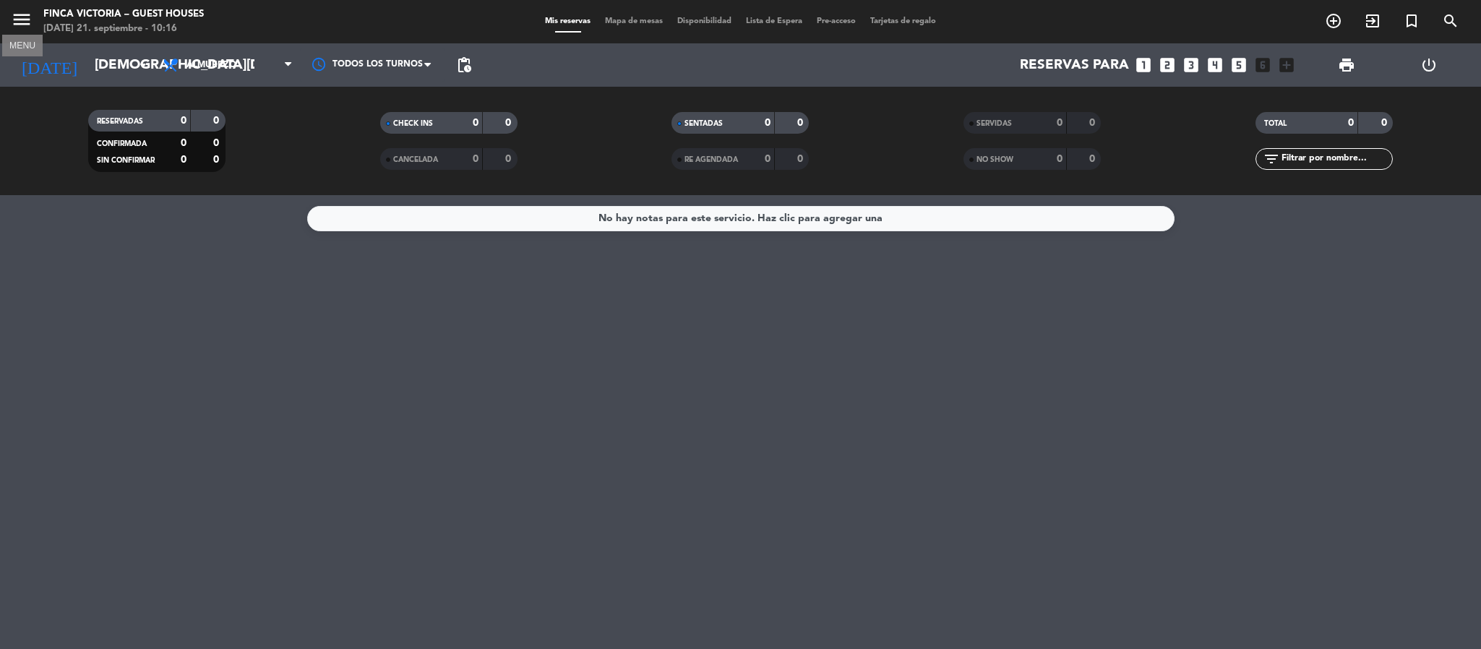
click at [22, 27] on icon "menu" at bounding box center [22, 20] width 22 height 22
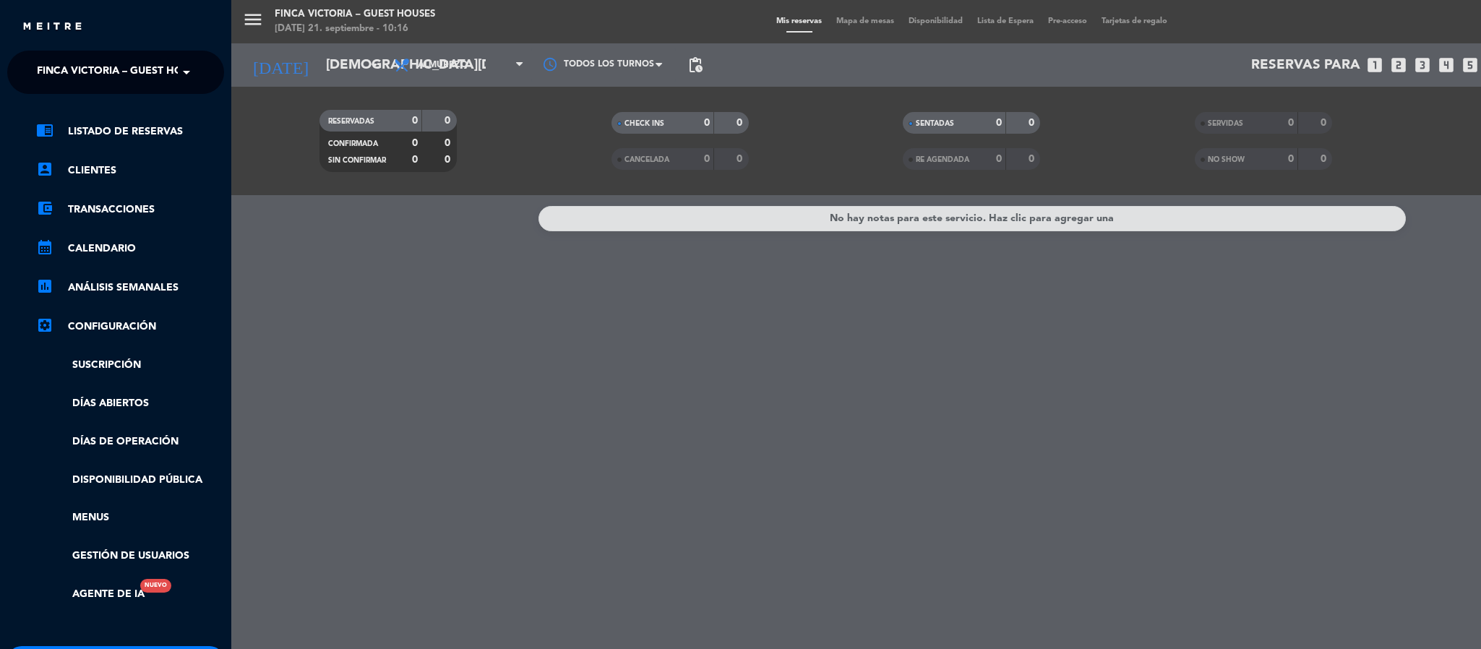
click at [831, 553] on div "menu FINCA VICTORIA – GUEST HOUSES [DATE] 21. septiembre - 10:16 Mis reservas M…" at bounding box center [971, 324] width 1481 height 649
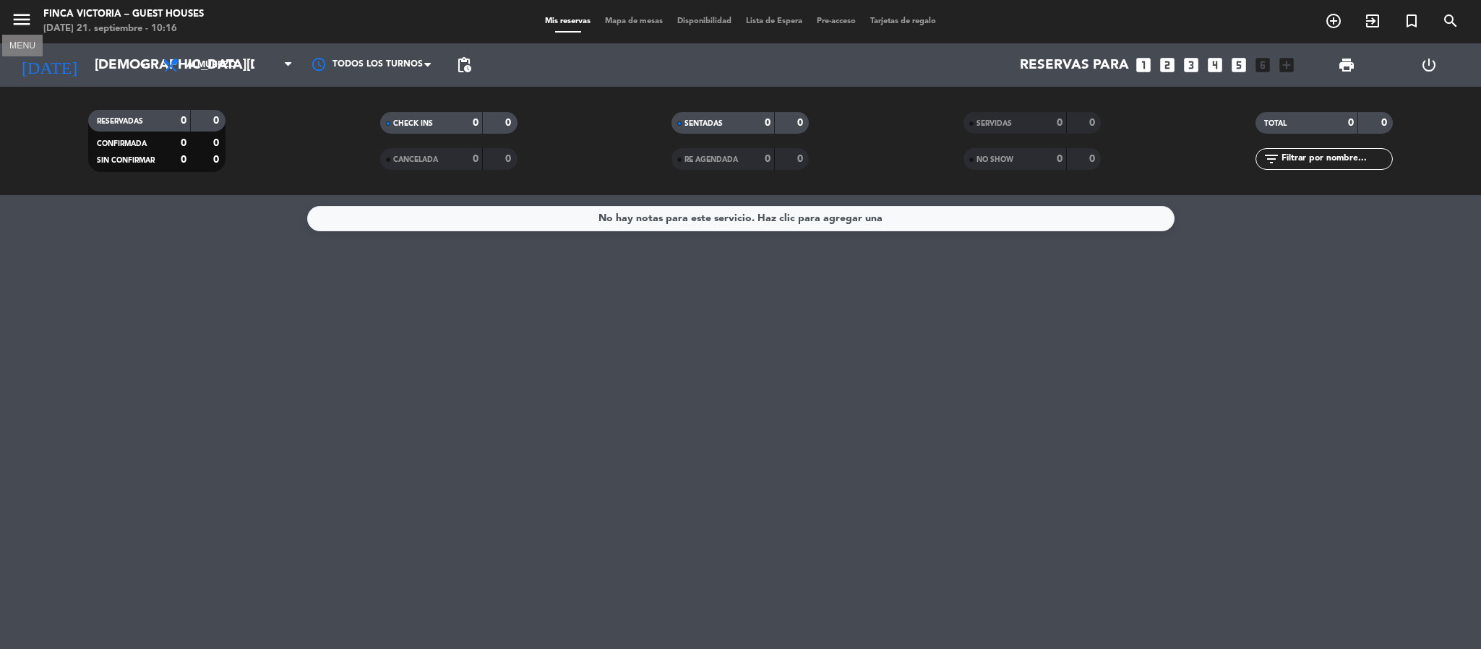
click at [20, 5] on span "menu MENU" at bounding box center [27, 22] width 33 height 34
click at [20, 15] on icon "menu" at bounding box center [22, 20] width 22 height 22
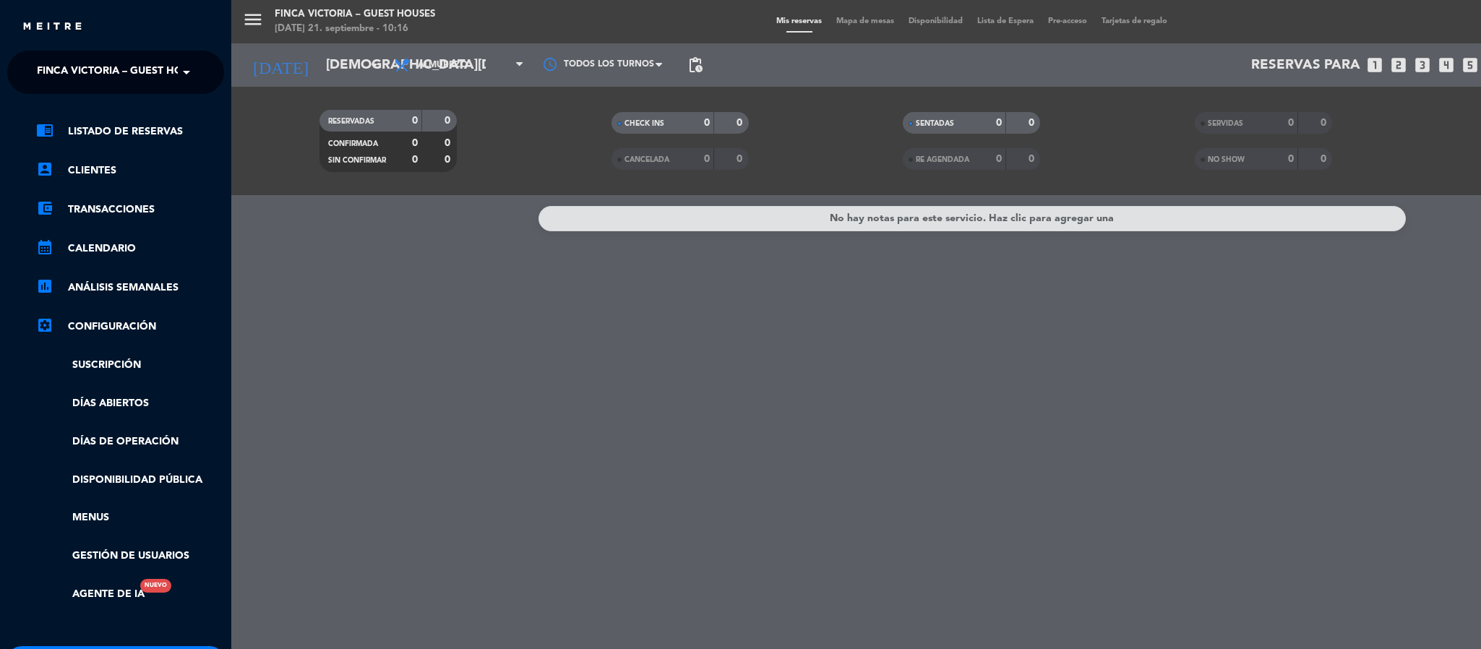
drag, startPoint x: 31, startPoint y: 61, endPoint x: 41, endPoint y: 74, distance: 16.5
click at [33, 61] on div "× FINCA VICTORIA – GUEST HOUSES" at bounding box center [104, 72] width 147 height 30
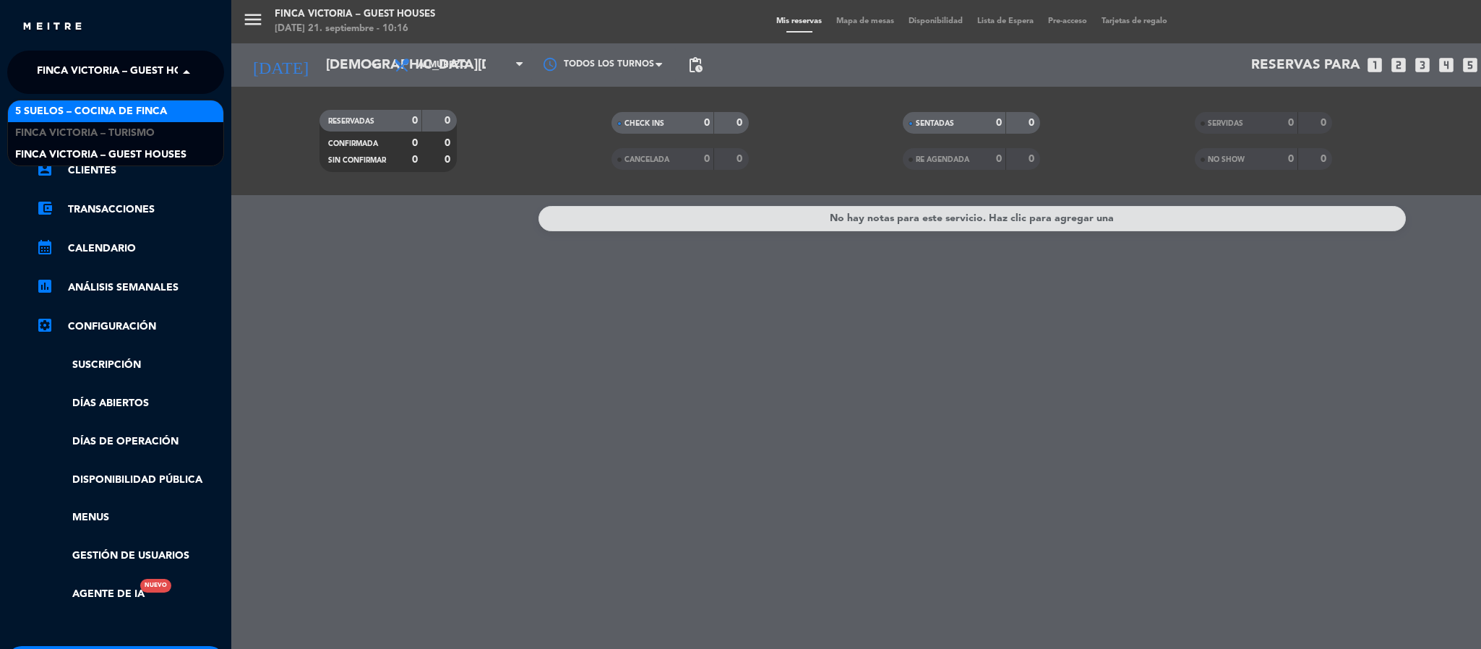
click at [43, 114] on span "5 SUELOS – COCINA DE FINCA" at bounding box center [91, 111] width 152 height 17
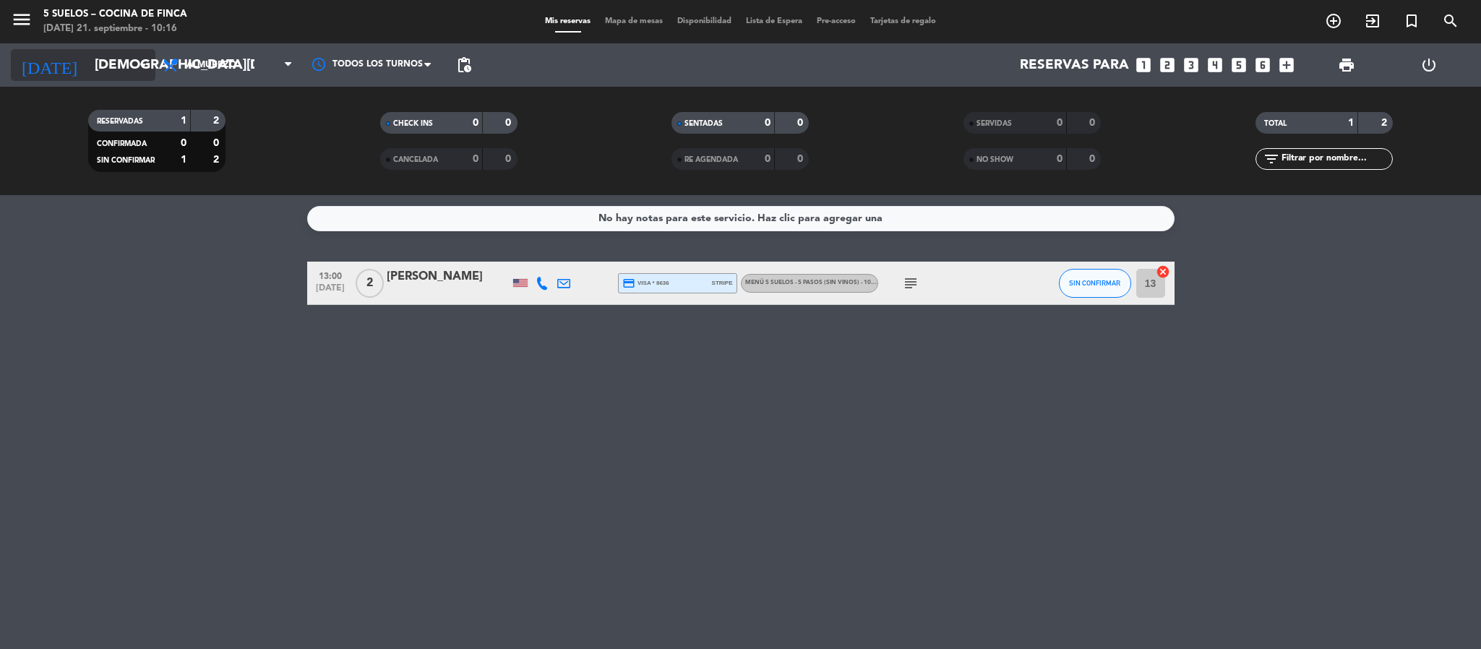
click at [100, 59] on input "[DEMOGRAPHIC_DATA][DATE]" at bounding box center [174, 65] width 174 height 30
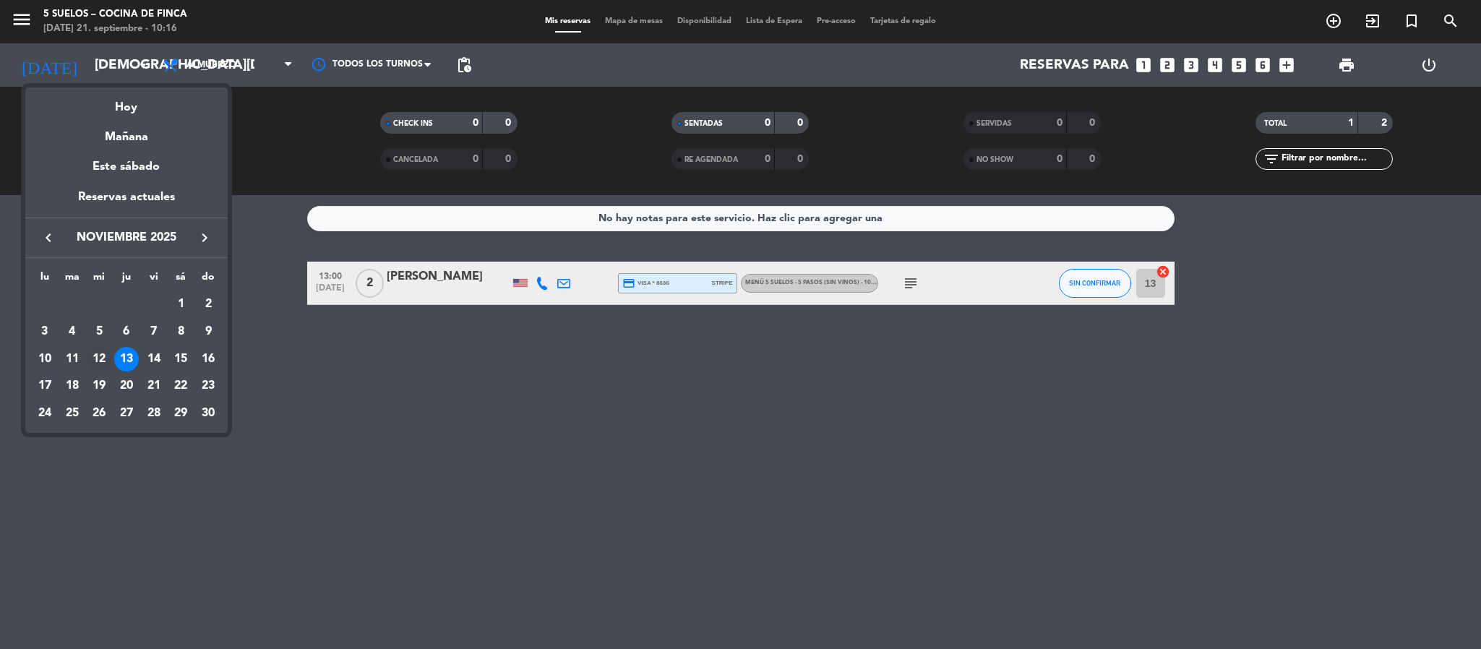
click at [100, 354] on div "12" at bounding box center [99, 359] width 25 height 25
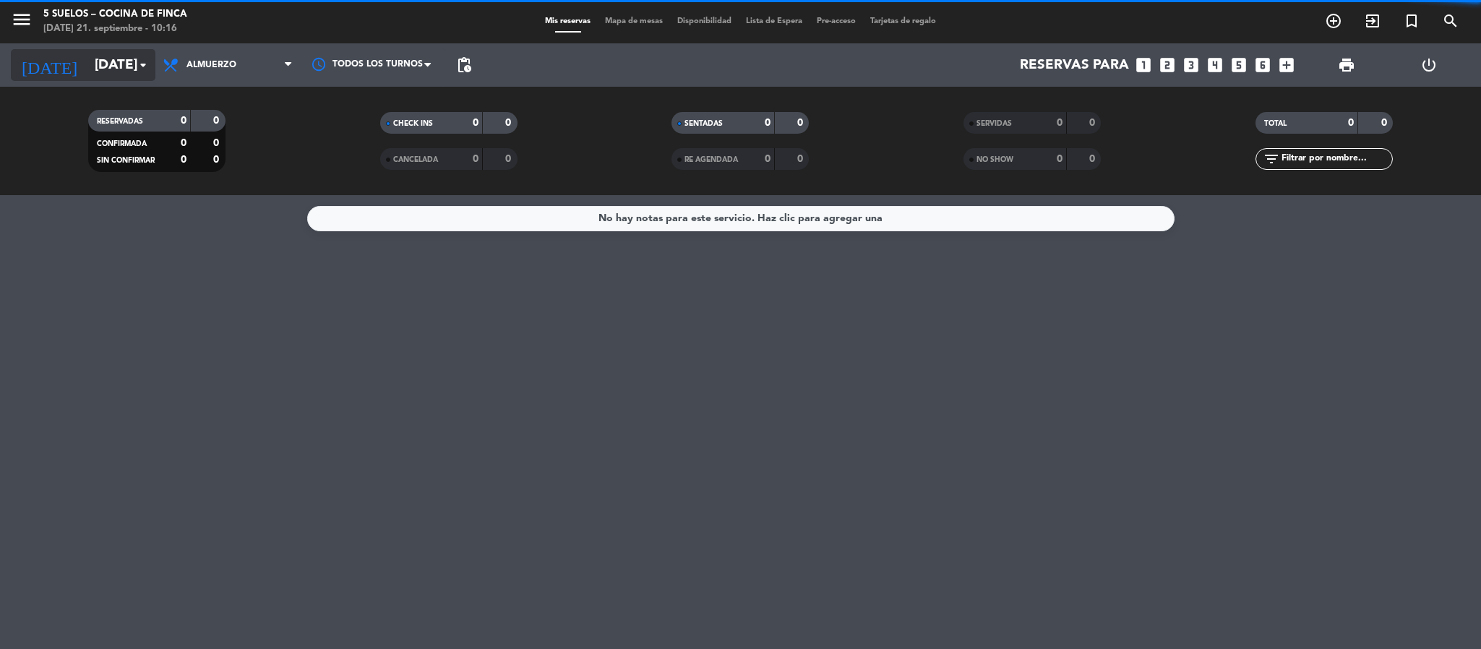
click at [91, 61] on input "[DATE]" at bounding box center [174, 65] width 174 height 30
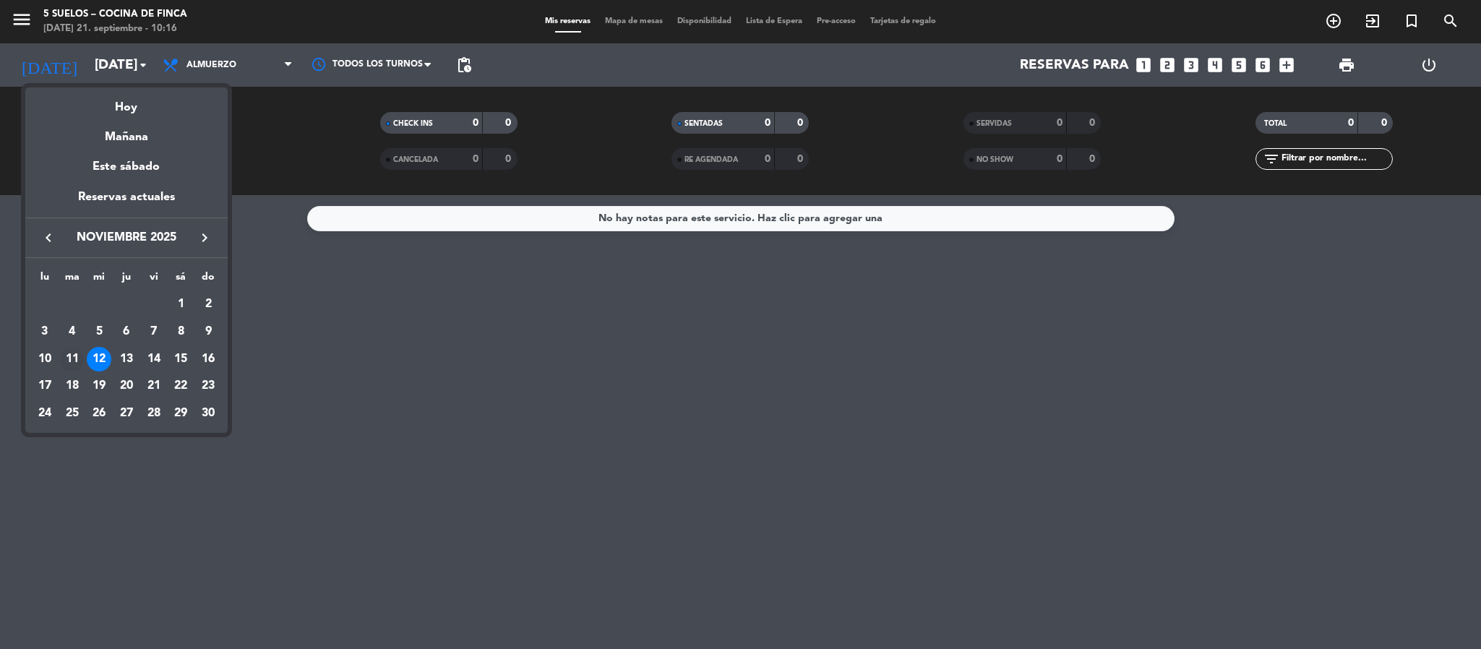
click at [79, 356] on div "11" at bounding box center [72, 359] width 25 height 25
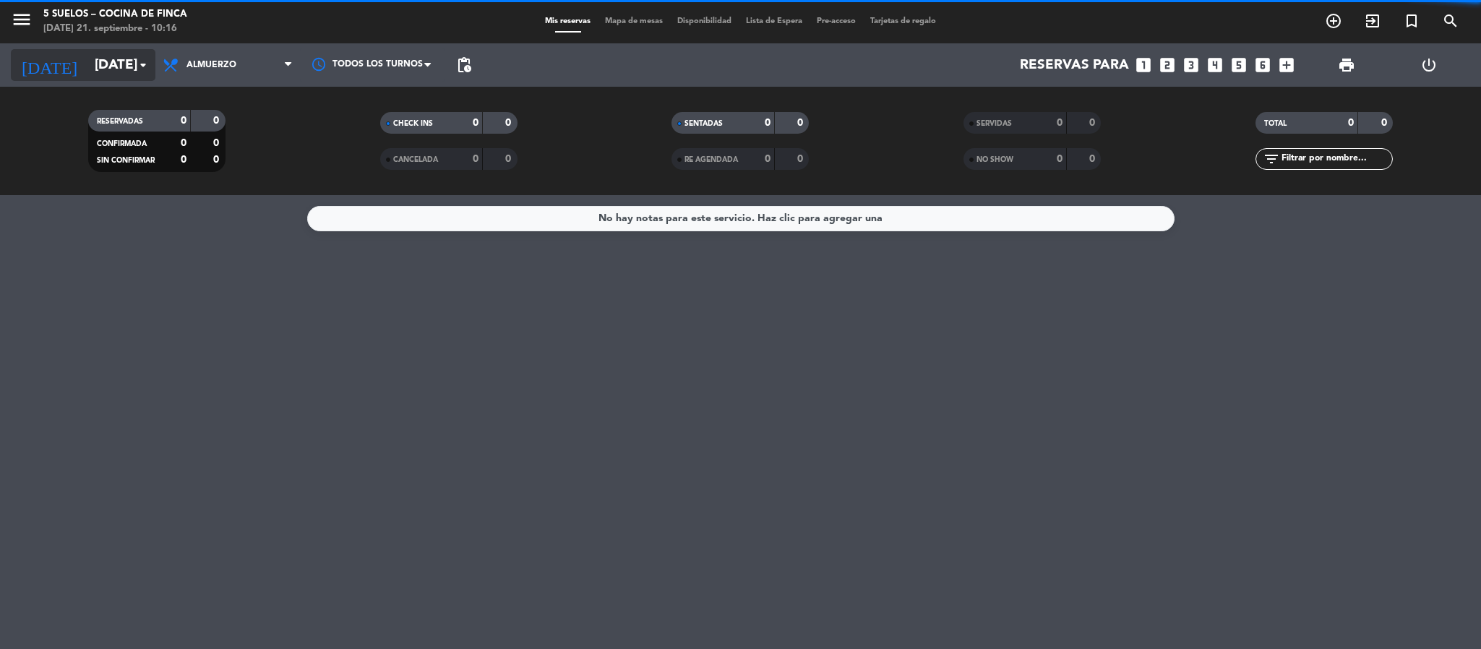
click at [87, 68] on input "[DATE]" at bounding box center [174, 65] width 174 height 30
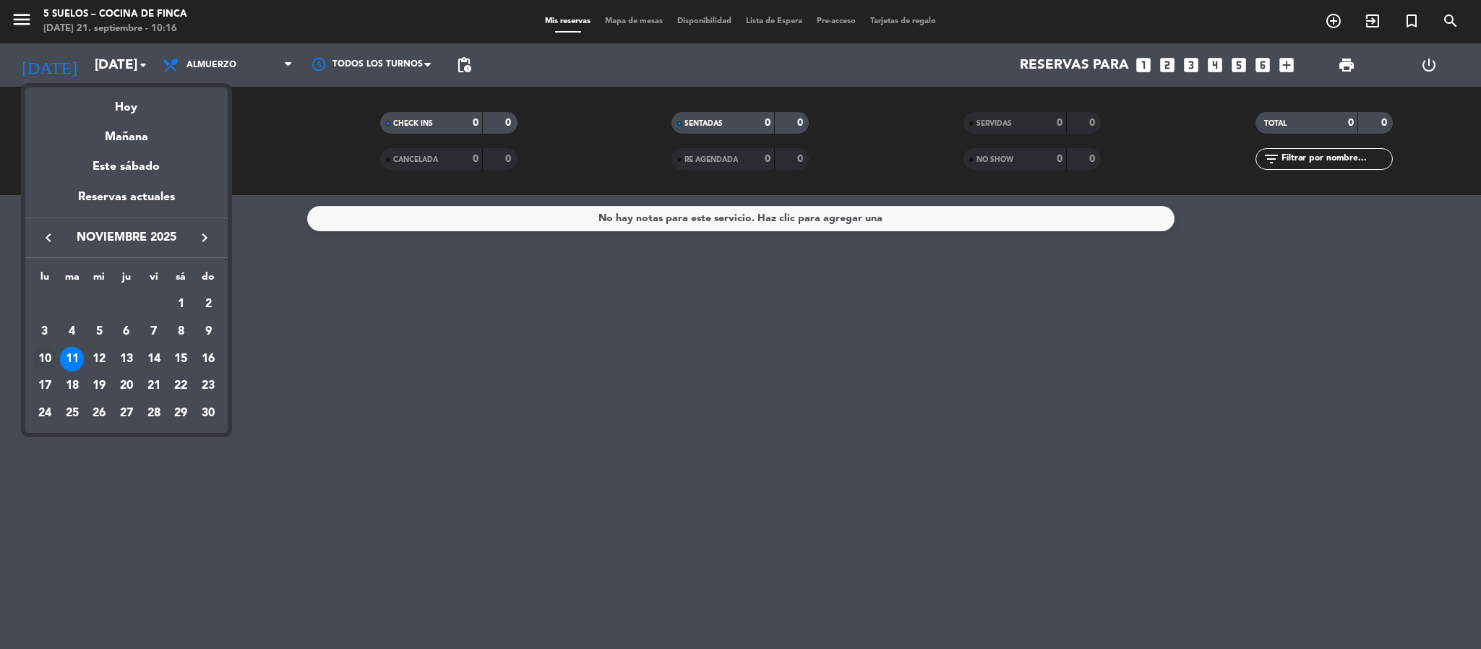
click at [48, 360] on div "10" at bounding box center [45, 359] width 25 height 25
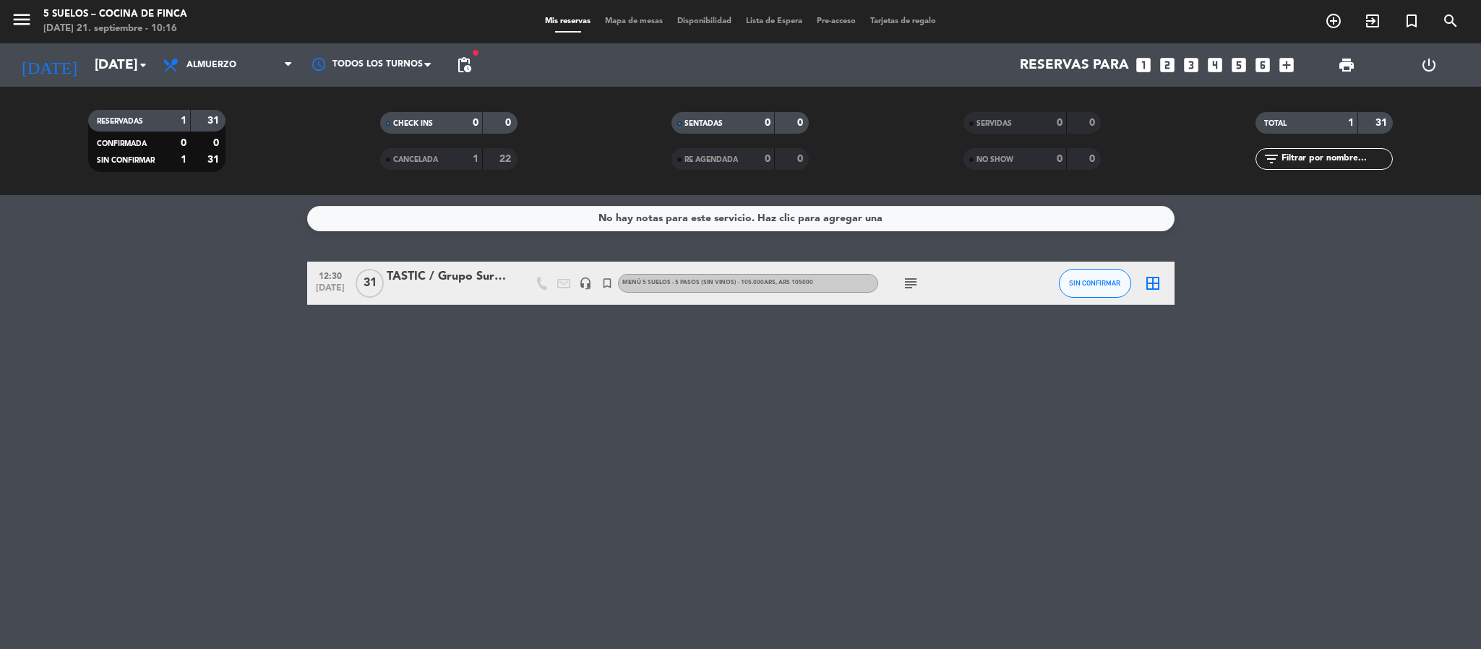
click at [458, 65] on span "pending_actions" at bounding box center [463, 64] width 17 height 17
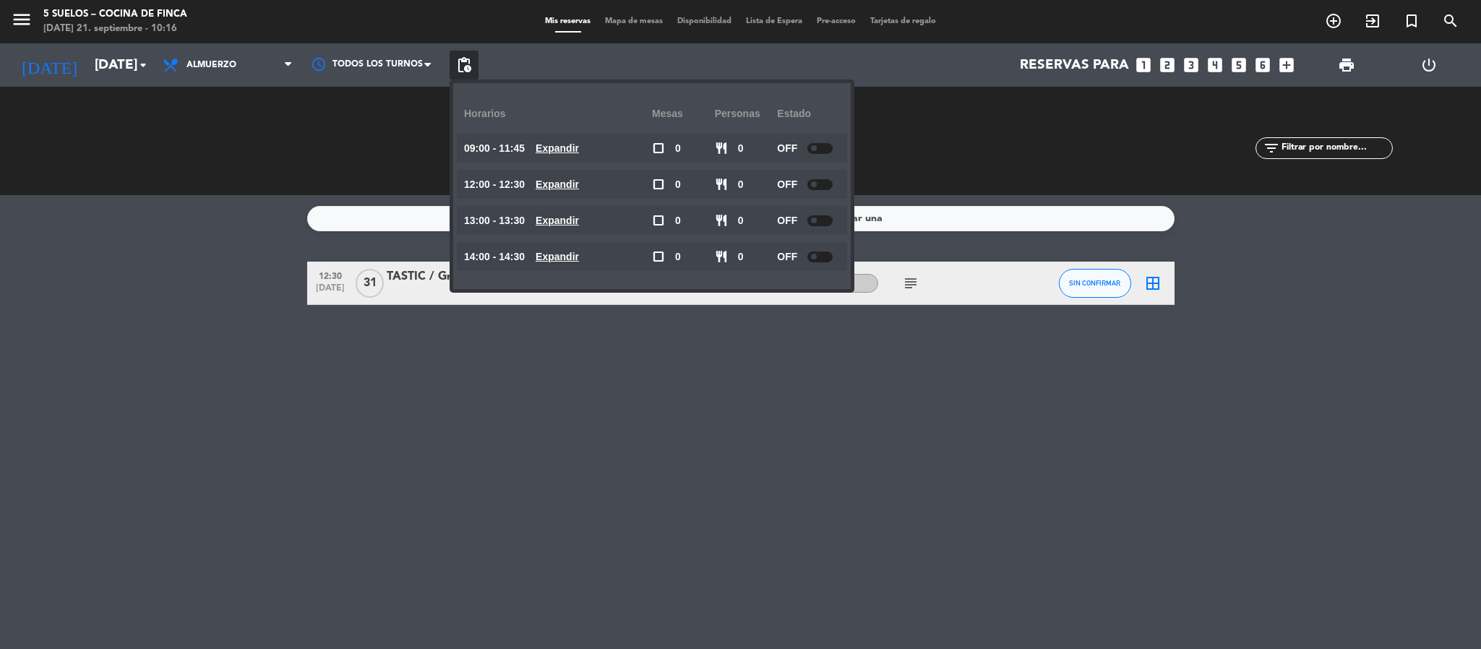
click at [124, 293] on bookings-row "12:30 [DATE] TASTIC / Grupo Sursum headset_mic turned_in_not MENÚ 5 SUELOS - 5 …" at bounding box center [740, 283] width 1481 height 43
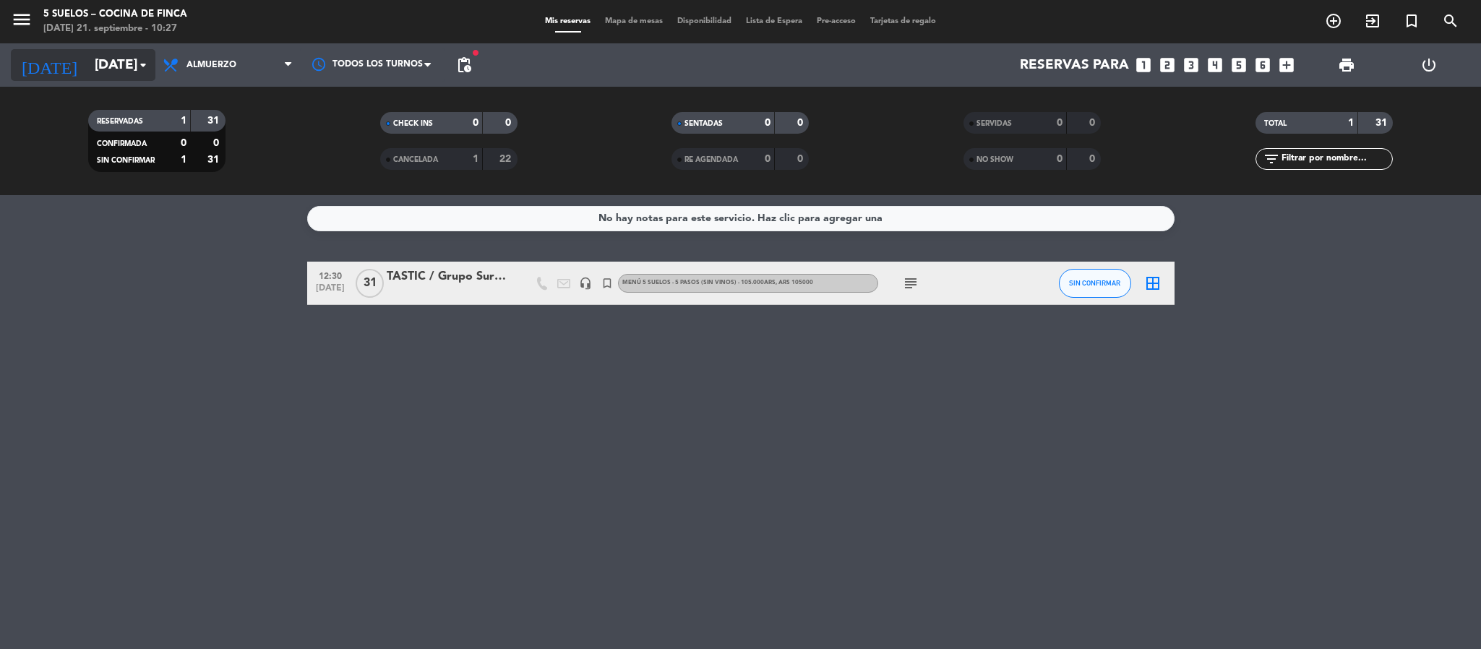
click at [87, 52] on input "[DATE]" at bounding box center [174, 65] width 174 height 30
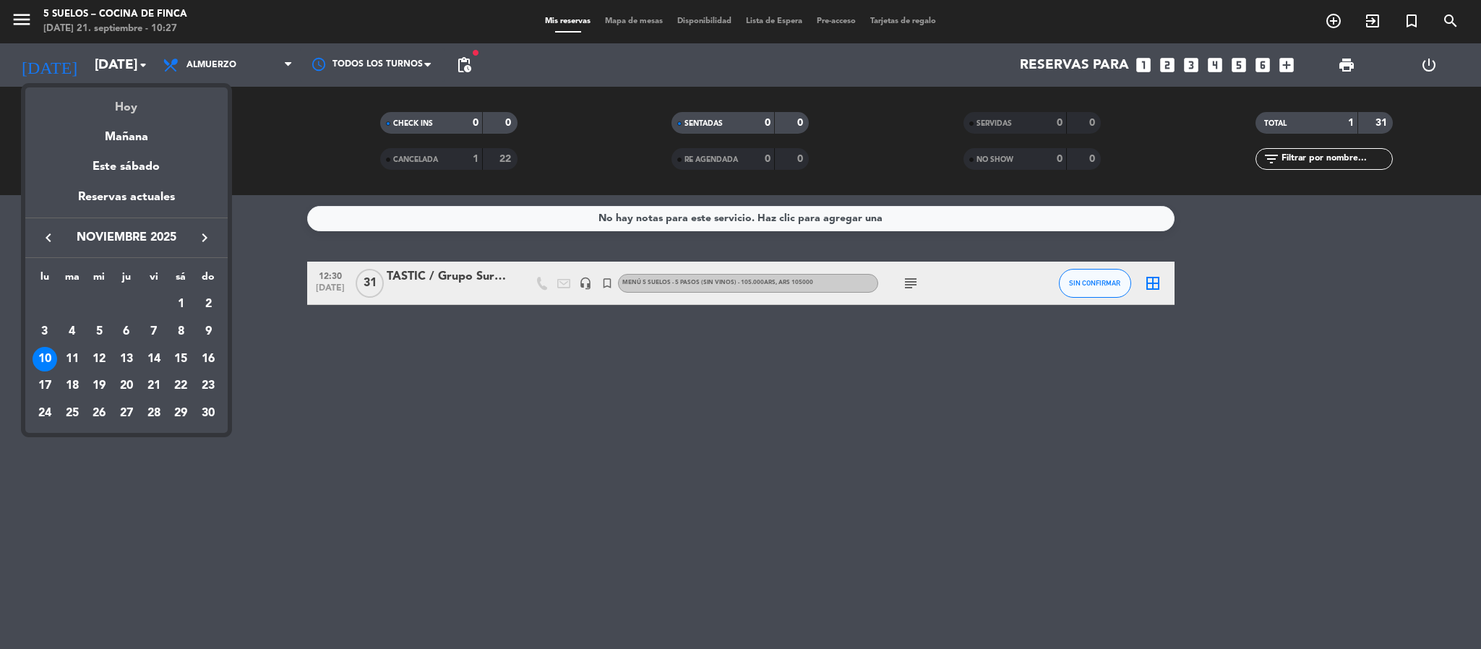
click at [102, 87] on div "Hoy" at bounding box center [126, 102] width 202 height 30
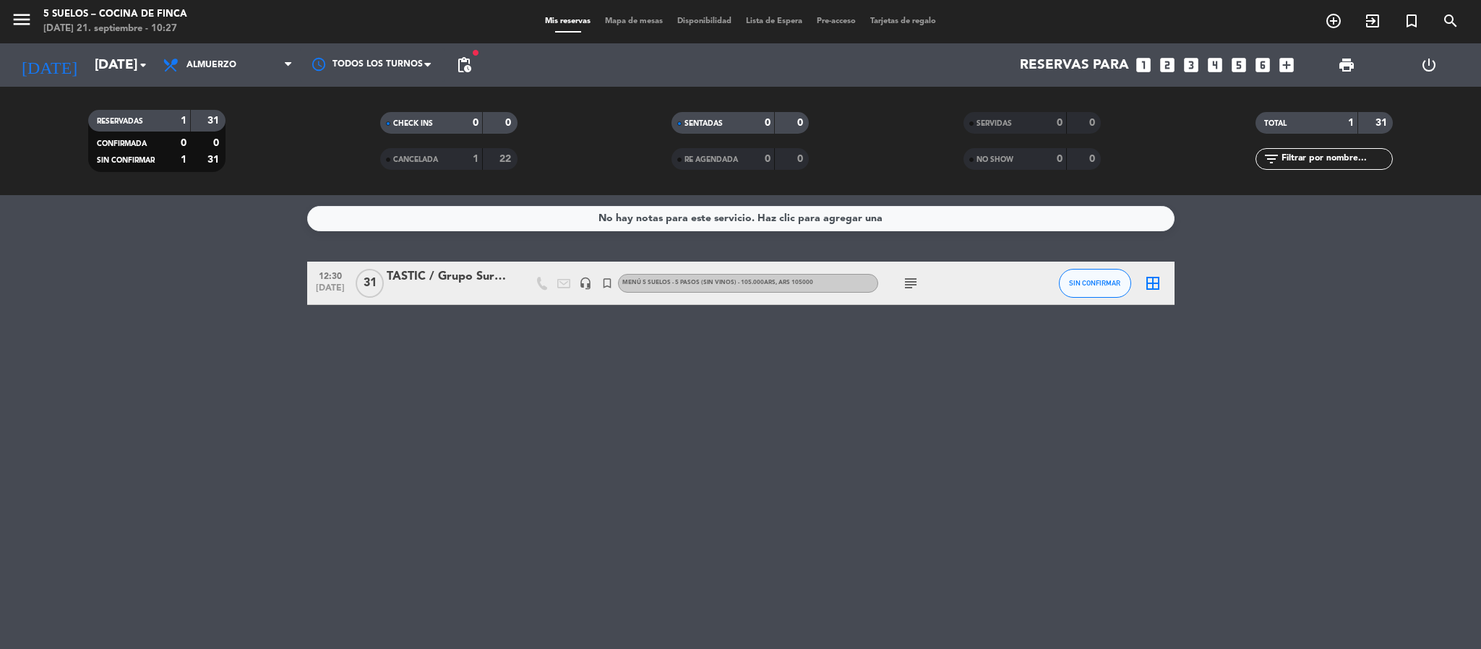
type input "[DATE]"
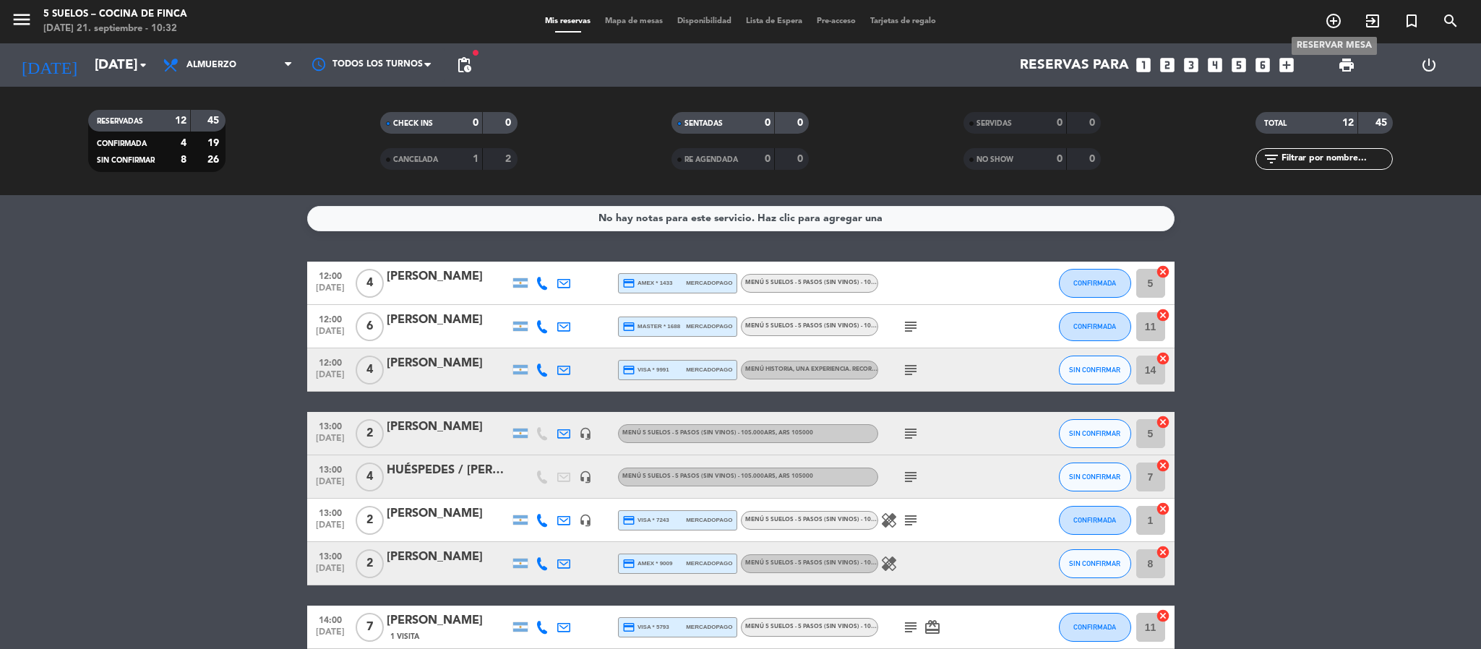
click at [1330, 20] on icon "add_circle_outline" at bounding box center [1333, 20] width 17 height 17
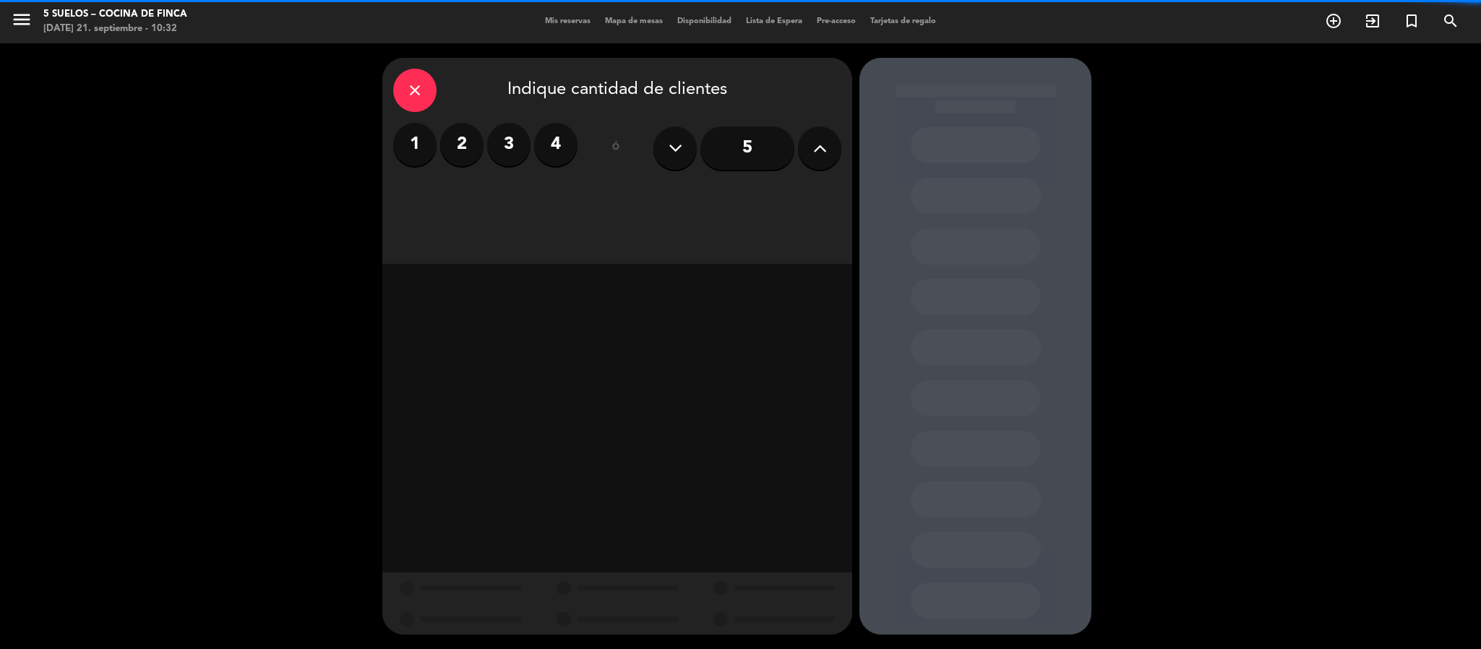
click at [454, 150] on label "2" at bounding box center [461, 144] width 43 height 43
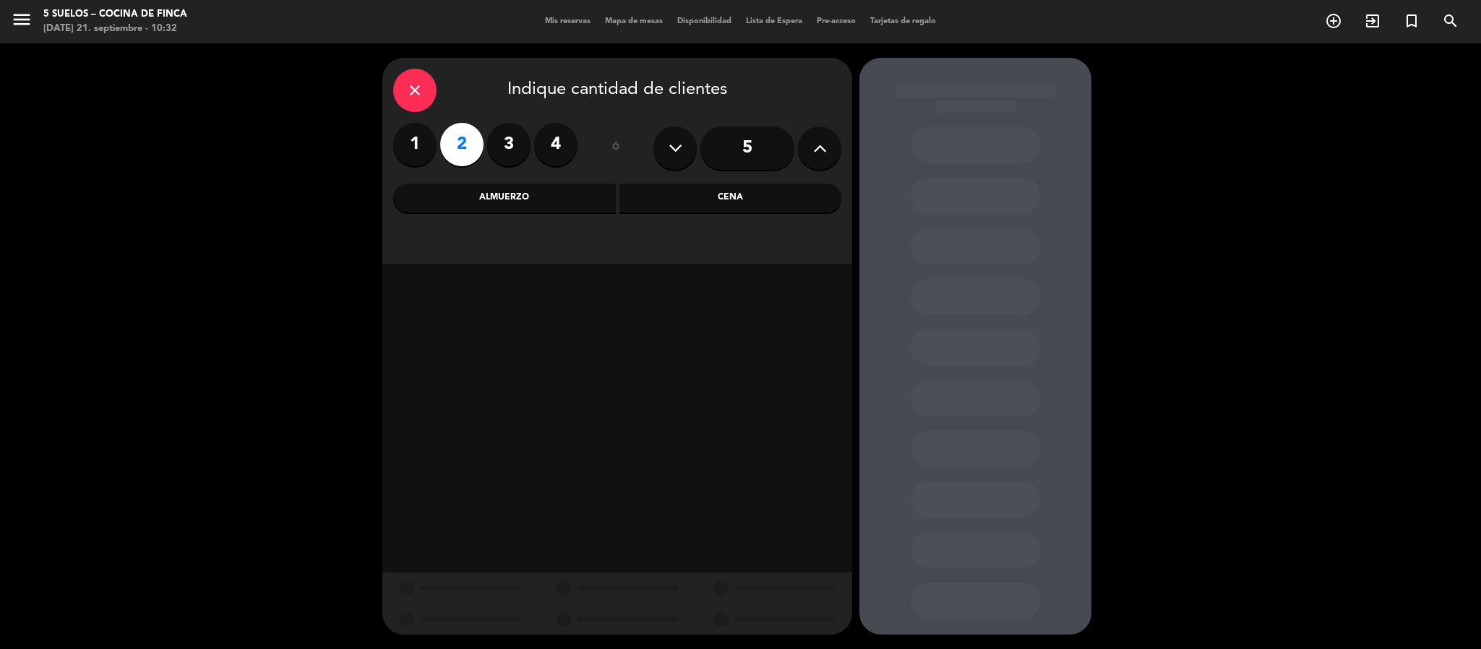
click at [442, 197] on div "Almuerzo" at bounding box center [504, 198] width 223 height 29
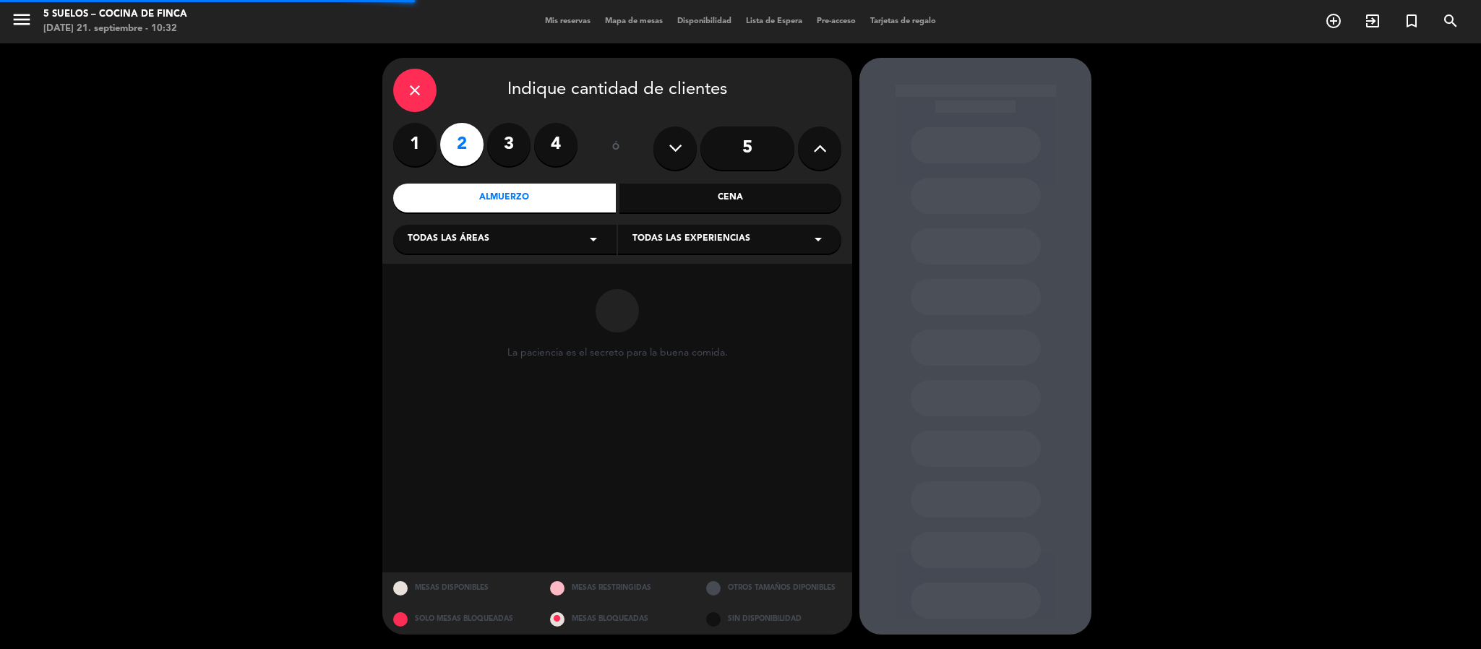
click at [434, 234] on span "Todas las áreas" at bounding box center [449, 239] width 82 height 14
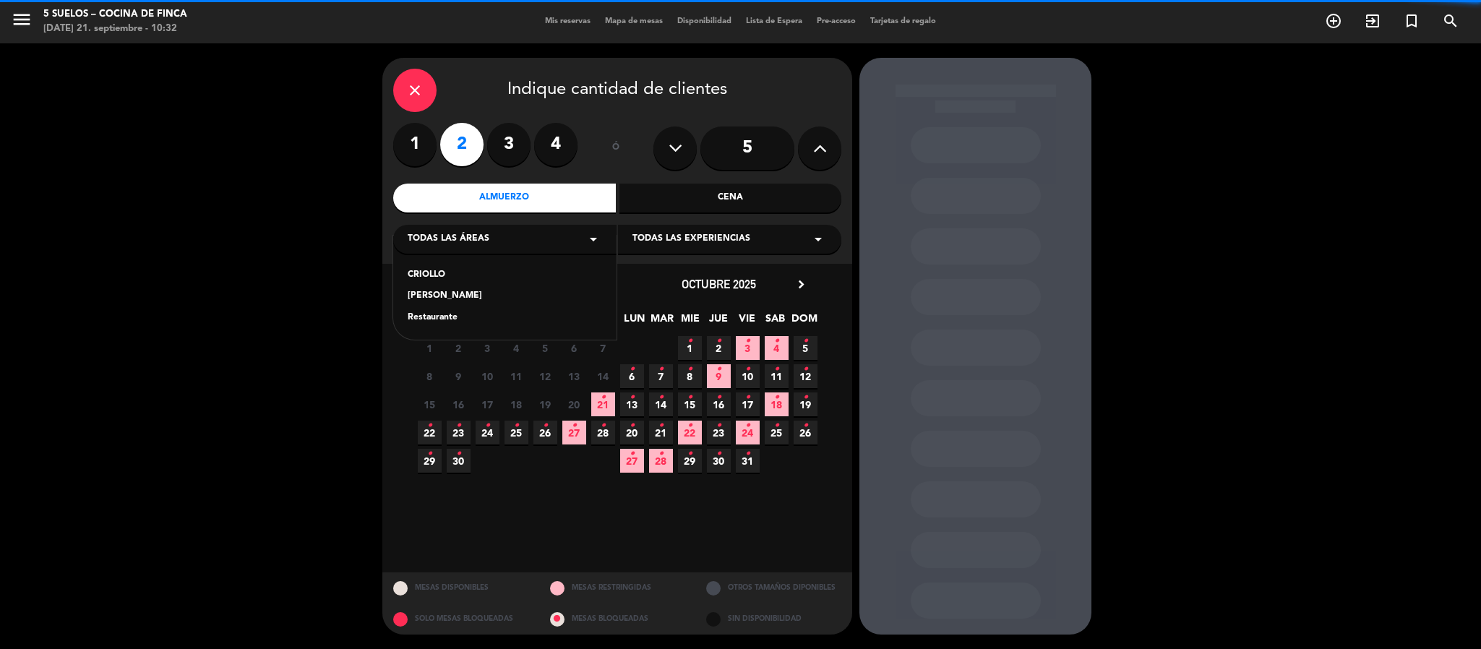
click at [416, 317] on div "Restaurante" at bounding box center [505, 318] width 194 height 14
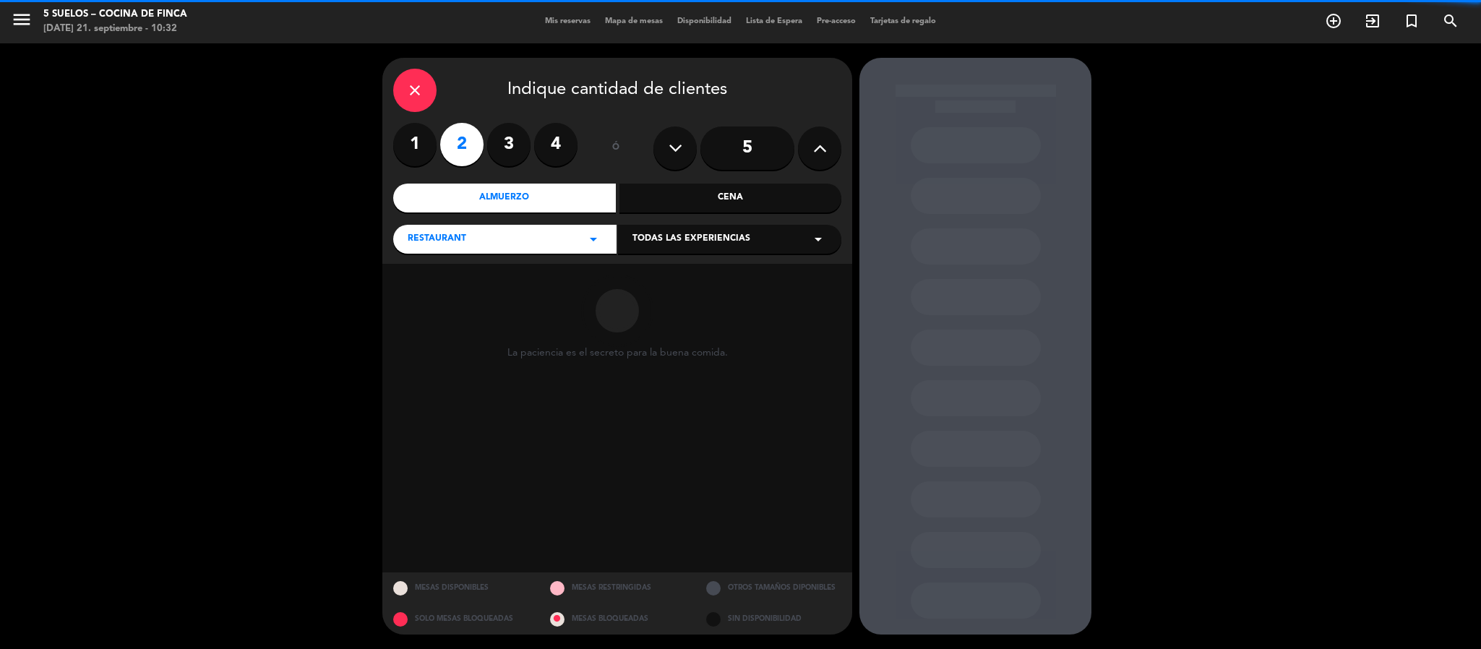
click at [633, 236] on span "Todas las experiencias" at bounding box center [692, 239] width 118 height 14
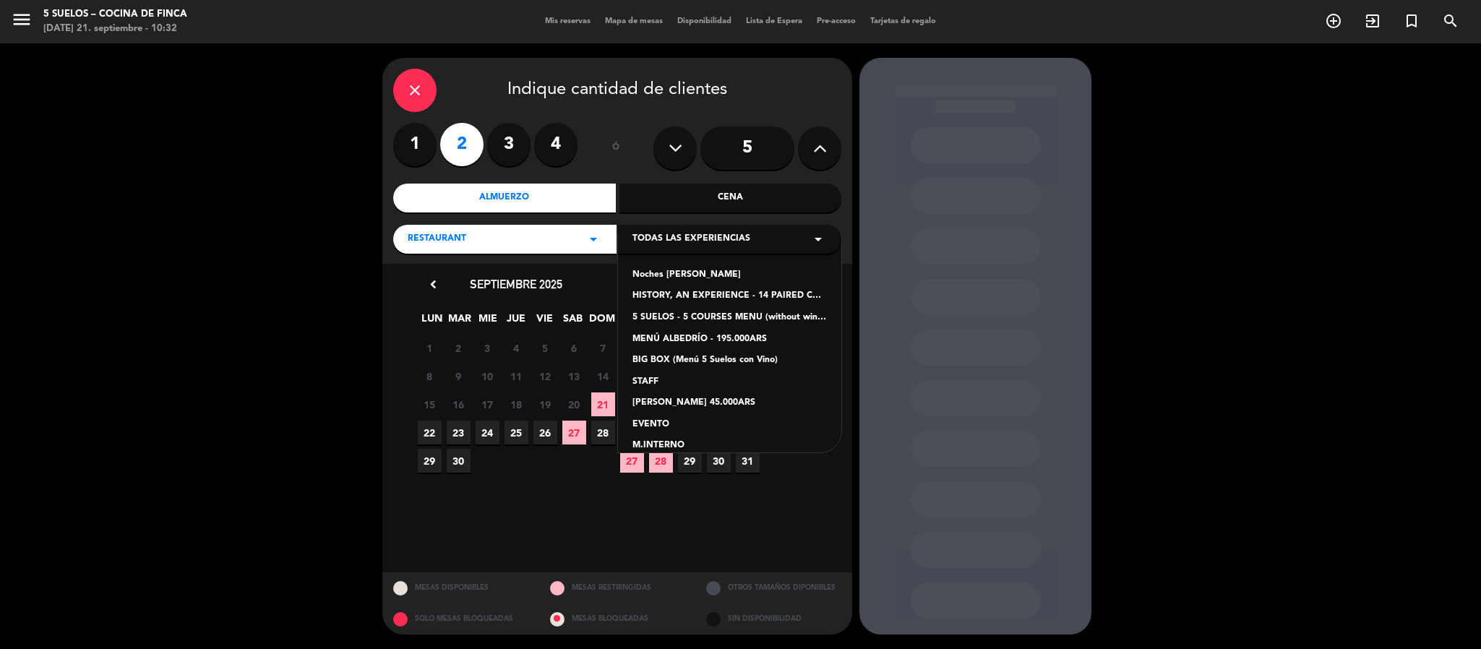
click at [645, 311] on div "5 SUELOS - 5 COURSES MENU (without wines) - ARS105,000" at bounding box center [730, 318] width 194 height 14
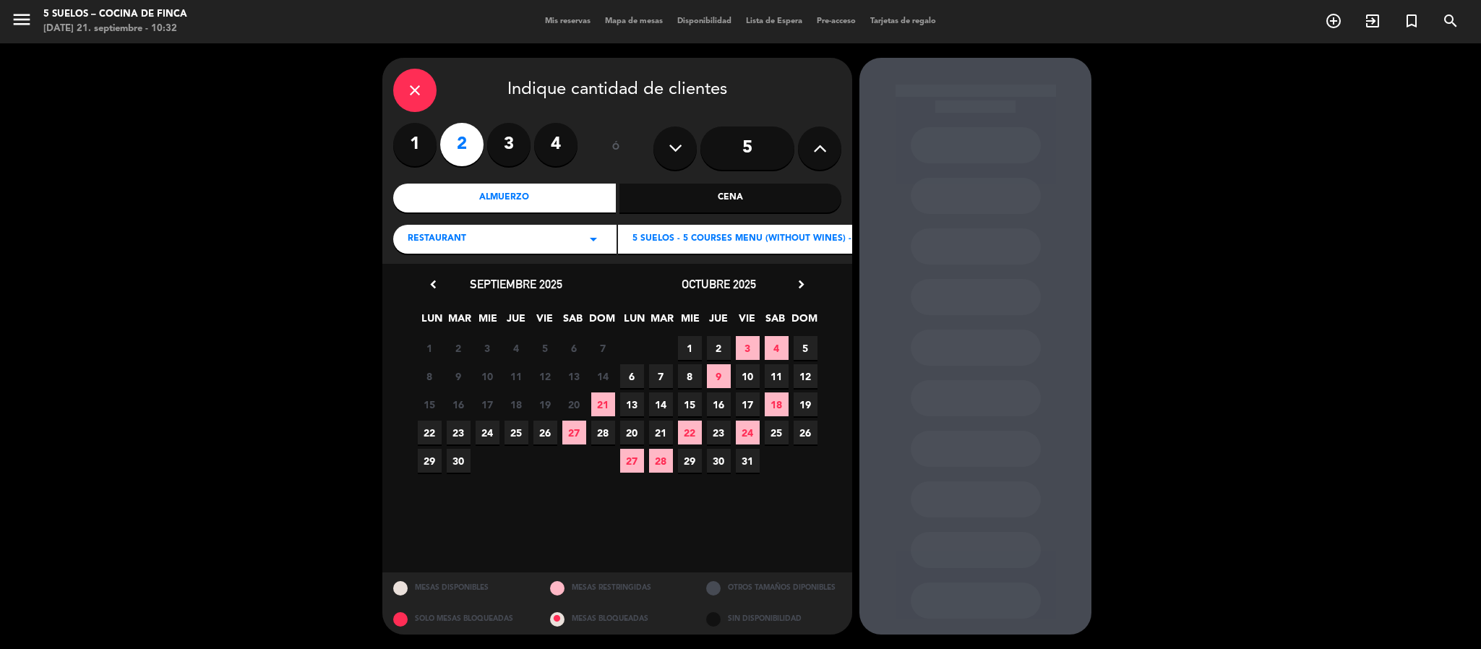
click at [599, 406] on span "21" at bounding box center [603, 405] width 24 height 24
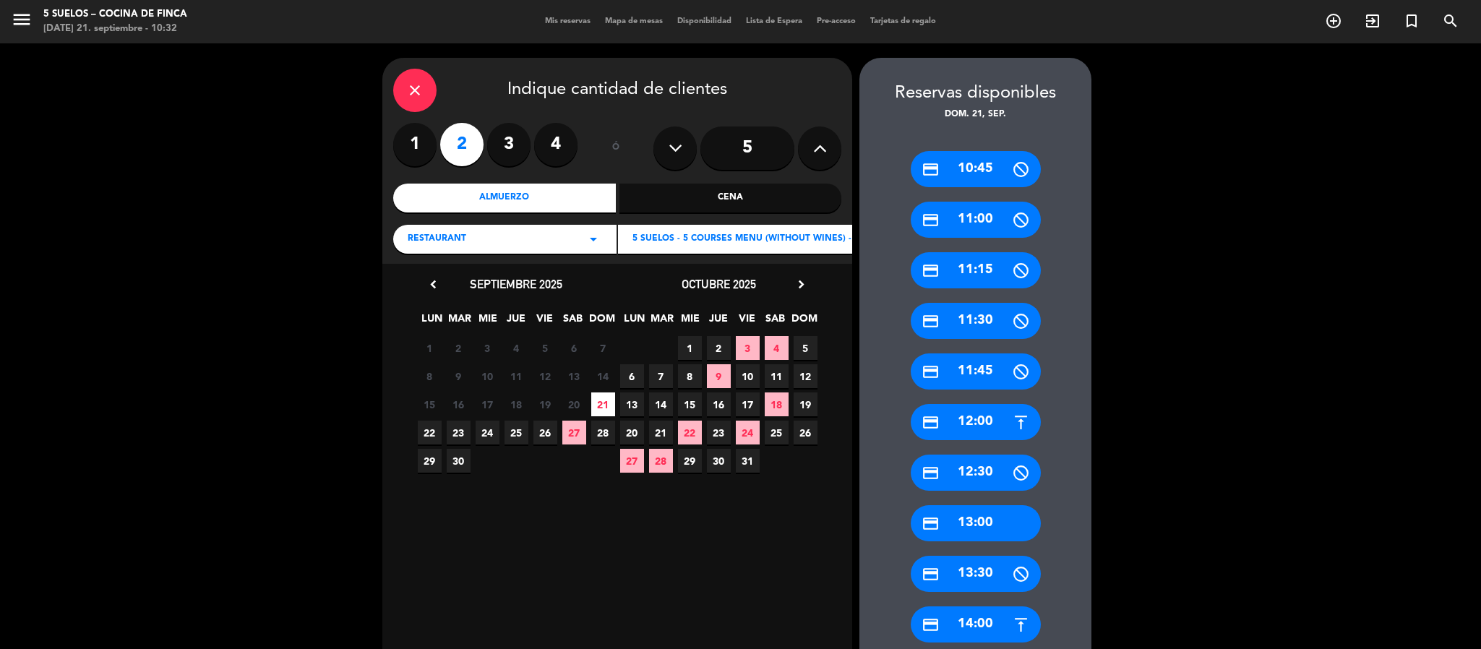
click at [927, 516] on icon "credit_card" at bounding box center [931, 524] width 18 height 18
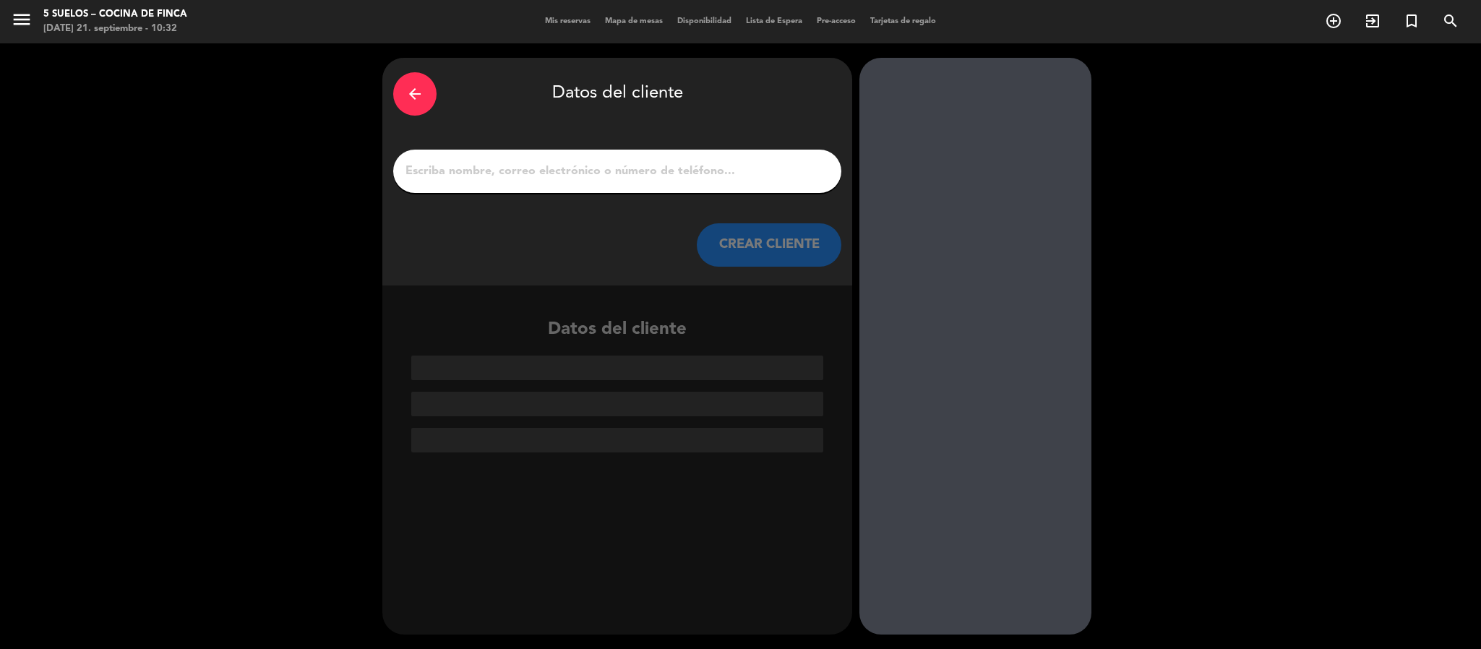
click at [597, 178] on input "1" at bounding box center [617, 171] width 427 height 20
click at [432, 161] on input "1" at bounding box center [617, 171] width 427 height 20
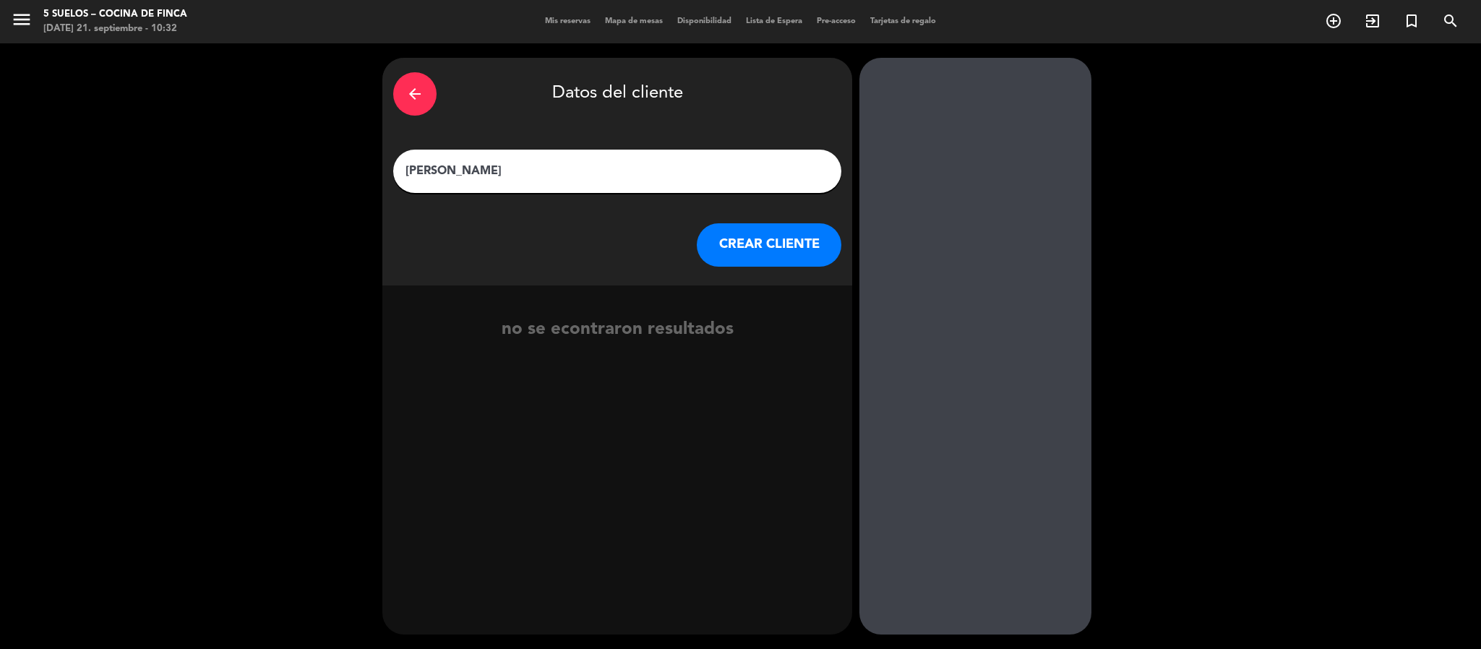
click at [455, 178] on input "[PERSON_NAME]" at bounding box center [617, 171] width 427 height 20
click at [461, 172] on input "[PERSON_NAME]" at bounding box center [617, 171] width 427 height 20
type input "[PERSON_NAME]"
drag, startPoint x: 703, startPoint y: 245, endPoint x: 710, endPoint y: 241, distance: 8.4
click at [710, 241] on button "CREAR CLIENTE" at bounding box center [769, 244] width 145 height 43
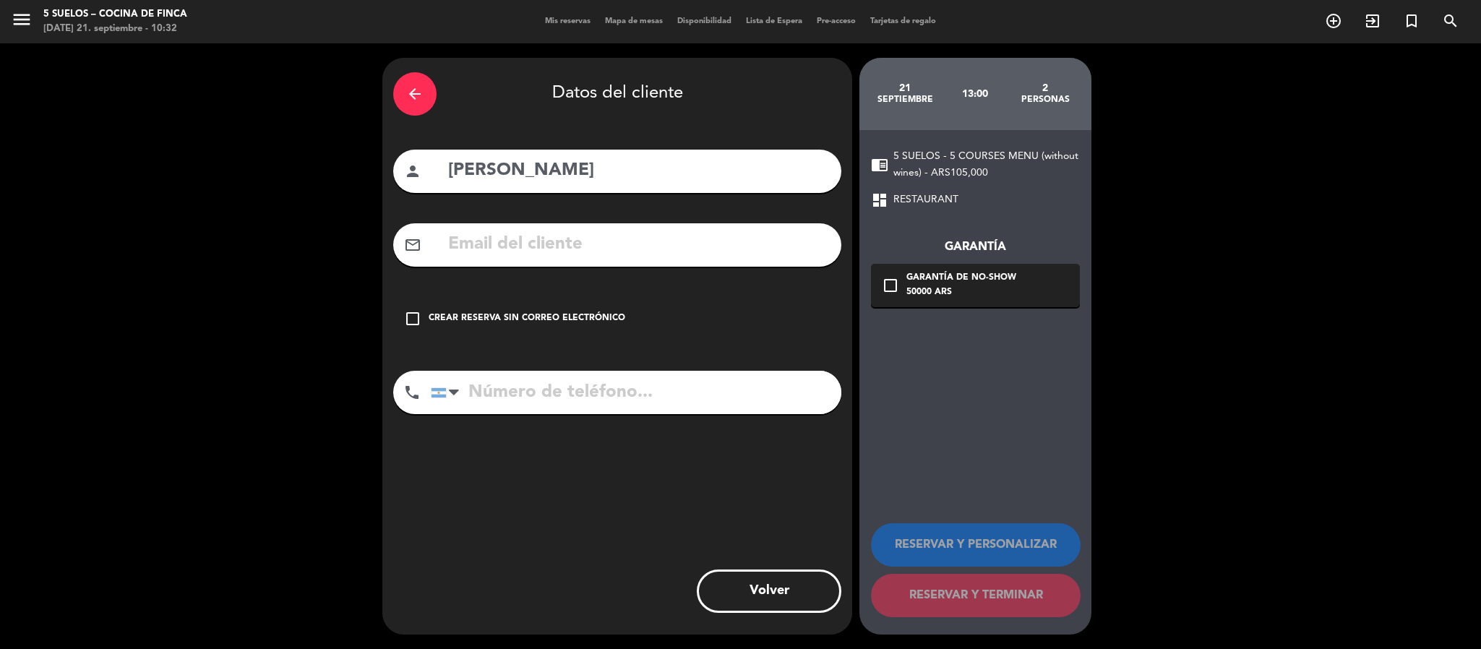
click at [640, 245] on input "text" at bounding box center [639, 245] width 384 height 30
click at [892, 285] on icon "check_box_outline_blank" at bounding box center [890, 285] width 17 height 17
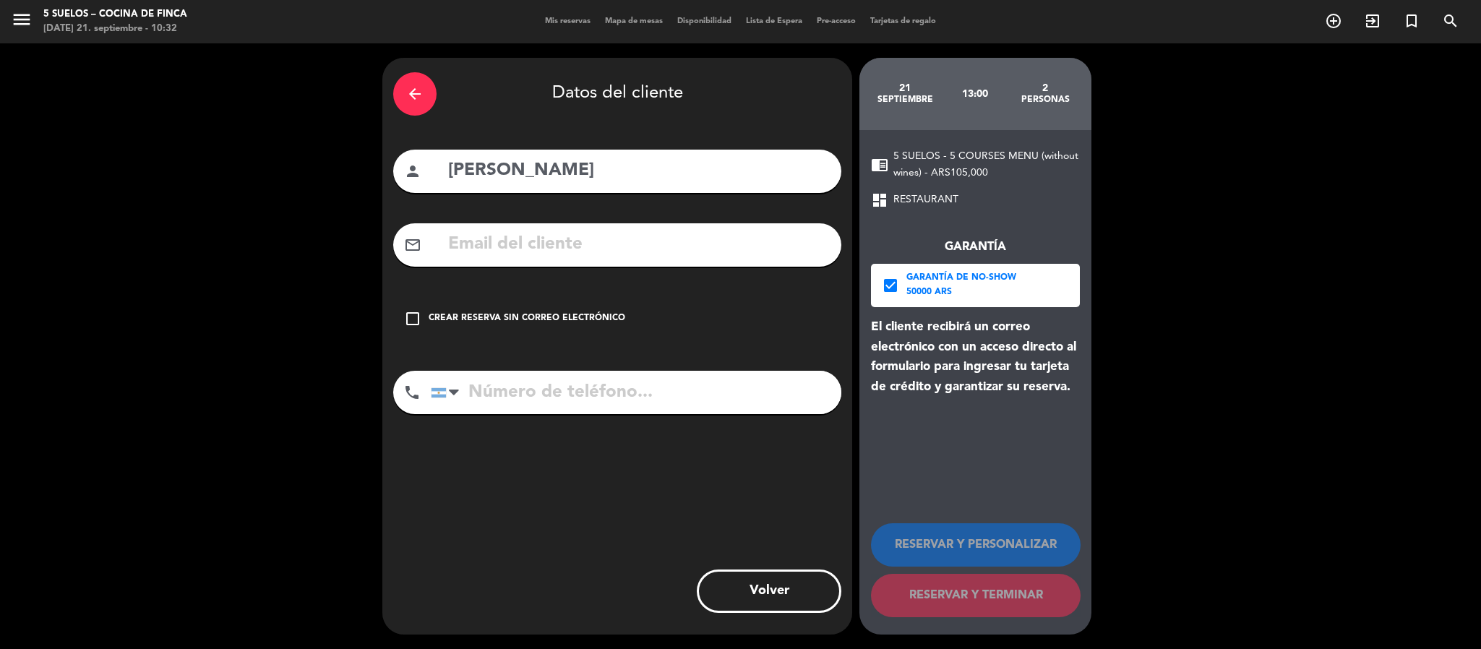
click at [711, 245] on input "text" at bounding box center [639, 245] width 384 height 30
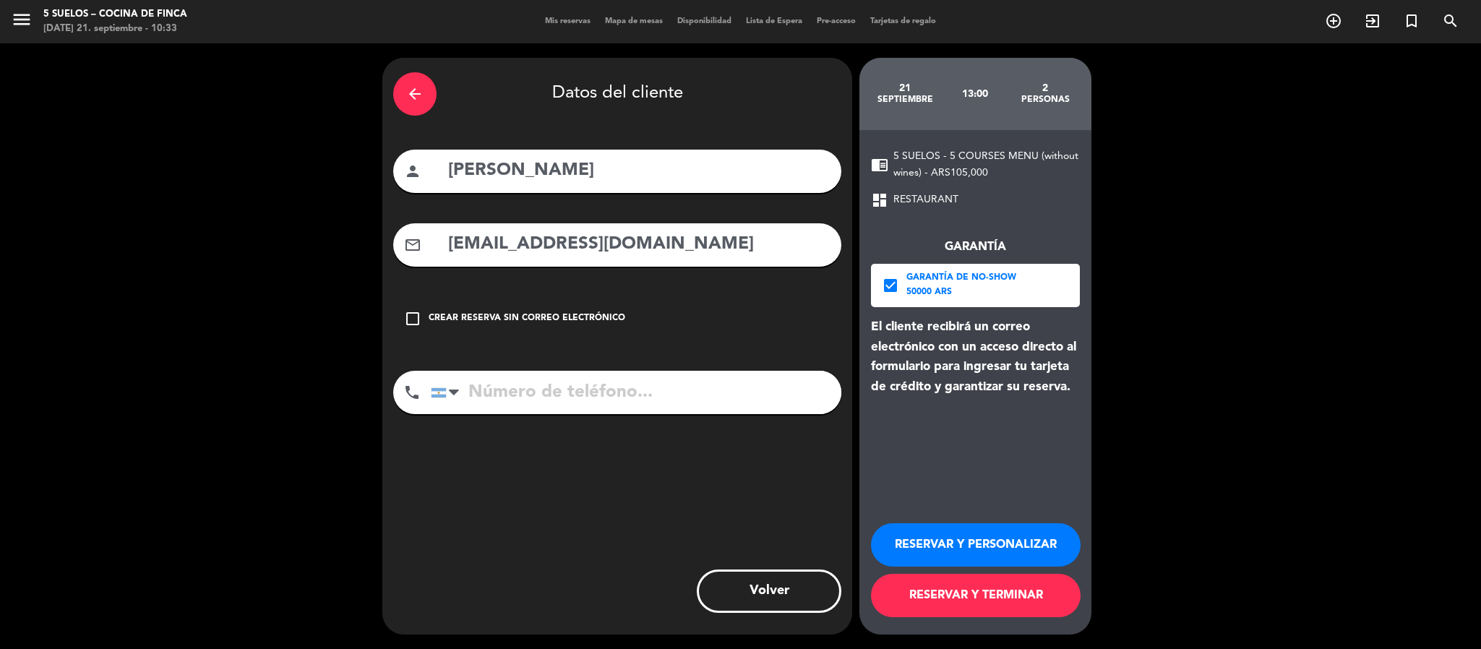
type input "[EMAIL_ADDRESS][DOMAIN_NAME]"
click at [977, 556] on button "RESERVAR Y PERSONALIZAR" at bounding box center [976, 544] width 210 height 43
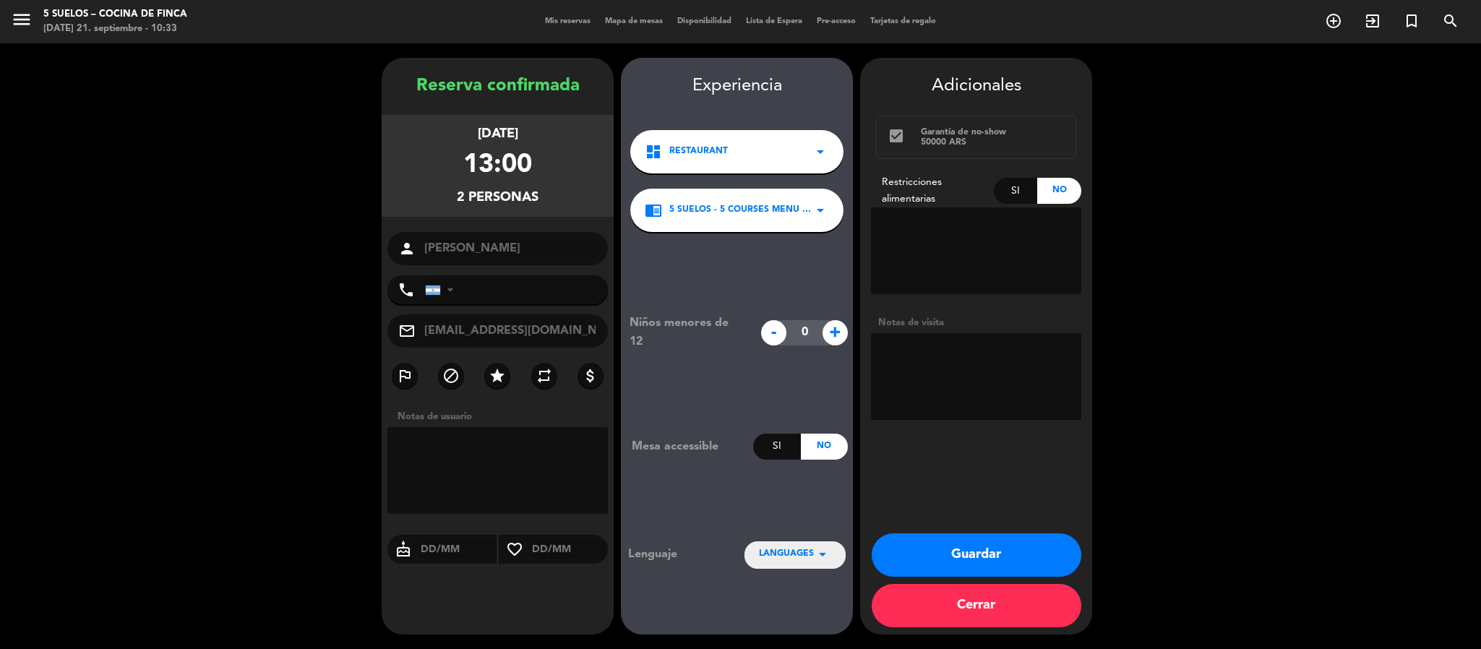
click at [756, 557] on div "LANGUAGES arrow_drop_down" at bounding box center [795, 555] width 101 height 26
click at [779, 495] on div "Español" at bounding box center [795, 489] width 72 height 14
click at [899, 236] on textarea at bounding box center [976, 251] width 210 height 87
click at [928, 538] on button "Guardar" at bounding box center [977, 555] width 210 height 43
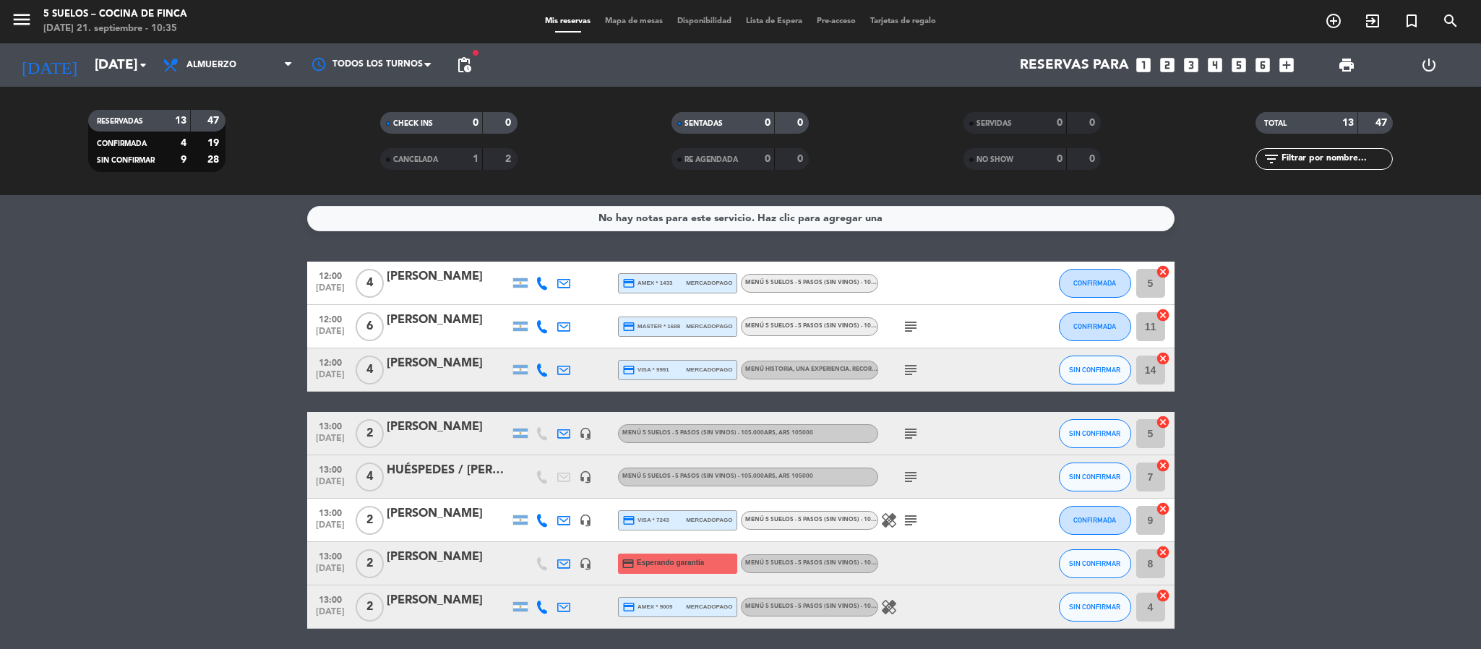
click at [121, 499] on bookings-row "12:00 [DATE] 4 [PERSON_NAME] credit_card amex * 1433 mercadopago MENÚ 5 SUELOS …" at bounding box center [740, 564] width 1481 height 604
click at [910, 425] on icon "subject" at bounding box center [910, 433] width 17 height 17
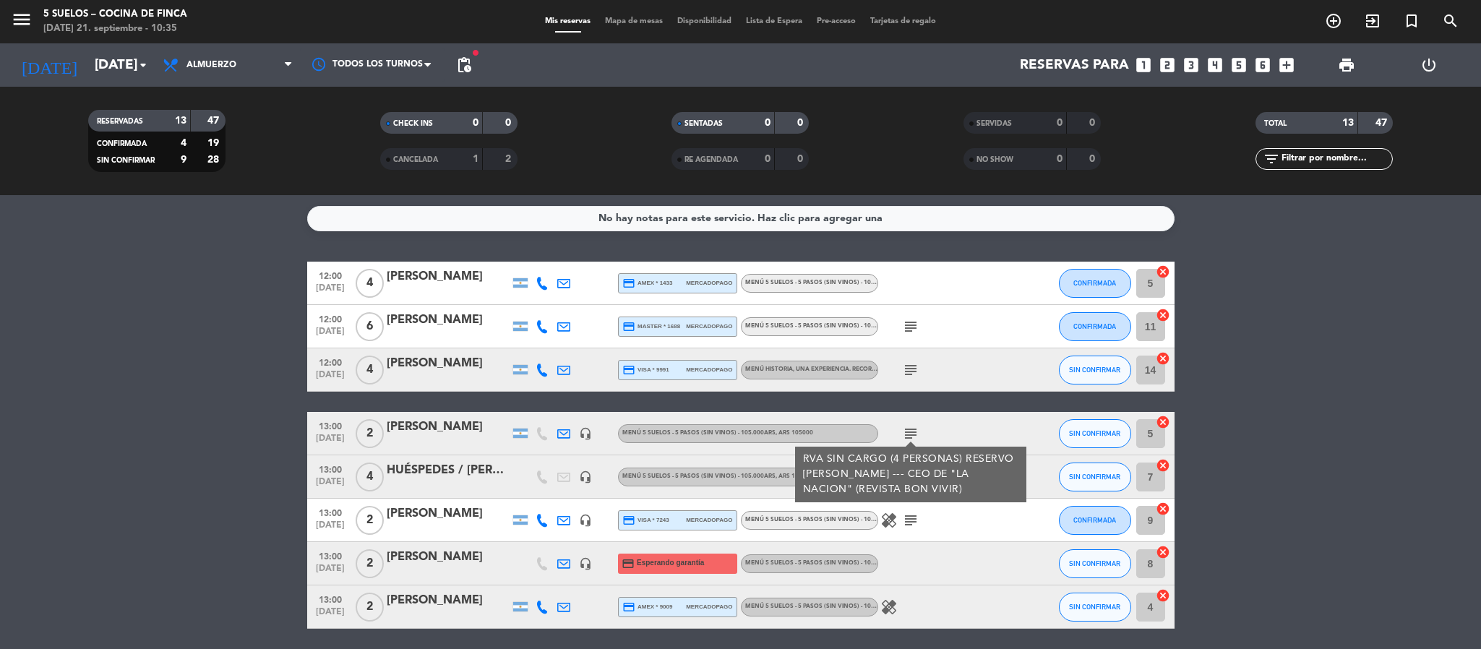
click at [241, 386] on bookings-row "12:00 [DATE] 4 [PERSON_NAME] credit_card amex * 1433 mercadopago MENÚ 5 SUELOS …" at bounding box center [740, 564] width 1481 height 604
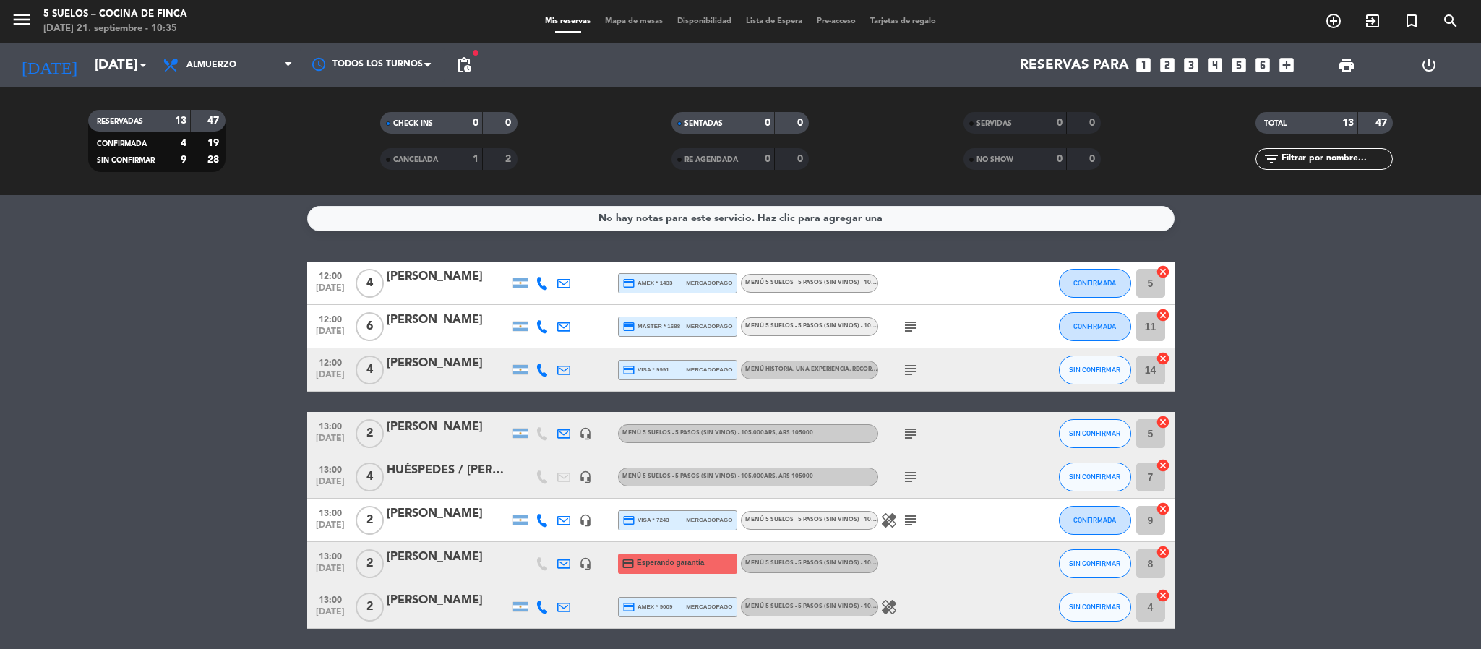
click at [408, 424] on div "[PERSON_NAME]" at bounding box center [448, 427] width 123 height 19
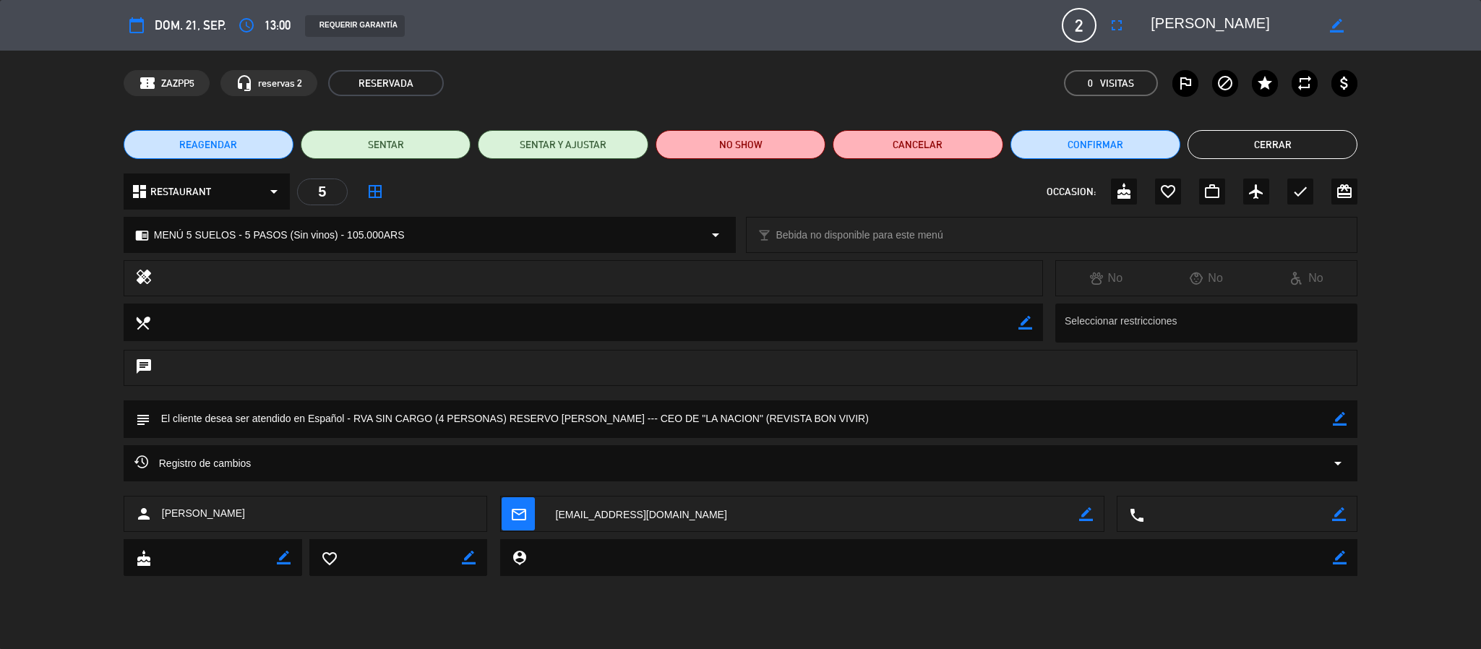
click at [323, 469] on div "Registro de cambios arrow_drop_down" at bounding box center [740, 463] width 1213 height 17
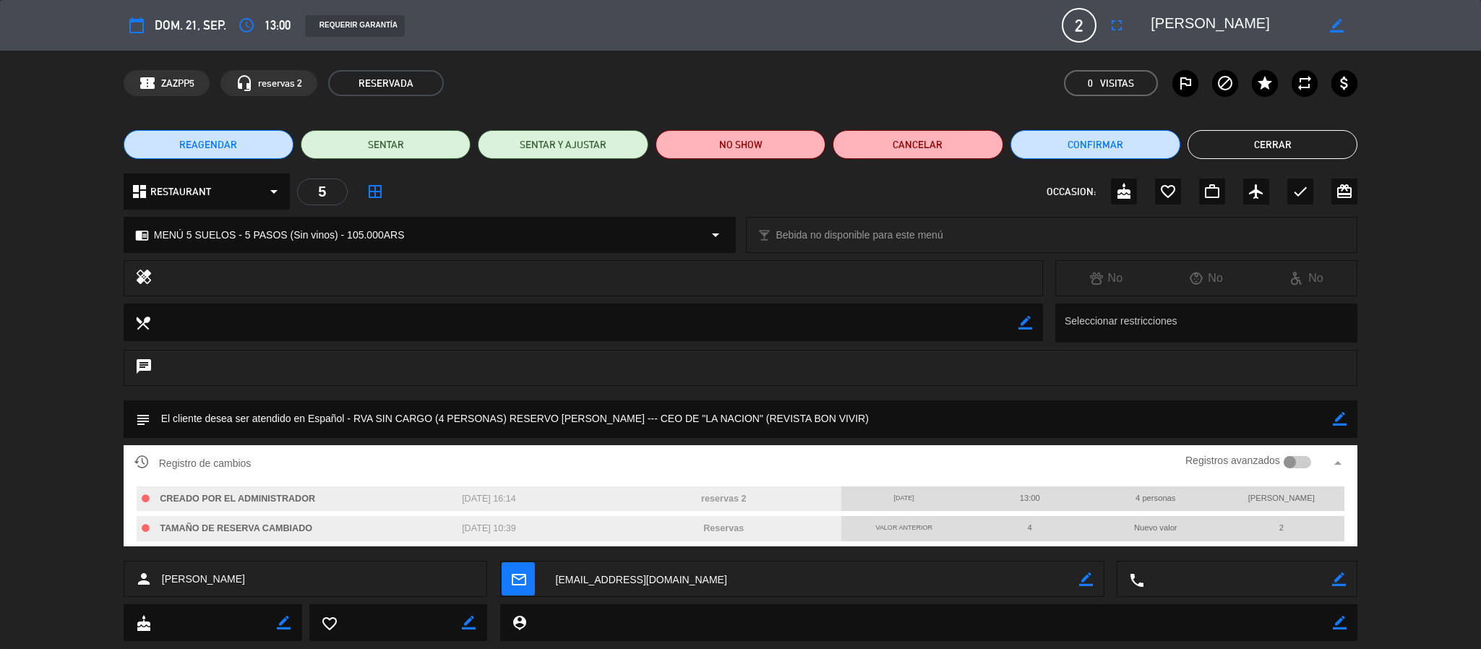
click at [33, 562] on div "person [PERSON_NAME] mail_outline border_color local_phone border_color" at bounding box center [740, 582] width 1481 height 43
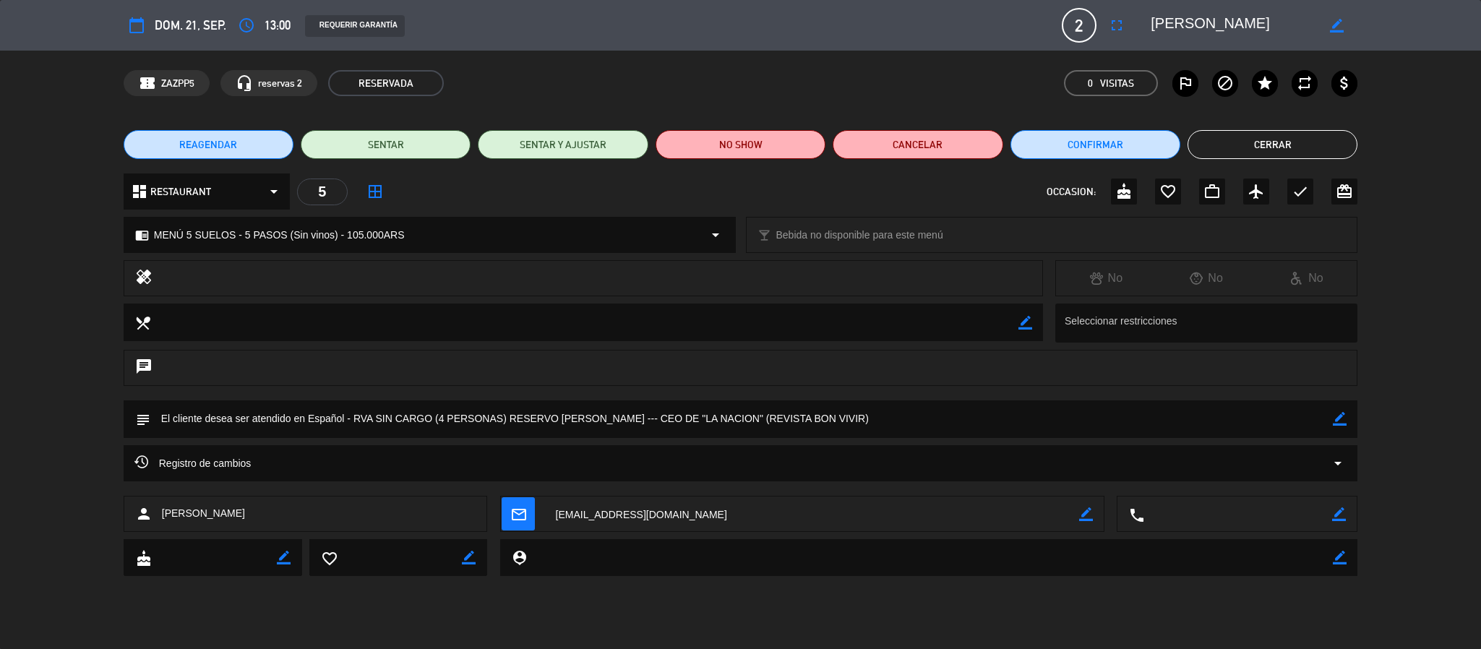
click at [1334, 421] on icon "border_color" at bounding box center [1340, 419] width 14 height 14
drag, startPoint x: 249, startPoint y: 412, endPoint x: 317, endPoint y: 419, distance: 67.6
click at [317, 419] on textarea at bounding box center [742, 419] width 1184 height 37
drag, startPoint x: 241, startPoint y: 416, endPoint x: 389, endPoint y: 410, distance: 148.4
click at [389, 410] on textarea at bounding box center [742, 419] width 1184 height 37
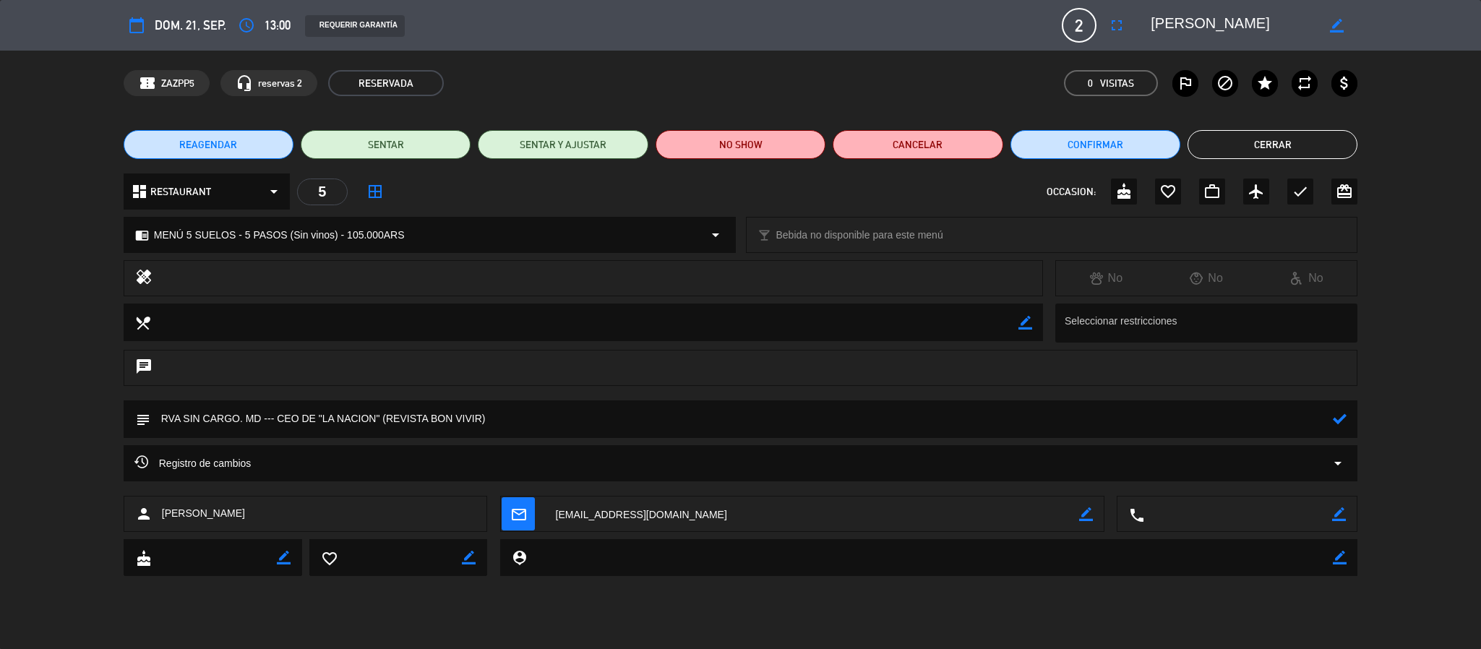
drag, startPoint x: 239, startPoint y: 419, endPoint x: 132, endPoint y: 419, distance: 106.3
click at [132, 419] on div "subject" at bounding box center [741, 420] width 1235 height 38
type textarea "Sin Cargo. MD --- CEO DE "LA NACION" (REVISTA BON VIVIR)"
click at [1341, 416] on icon at bounding box center [1340, 419] width 14 height 14
click at [1261, 153] on button "Cerrar" at bounding box center [1273, 144] width 170 height 29
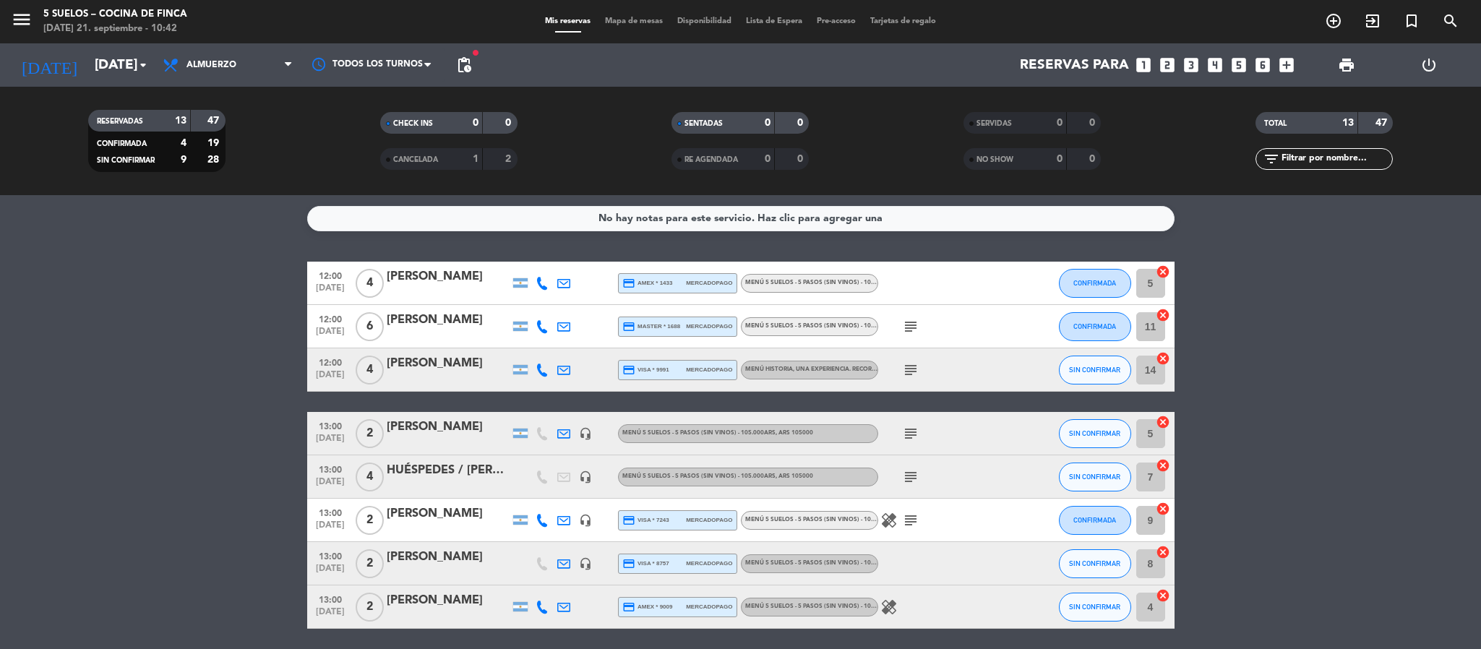
click at [916, 432] on icon "subject" at bounding box center [910, 433] width 17 height 17
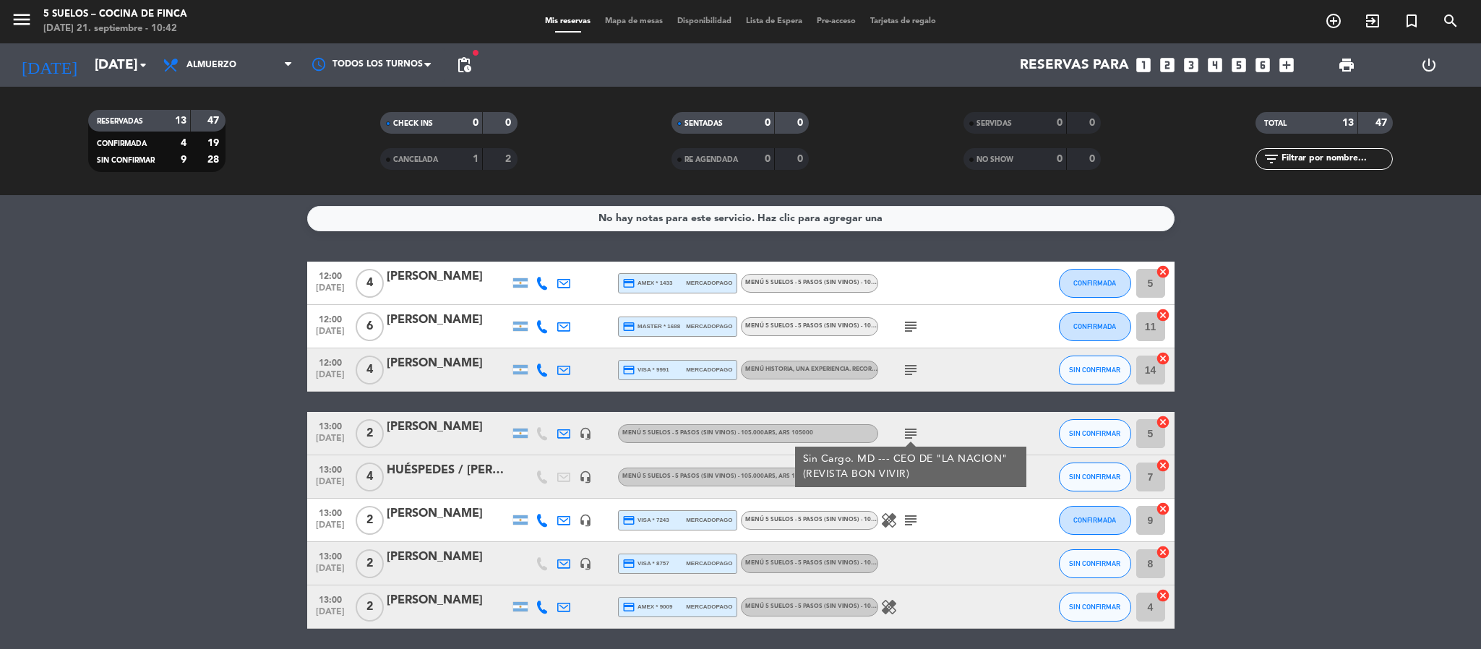
click at [53, 319] on bookings-row "12:00 [DATE] 4 [PERSON_NAME] credit_card amex * 1433 mercadopago MENÚ 5 SUELOS …" at bounding box center [740, 564] width 1481 height 604
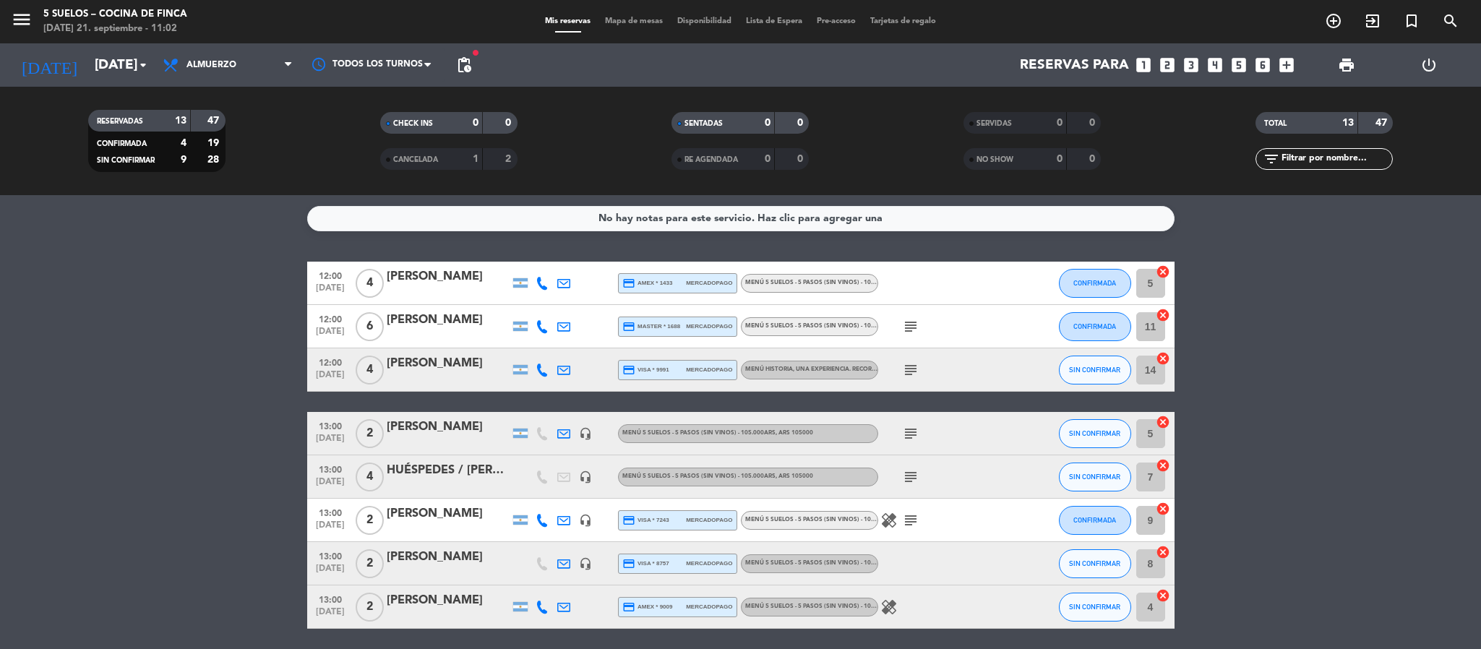
click at [414, 154] on div "CANCELADA" at bounding box center [417, 159] width 67 height 17
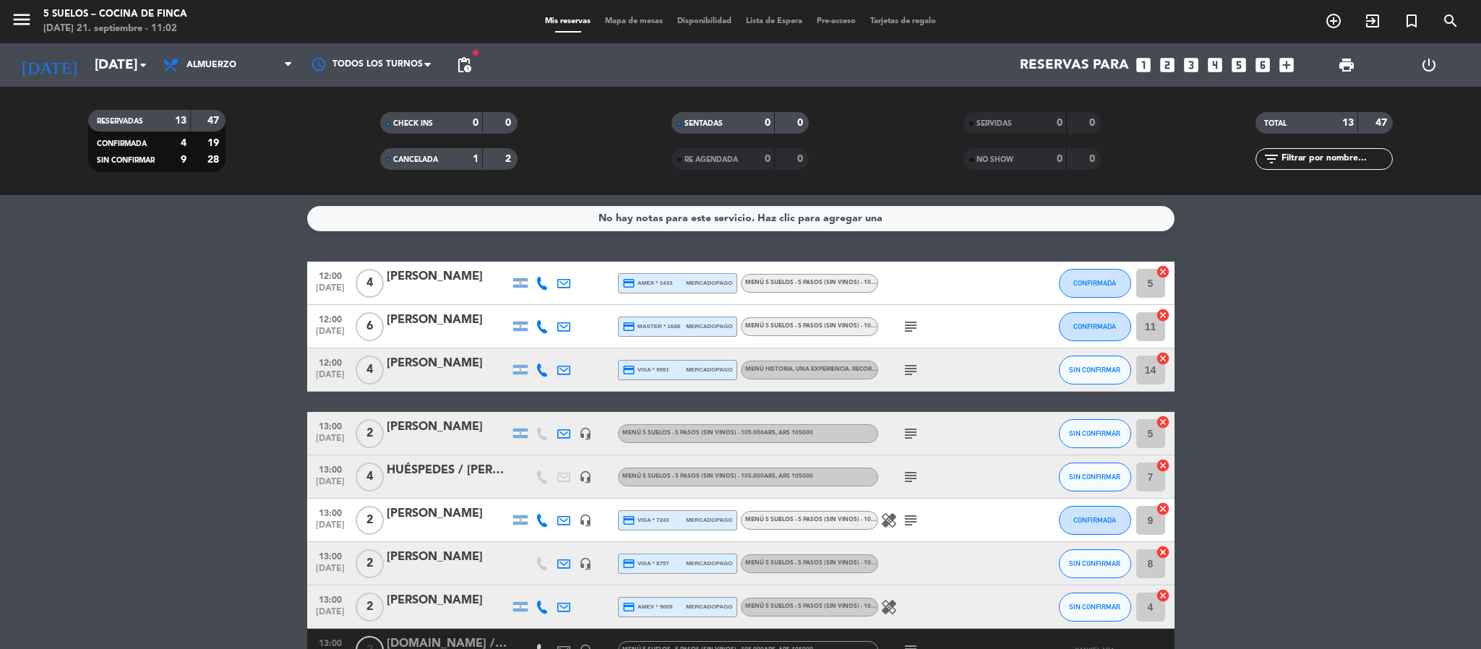
scroll to position [108, 0]
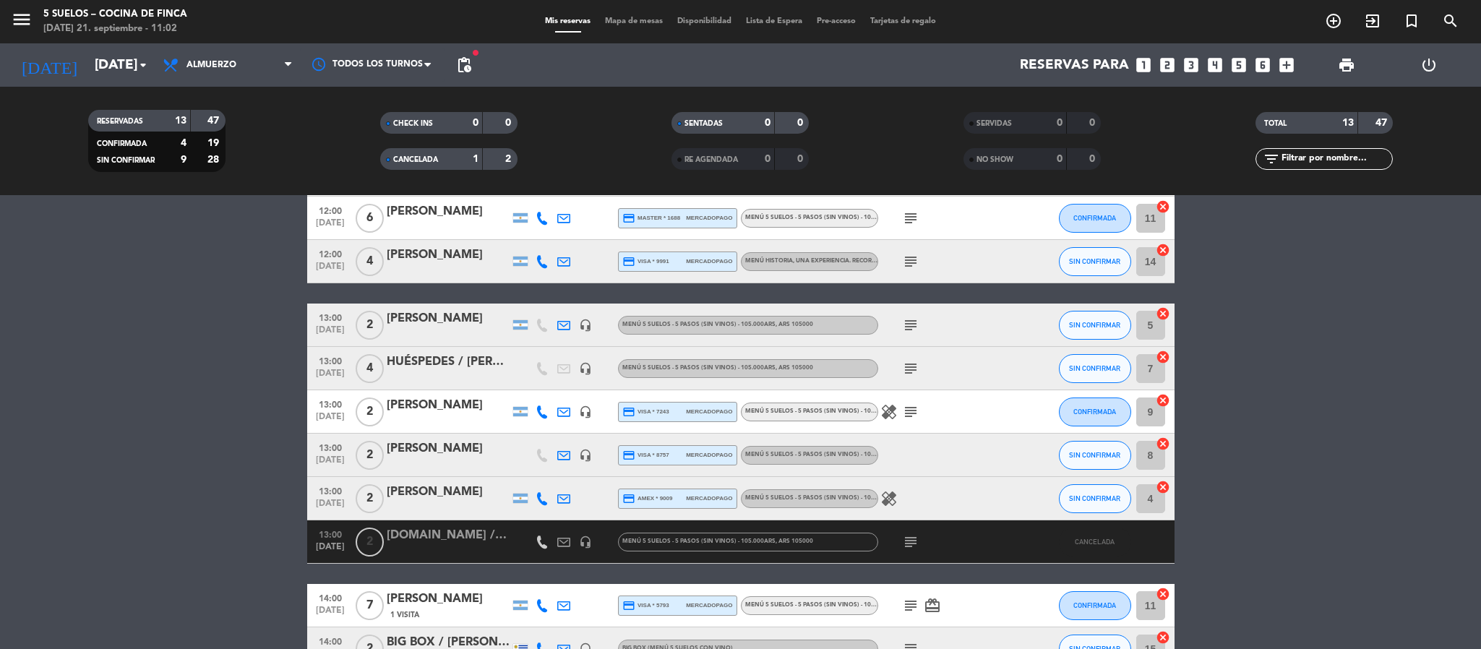
click at [406, 155] on div "CANCELADA" at bounding box center [417, 159] width 67 height 17
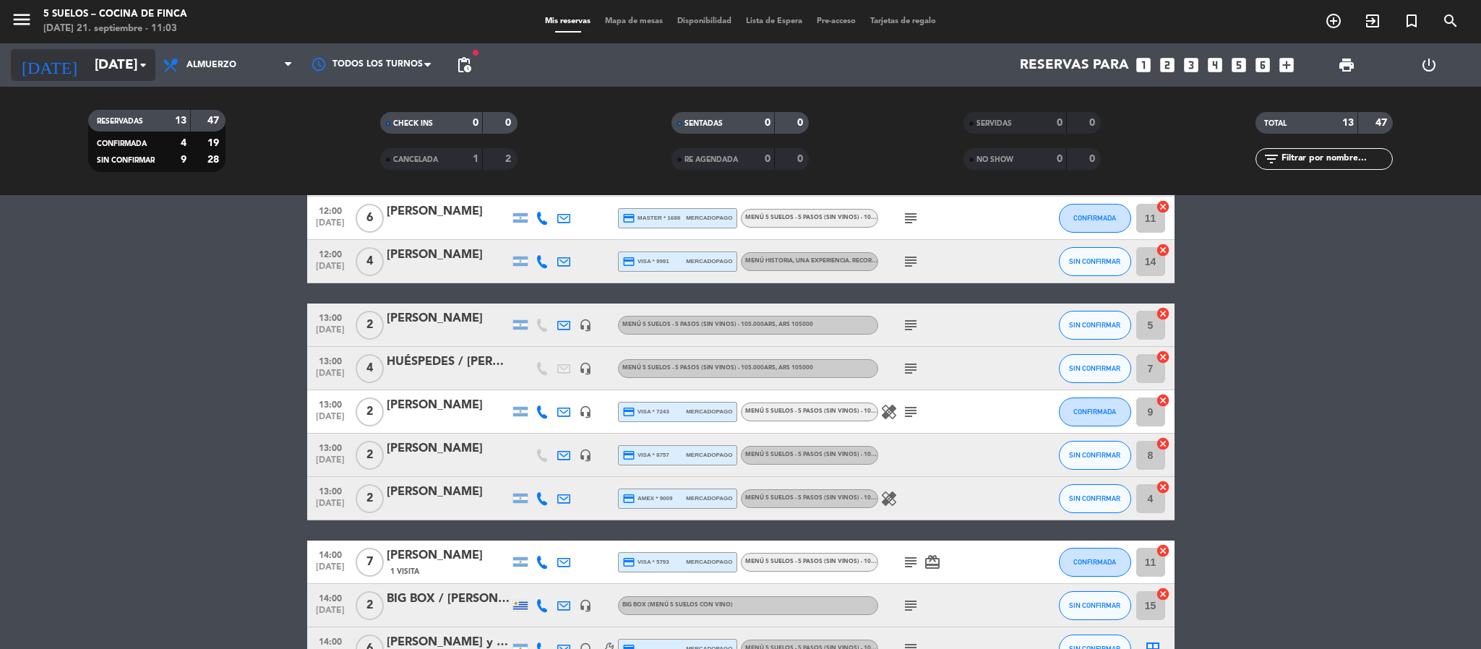
click at [102, 50] on input "[DATE]" at bounding box center [174, 65] width 174 height 30
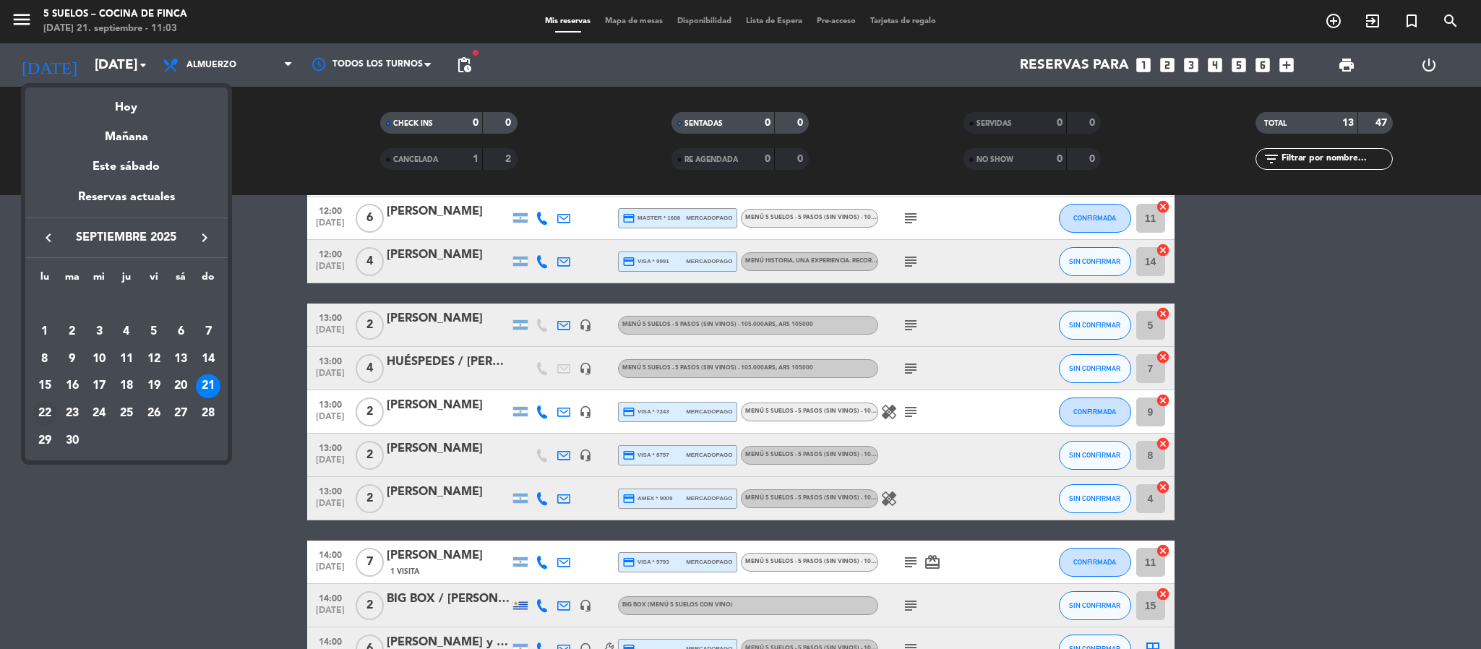
click at [35, 415] on div "22" at bounding box center [45, 413] width 25 height 25
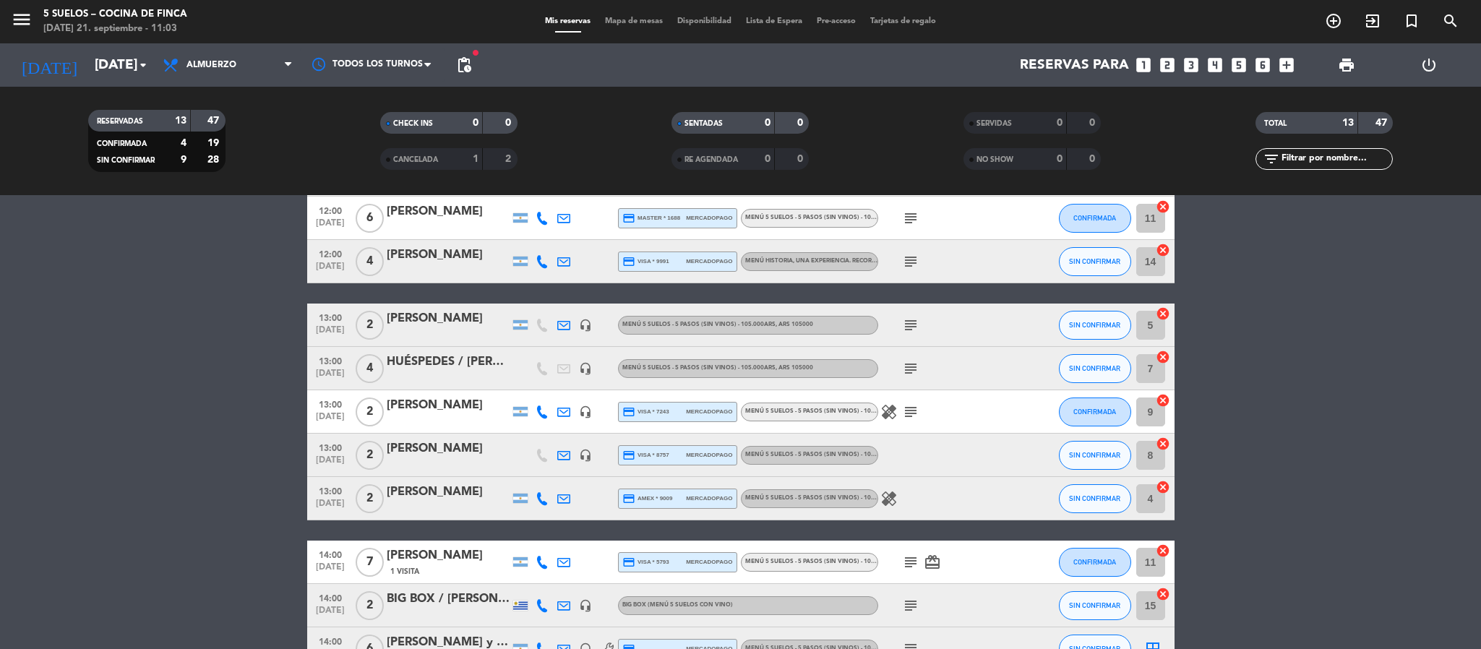
type input "[DATE]"
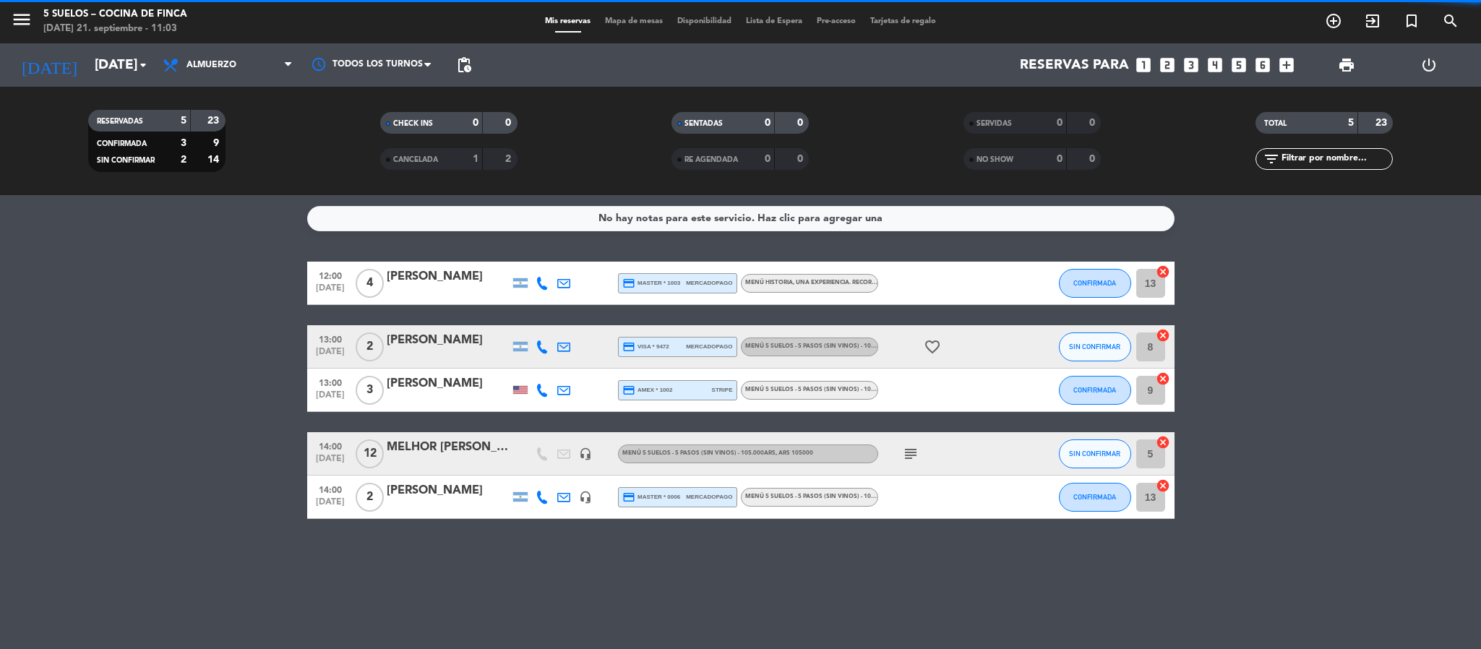
scroll to position [0, 0]
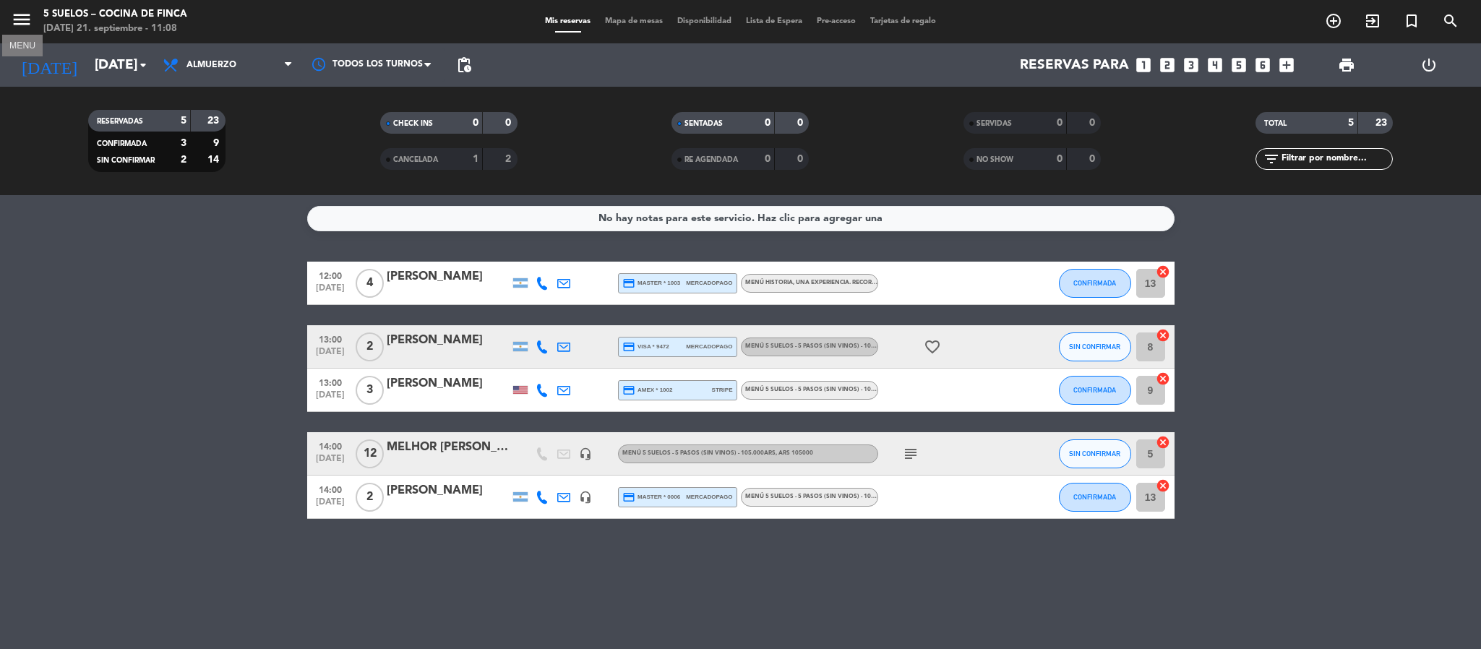
click at [12, 17] on icon "menu" at bounding box center [22, 20] width 22 height 22
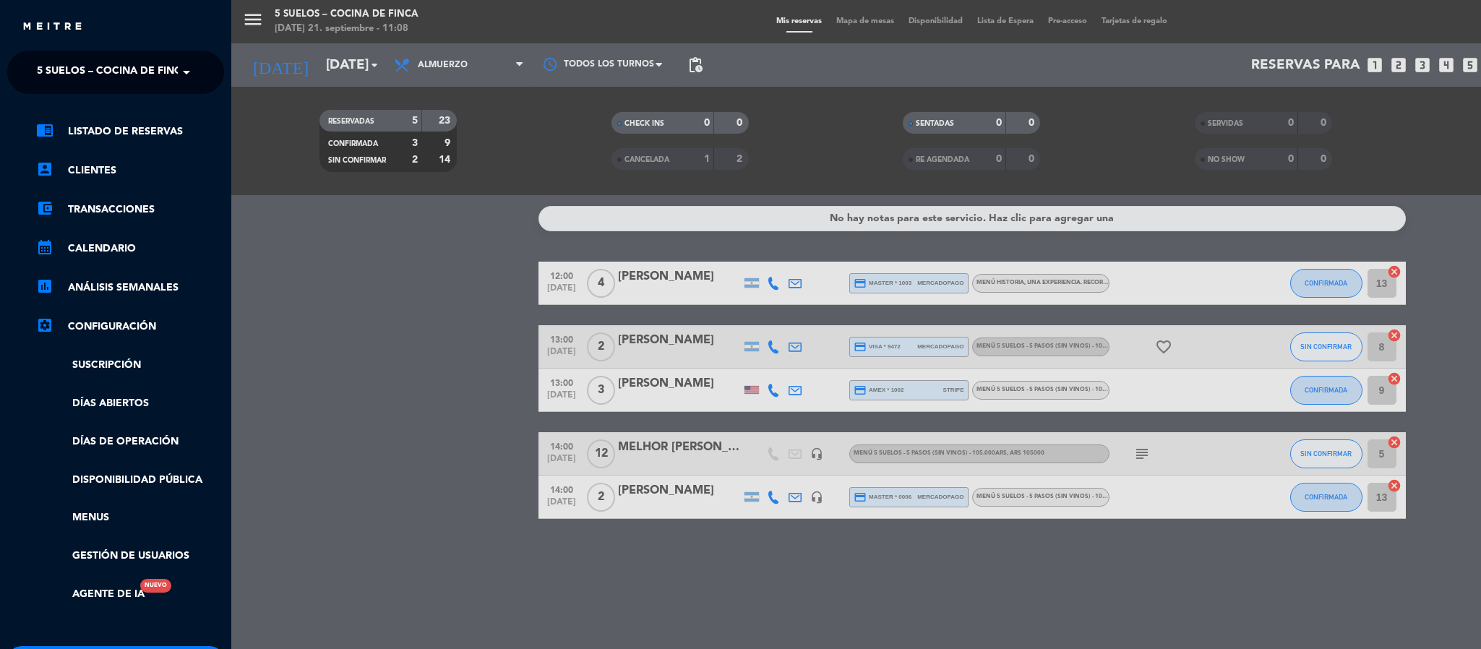
click at [42, 81] on span "5 SUELOS – COCINA DE FINCA" at bounding box center [113, 72] width 152 height 30
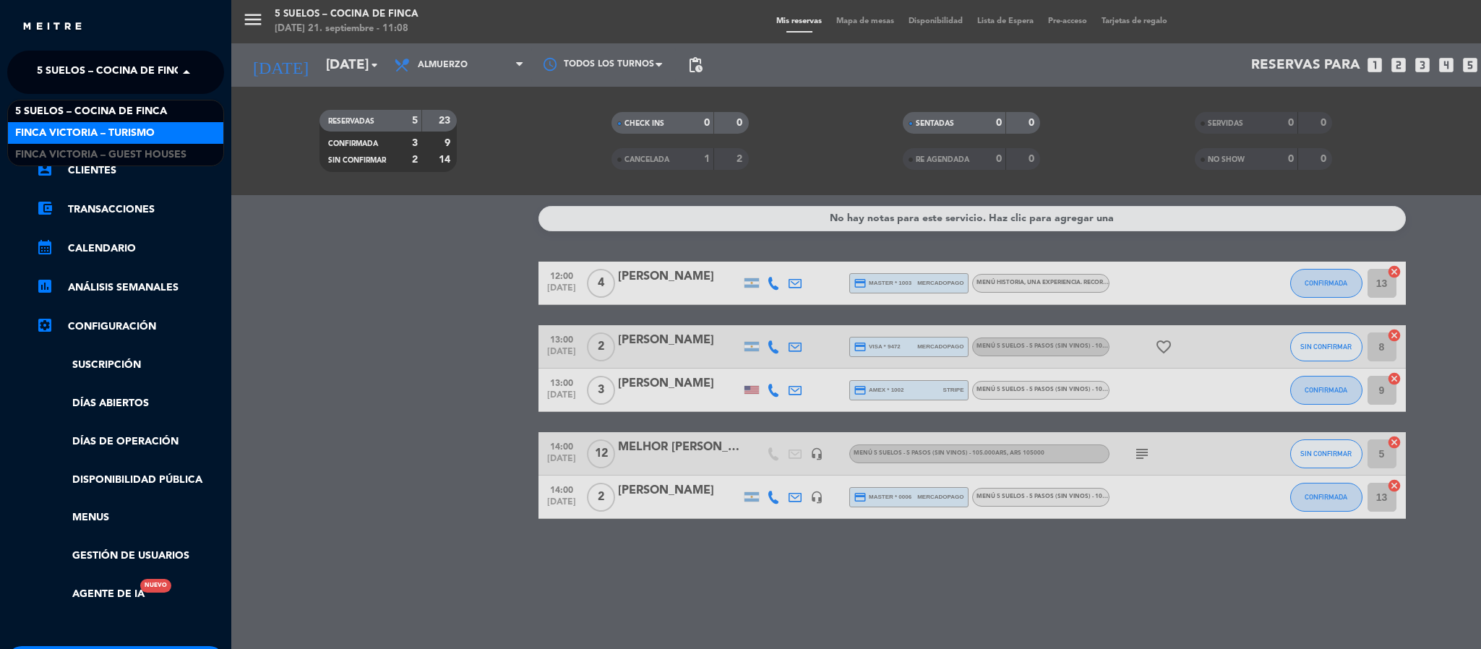
click at [48, 125] on span "FINCA VICTORIA – TURISMO" at bounding box center [85, 133] width 140 height 17
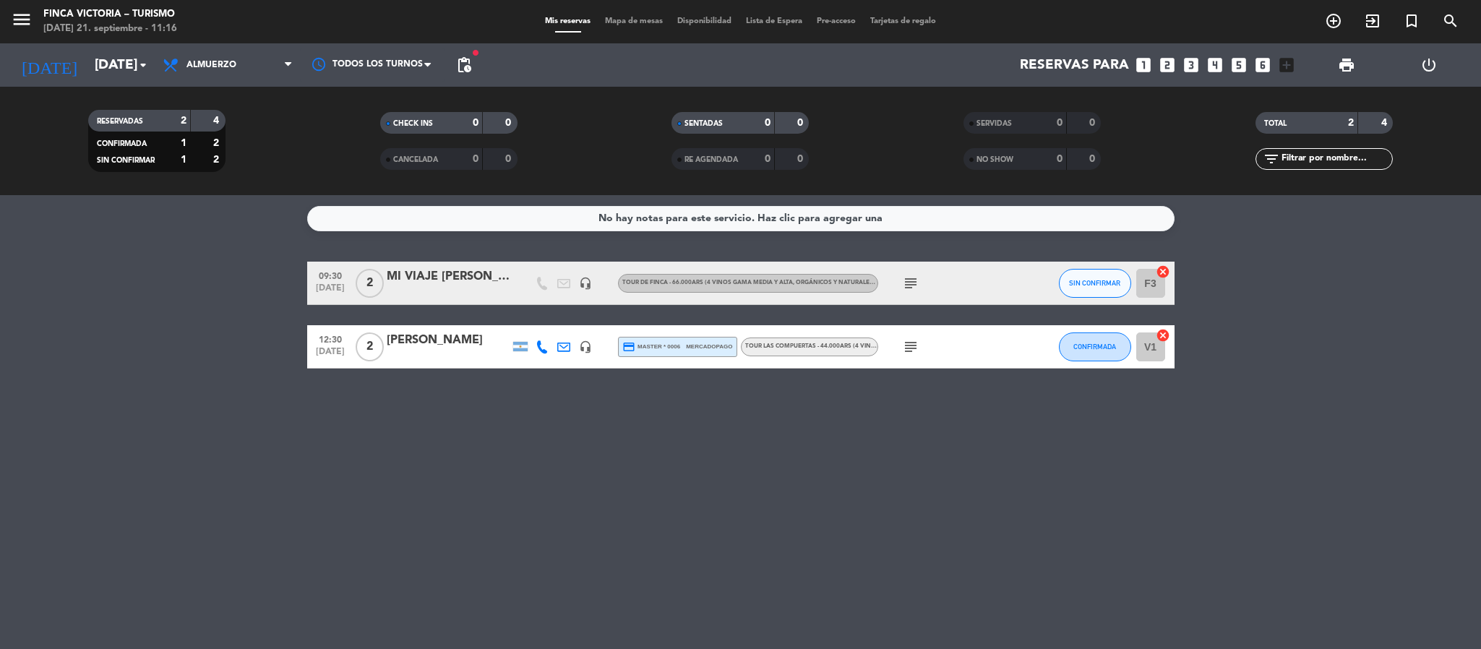
click at [9, 25] on div "menu FINCA VICTORIA – TURISMO [DATE] 21. septiembre - 11:16" at bounding box center [185, 22] width 370 height 34
click at [9, 26] on div "menu FINCA VICTORIA – TURISMO [DATE] 21. septiembre - 11:16" at bounding box center [185, 22] width 370 height 34
click at [20, 22] on icon "menu" at bounding box center [22, 20] width 22 height 22
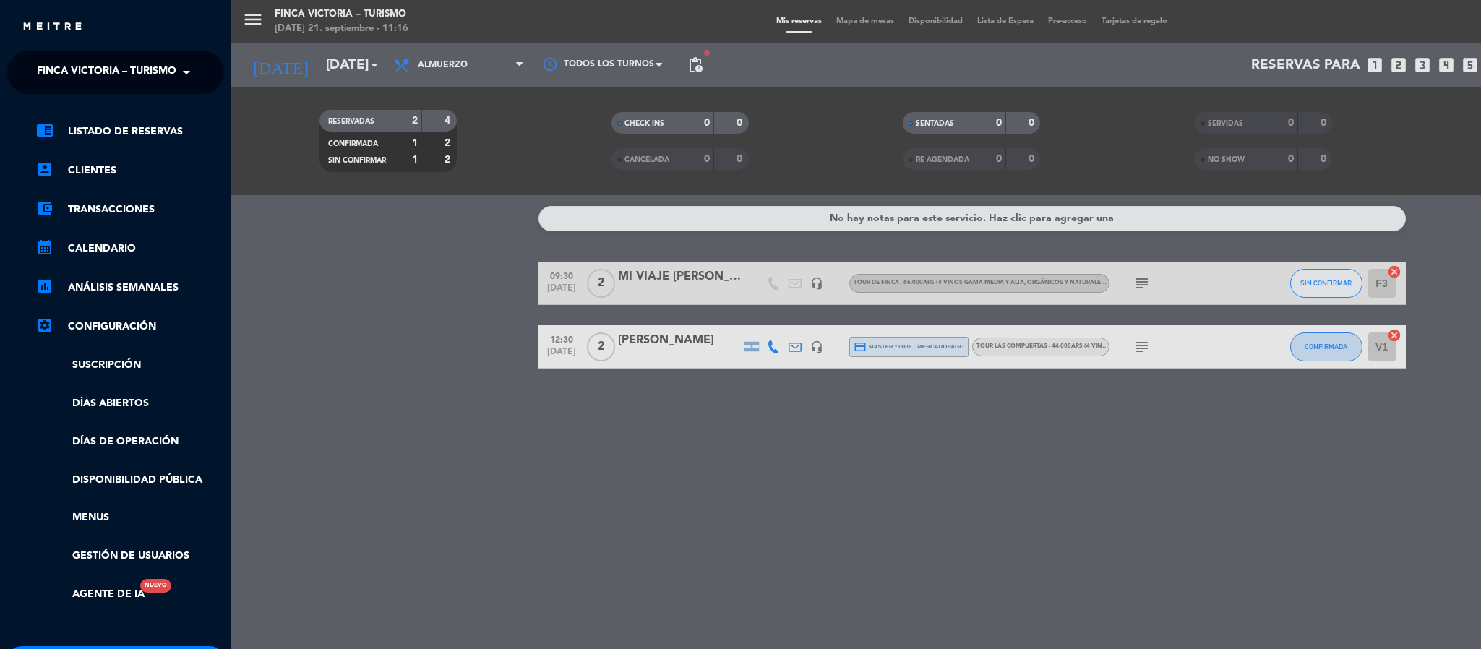
click at [27, 68] on ng-select "× FINCA VICTORIA – TURISMO ×" at bounding box center [115, 72] width 217 height 43
click at [46, 74] on span "FINCA VICTORIA – TURISMO" at bounding box center [107, 72] width 140 height 30
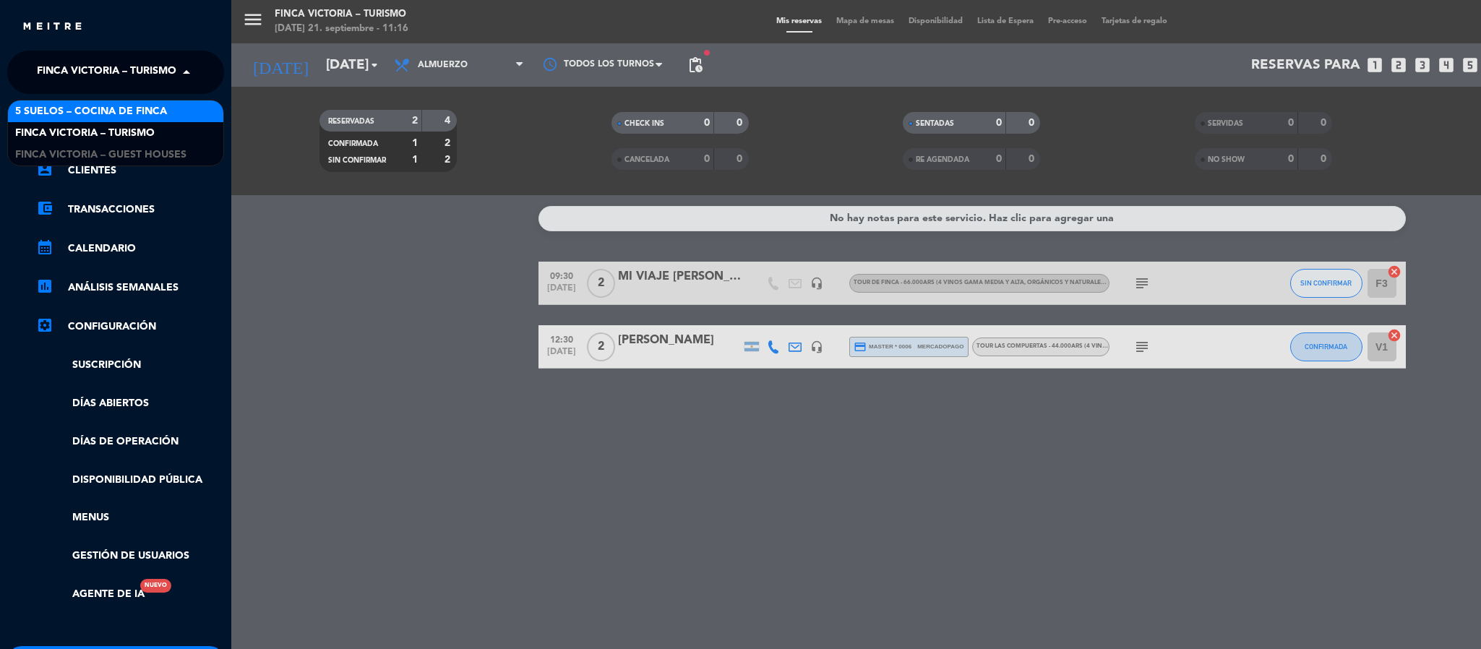
click at [46, 116] on span "5 SUELOS – COCINA DE FINCA" at bounding box center [91, 111] width 152 height 17
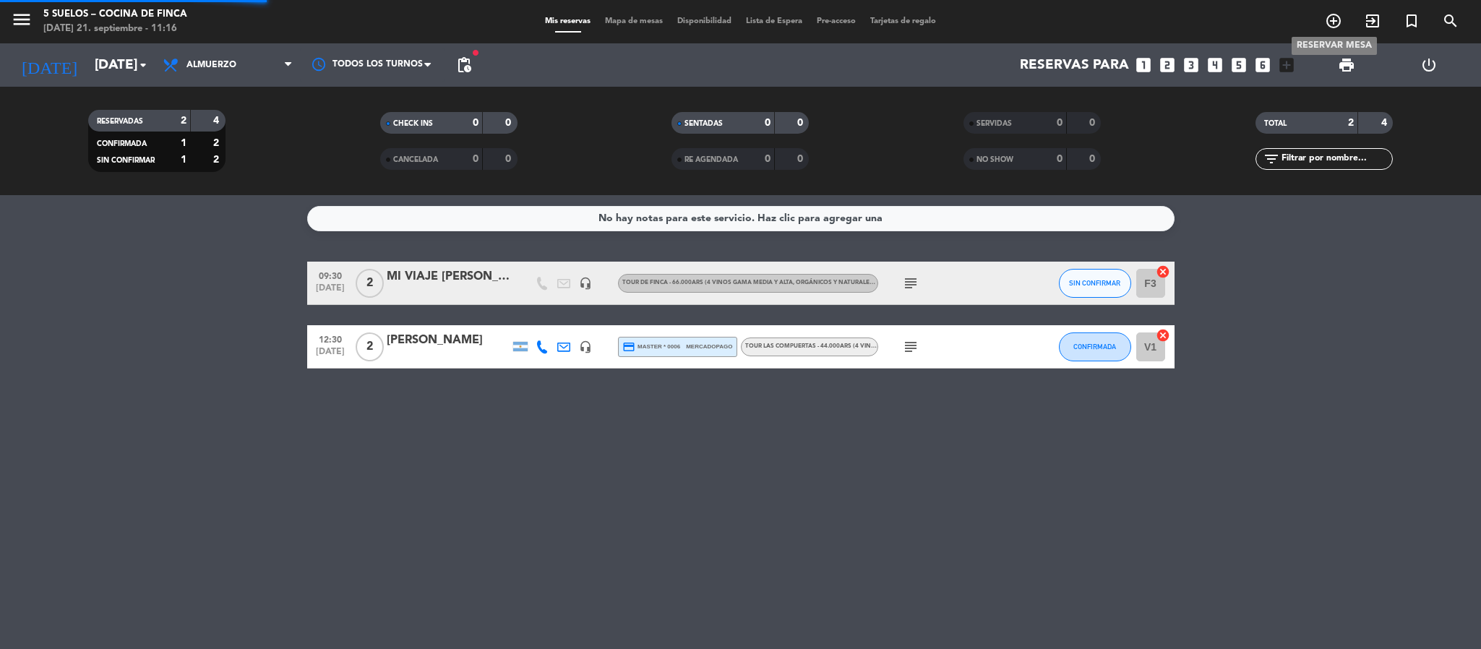
click at [1332, 17] on icon "add_circle_outline" at bounding box center [1333, 20] width 17 height 17
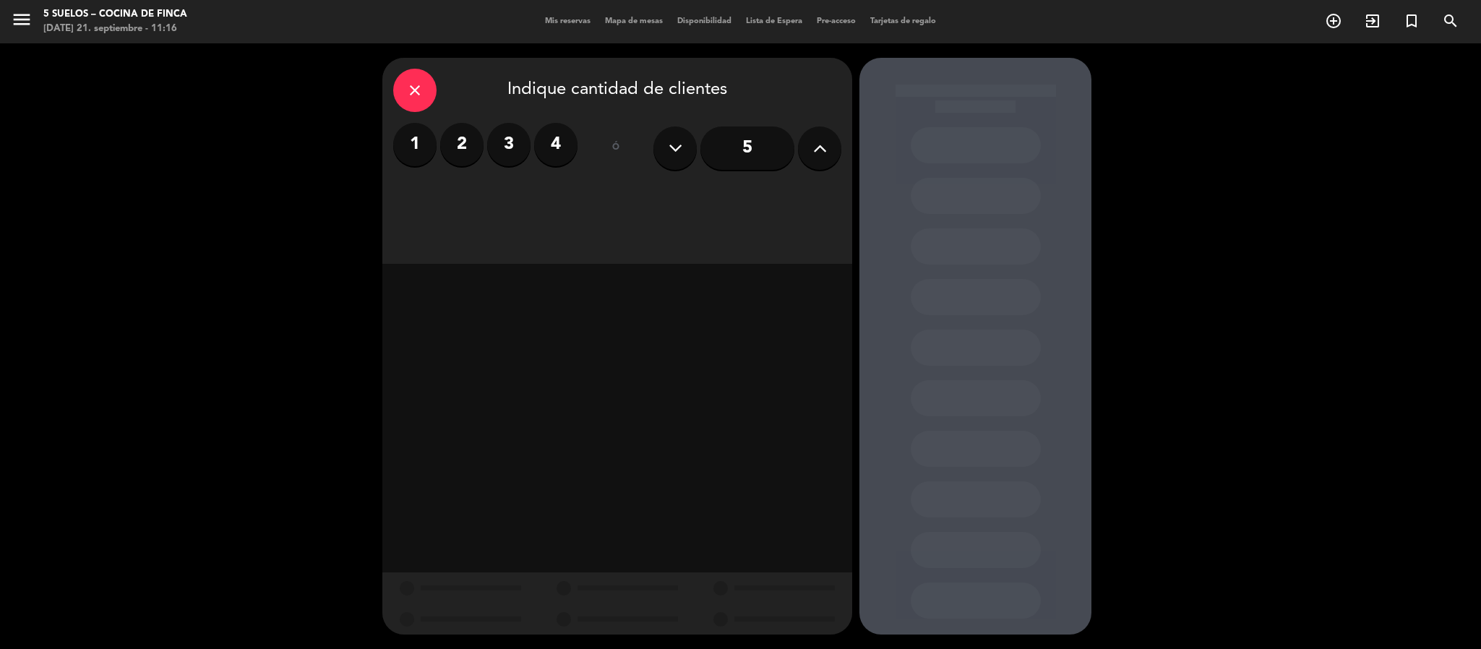
click at [553, 140] on label "4" at bounding box center [555, 144] width 43 height 43
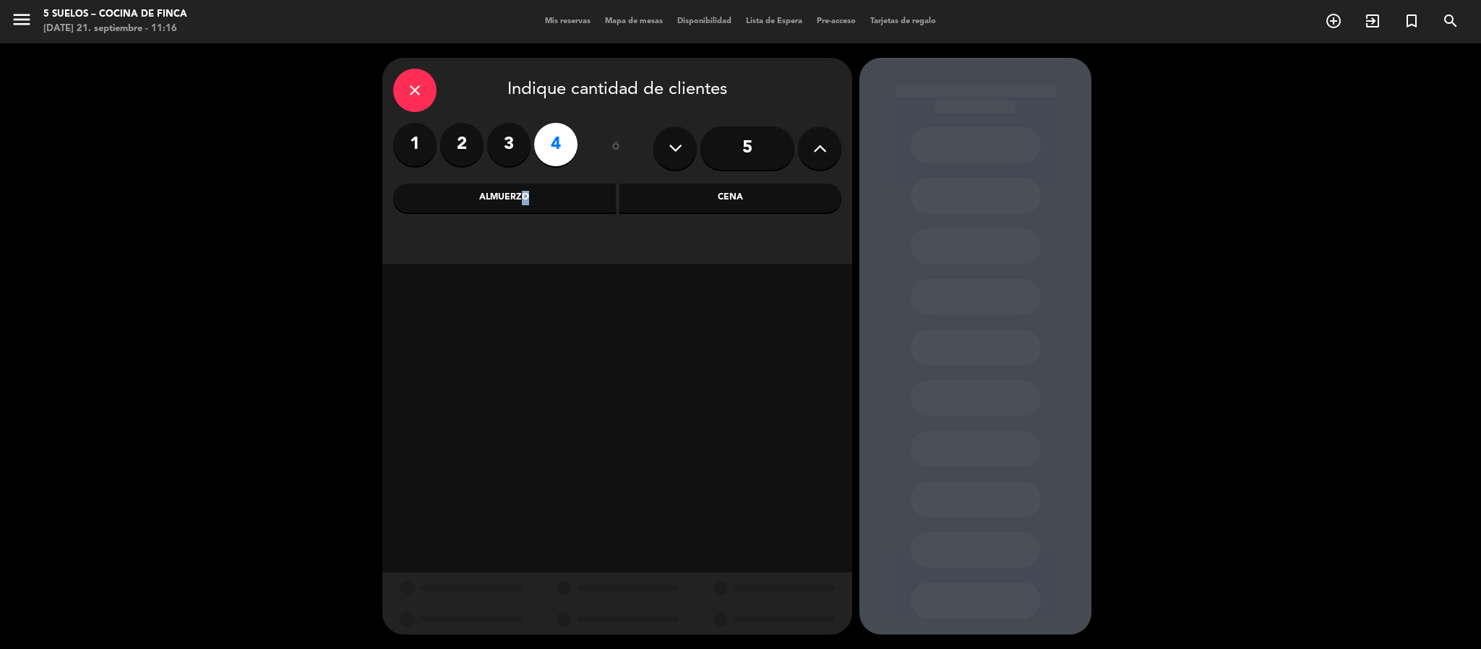
drag, startPoint x: 519, startPoint y: 191, endPoint x: 508, endPoint y: 202, distance: 15.3
click at [515, 192] on div "Almuerzo" at bounding box center [504, 198] width 223 height 29
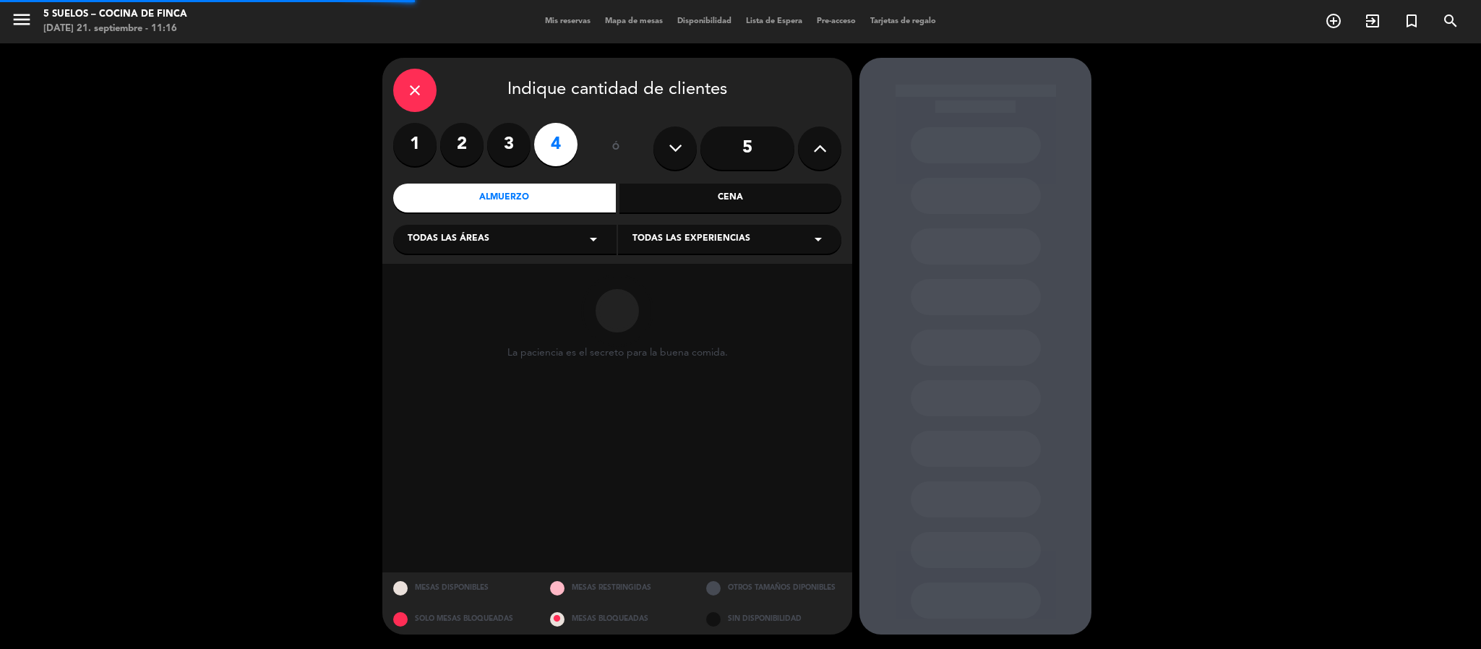
click at [474, 254] on div "Todas las áreas arrow_drop_down" at bounding box center [504, 239] width 223 height 29
click at [435, 312] on div "Restaurante" at bounding box center [505, 318] width 194 height 14
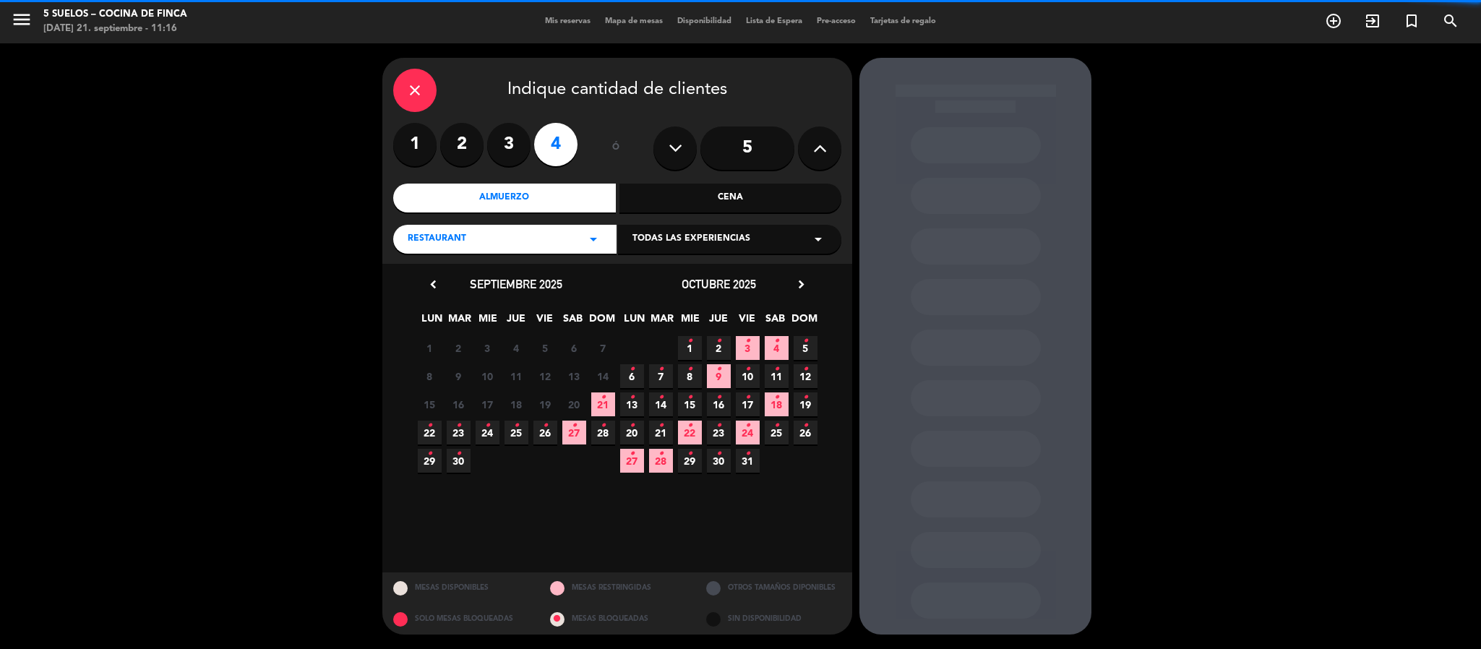
click at [644, 254] on div "Todas las experiencias arrow_drop_down" at bounding box center [729, 239] width 223 height 29
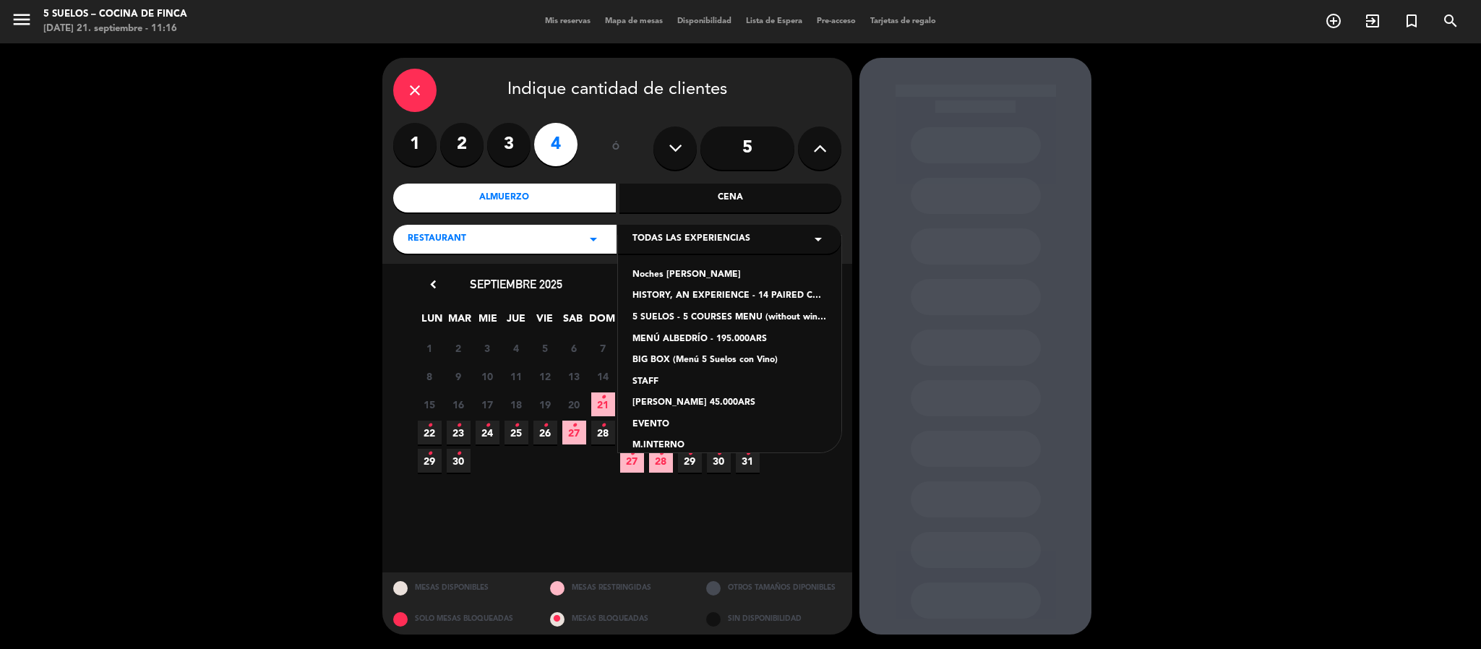
click at [642, 313] on div "5 SUELOS - 5 COURSES MENU (without wines) - ARS105,000" at bounding box center [730, 318] width 194 height 14
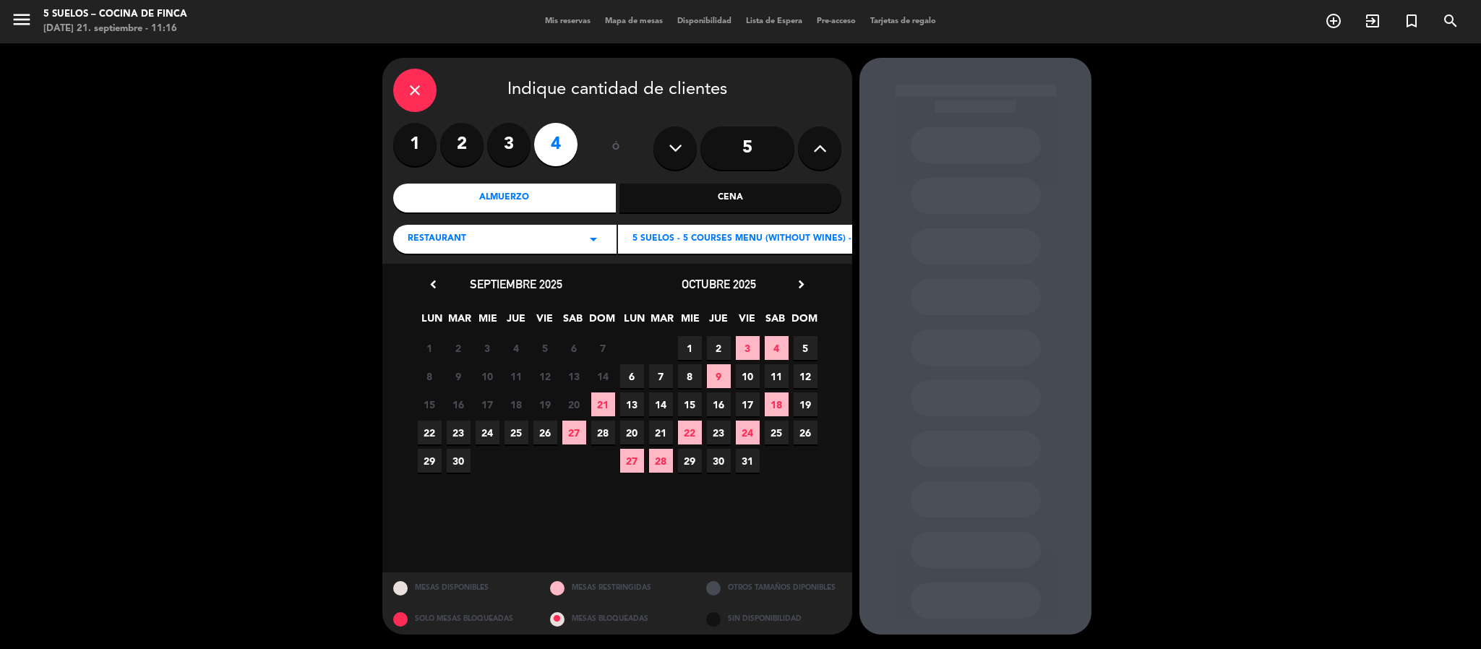
click at [429, 432] on span "22" at bounding box center [430, 433] width 24 height 24
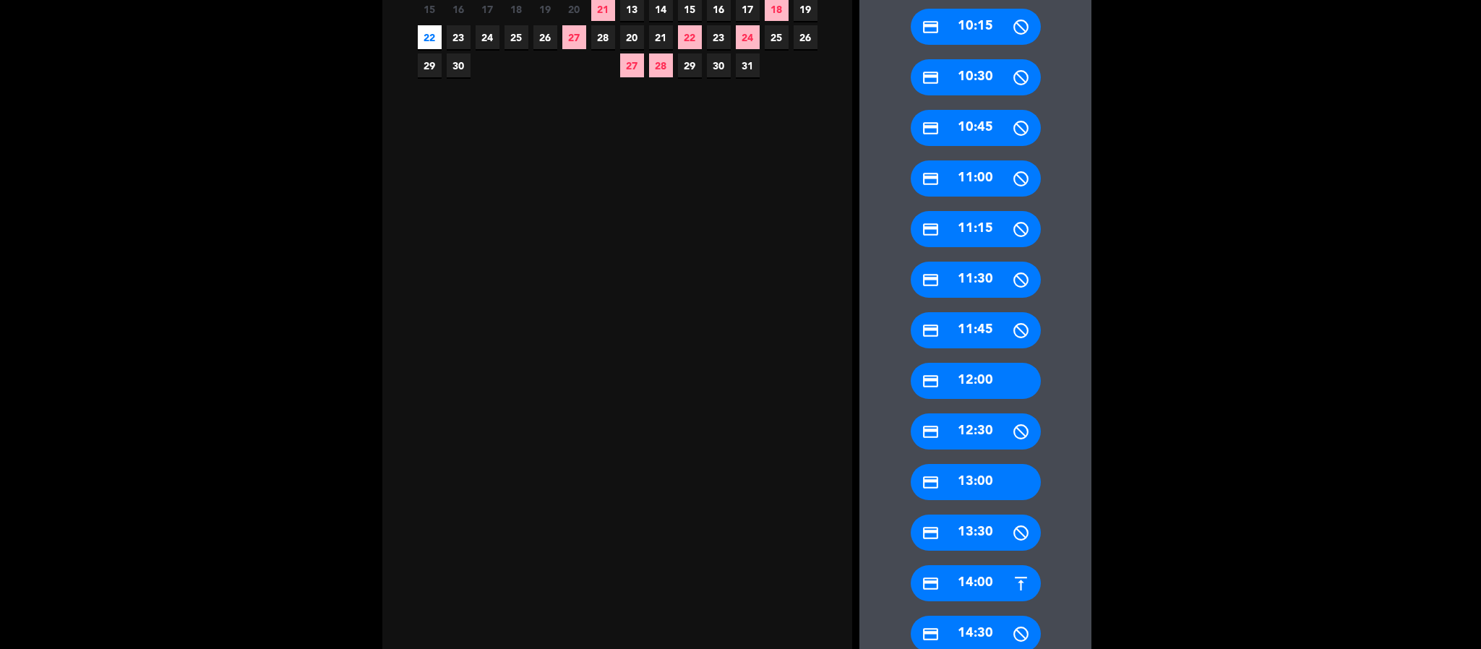
scroll to position [434, 0]
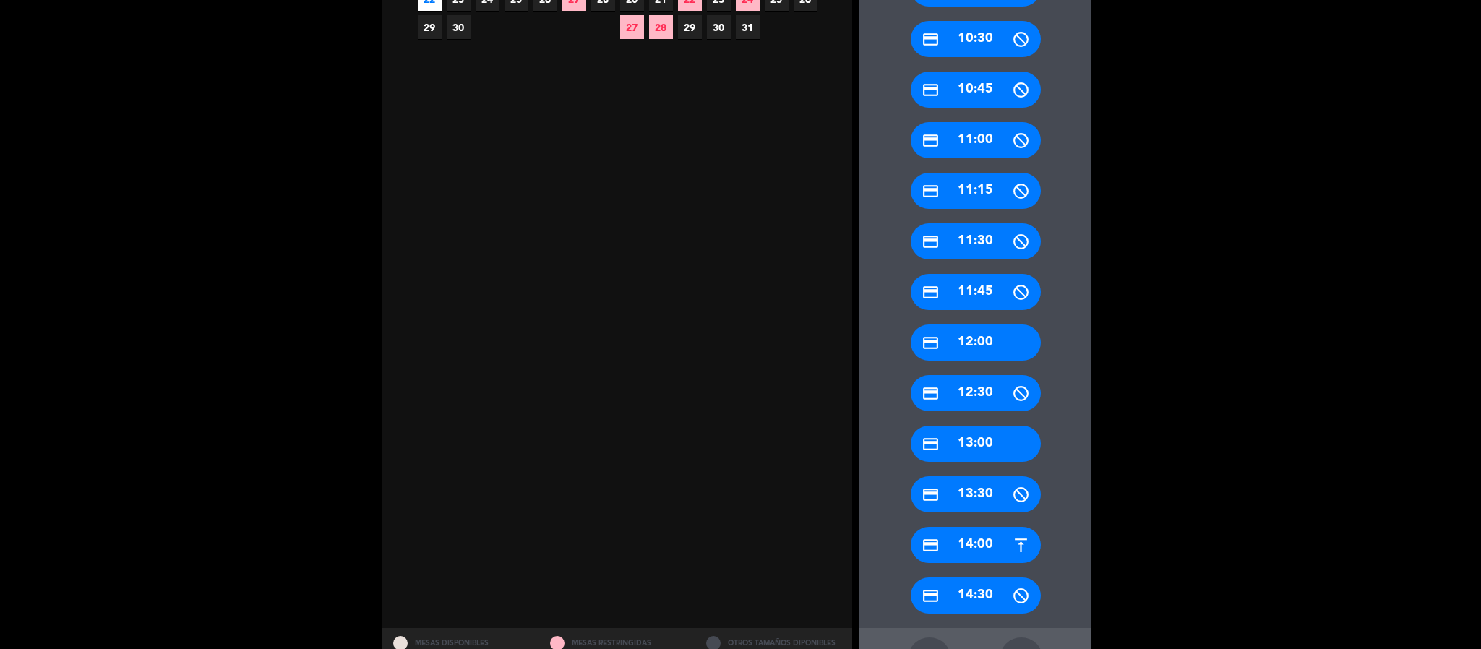
click at [939, 542] on icon "credit_card" at bounding box center [931, 545] width 18 height 18
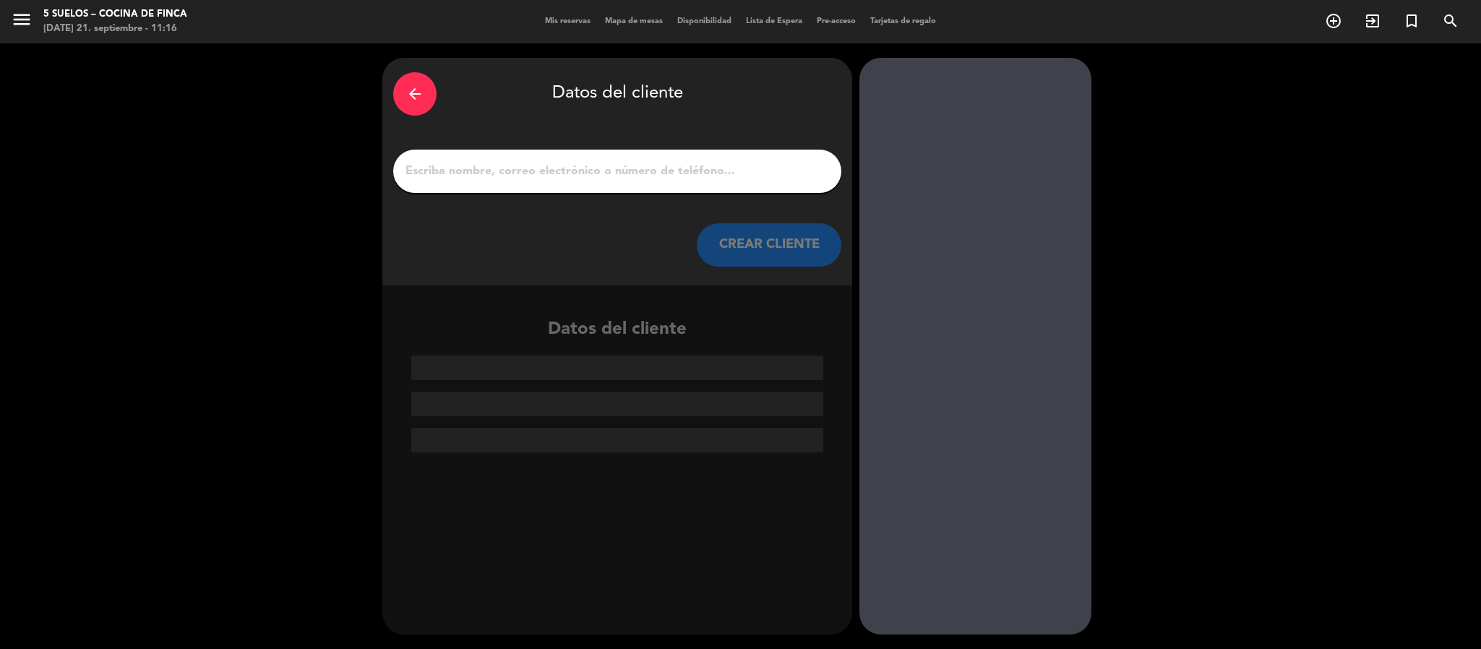
click at [434, 176] on input "1" at bounding box center [617, 171] width 427 height 20
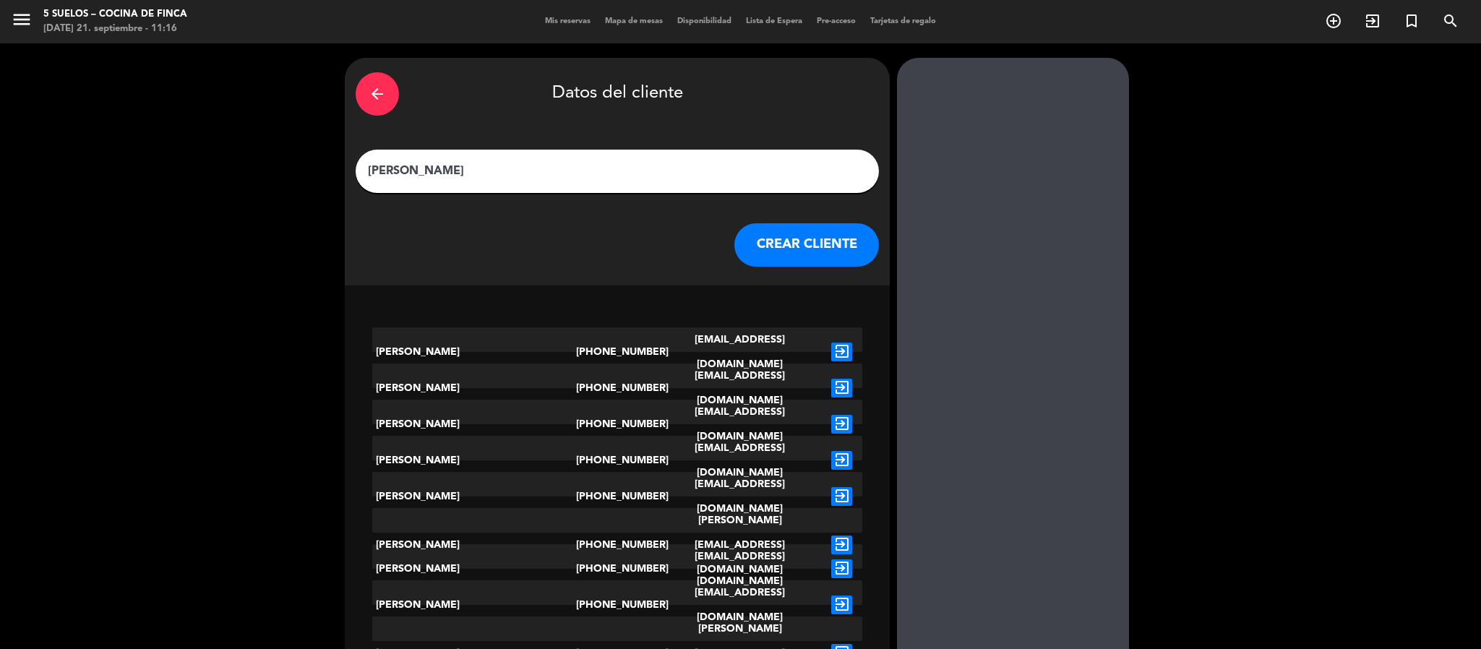
click at [386, 91] on icon "arrow_back" at bounding box center [377, 93] width 17 height 17
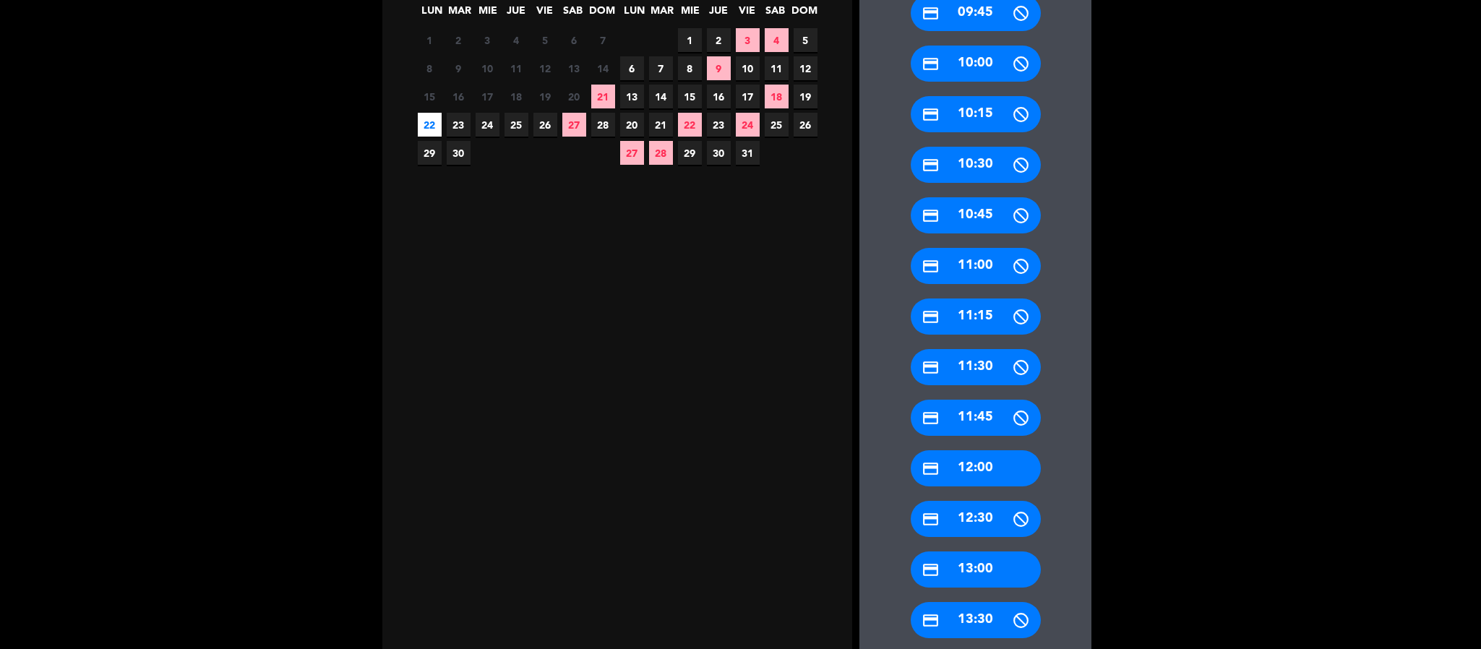
scroll to position [434, 0]
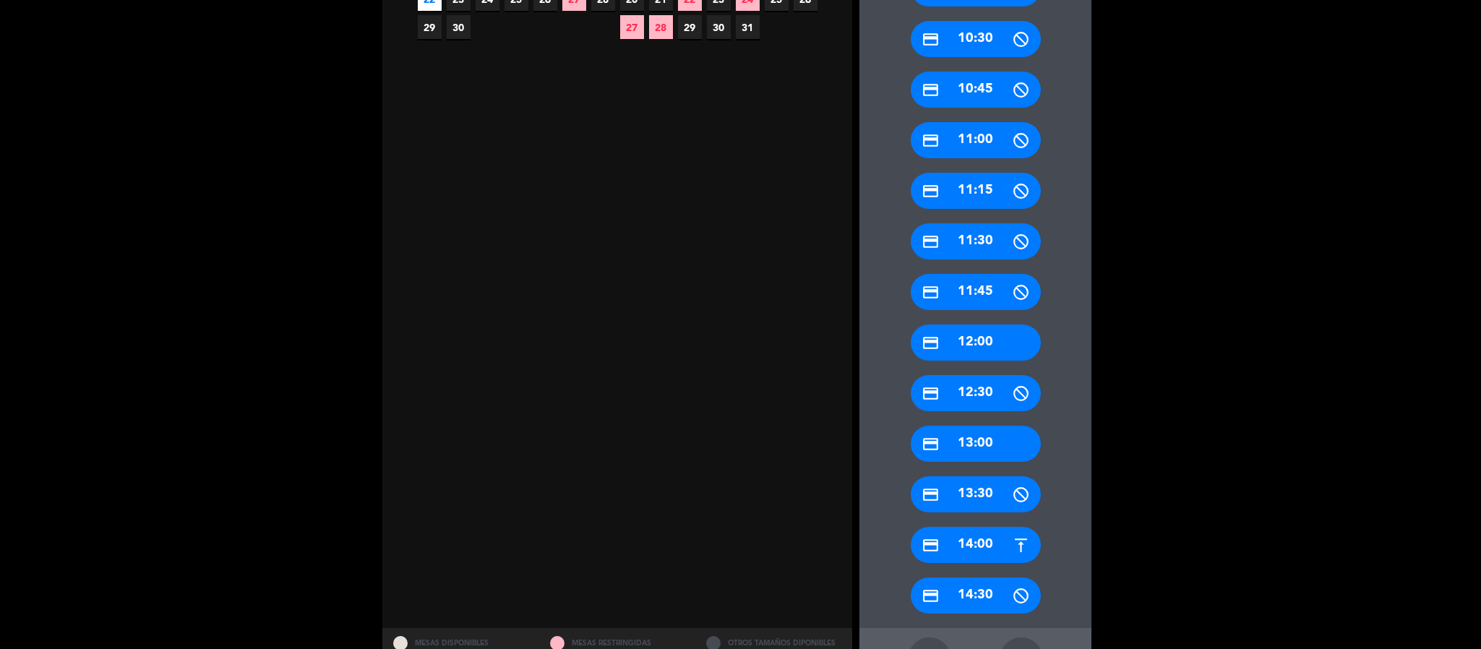
click at [937, 543] on icon "credit_card" at bounding box center [931, 545] width 18 height 18
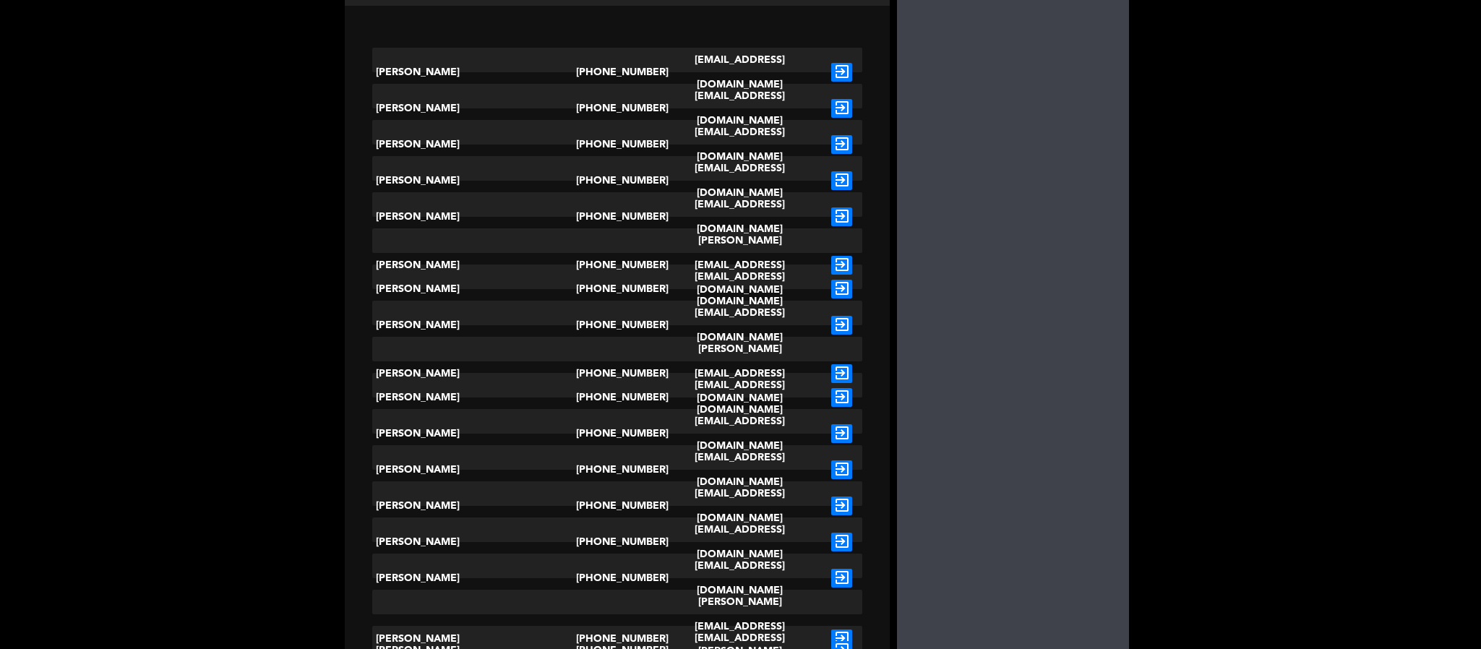
scroll to position [0, 0]
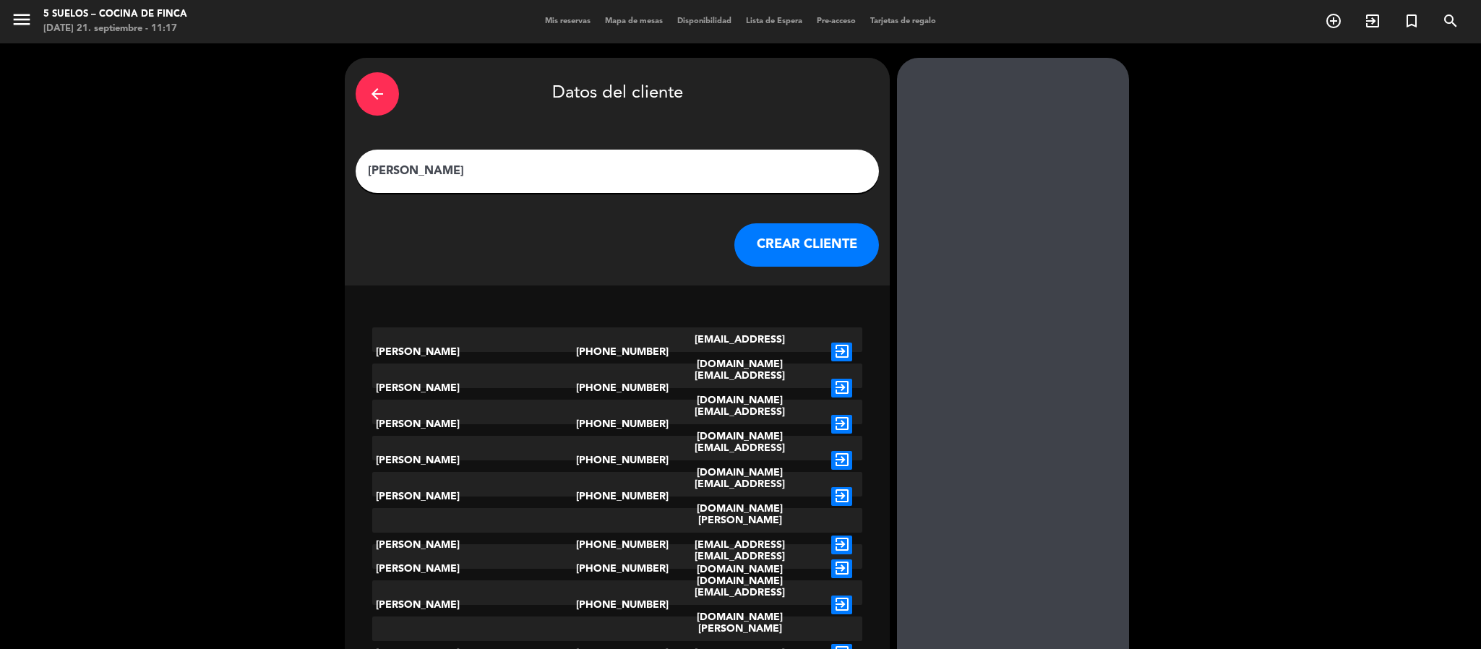
click at [464, 178] on input "[PERSON_NAME]" at bounding box center [618, 171] width 502 height 20
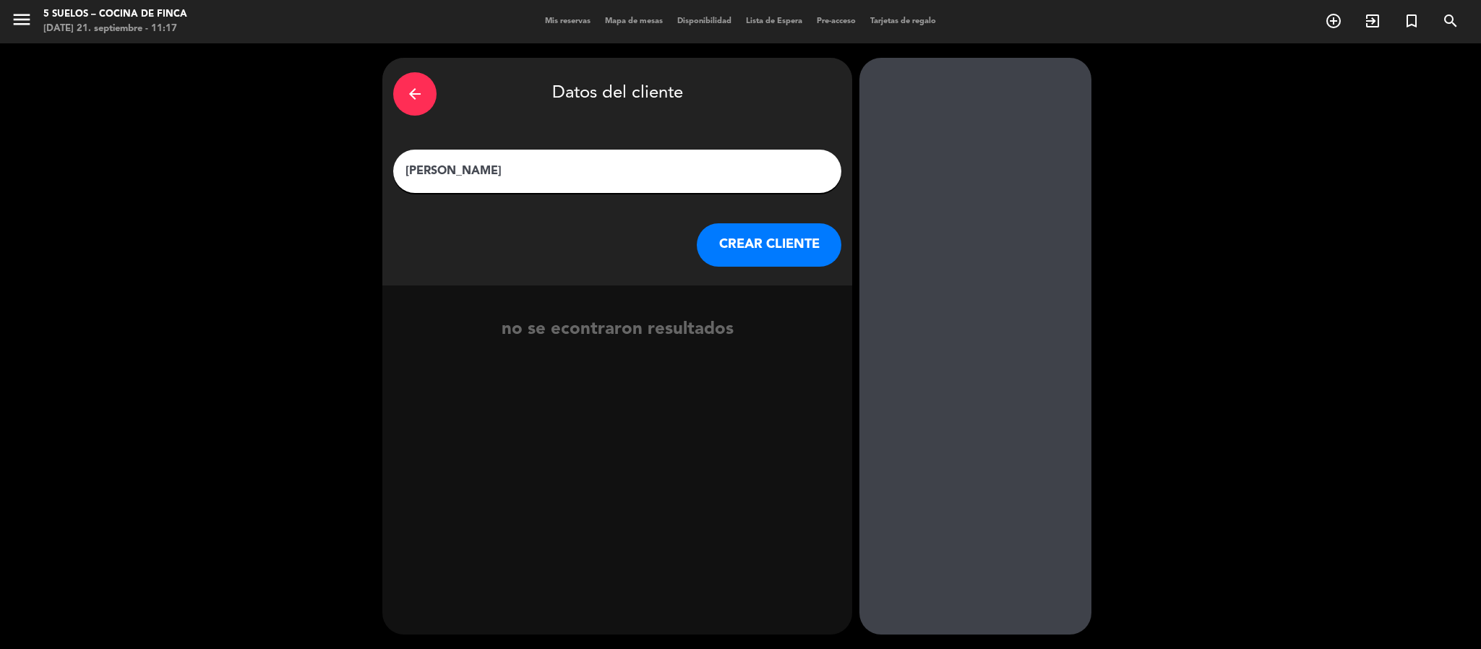
type input "[PERSON_NAME]"
click at [742, 241] on button "CREAR CLIENTE" at bounding box center [769, 244] width 145 height 43
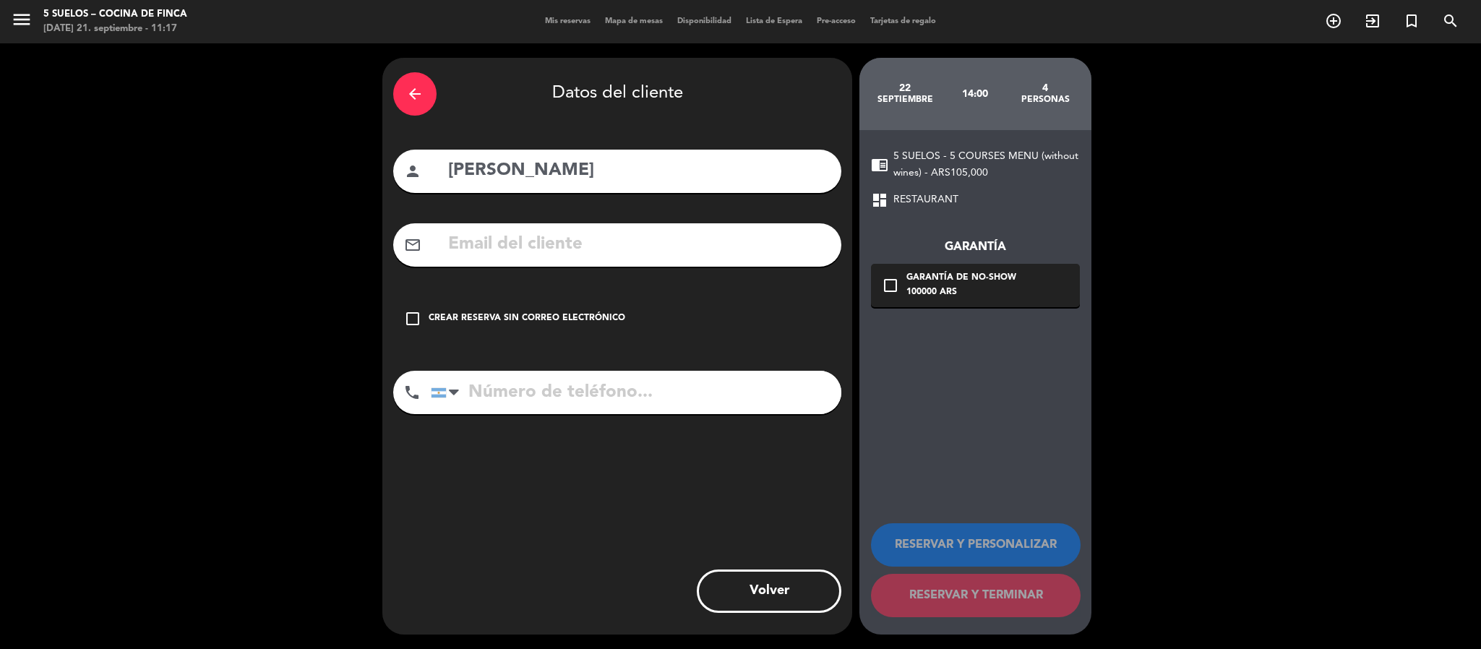
click at [547, 239] on input "text" at bounding box center [639, 245] width 384 height 30
paste input "[EMAIL_ADDRESS][DOMAIN_NAME]"
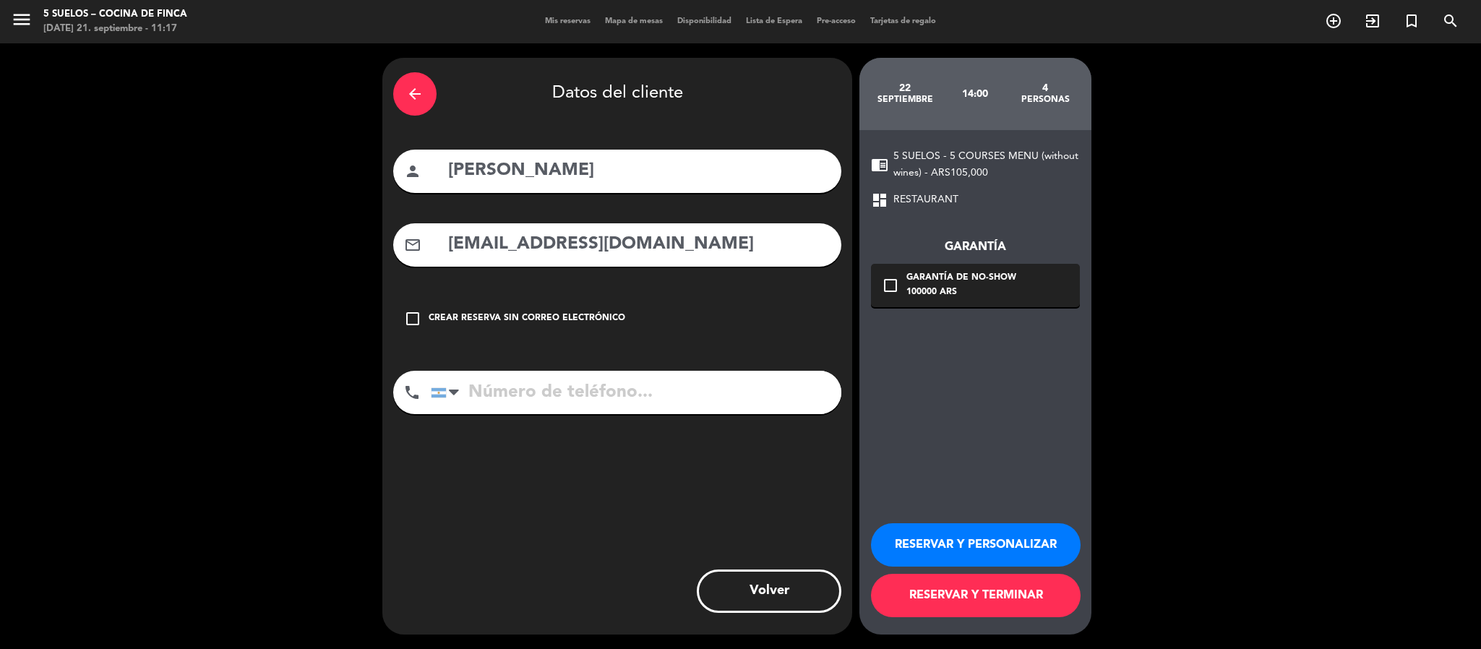
drag, startPoint x: 461, startPoint y: 244, endPoint x: 361, endPoint y: 243, distance: 99.8
click at [361, 241] on div "arrow_back Datos del cliente person [PERSON_NAME] mail_outline [EMAIL_ADDRESS][…" at bounding box center [740, 346] width 1481 height 606
type input "[EMAIL_ADDRESS][DOMAIN_NAME]"
click at [660, 387] on input "tel" at bounding box center [636, 392] width 411 height 43
paste input "[PHONE_NUMBER]"
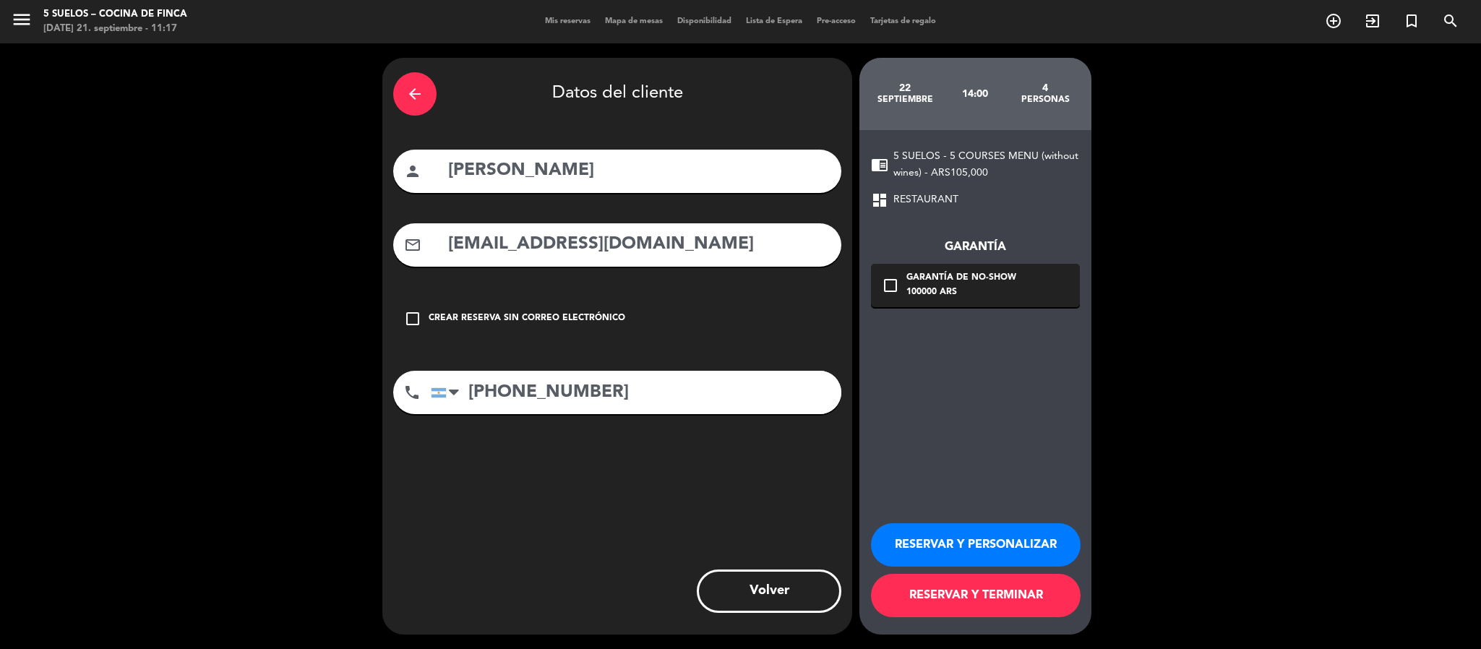
type input "[PHONE_NUMBER]"
click at [913, 306] on div "check_box_outline_blank Garantía de no-show 100000 ARS" at bounding box center [975, 285] width 209 height 43
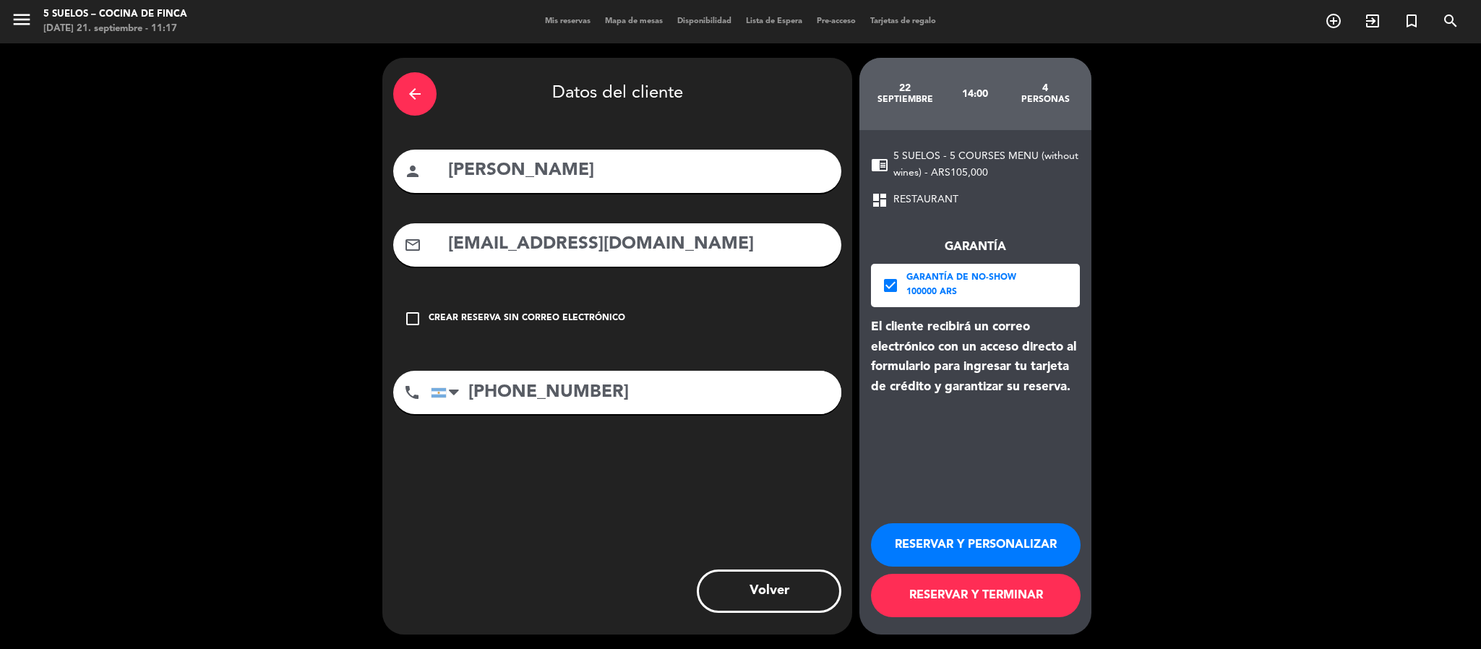
click at [896, 527] on button "RESERVAR Y PERSONALIZAR" at bounding box center [976, 544] width 210 height 43
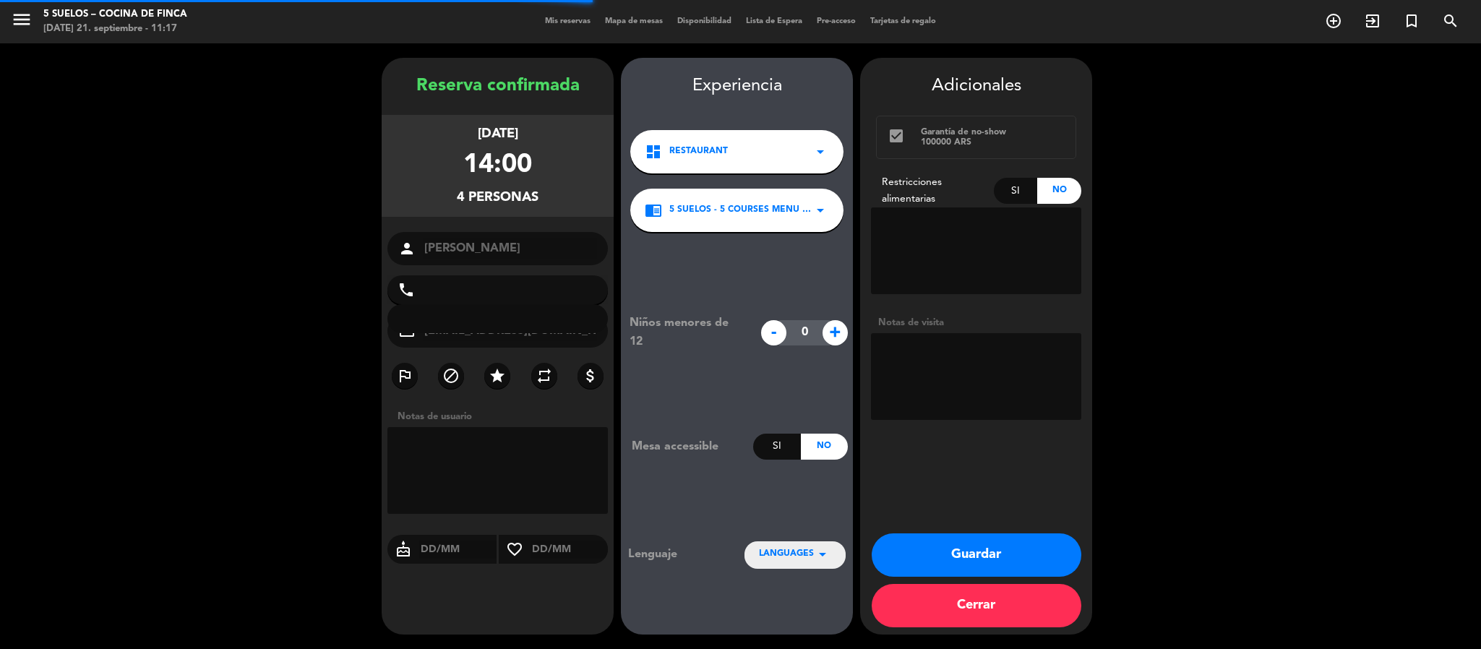
type input "[PHONE_NUMBER]"
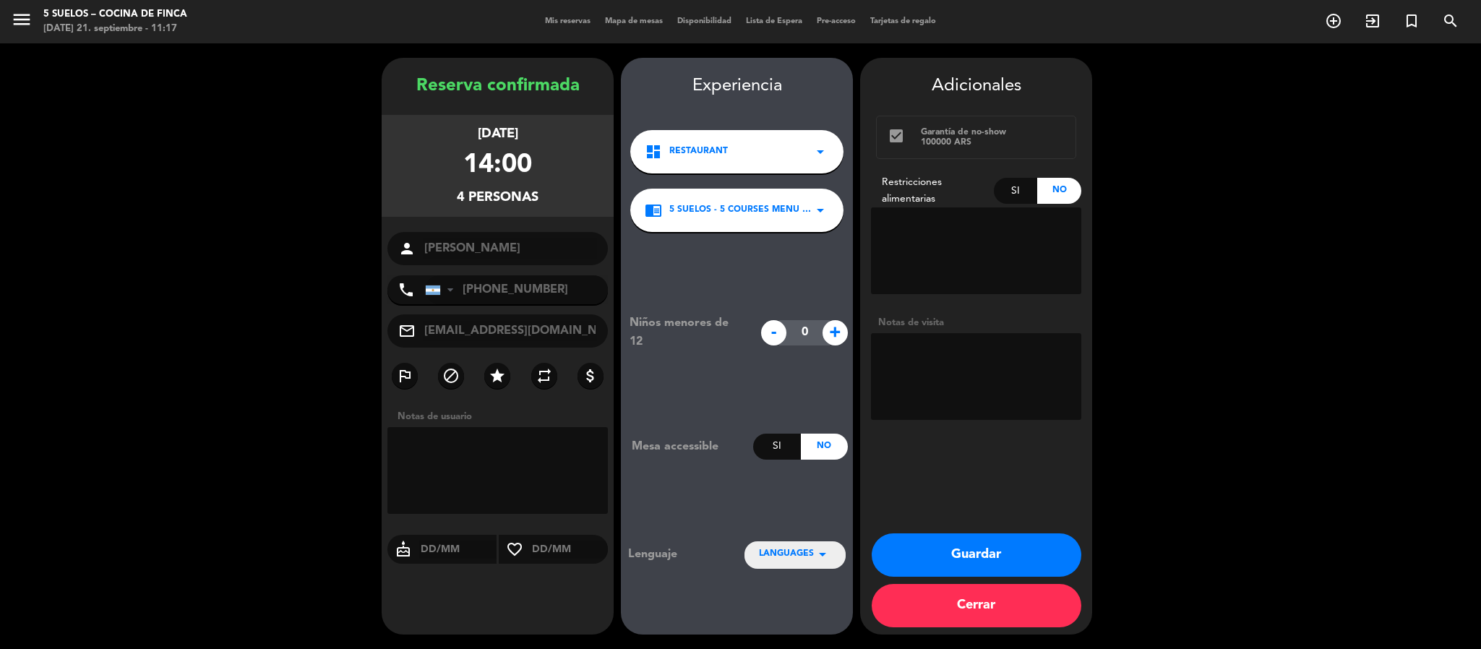
click at [757, 538] on div "Niños menores de 12 - 0 + Mesa accessible Si No Lenguaje LANGUAGES arrow_drop_d…" at bounding box center [737, 440] width 232 height 417
click at [758, 544] on div "LANGUAGES arrow_drop_down" at bounding box center [795, 555] width 101 height 26
click at [779, 489] on div "Español" at bounding box center [795, 489] width 72 height 14
click at [957, 367] on textarea at bounding box center [976, 376] width 210 height 87
paste textarea "podríamos hacerle probar Tinto del Pueblo Inmigrantes Infra rosado"
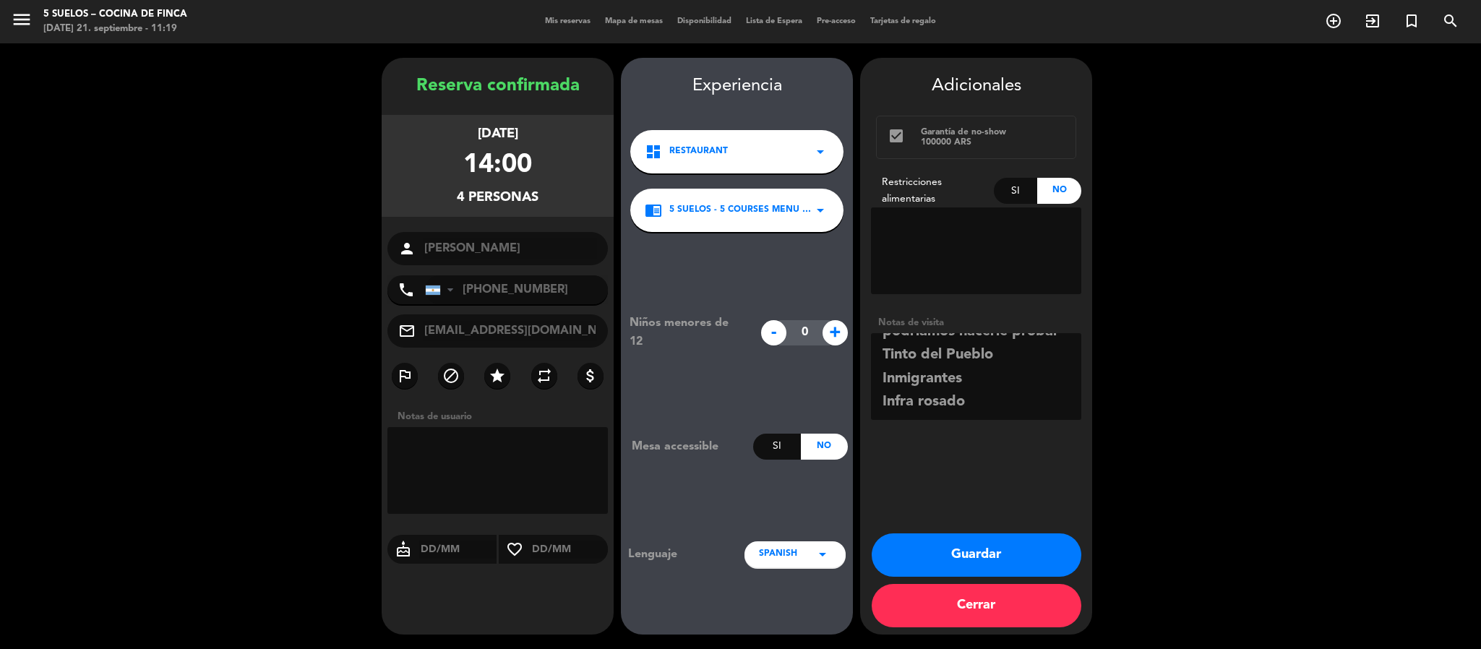
scroll to position [42, 0]
drag, startPoint x: 968, startPoint y: 401, endPoint x: 944, endPoint y: 400, distance: 24.6
click at [944, 400] on textarea at bounding box center [976, 376] width 210 height 87
click at [886, 369] on textarea at bounding box center [976, 376] width 210 height 87
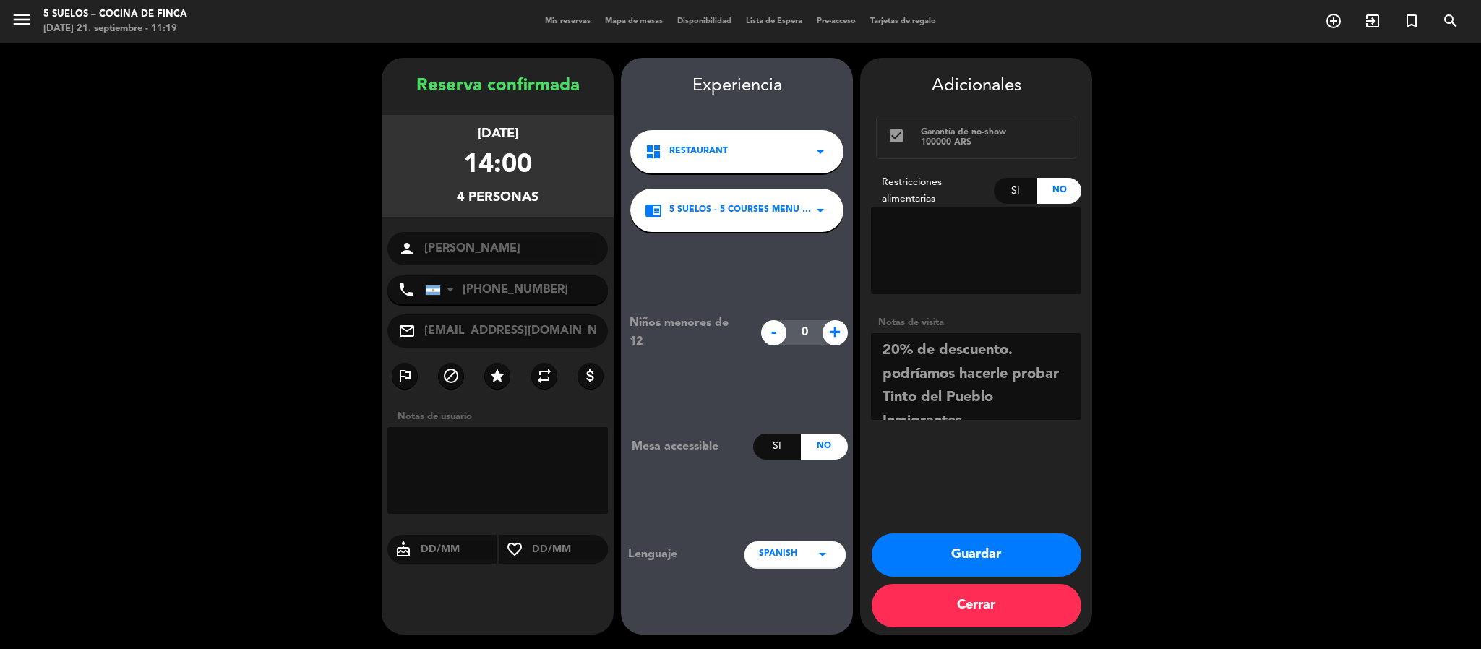
click at [1022, 347] on textarea at bounding box center [976, 376] width 210 height 87
click at [889, 395] on textarea at bounding box center [976, 376] width 210 height 87
click at [884, 389] on textarea at bounding box center [976, 376] width 210 height 87
click at [885, 352] on textarea at bounding box center [976, 376] width 210 height 87
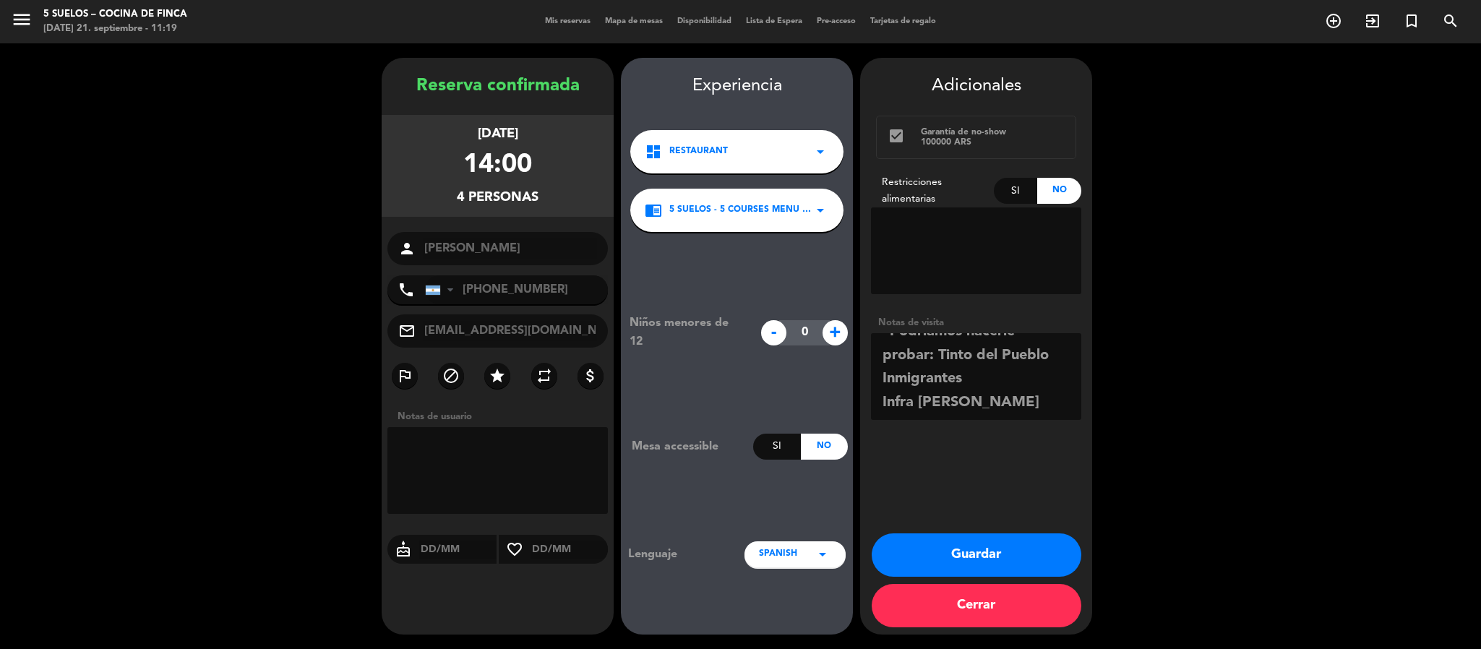
click at [876, 369] on textarea at bounding box center [976, 376] width 210 height 87
click at [881, 395] on textarea at bounding box center [976, 376] width 210 height 87
click at [1102, 404] on booking-confirmed "Reserva confirmada [DATE] 14:00 4 personas person [PERSON_NAME] phone [GEOGRAPH…" at bounding box center [740, 346] width 1453 height 577
click at [1050, 395] on textarea at bounding box center [976, 376] width 210 height 87
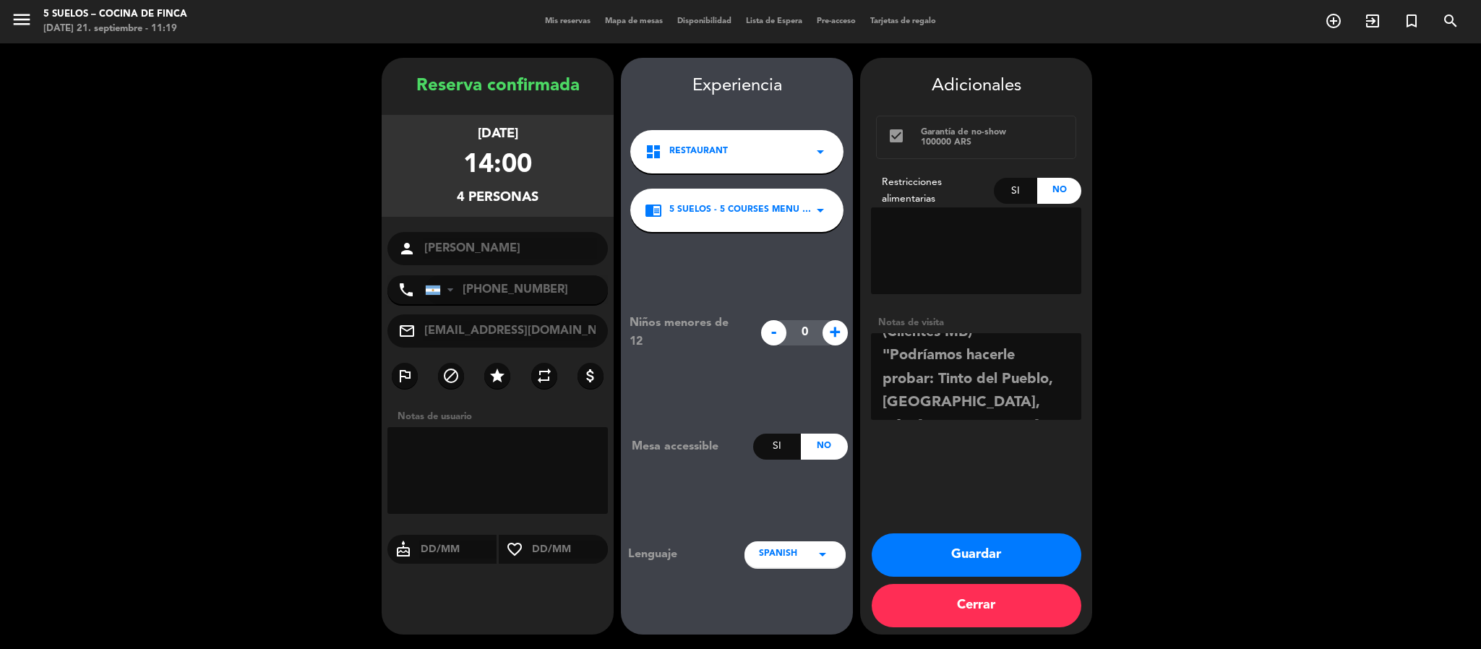
type textarea "20% de descuento (Clientes MB) "Podríamos hacerle probar: Tinto del Pueblo, [GE…"
click at [935, 380] on textarea at bounding box center [976, 376] width 210 height 87
click at [923, 543] on button "Guardar" at bounding box center [977, 555] width 210 height 43
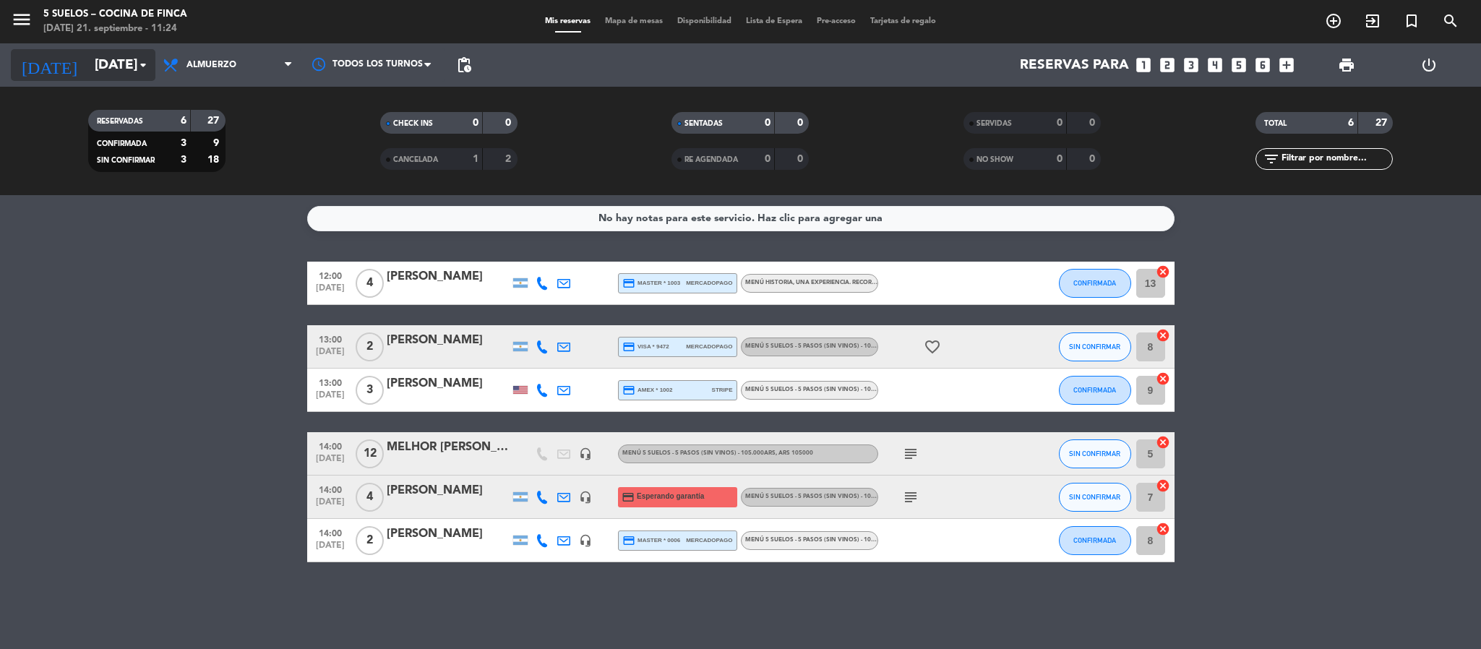
click at [113, 64] on input "[DATE]" at bounding box center [174, 65] width 174 height 30
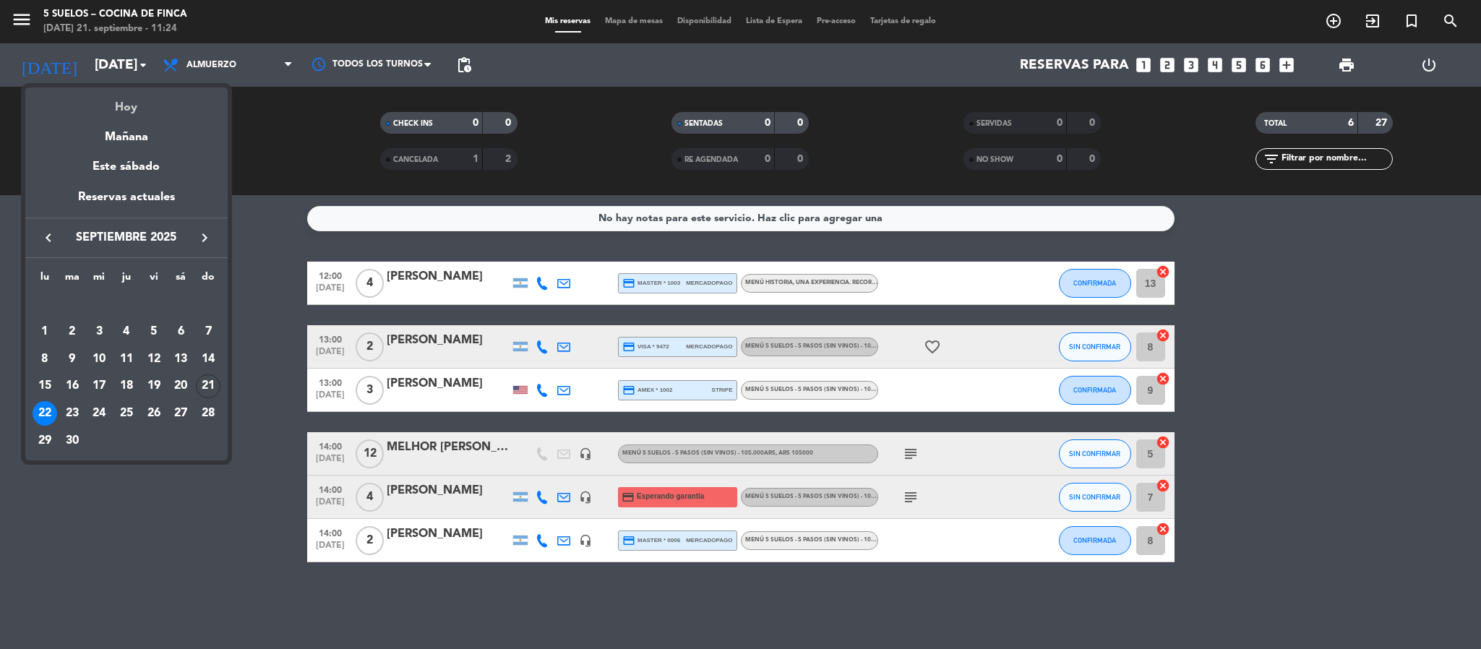
click at [126, 103] on div "Hoy" at bounding box center [126, 102] width 202 height 30
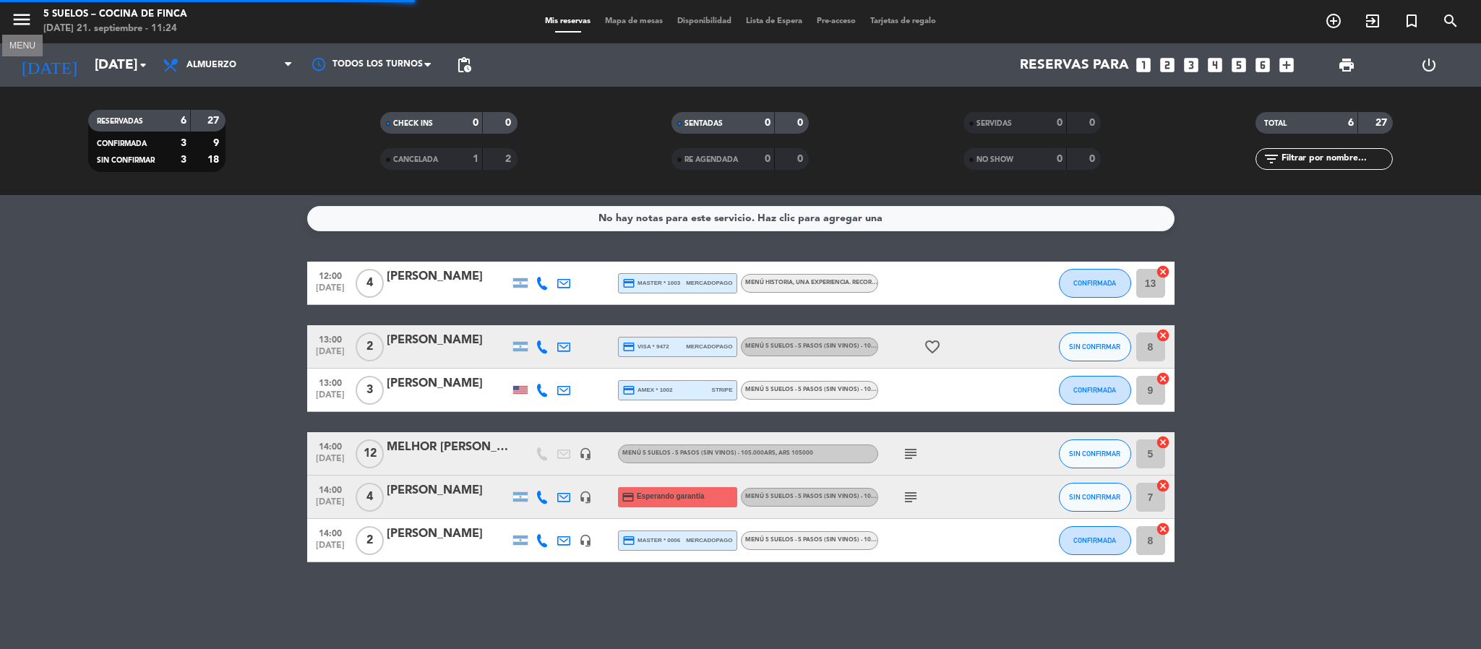
click at [17, 20] on icon "menu" at bounding box center [22, 20] width 22 height 22
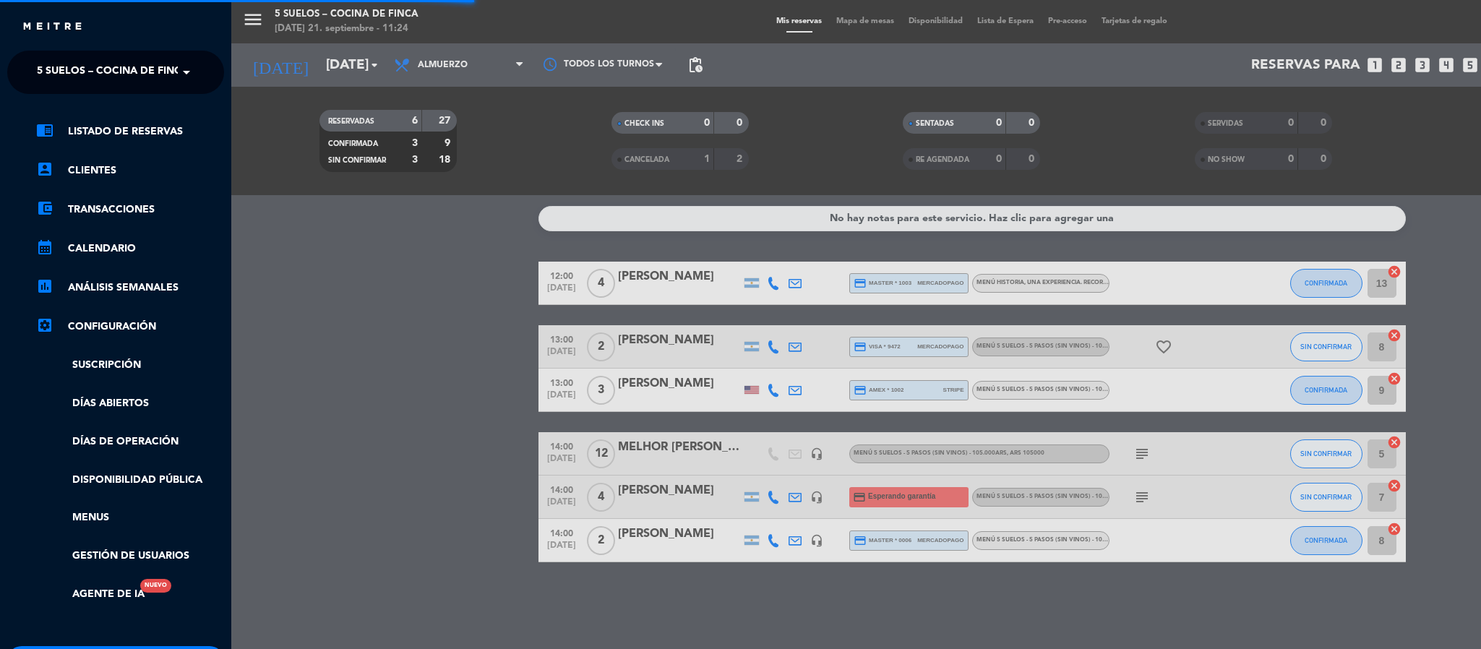
click at [40, 72] on span "5 SUELOS – COCINA DE FINCA" at bounding box center [113, 72] width 152 height 30
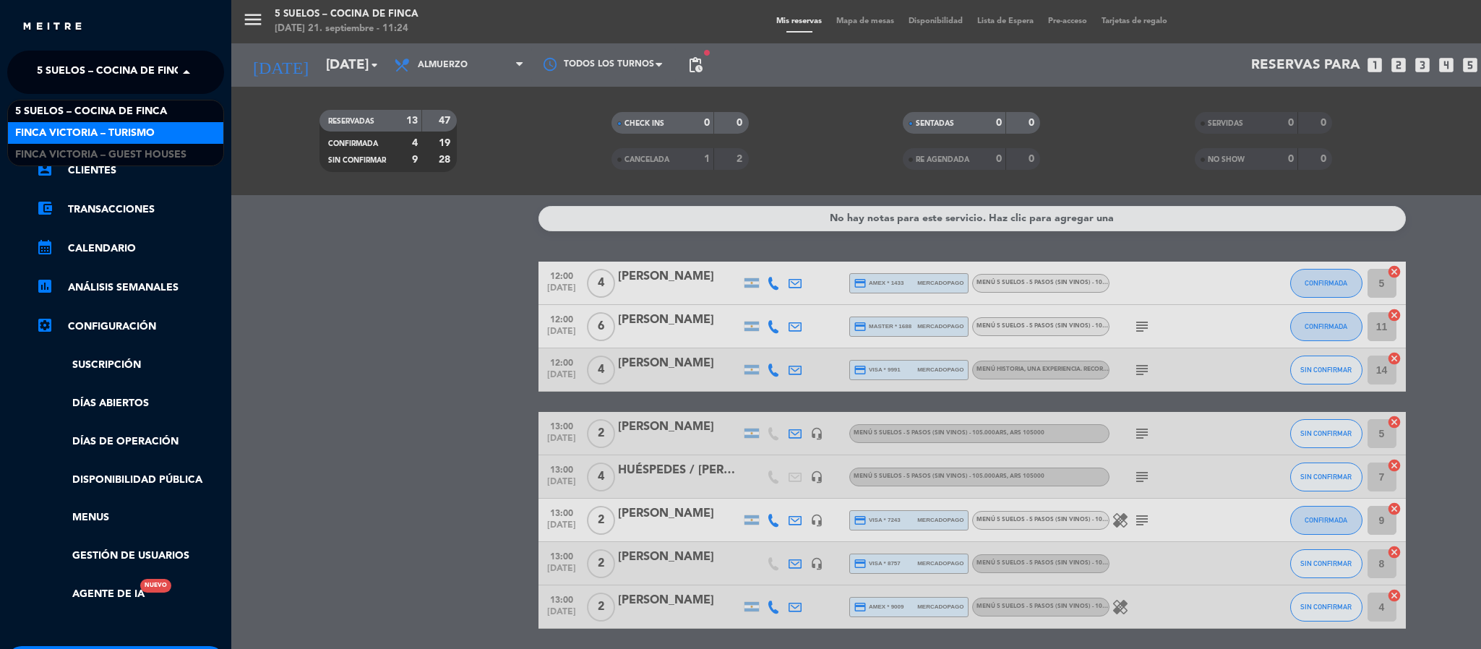
click at [57, 127] on span "FINCA VICTORIA – TURISMO" at bounding box center [85, 133] width 140 height 17
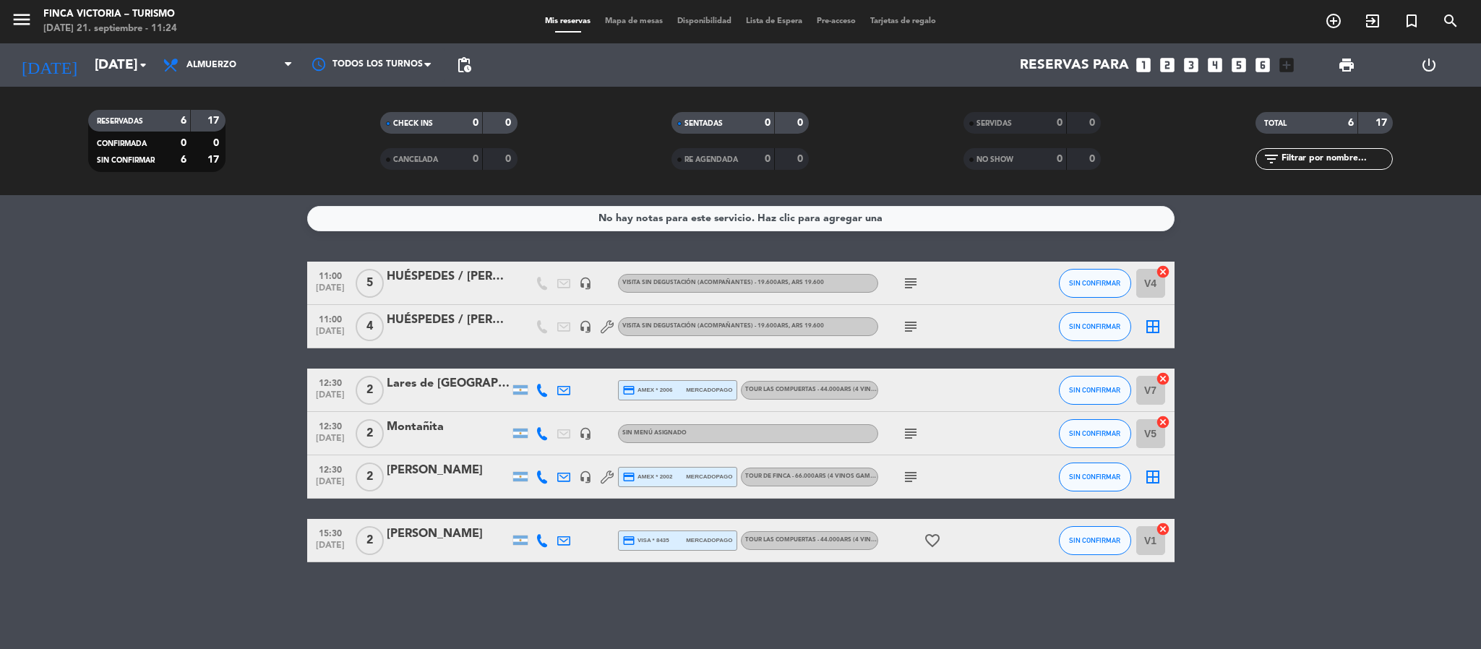
click at [414, 531] on div "[PERSON_NAME]" at bounding box center [448, 534] width 123 height 19
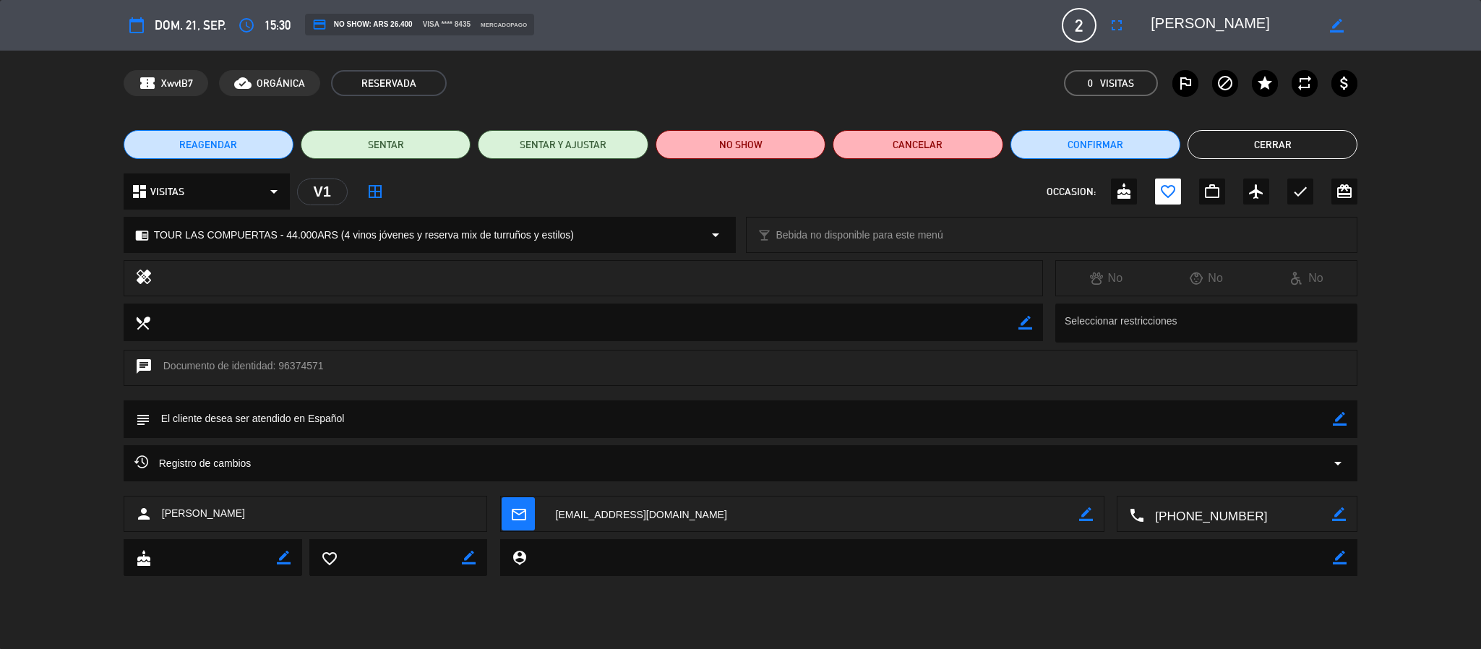
click at [1237, 150] on button "Cerrar" at bounding box center [1273, 144] width 170 height 29
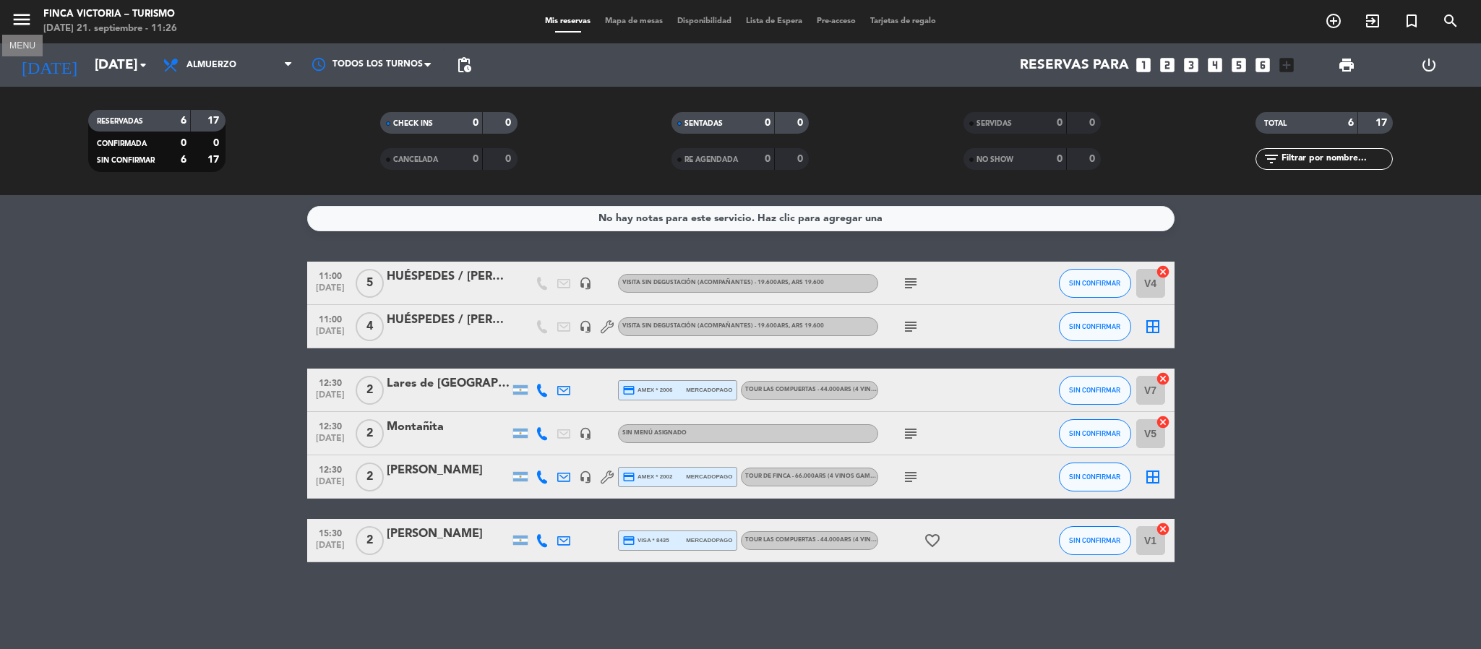
click at [16, 20] on icon "menu" at bounding box center [22, 20] width 22 height 22
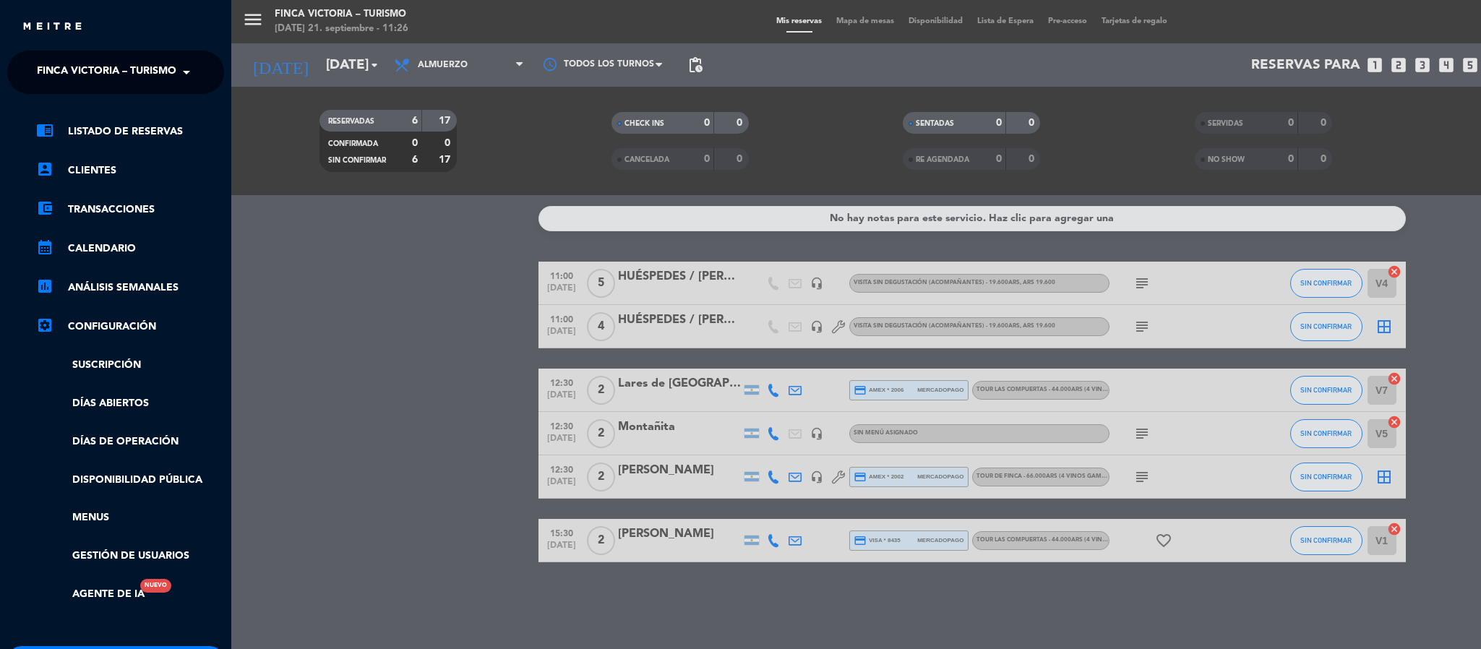
click at [48, 81] on span "FINCA VICTORIA – TURISMO" at bounding box center [107, 72] width 140 height 30
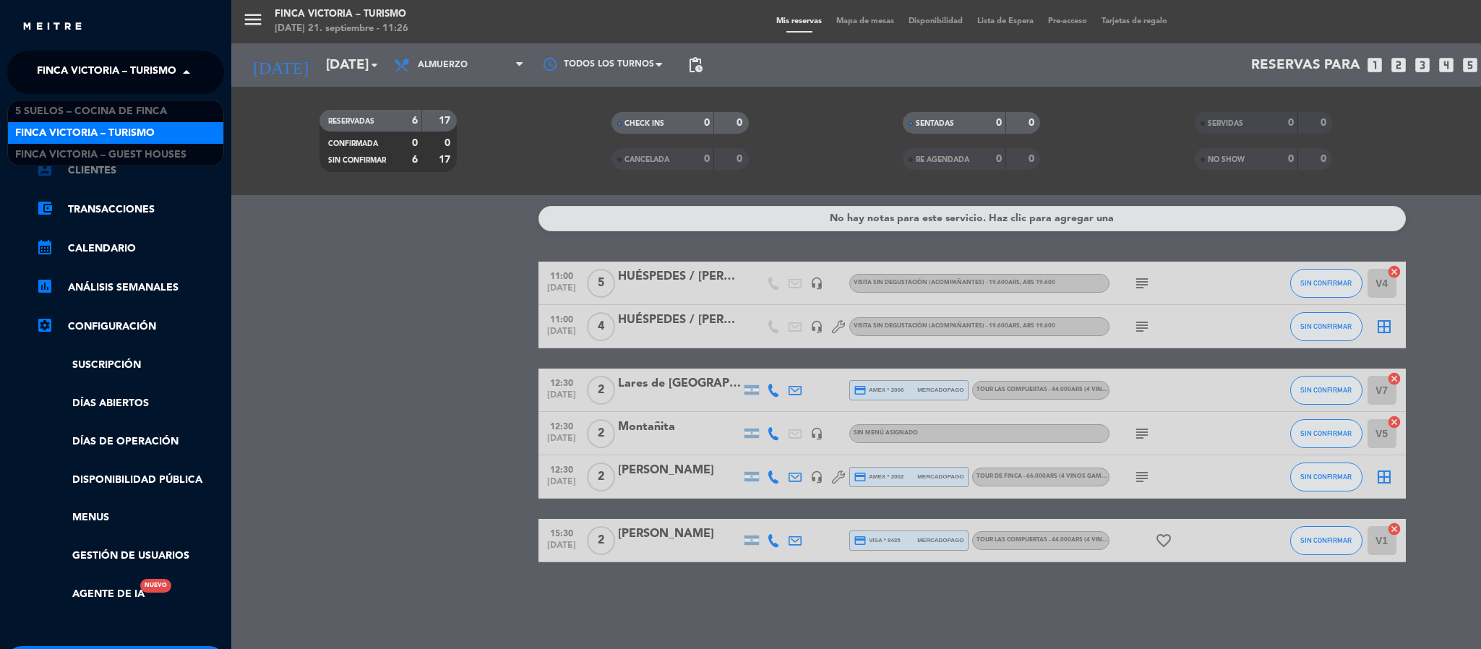
drag, startPoint x: 131, startPoint y: 139, endPoint x: 178, endPoint y: 178, distance: 61.1
click at [131, 139] on span "FINCA VICTORIA – TURISMO" at bounding box center [85, 133] width 140 height 17
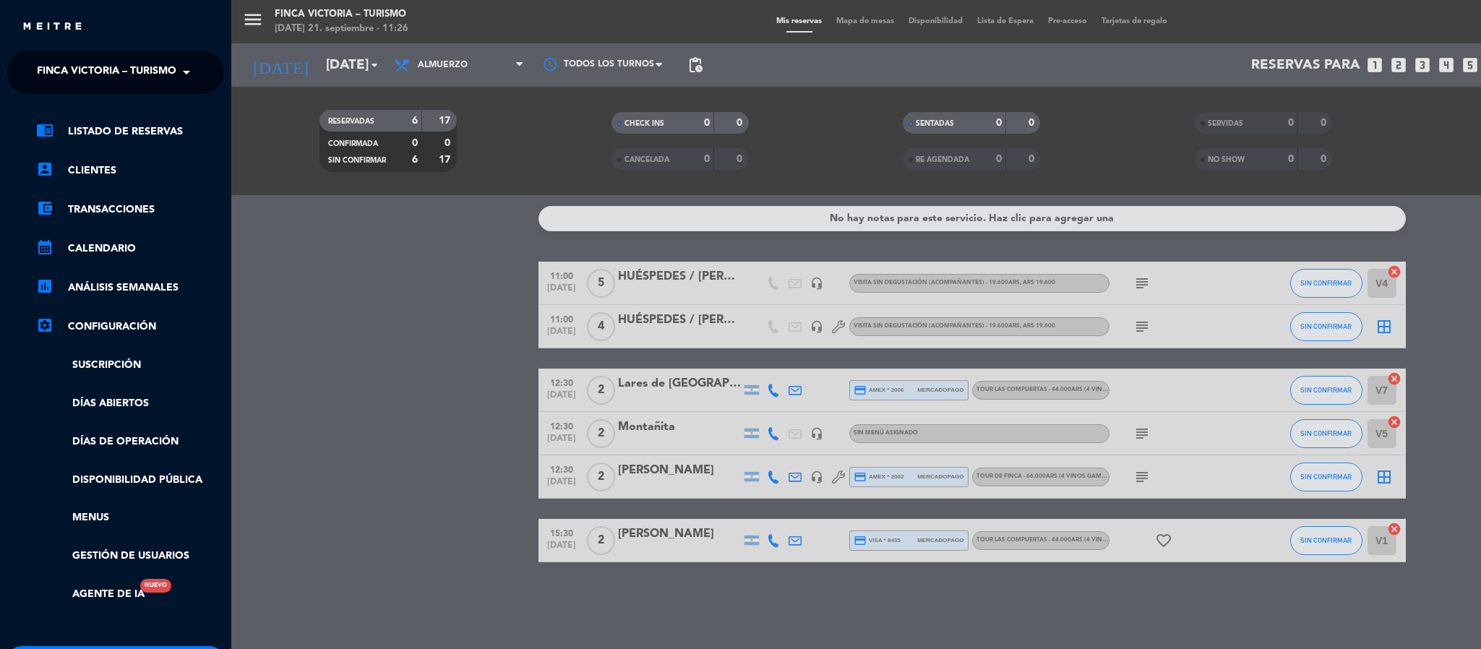
click at [352, 309] on div "menu FINCA VICTORIA – TURISMO [DATE] 21. septiembre - 11:26 Mis reservas Mapa d…" at bounding box center [971, 324] width 1481 height 649
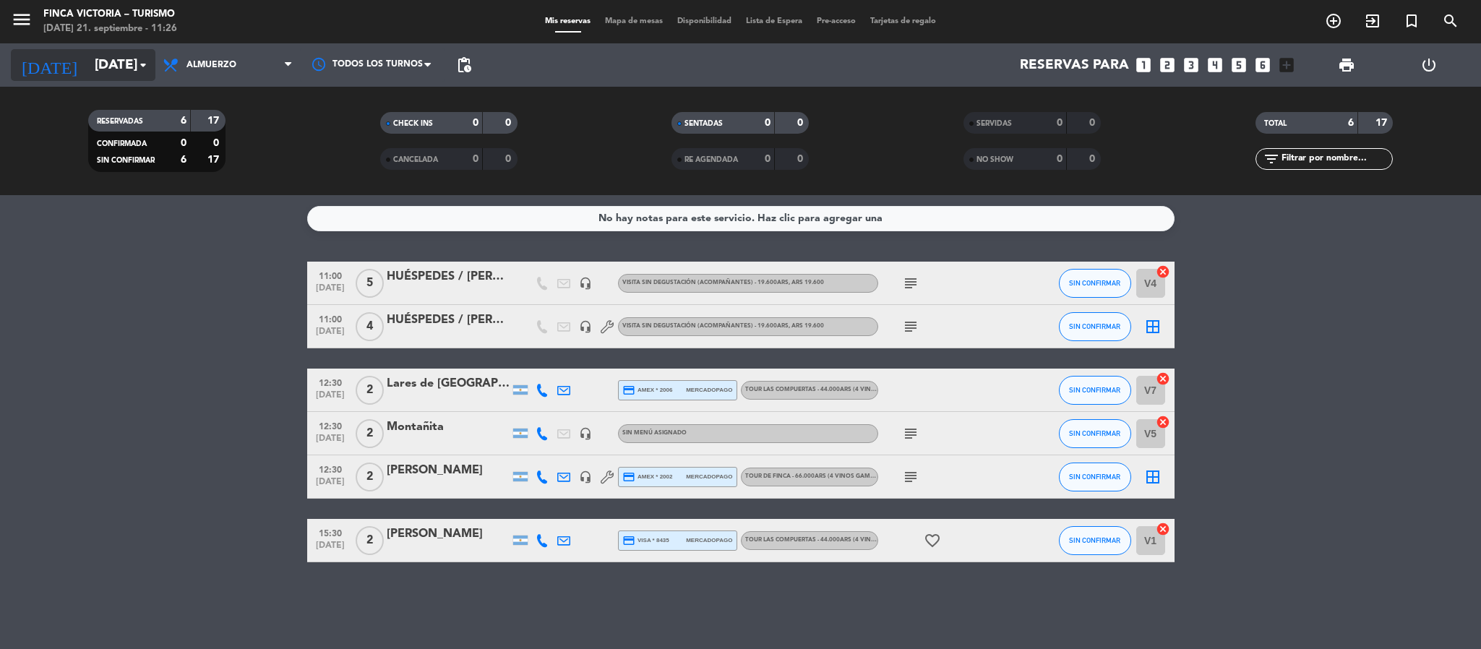
click at [87, 59] on input "[DATE]" at bounding box center [174, 65] width 174 height 30
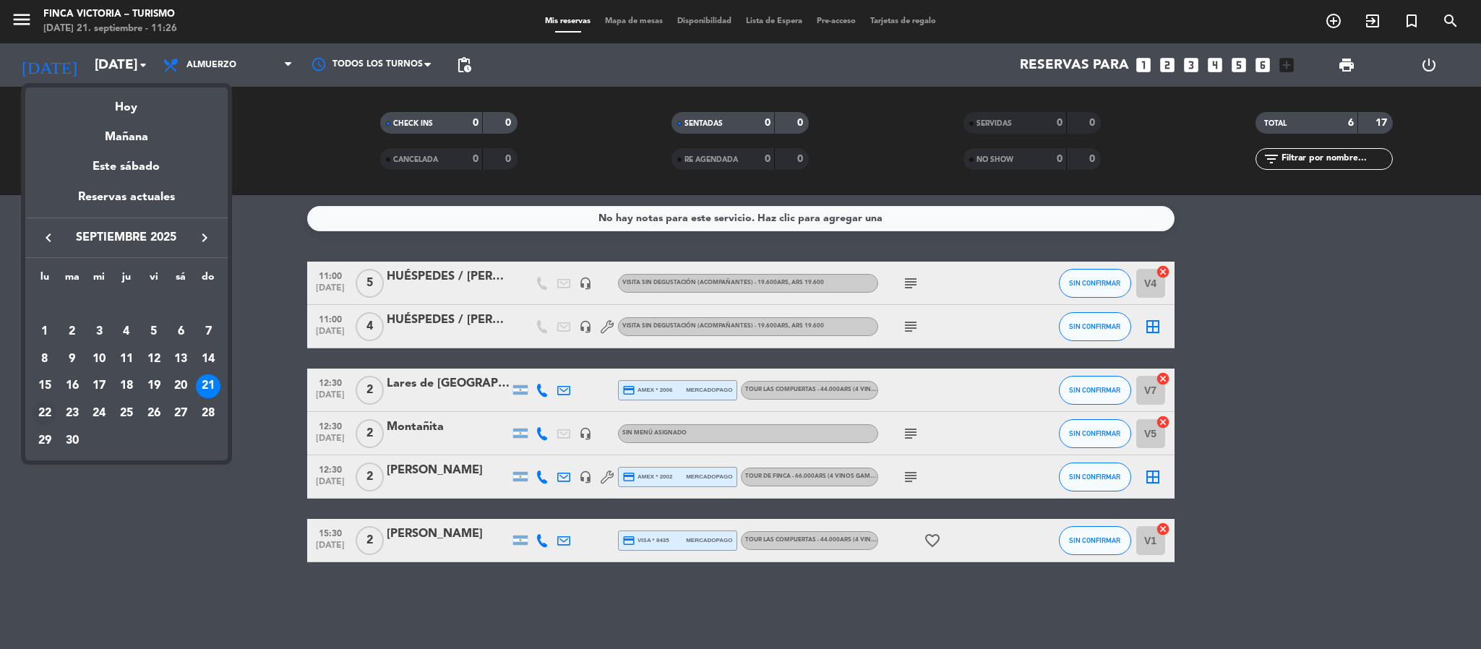
click at [44, 408] on div "22" at bounding box center [45, 413] width 25 height 25
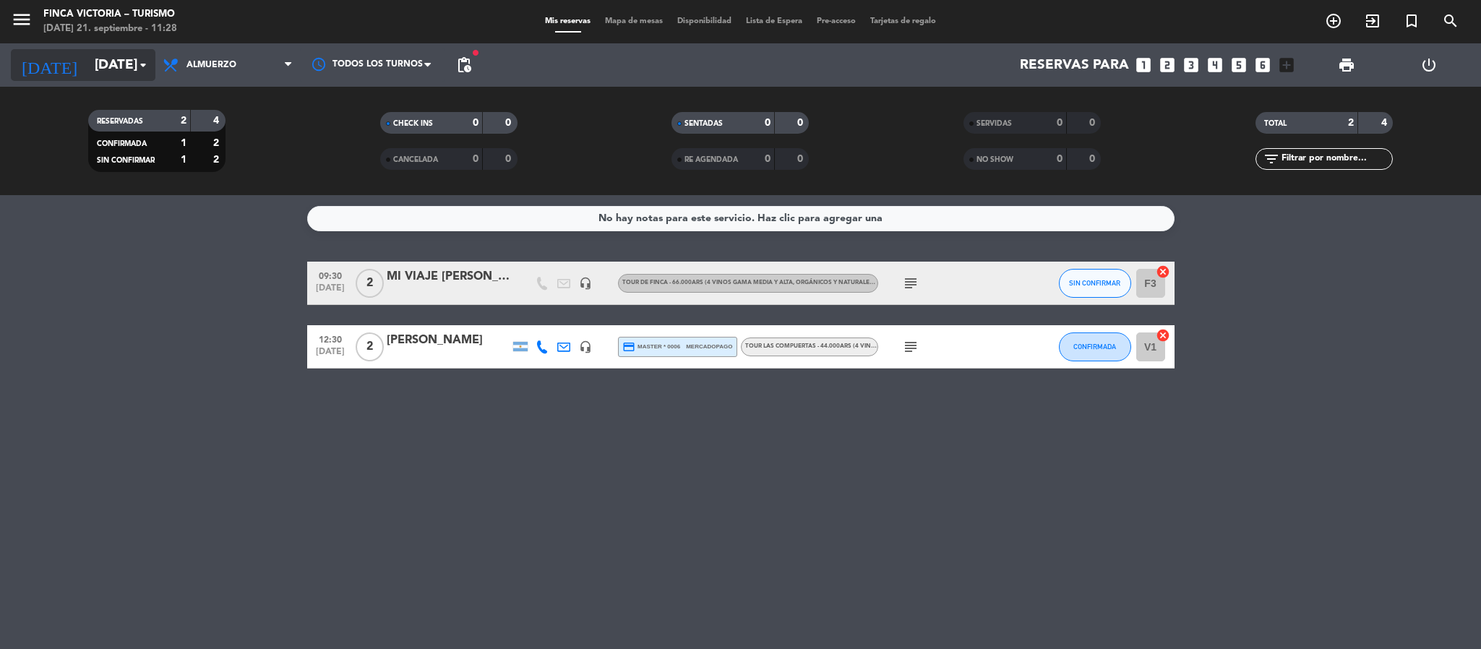
click at [96, 52] on input "[DATE]" at bounding box center [174, 65] width 174 height 30
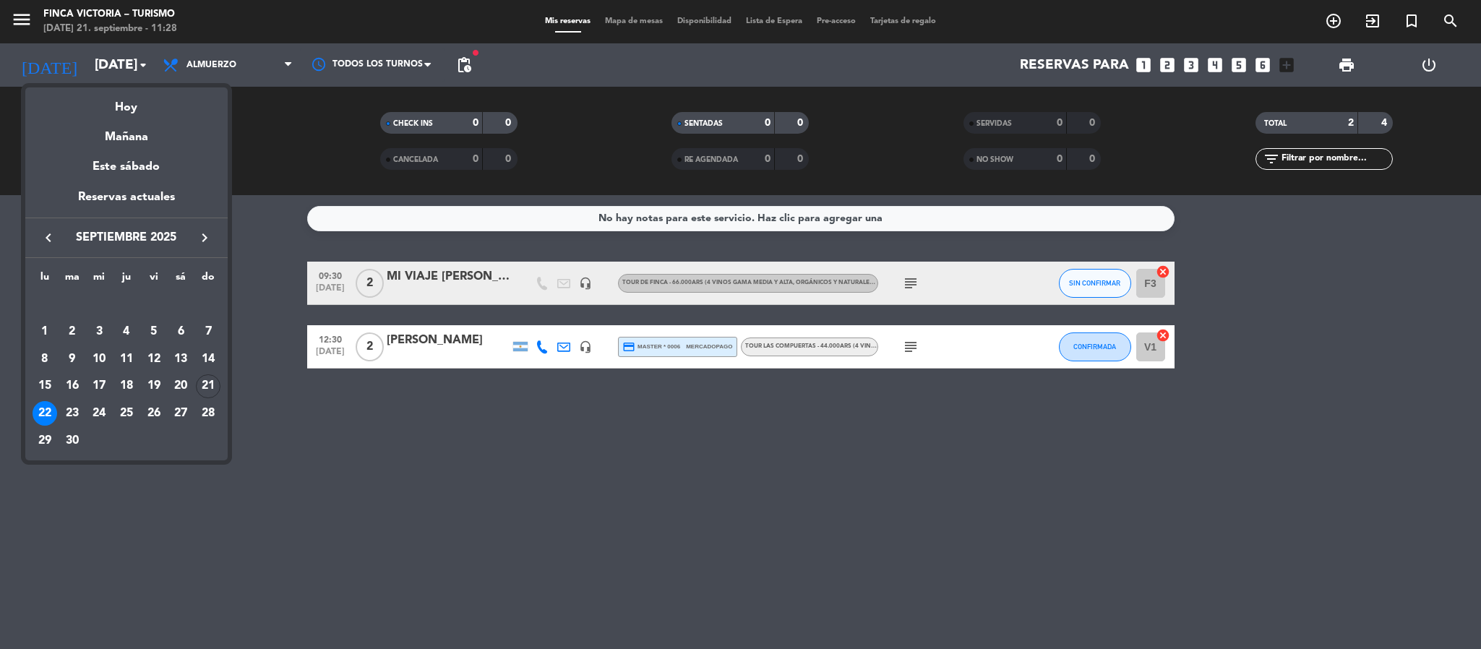
click at [205, 236] on icon "keyboard_arrow_right" at bounding box center [204, 237] width 17 height 17
click at [182, 328] on div "4" at bounding box center [180, 332] width 25 height 25
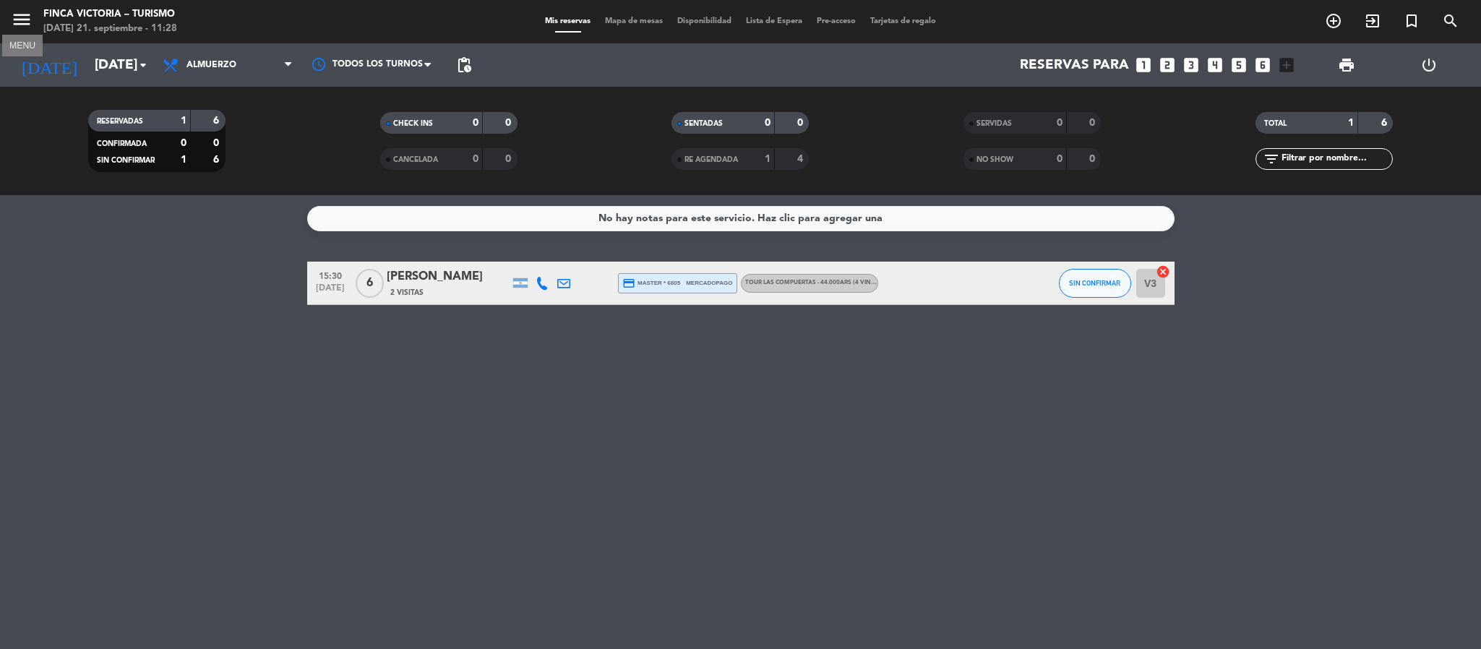
click at [22, 20] on icon "menu" at bounding box center [22, 20] width 22 height 22
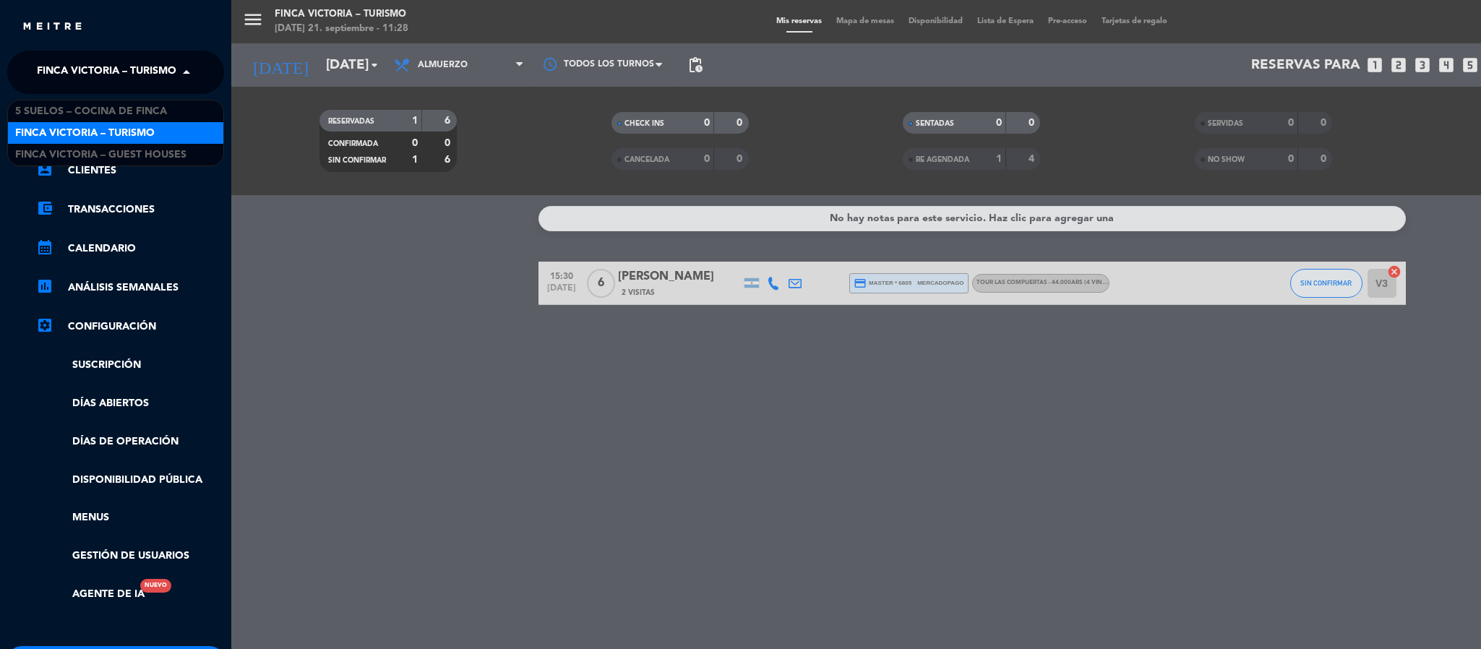
drag, startPoint x: 33, startPoint y: 66, endPoint x: 31, endPoint y: 87, distance: 21.8
click at [33, 67] on div "× FINCA VICTORIA – TURISMO" at bounding box center [104, 72] width 147 height 30
click at [31, 114] on span "5 SUELOS – COCINA DE FINCA" at bounding box center [91, 111] width 152 height 17
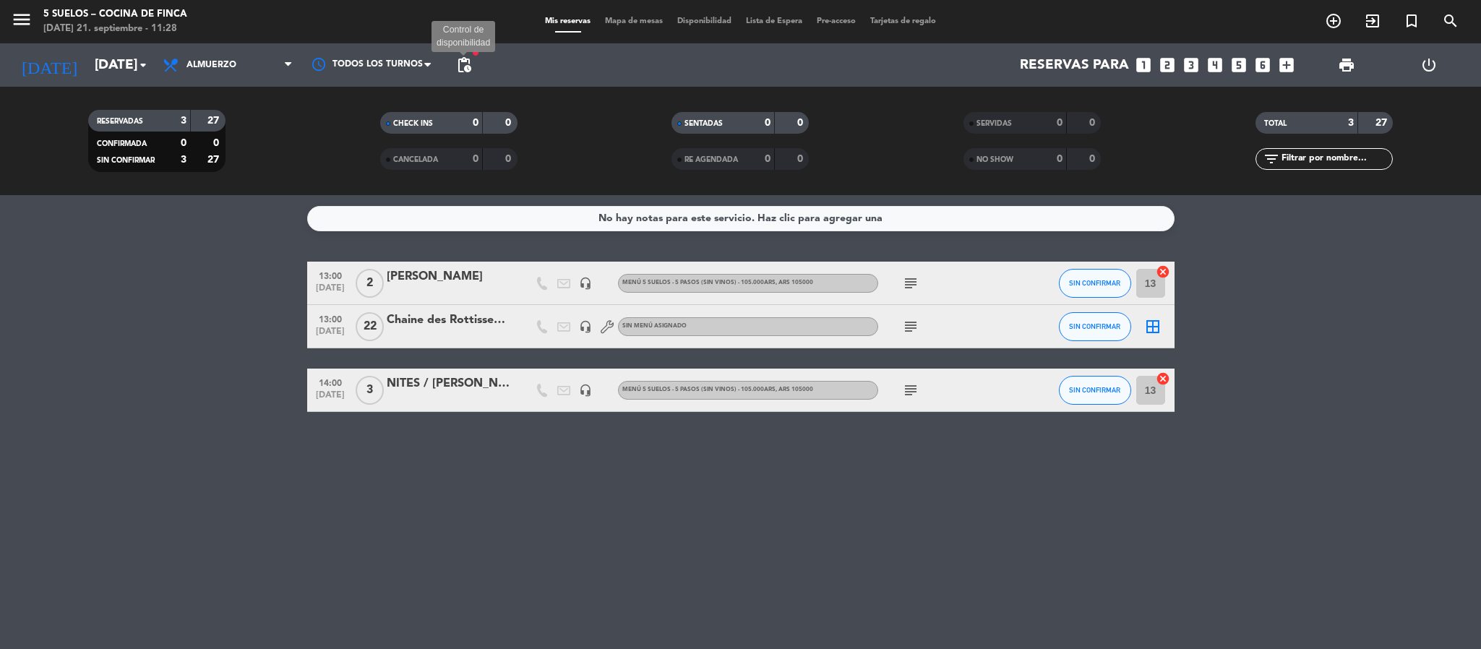
click at [471, 67] on span "pending_actions" at bounding box center [463, 64] width 17 height 17
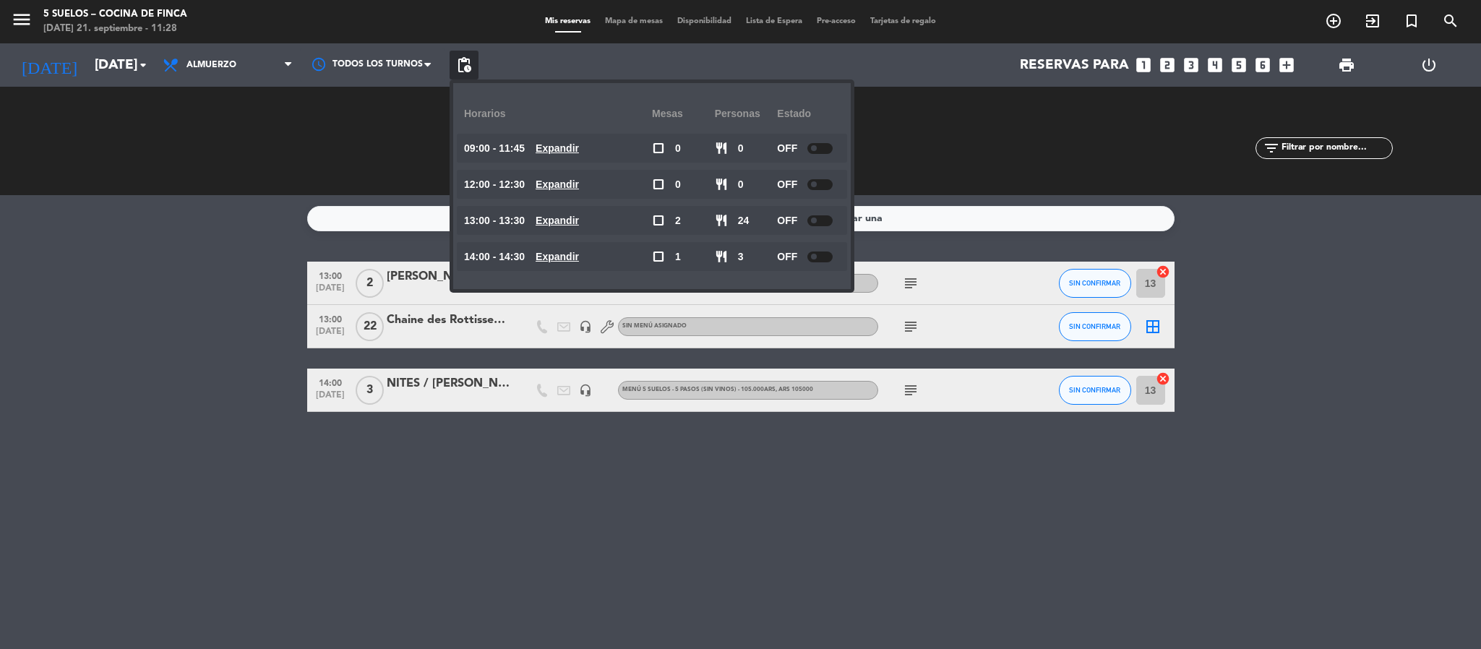
click at [206, 252] on div "No hay notas para este servicio. Haz clic para agregar una 13:00 [DATE] 2 [PERS…" at bounding box center [740, 422] width 1481 height 454
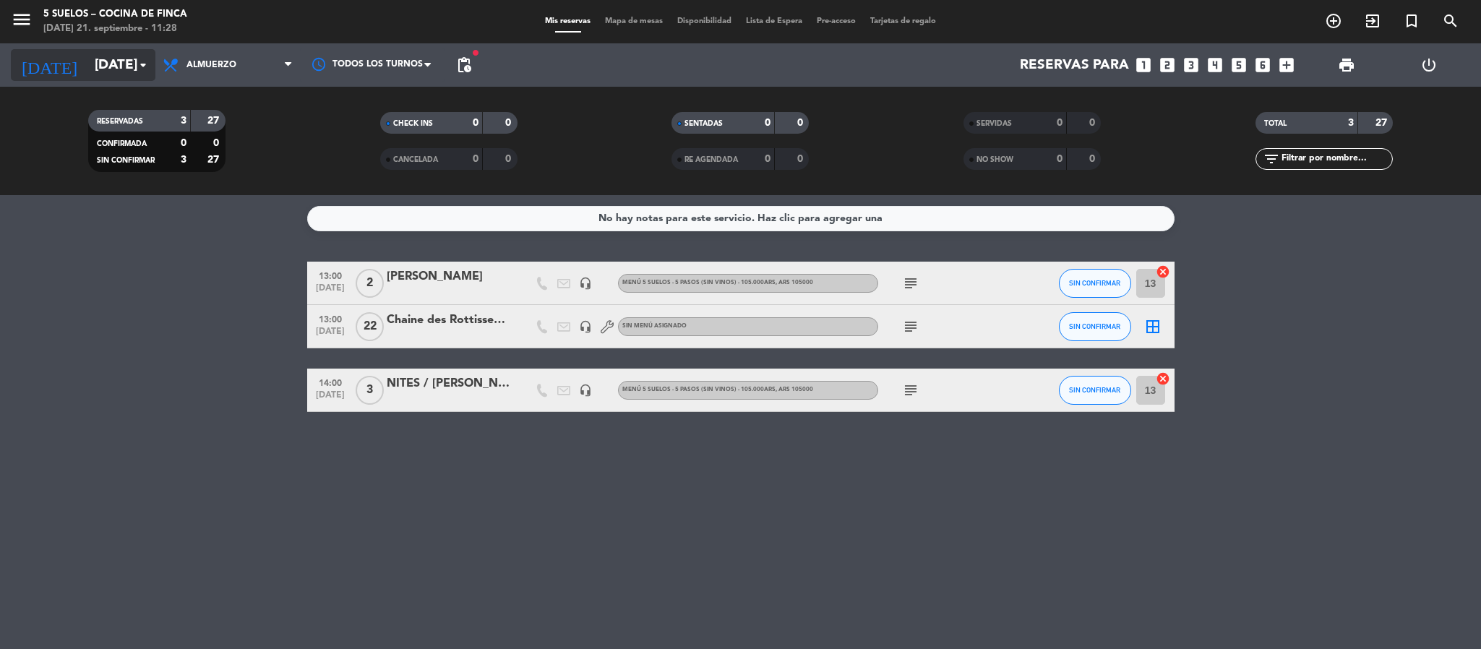
click at [90, 59] on input "[DATE]" at bounding box center [174, 65] width 174 height 30
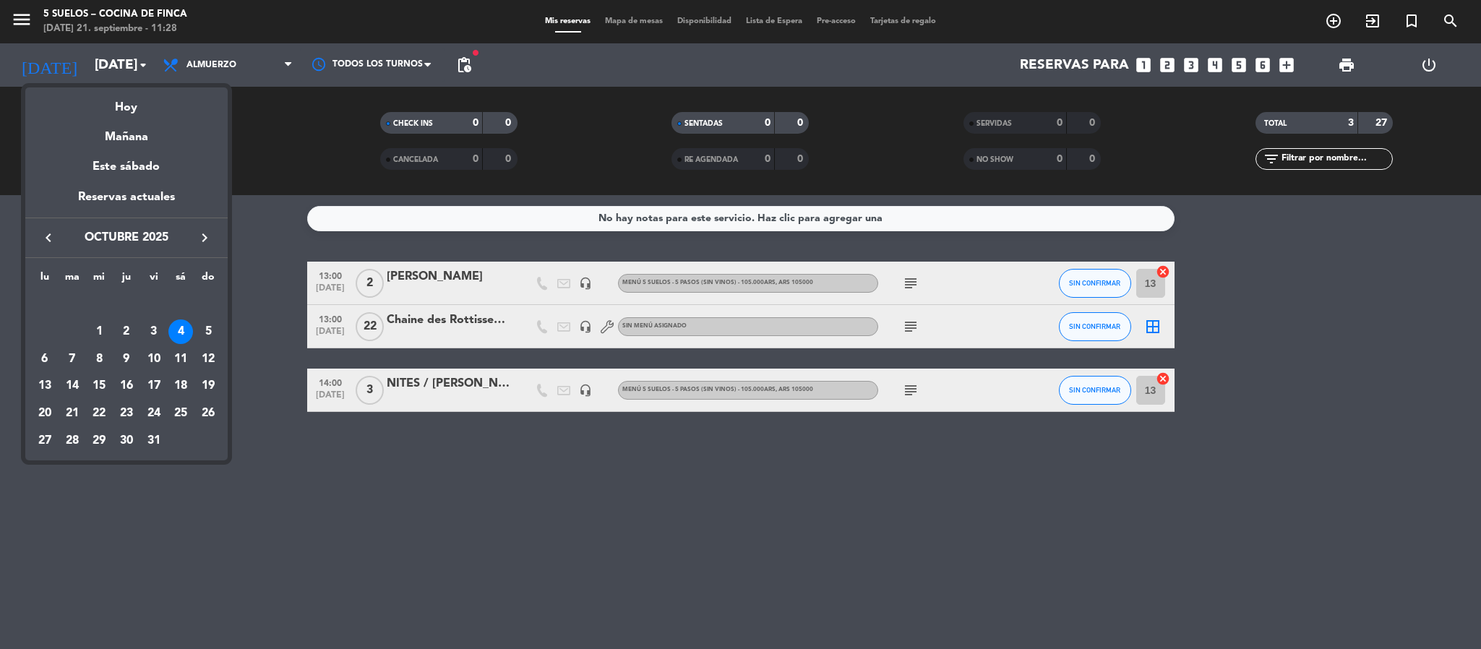
click at [12, 17] on div at bounding box center [740, 324] width 1481 height 649
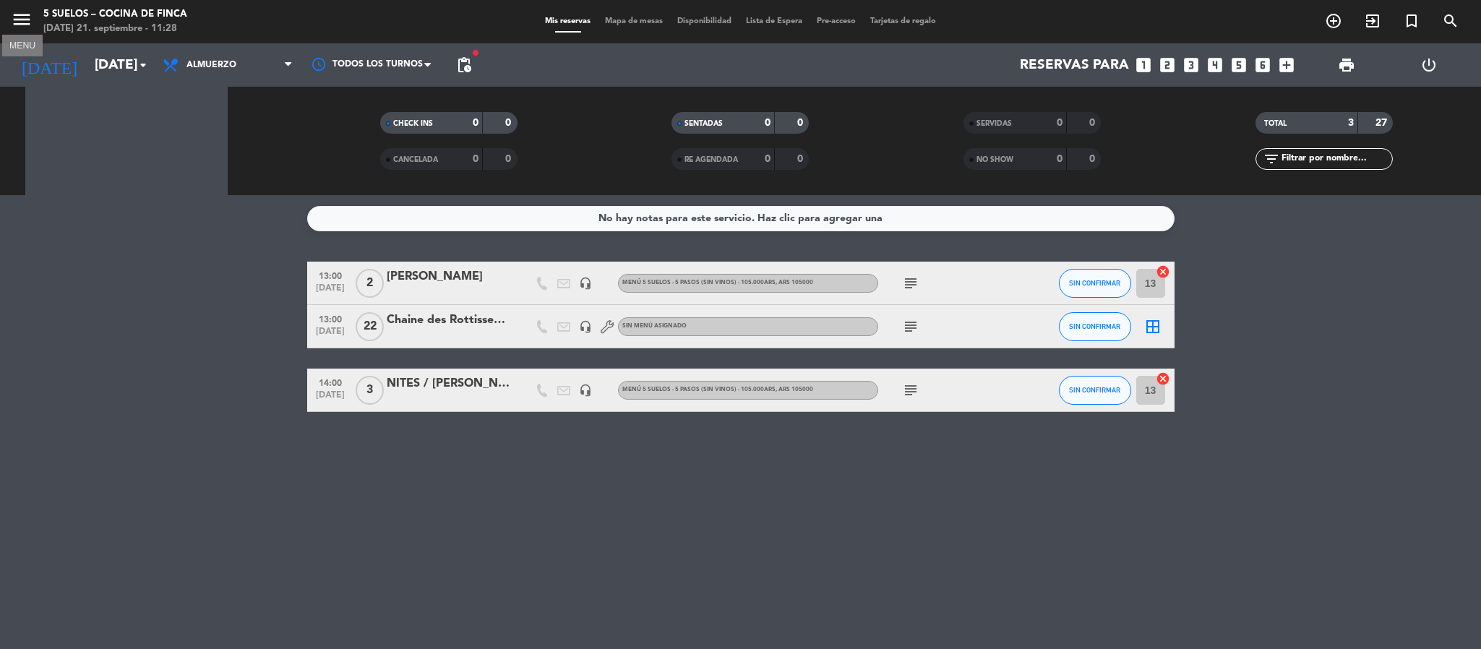
click at [18, 20] on icon "menu" at bounding box center [22, 20] width 22 height 22
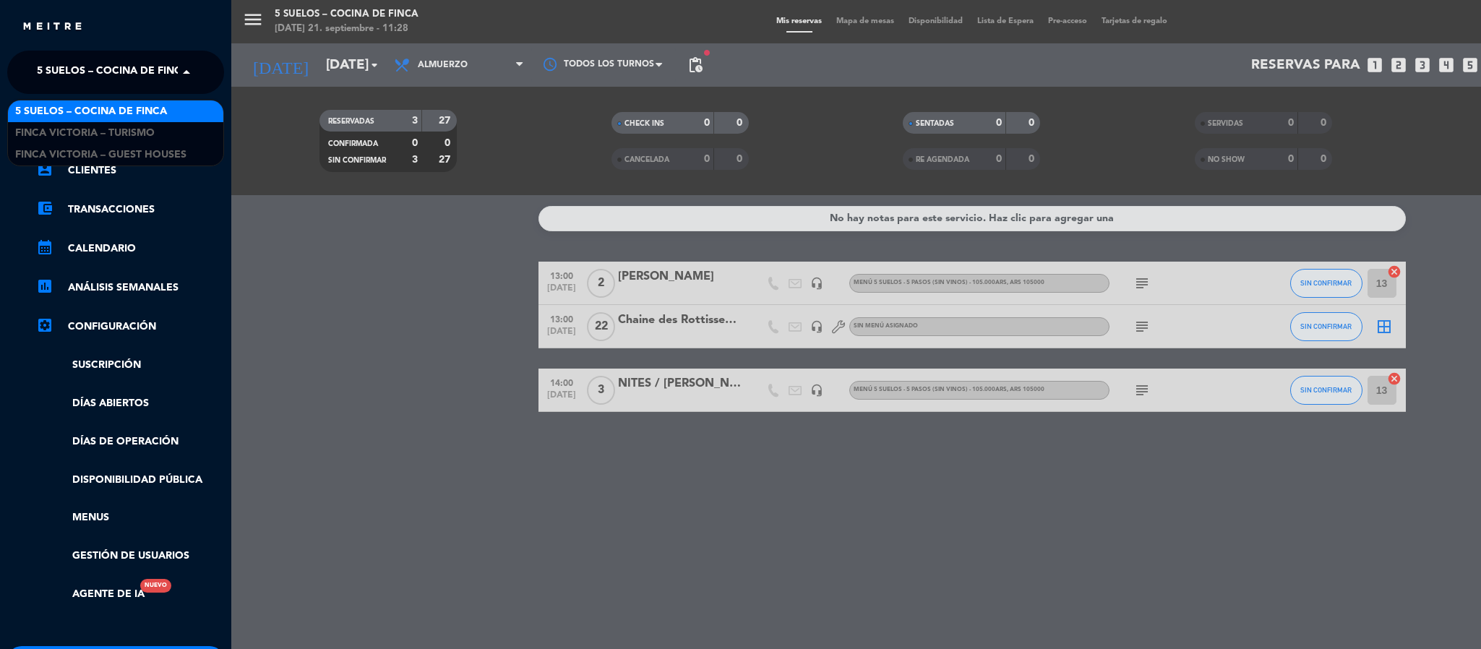
click at [42, 67] on span "5 SUELOS – COCINA DE FINCA" at bounding box center [113, 72] width 152 height 30
click at [43, 129] on span "FINCA VICTORIA – TURISMO" at bounding box center [85, 133] width 140 height 17
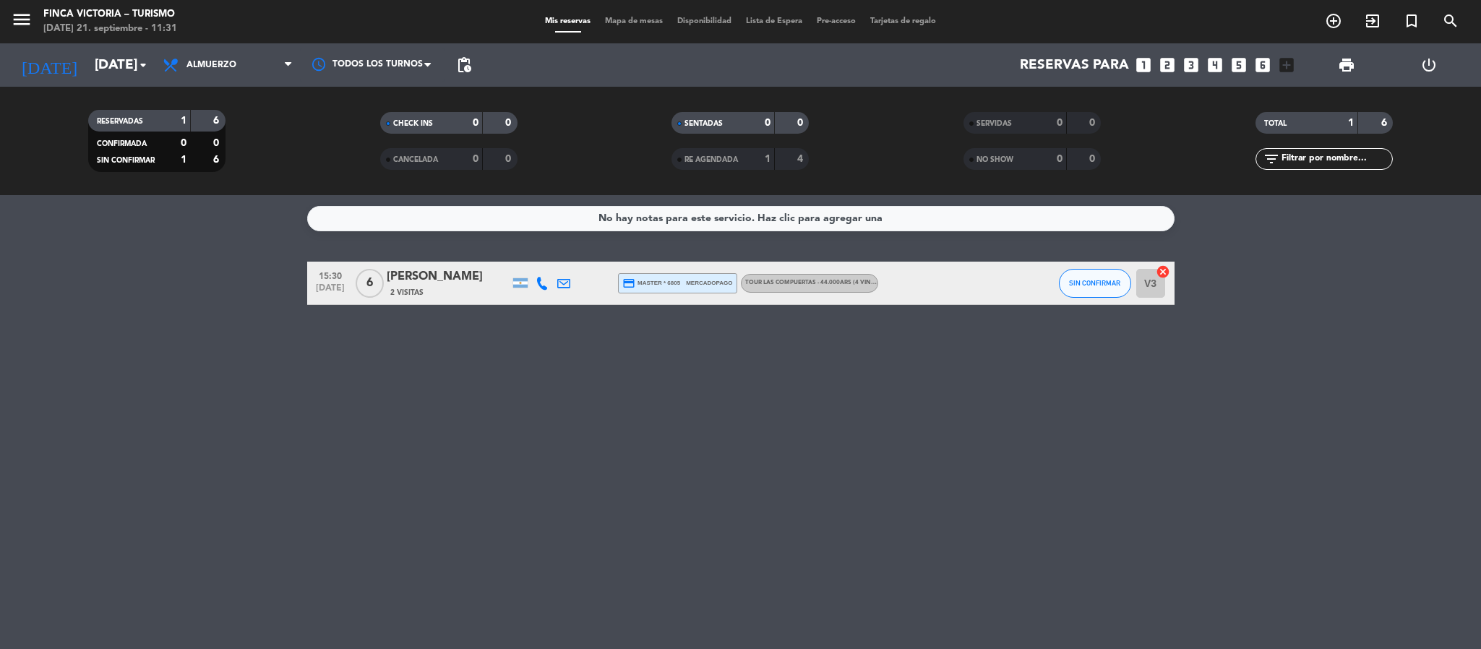
click at [432, 291] on div "2 Visitas" at bounding box center [448, 292] width 123 height 12
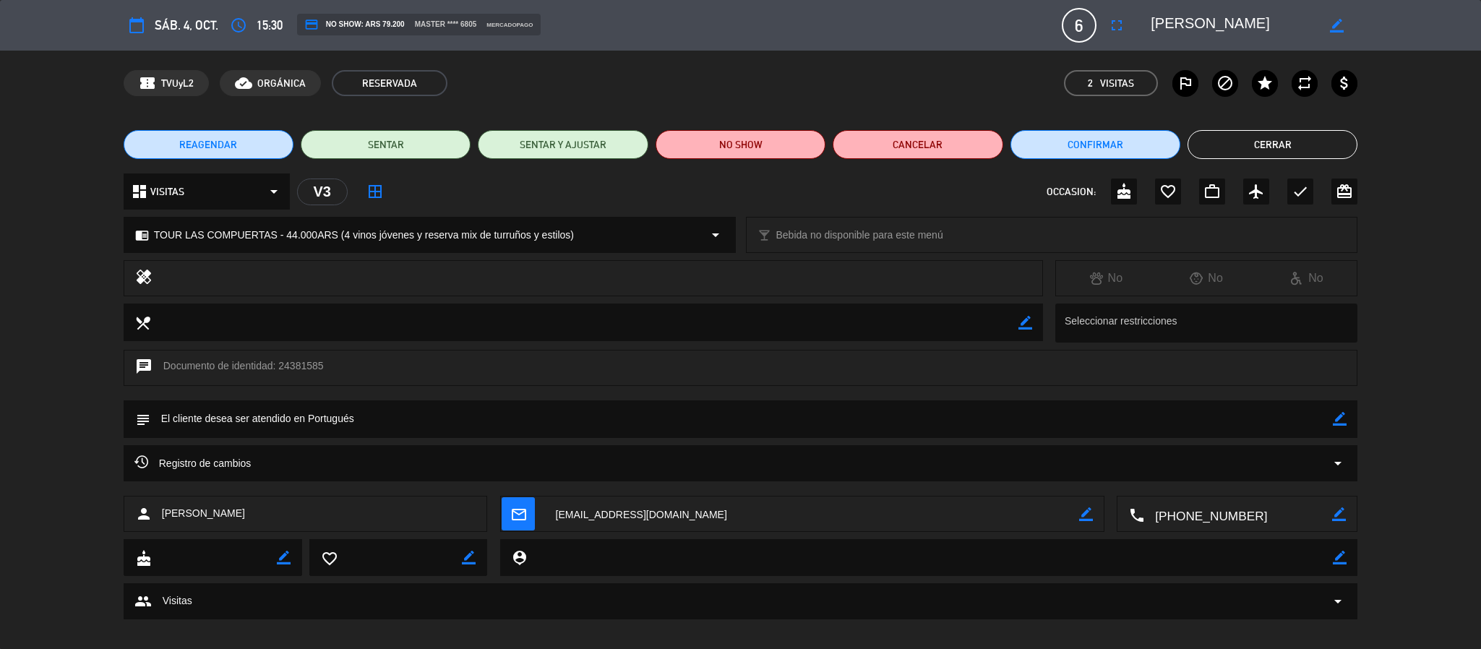
click at [1204, 147] on button "Cerrar" at bounding box center [1273, 144] width 170 height 29
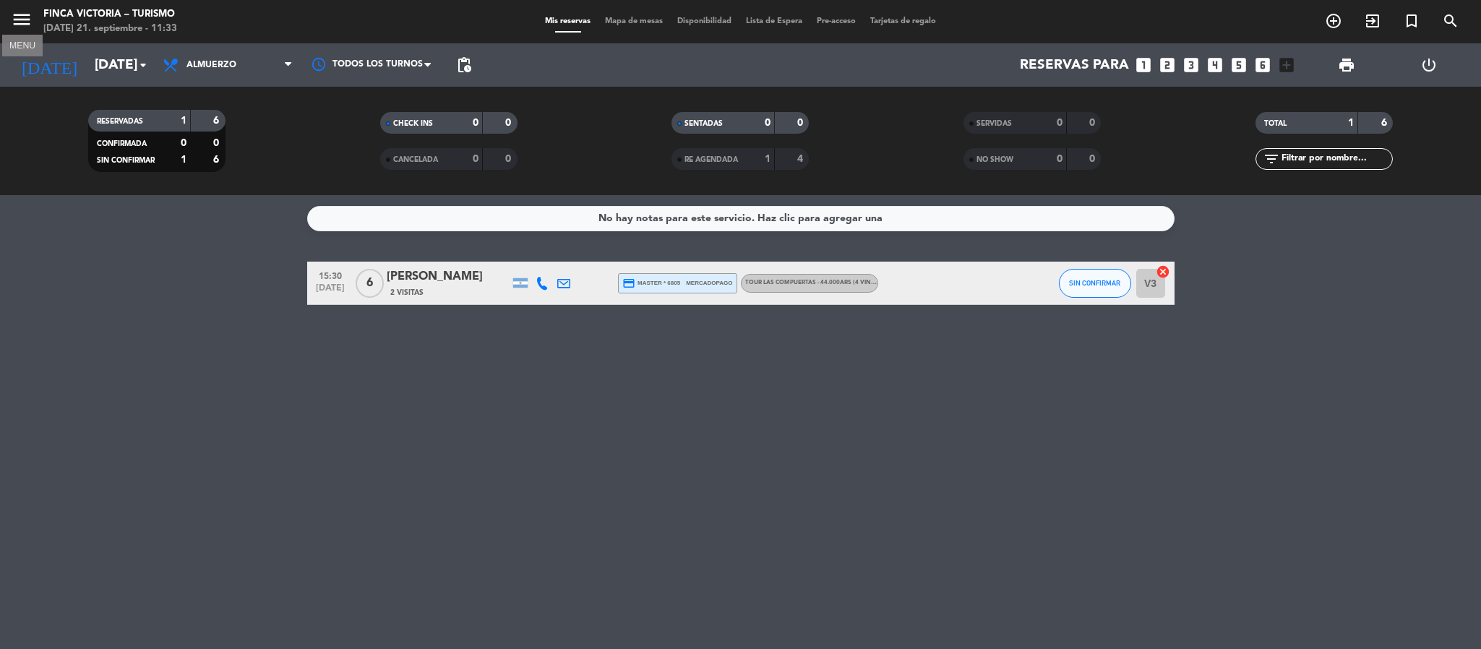
click at [29, 26] on icon "menu" at bounding box center [22, 20] width 22 height 22
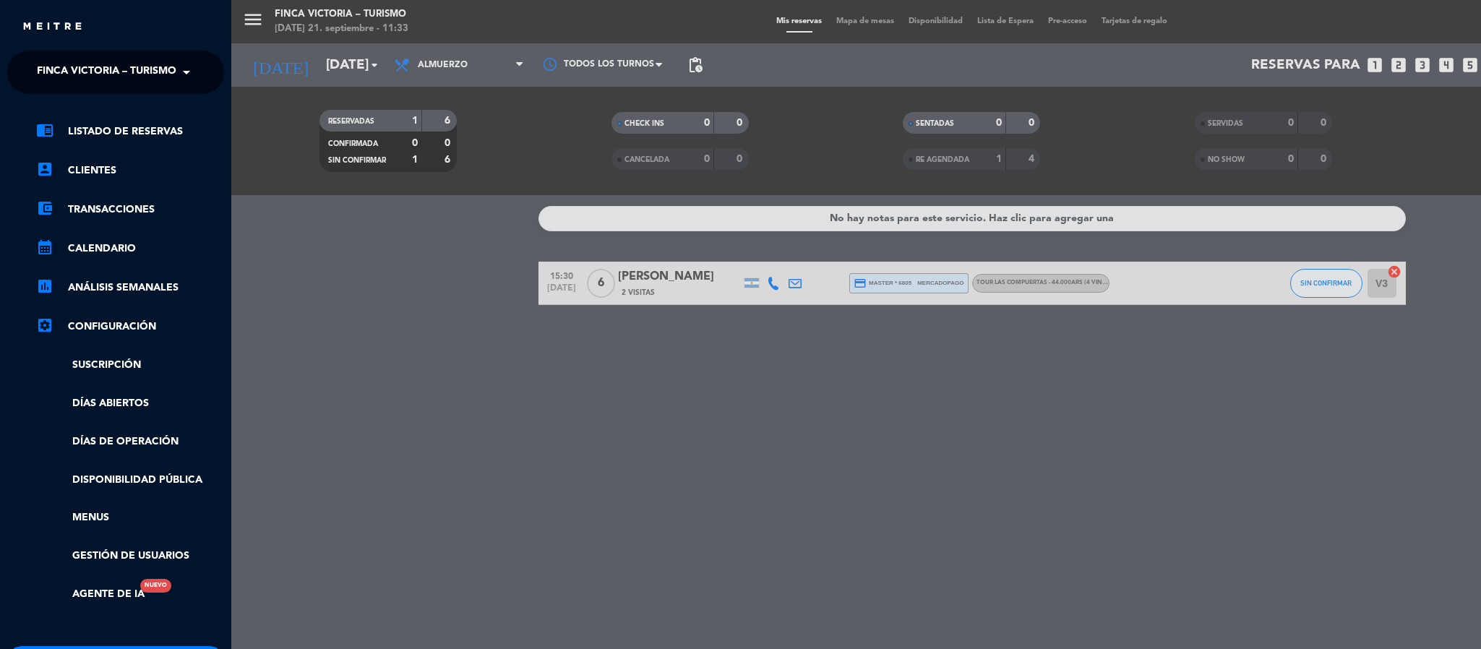
click at [46, 69] on span "FINCA VICTORIA – TURISMO" at bounding box center [107, 72] width 140 height 30
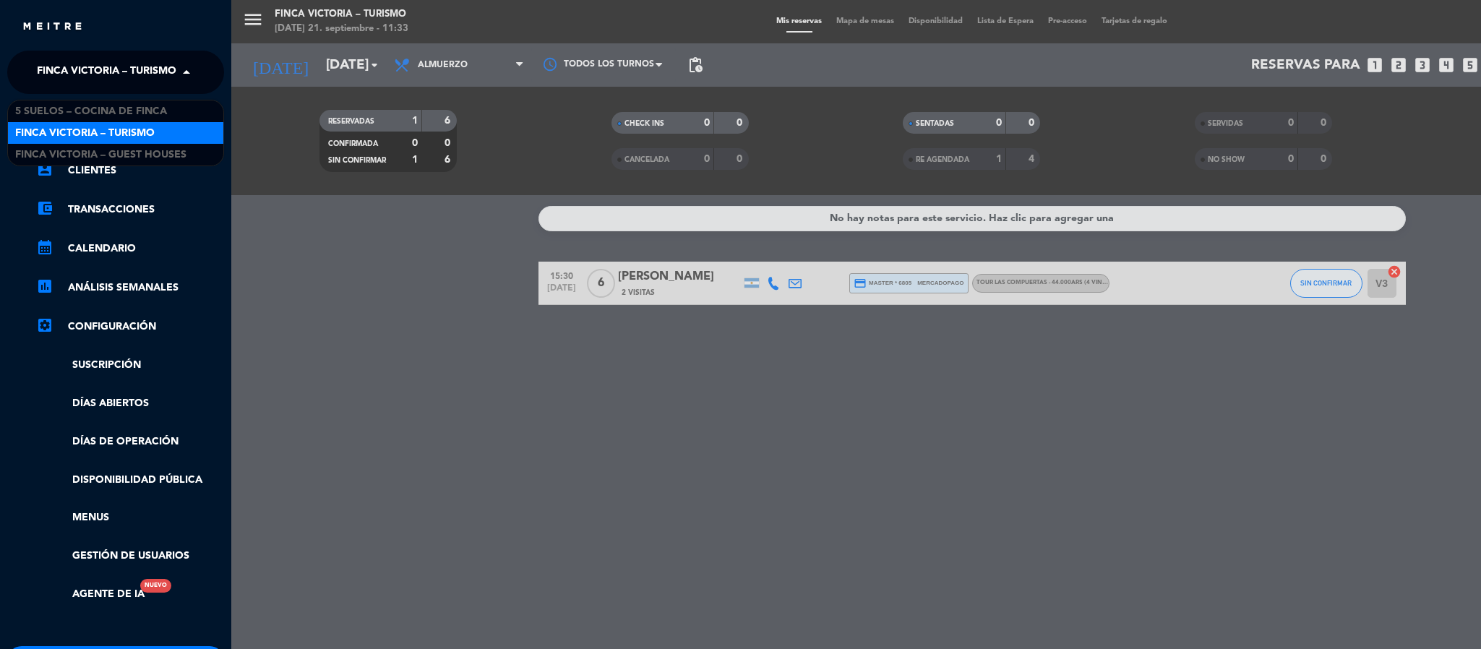
click at [65, 140] on span "FINCA VICTORIA – TURISMO" at bounding box center [85, 133] width 140 height 17
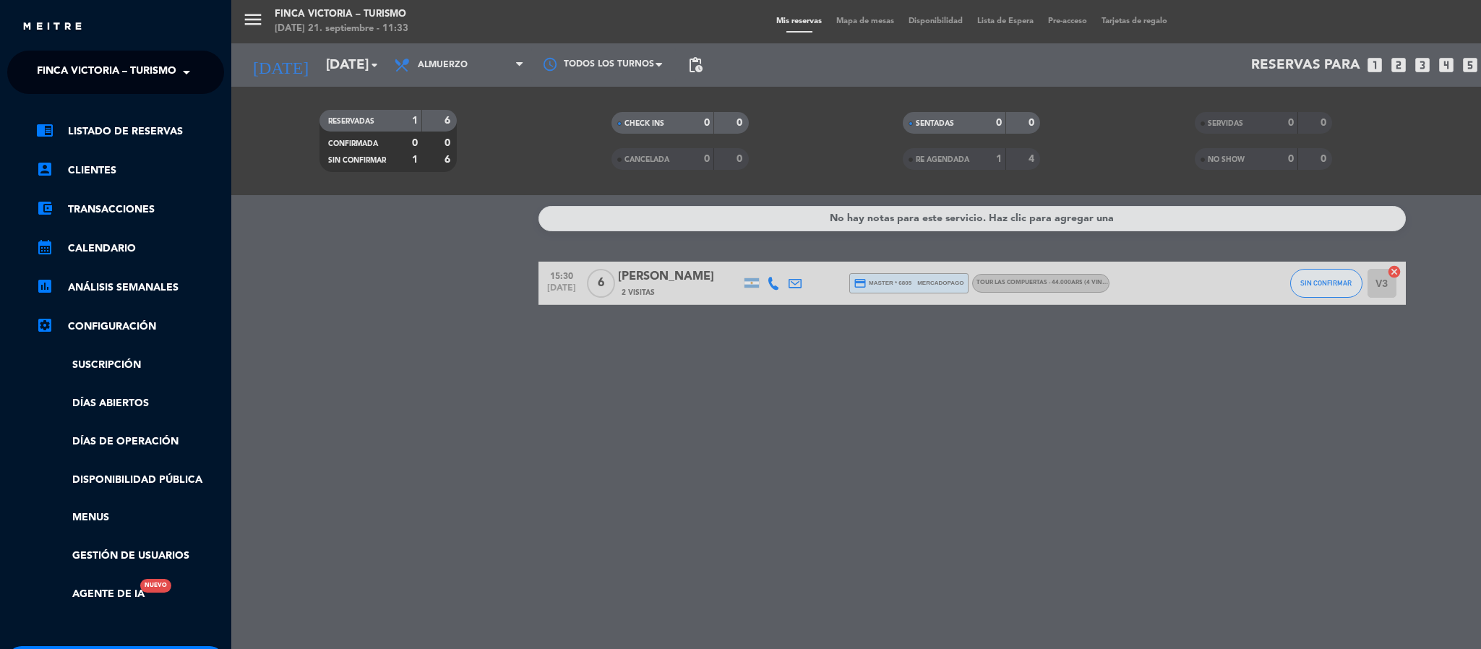
click at [306, 262] on div "menu FINCA VICTORIA – TURISMO [DATE] 21. septiembre - 11:33 Mis reservas Mapa d…" at bounding box center [971, 324] width 1481 height 649
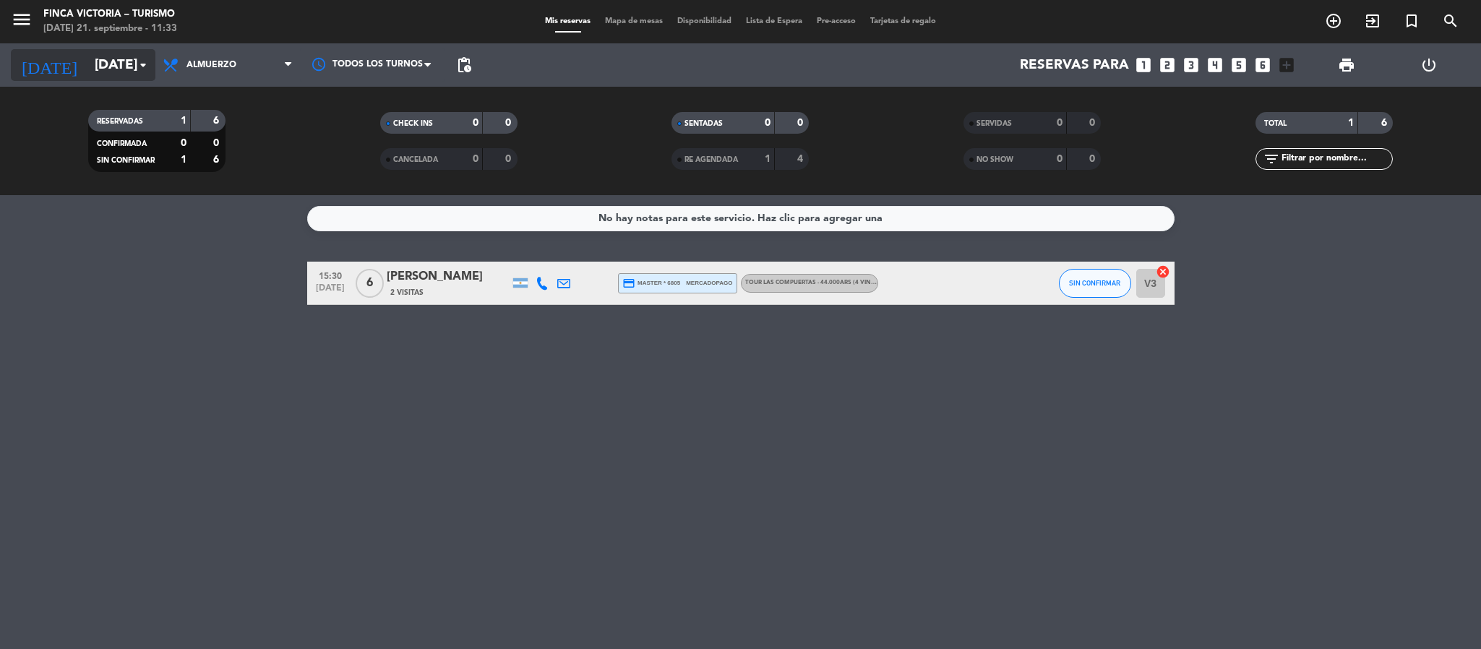
click at [120, 61] on input "[DATE]" at bounding box center [174, 65] width 174 height 30
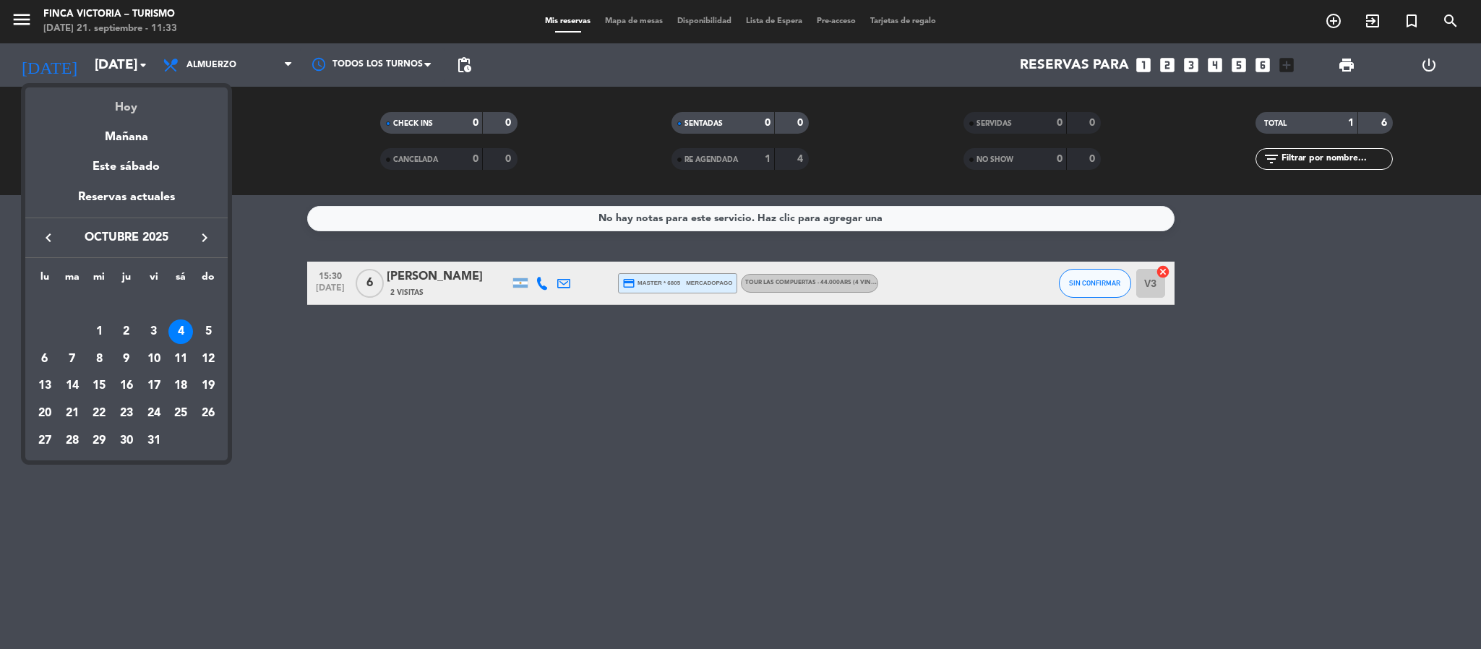
click at [137, 100] on div "Hoy" at bounding box center [126, 102] width 202 height 30
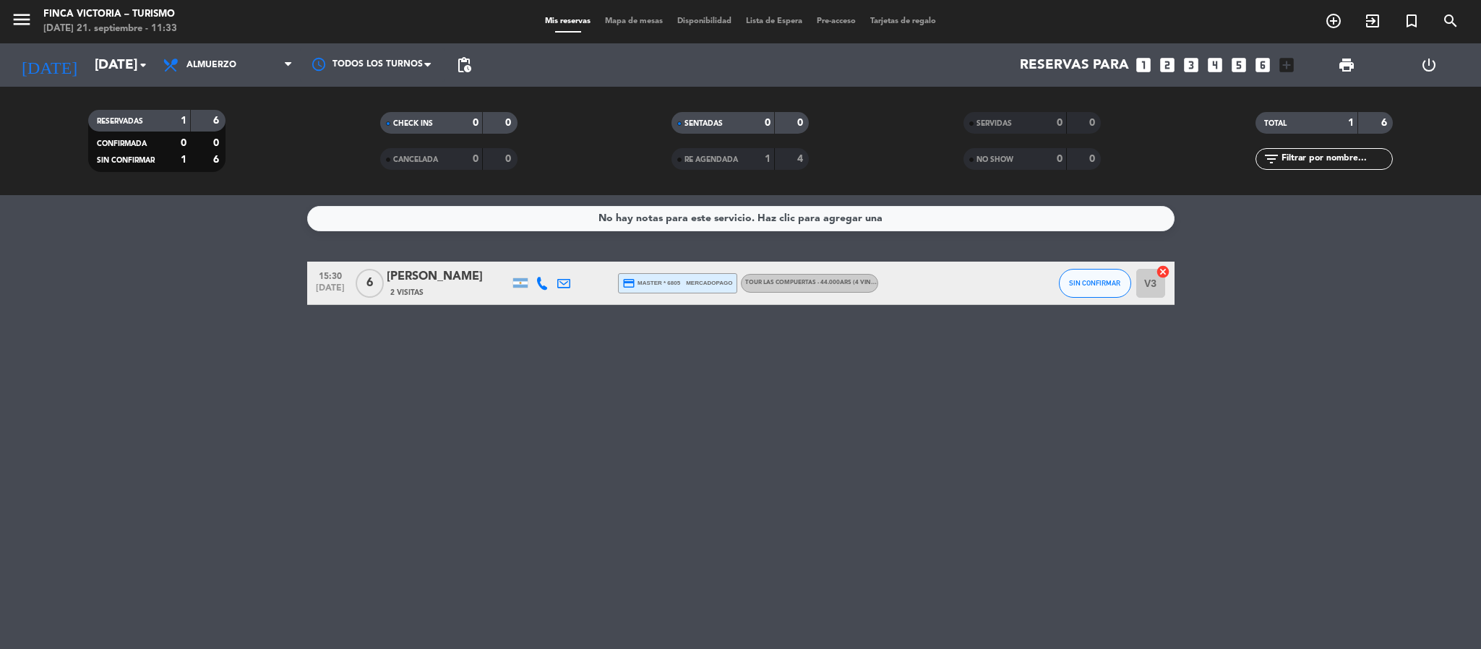
type input "[DATE]"
click at [1336, 28] on icon "add_circle_outline" at bounding box center [1333, 20] width 17 height 17
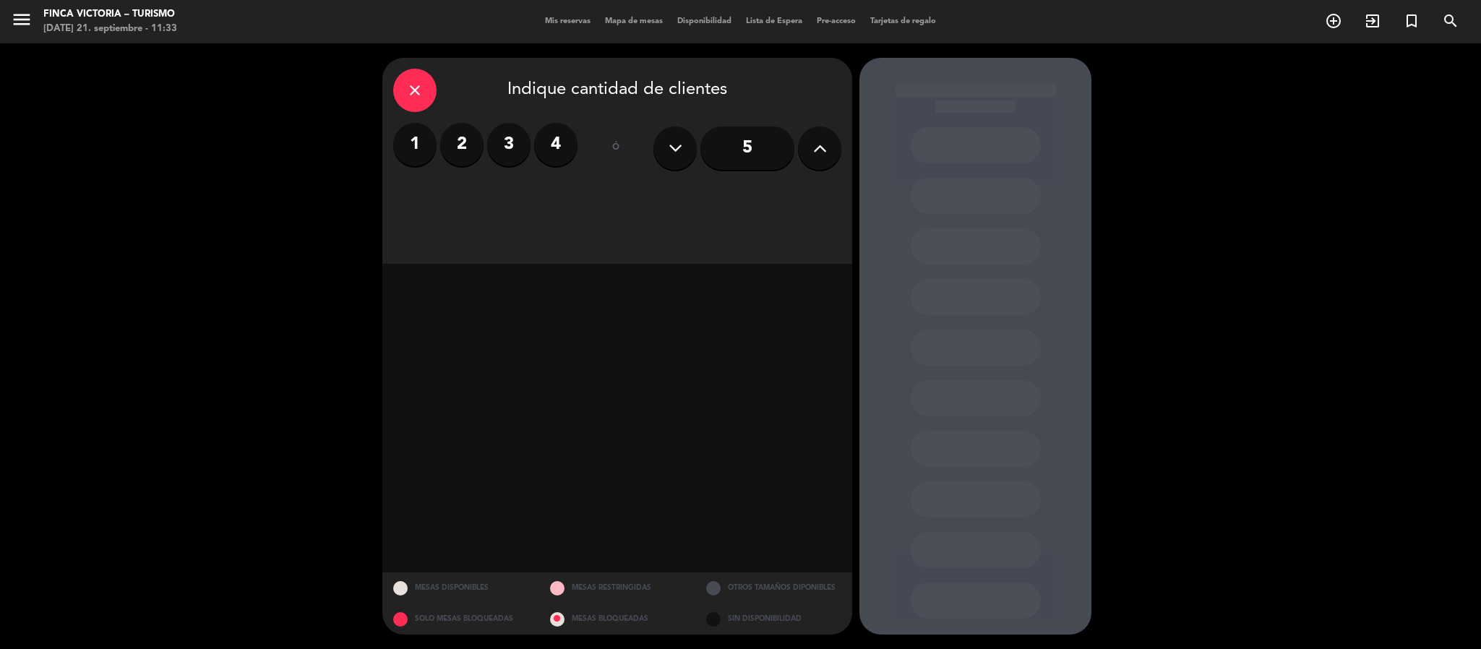
click at [510, 140] on label "3" at bounding box center [508, 144] width 43 height 43
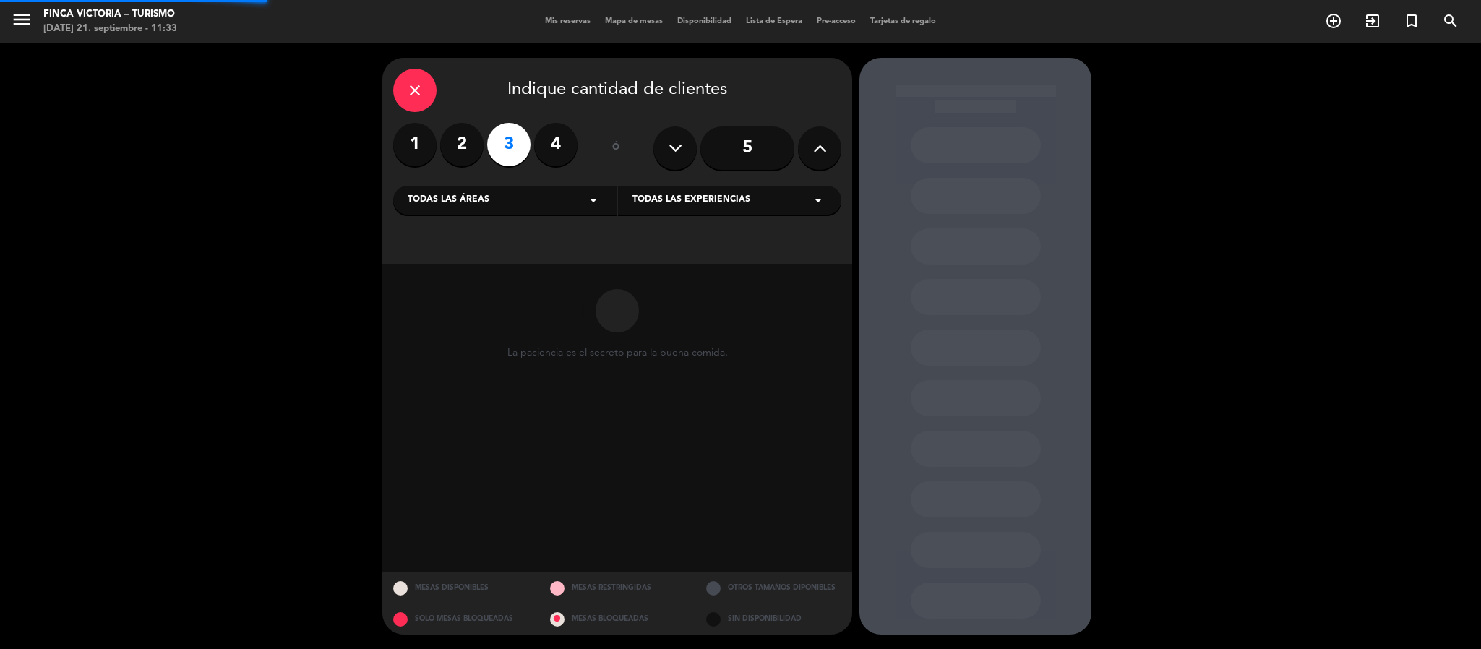
drag, startPoint x: 473, startPoint y: 192, endPoint x: 455, endPoint y: 213, distance: 27.8
click at [471, 192] on div "Todas las áreas arrow_drop_down" at bounding box center [504, 200] width 223 height 29
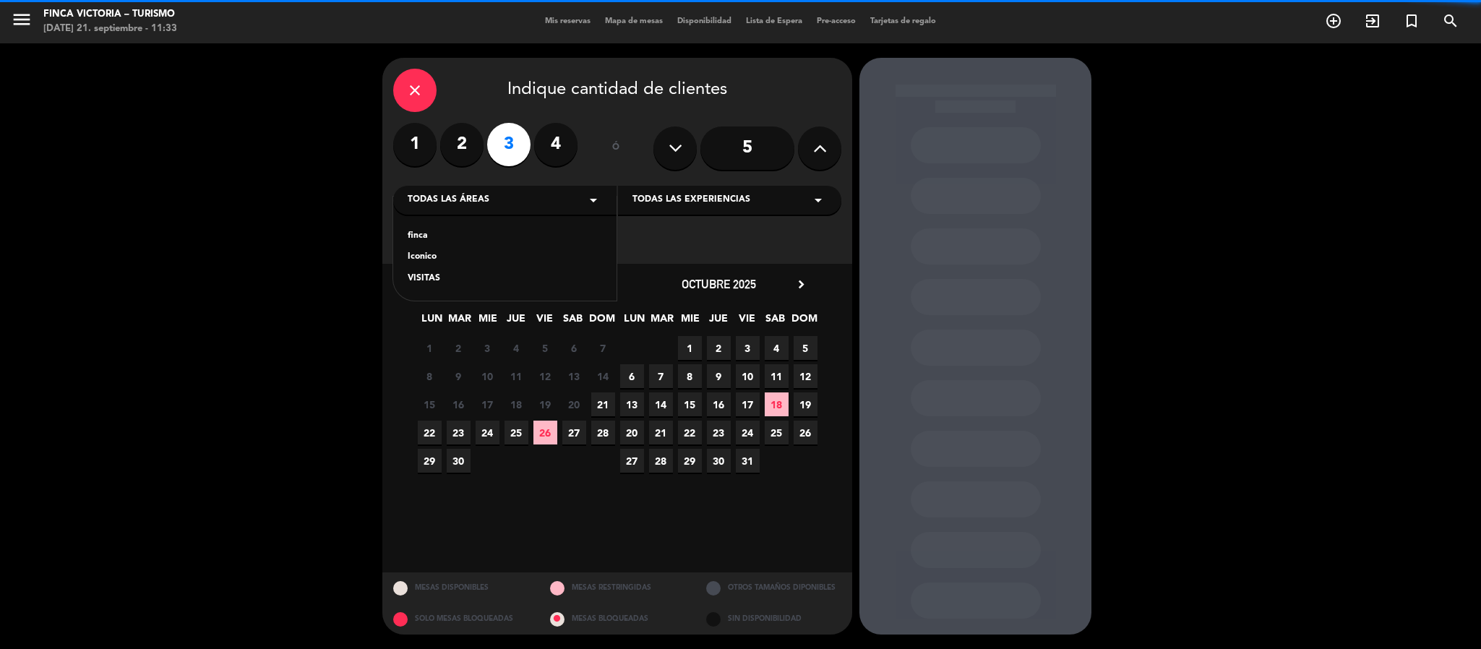
click at [428, 232] on div "finca" at bounding box center [505, 236] width 194 height 14
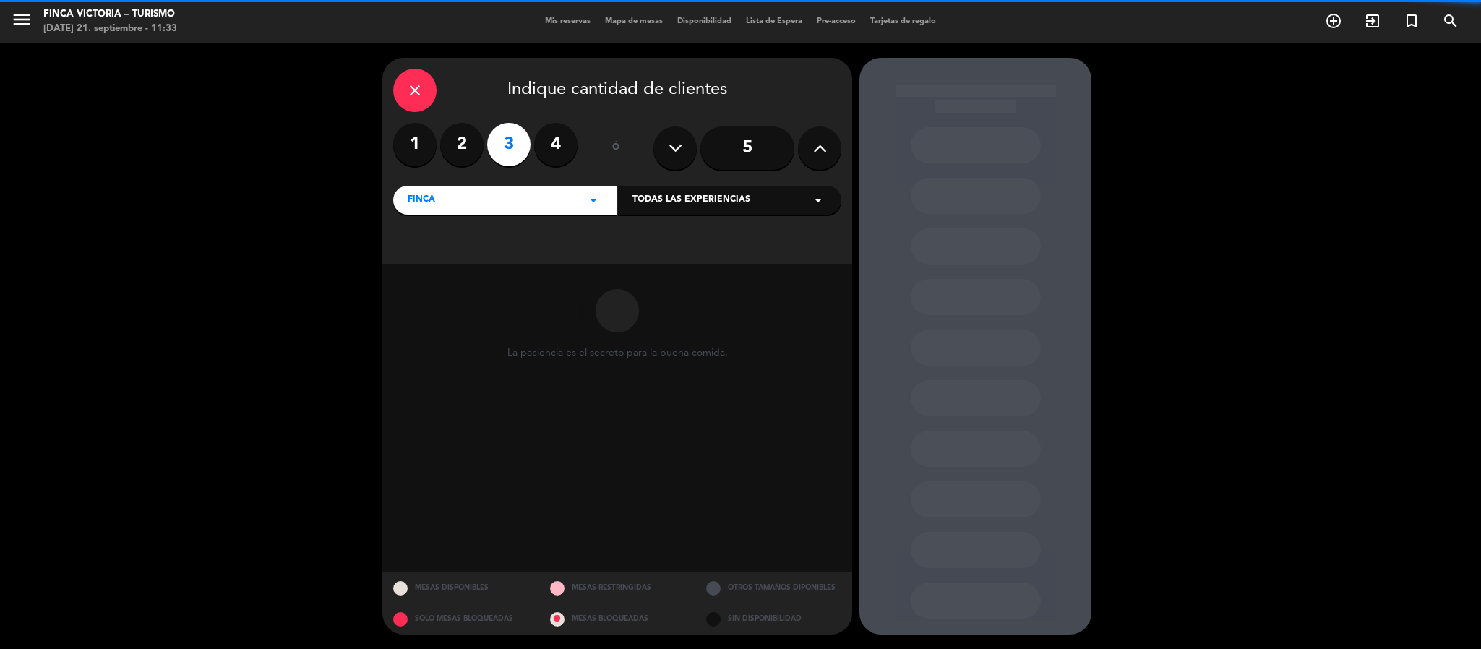
click at [633, 200] on span "Todas las experiencias" at bounding box center [692, 200] width 118 height 14
click at [634, 237] on div "A TOUR OF THE FINCA - 66.000 ARS (4 medium and high range wines, organic and na…" at bounding box center [730, 236] width 194 height 14
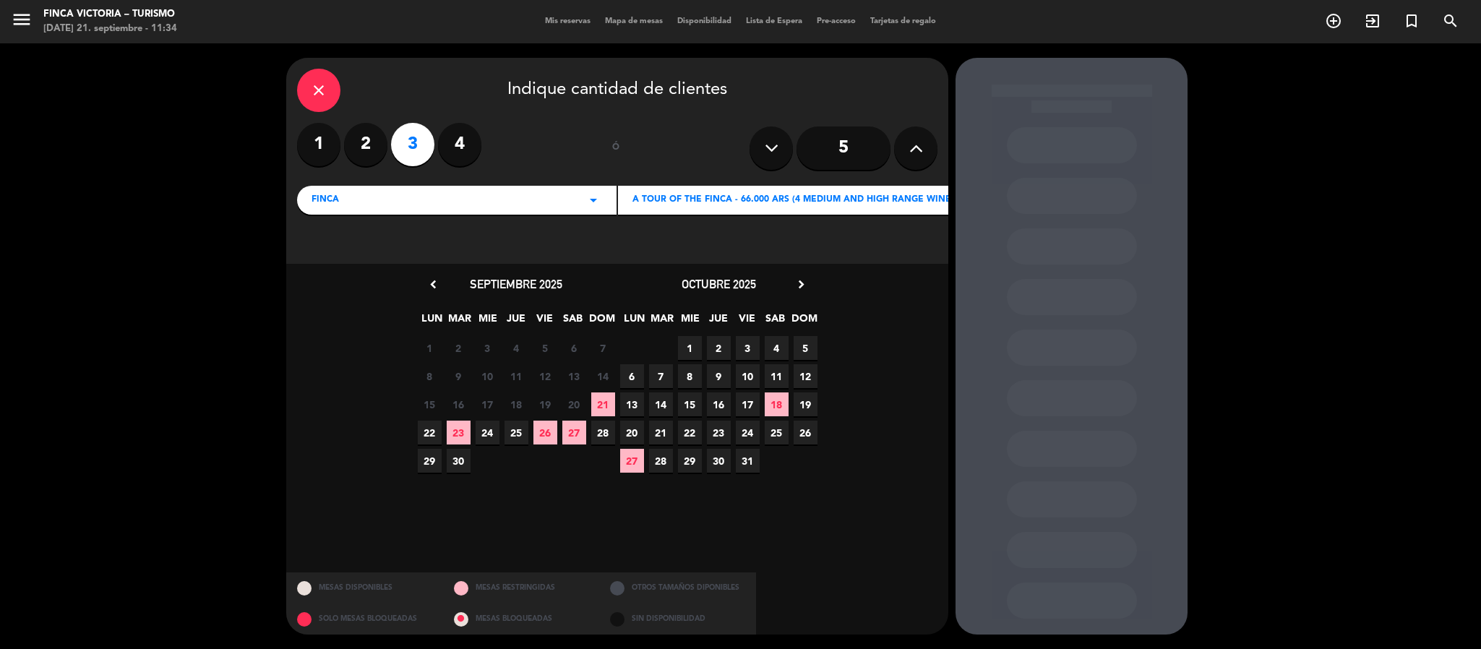
click at [599, 403] on span "21" at bounding box center [603, 405] width 24 height 24
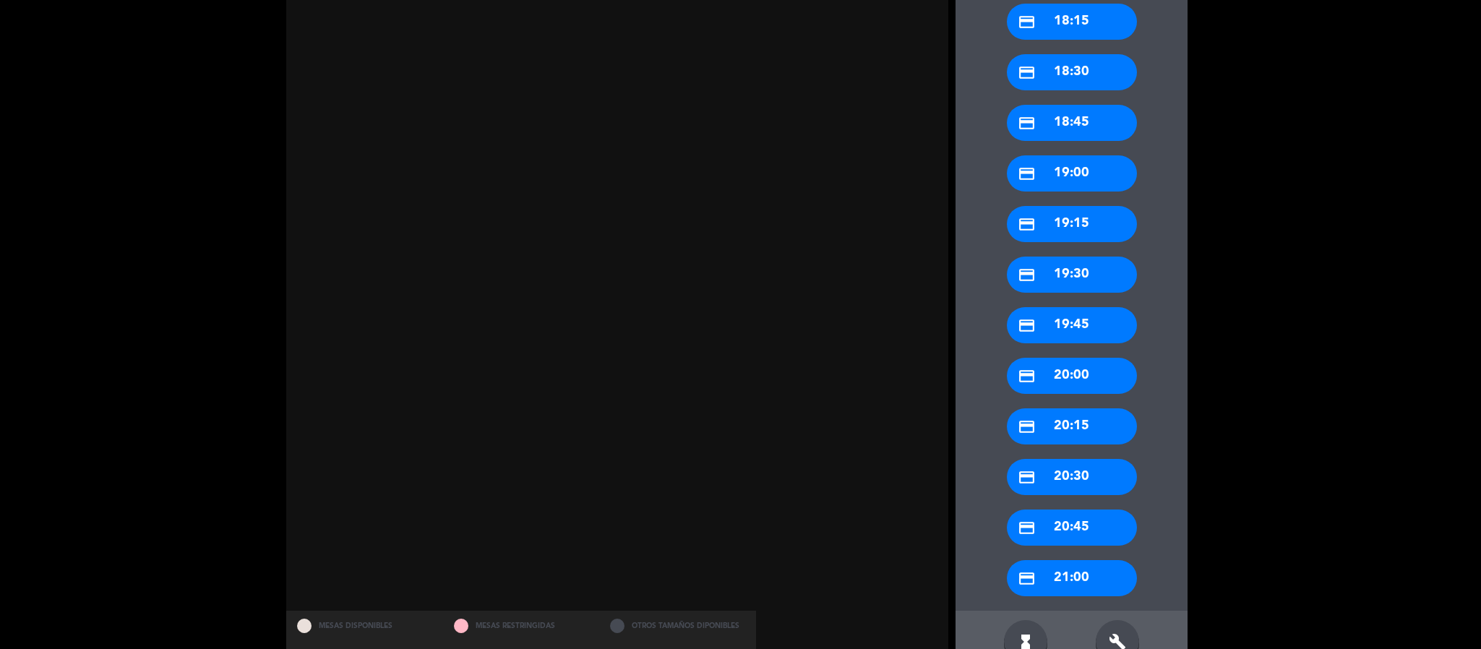
scroll to position [690, 0]
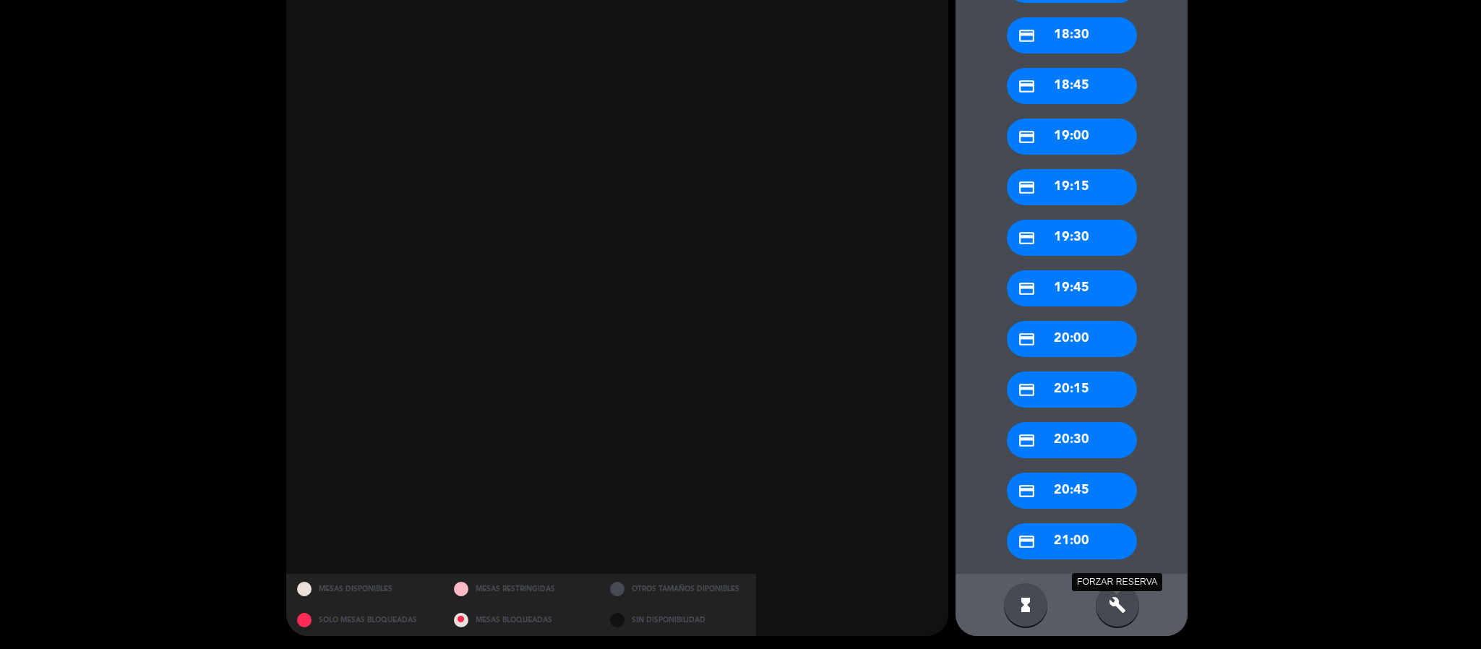
click at [1115, 610] on icon "build" at bounding box center [1117, 604] width 17 height 17
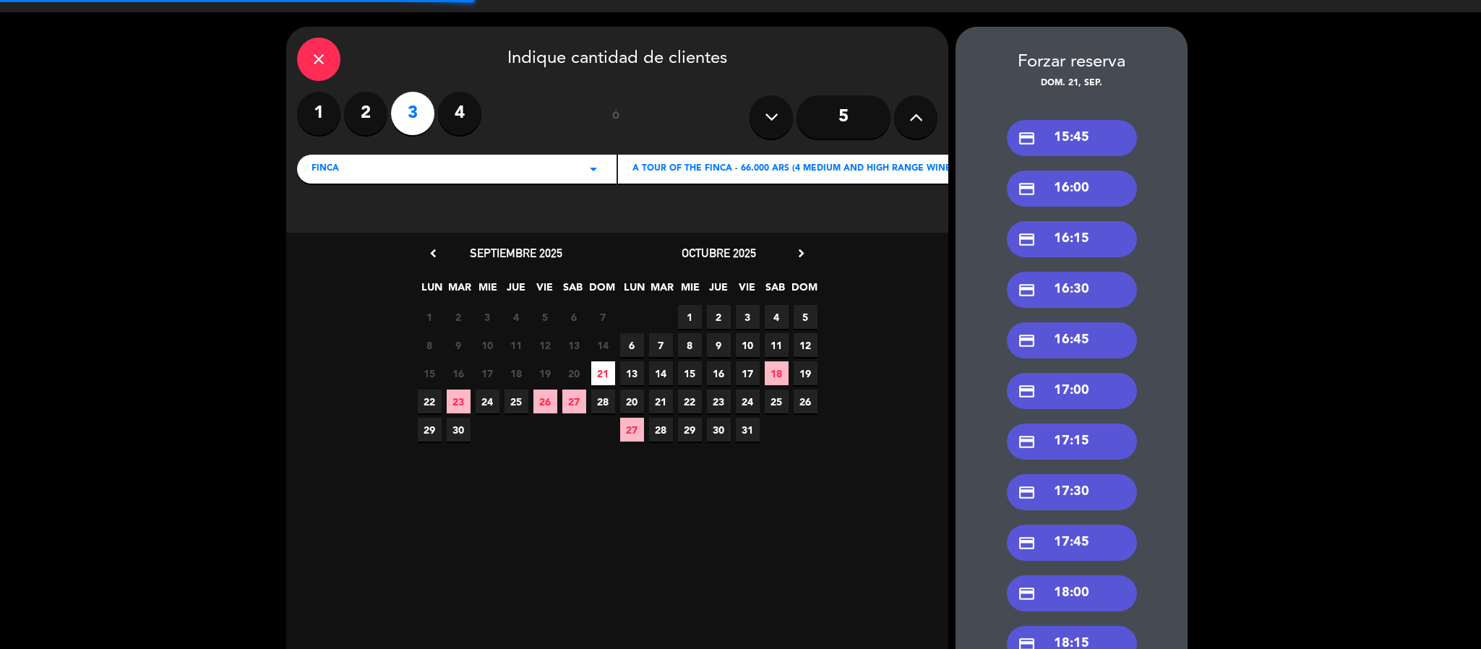
scroll to position [0, 0]
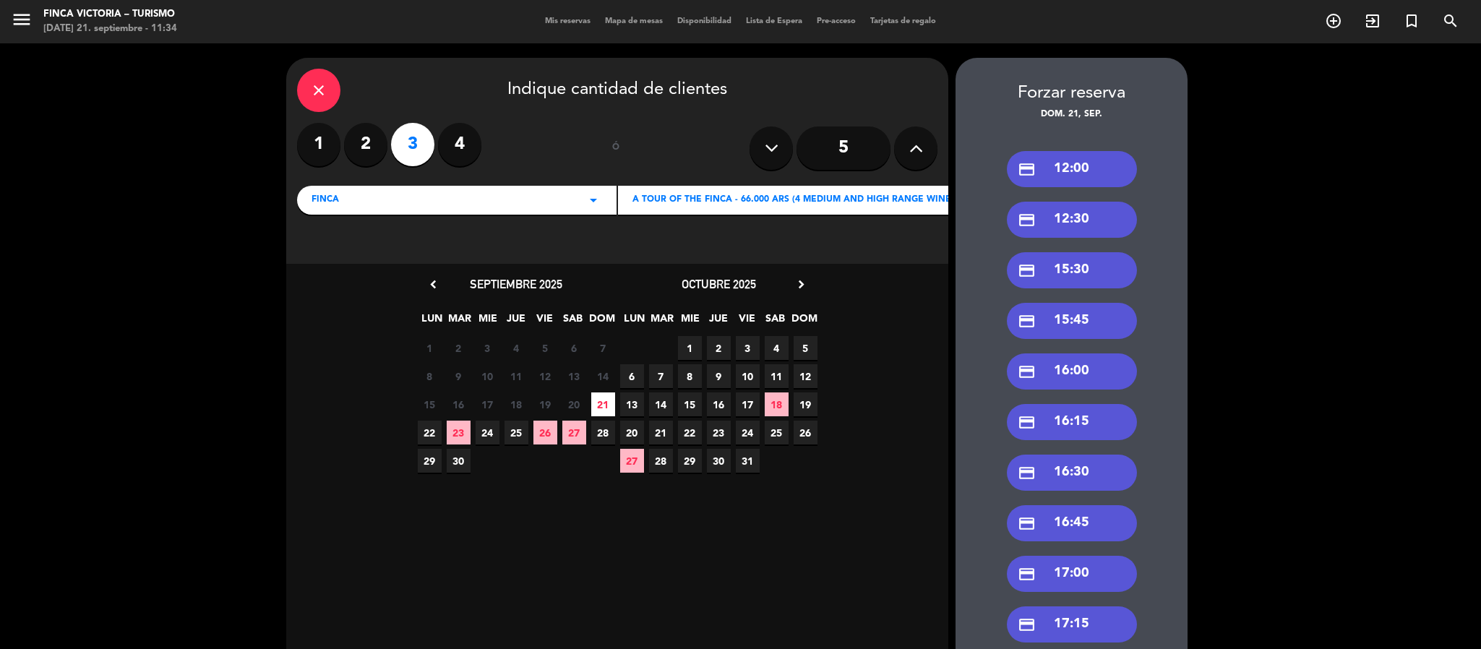
click at [1035, 223] on div "credit_card 12:30" at bounding box center [1072, 220] width 130 height 36
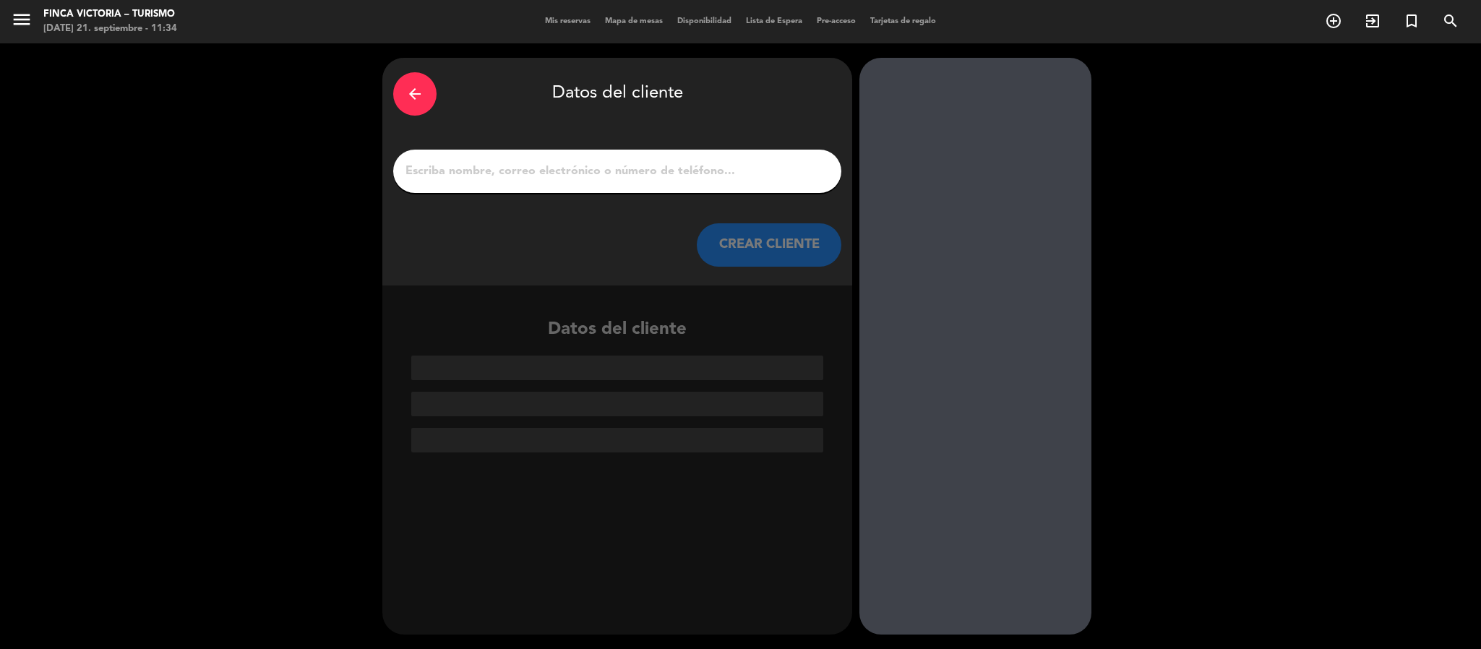
click at [460, 169] on input "1" at bounding box center [617, 171] width 427 height 20
paste input "[PERSON_NAME]"
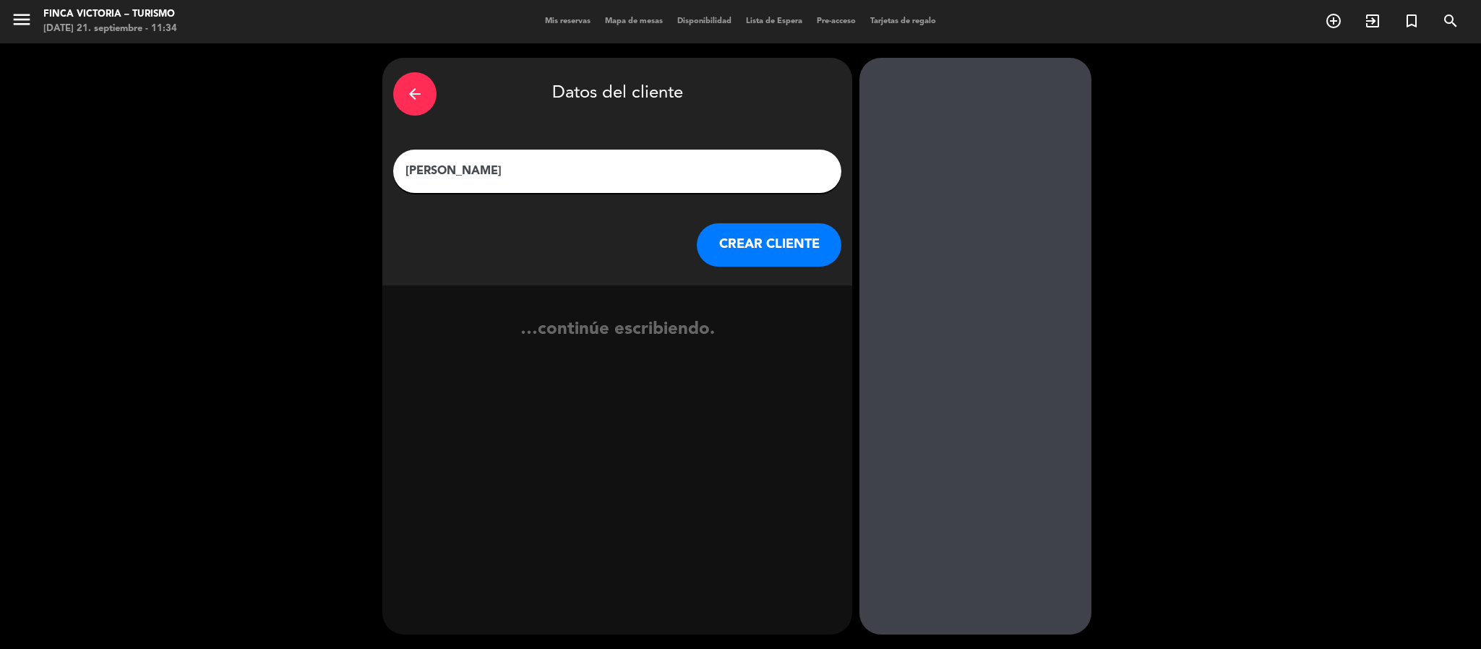
type input "[PERSON_NAME]"
click at [784, 243] on button "CREAR CLIENTE" at bounding box center [769, 244] width 145 height 43
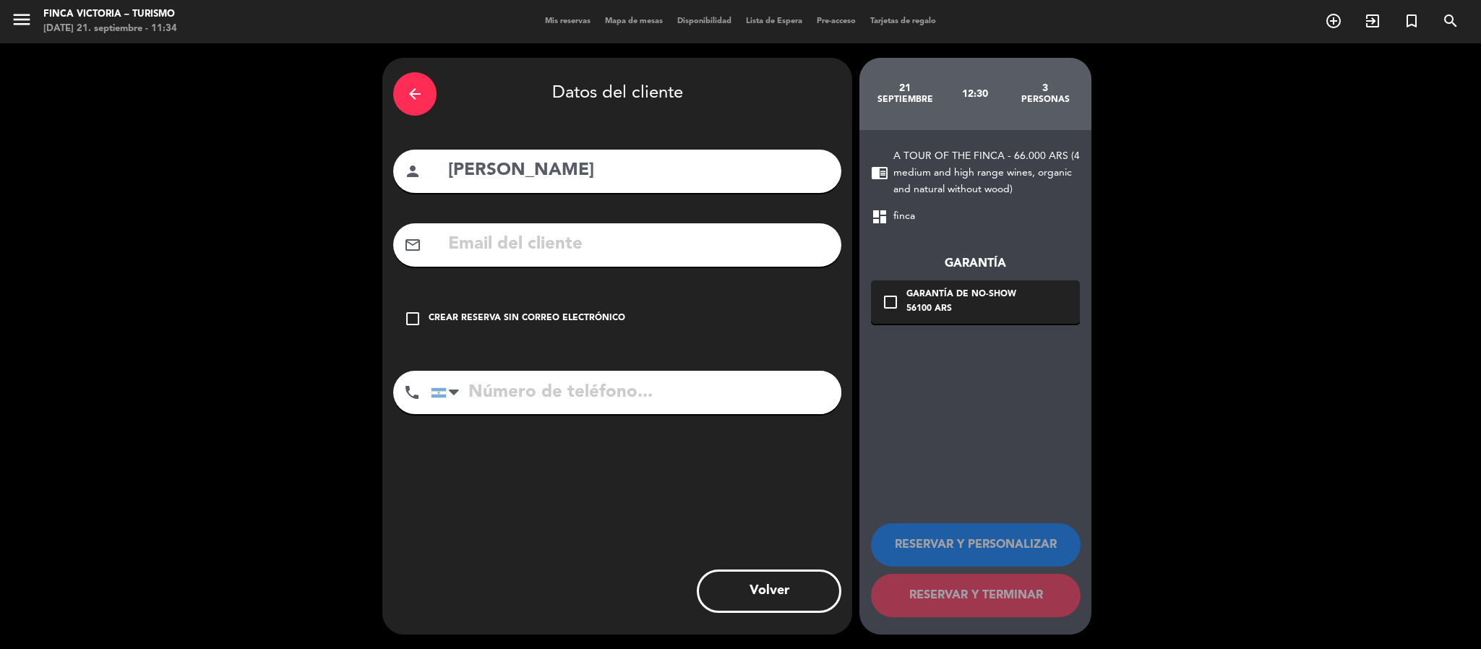
click at [564, 260] on div "mail_outline" at bounding box center [617, 244] width 448 height 43
click at [571, 244] on input "text" at bounding box center [639, 245] width 384 height 30
paste input "[EMAIL_ADDRESS]"
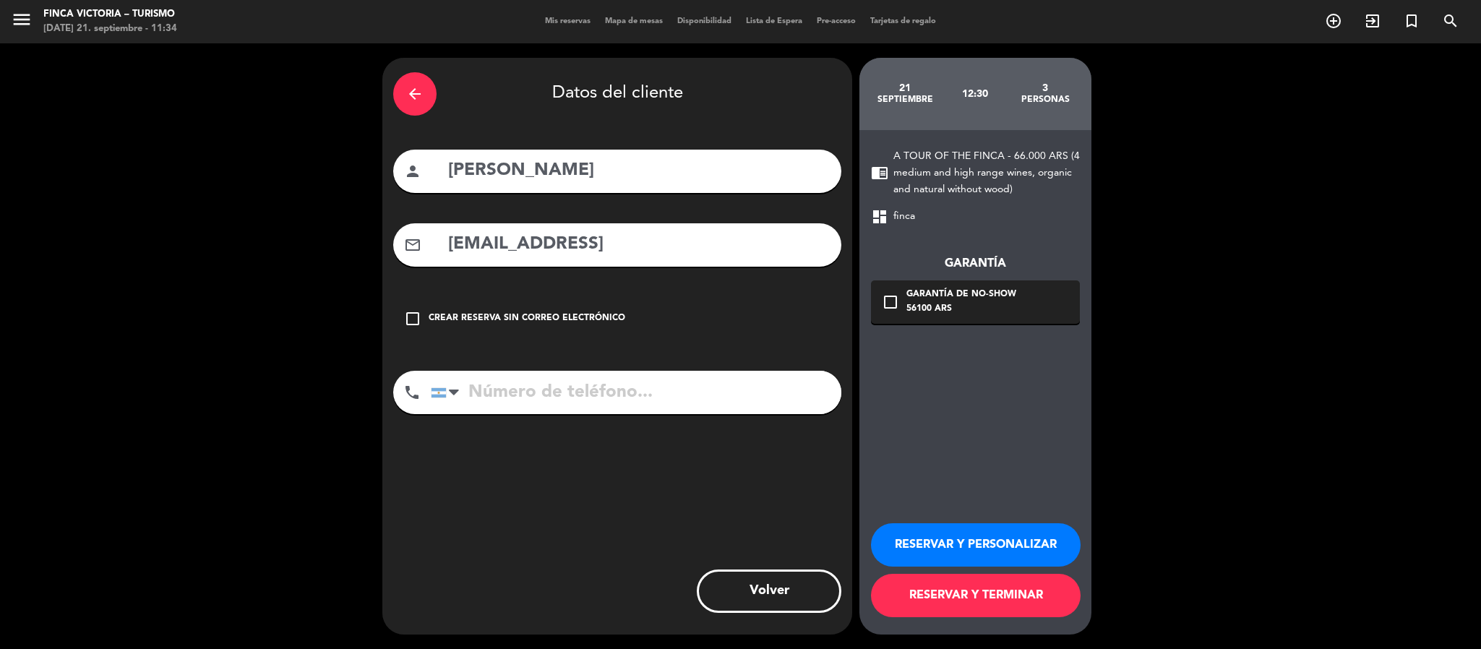
type input "[EMAIL_ADDRESS]"
click at [675, 380] on input "tel" at bounding box center [636, 392] width 411 height 43
paste input "[PHONE_NUMBER]"
type input "[PHONE_NUMBER]"
drag, startPoint x: 646, startPoint y: 241, endPoint x: 337, endPoint y: 278, distance: 311.6
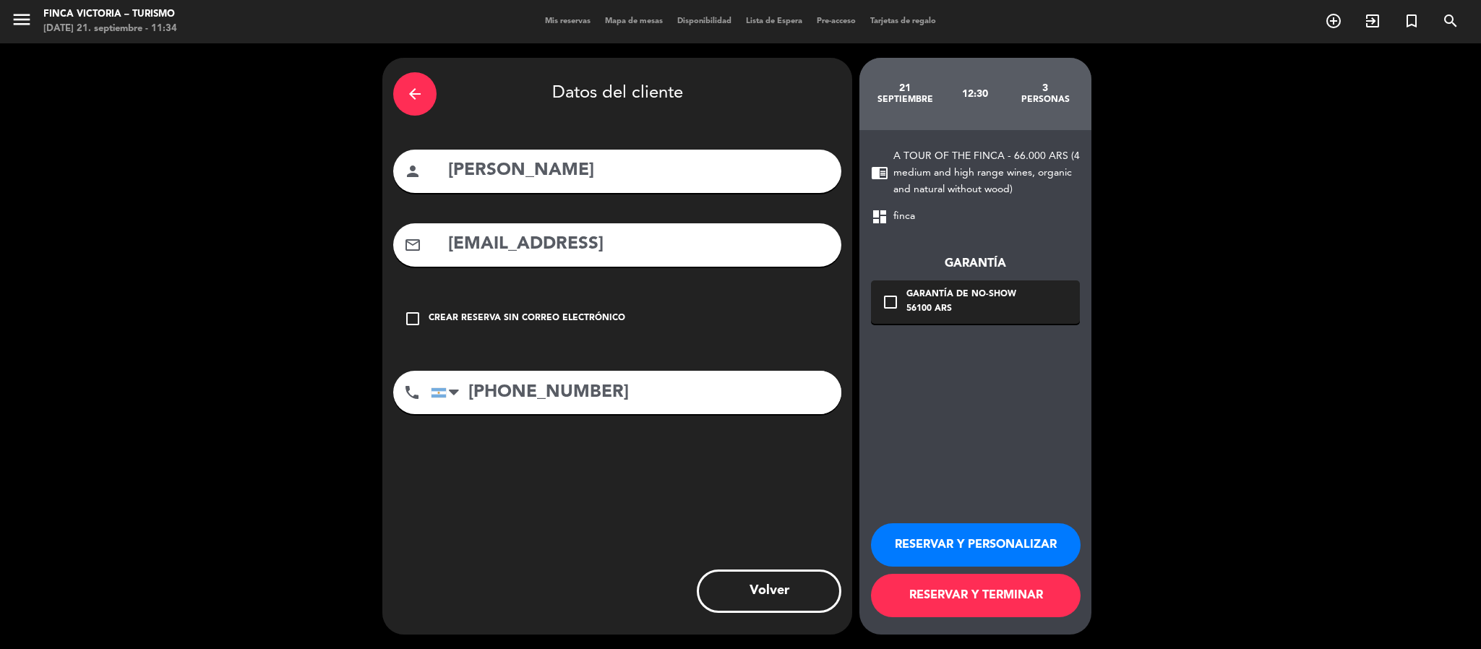
click at [337, 278] on div "arrow_back Datos del cliente person [PERSON_NAME] mail_outline [EMAIL_ADDRESS] …" at bounding box center [740, 346] width 1481 height 606
paste input "m"
type input "[EMAIL_ADDRESS][DOMAIN_NAME]"
click at [959, 298] on div "Garantía de no-show" at bounding box center [962, 295] width 110 height 14
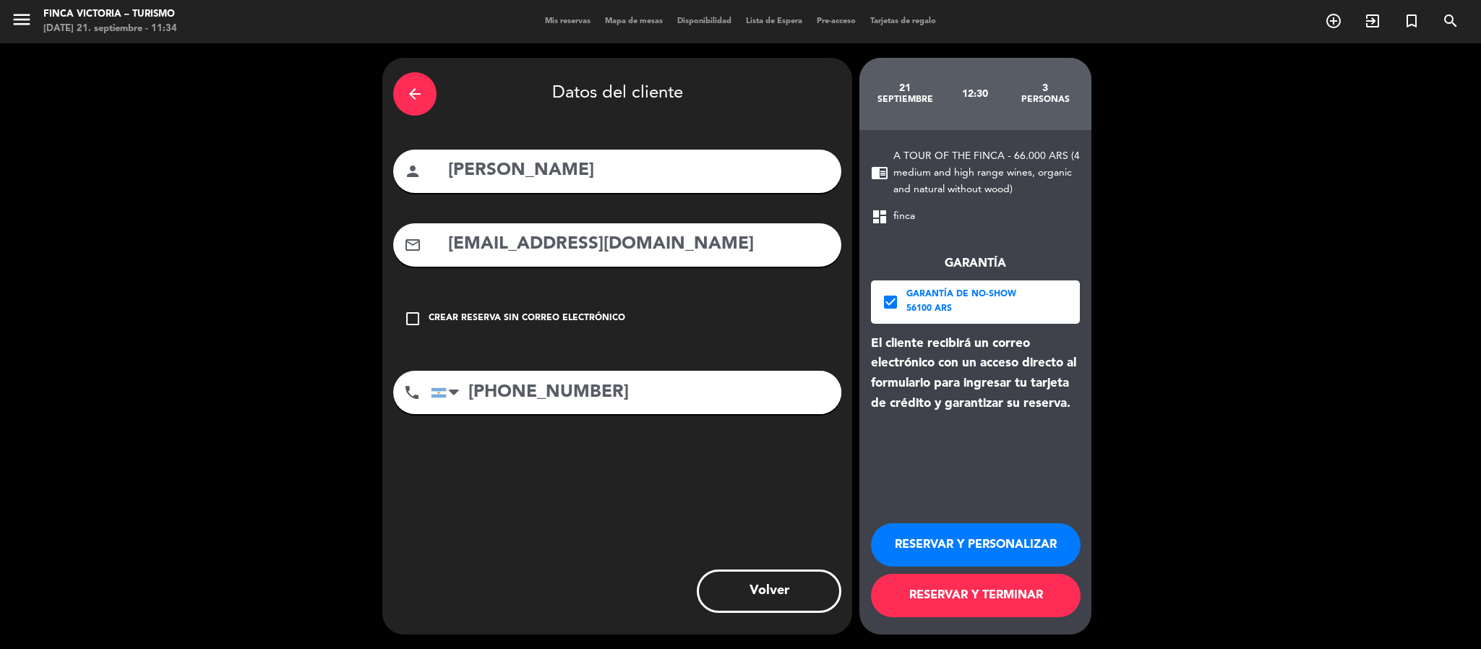
click at [905, 539] on button "RESERVAR Y PERSONALIZAR" at bounding box center [976, 544] width 210 height 43
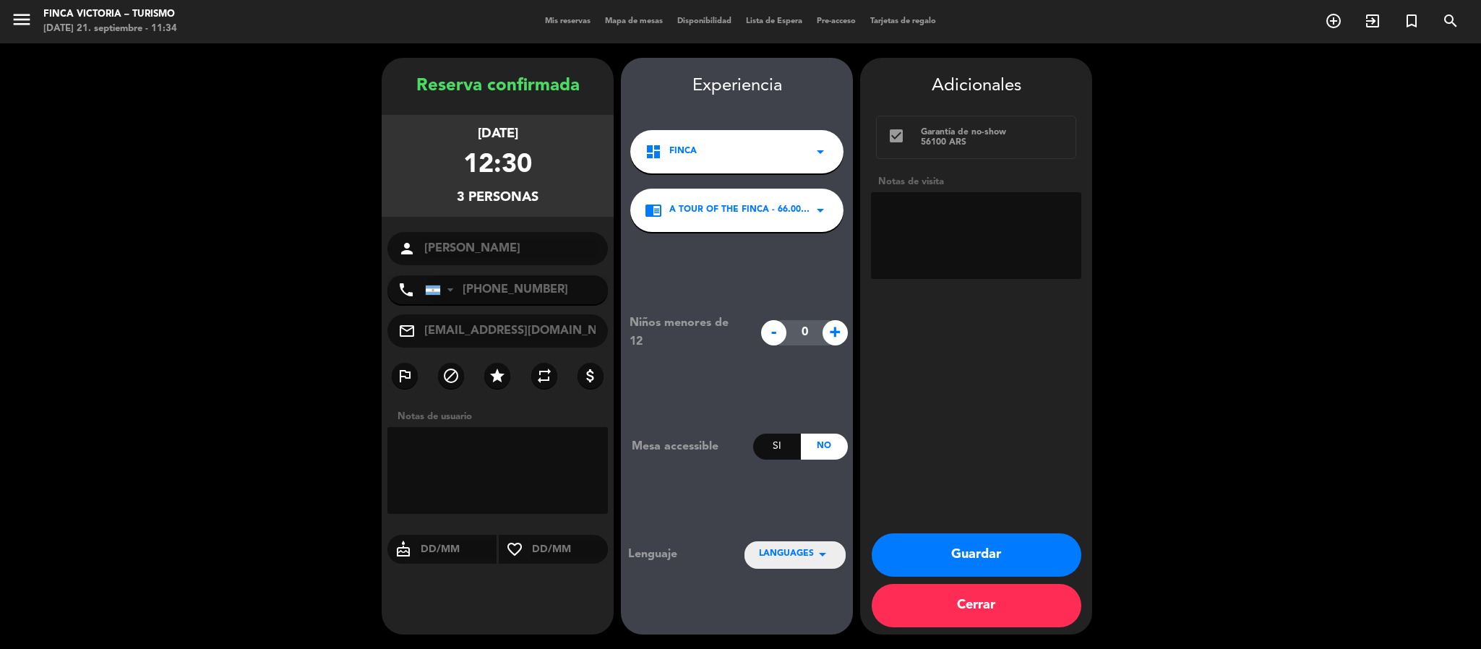
click at [920, 226] on textarea at bounding box center [976, 235] width 210 height 87
click at [888, 200] on textarea at bounding box center [976, 235] width 210 height 87
type textarea "1 persona celiaca"
click at [792, 547] on span "LANGUAGES" at bounding box center [786, 554] width 55 height 14
click at [788, 487] on div "Español" at bounding box center [795, 489] width 72 height 14
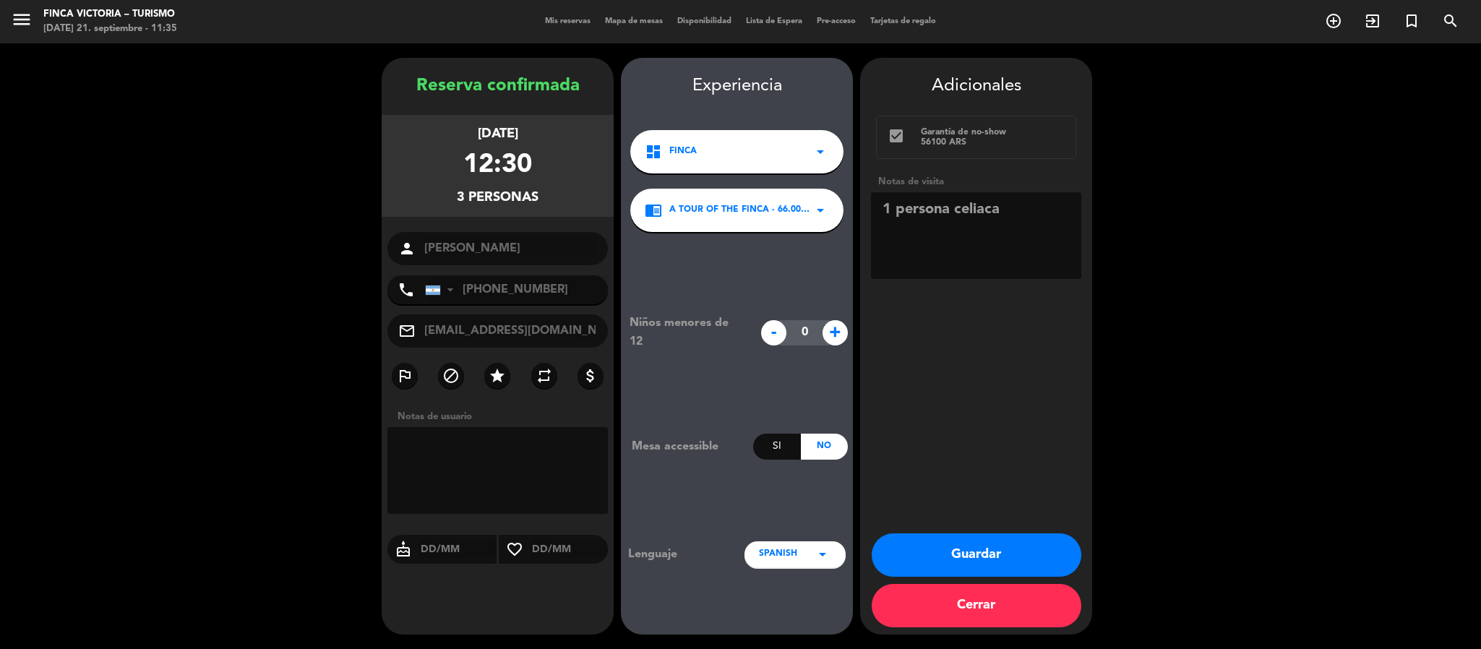
click at [911, 544] on button "Guardar" at bounding box center [977, 555] width 210 height 43
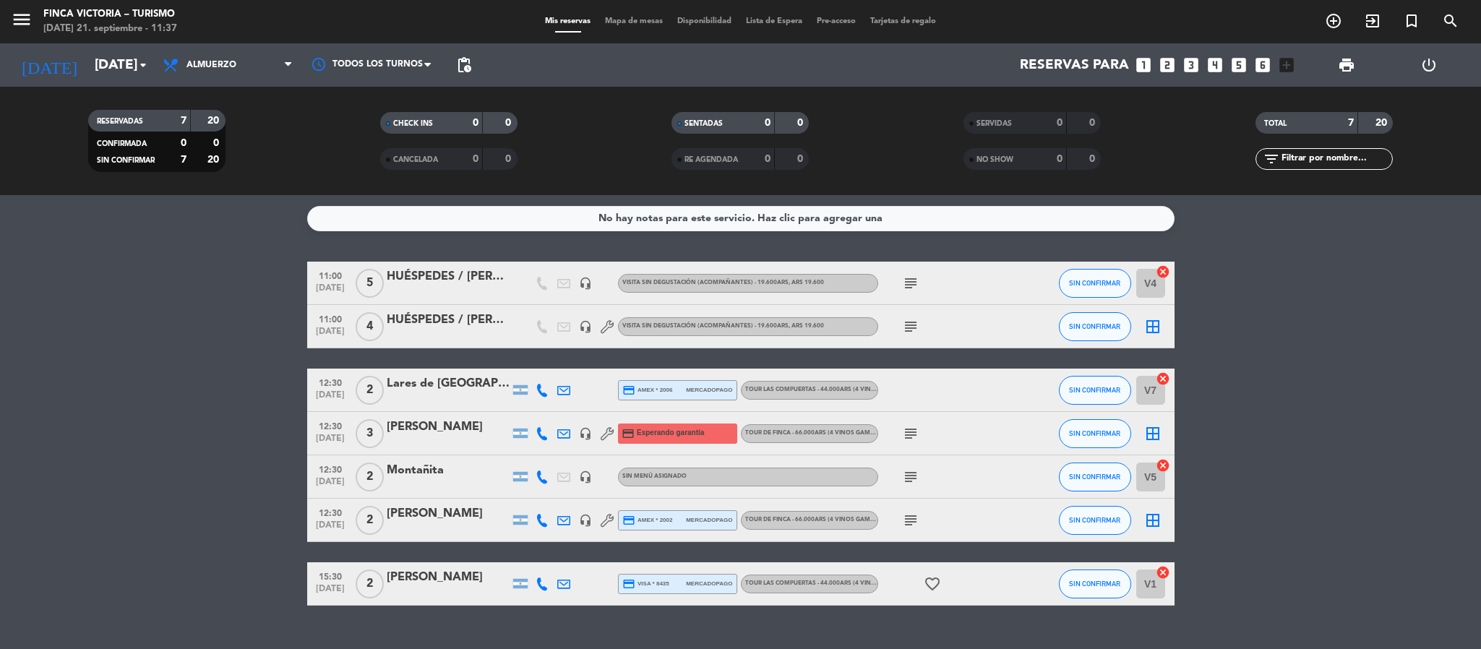
click at [907, 428] on icon "subject" at bounding box center [910, 433] width 17 height 17
click at [77, 350] on bookings-row "11:00 [DATE] 5 HUÉSPEDES / [PERSON_NAME] headset_mic VISITA SIN DEGUSTACIÓN (AC…" at bounding box center [740, 434] width 1481 height 344
